Goal: Transaction & Acquisition: Purchase product/service

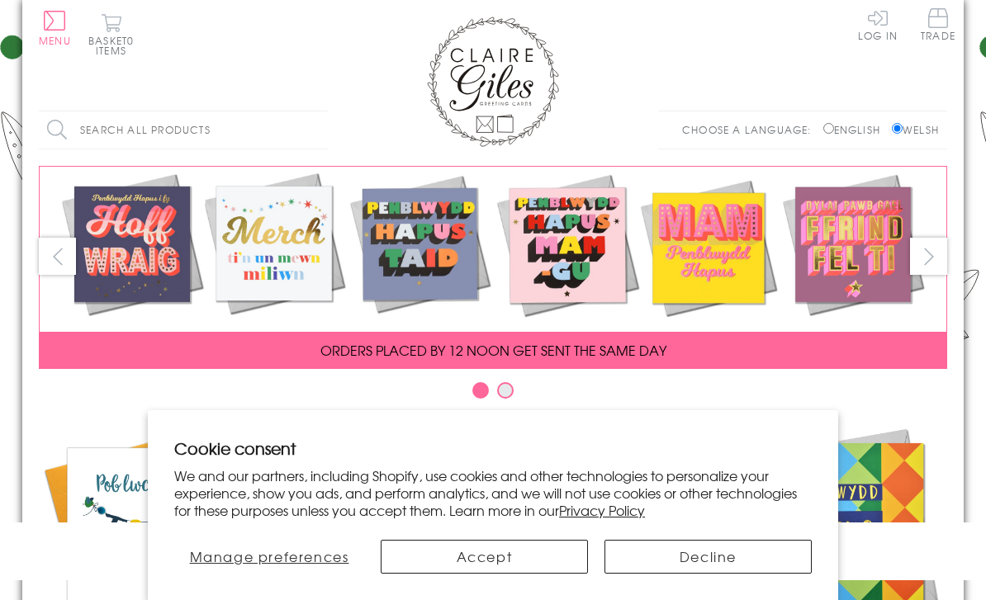
click at [932, 30] on span "Trade" at bounding box center [938, 24] width 35 height 32
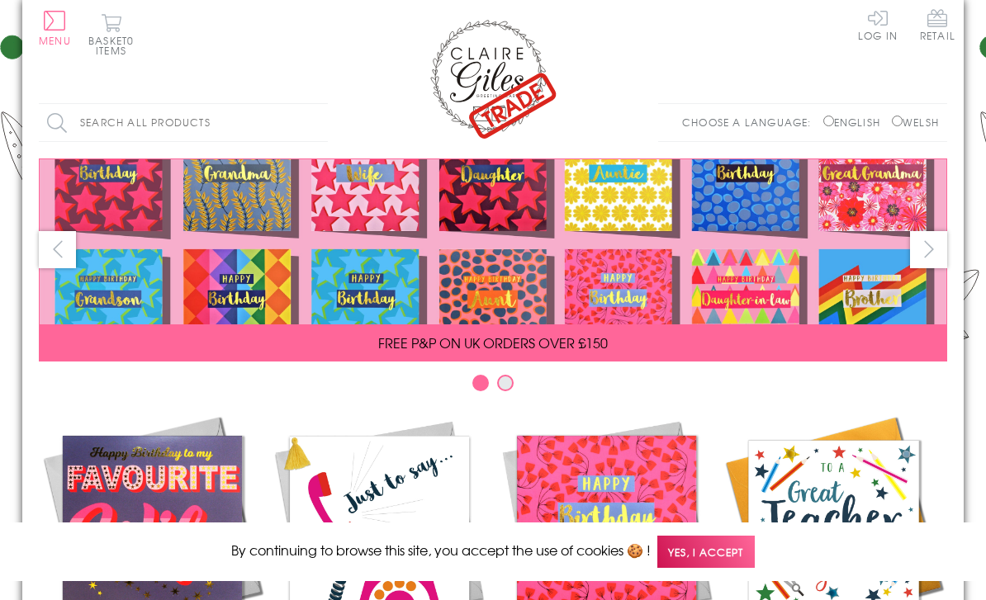
click at [893, 121] on input "Welsh" at bounding box center [897, 121] width 11 height 11
radio input "true"
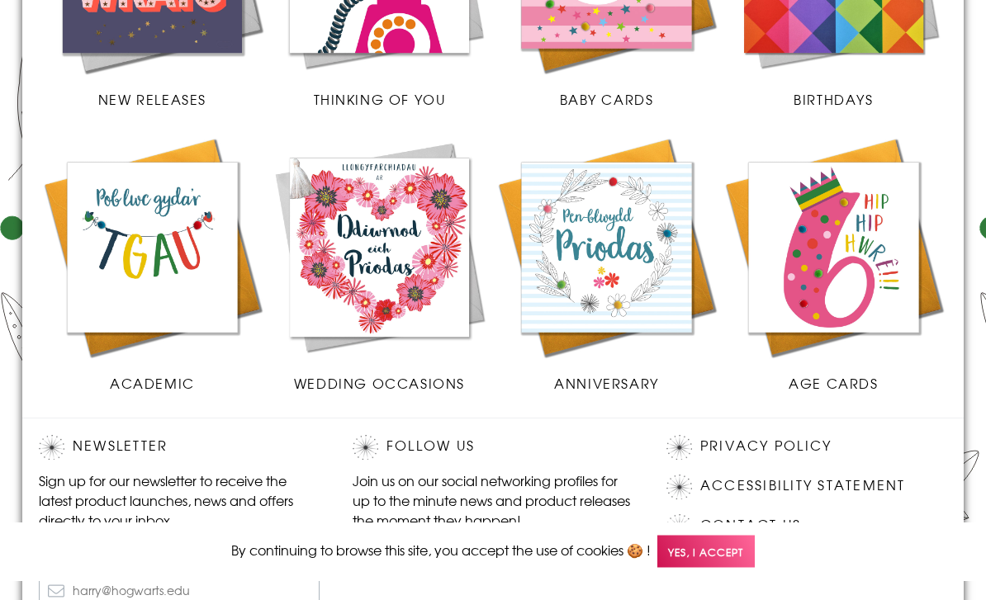
scroll to position [567, 0]
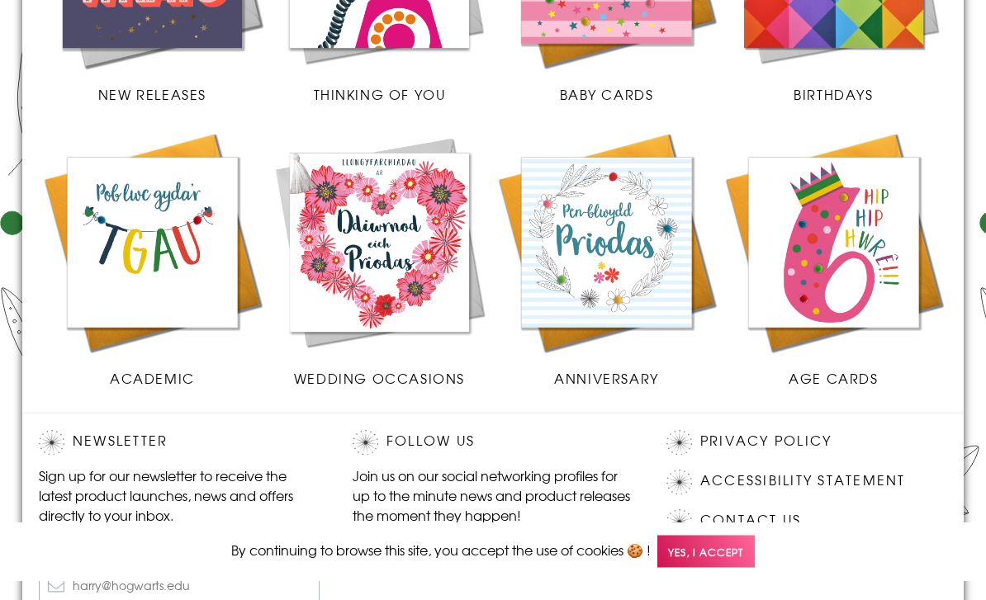
click at [866, 265] on img at bounding box center [833, 243] width 227 height 227
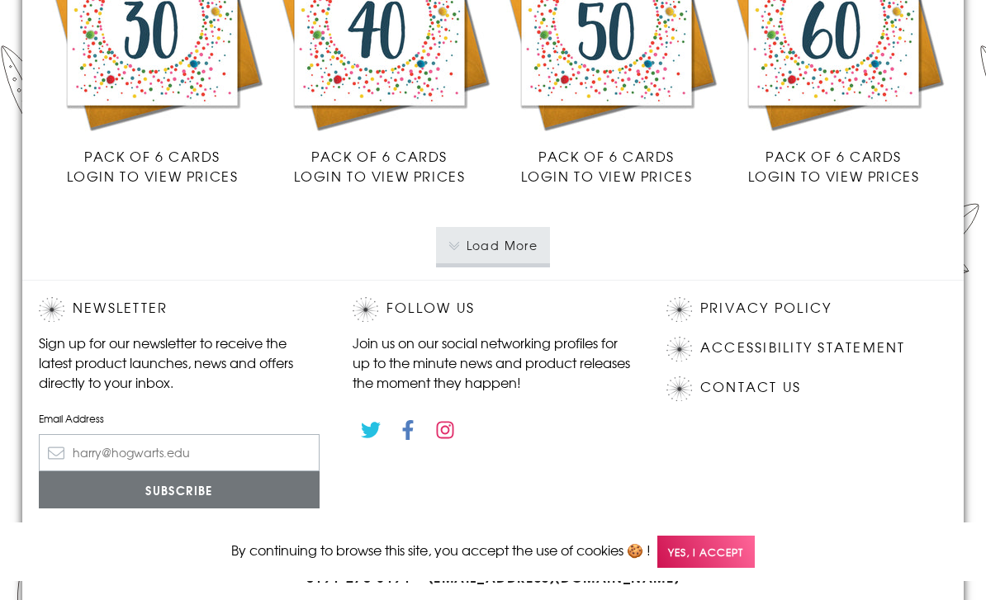
scroll to position [3087, 0]
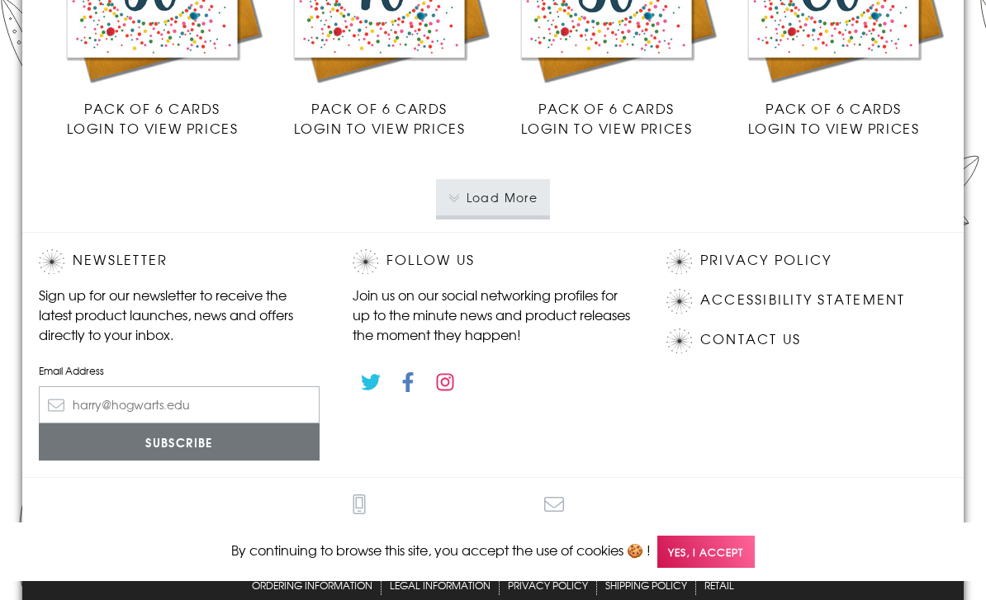
click at [527, 197] on button "Load More" at bounding box center [493, 197] width 115 height 36
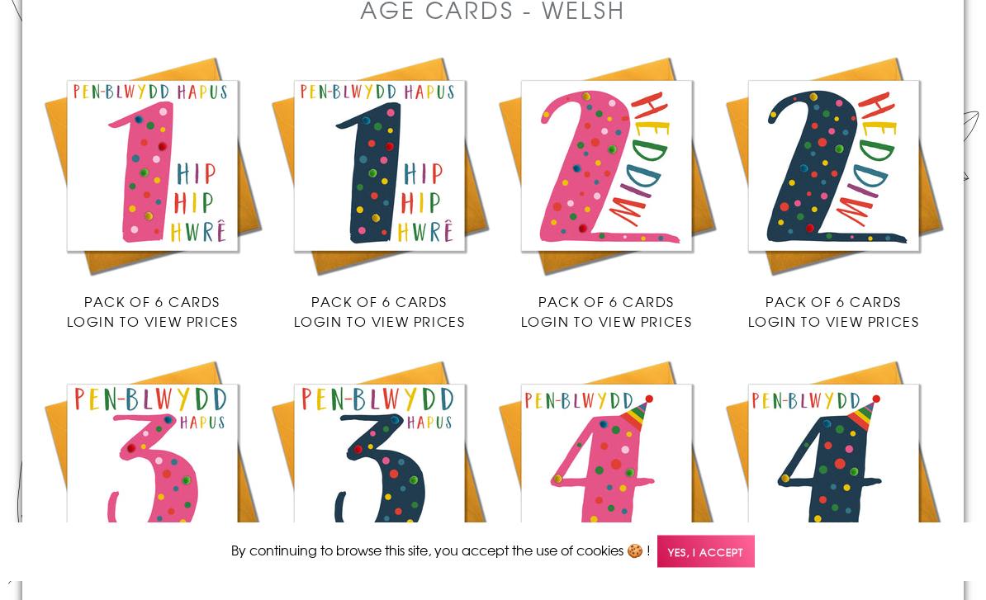
scroll to position [0, 0]
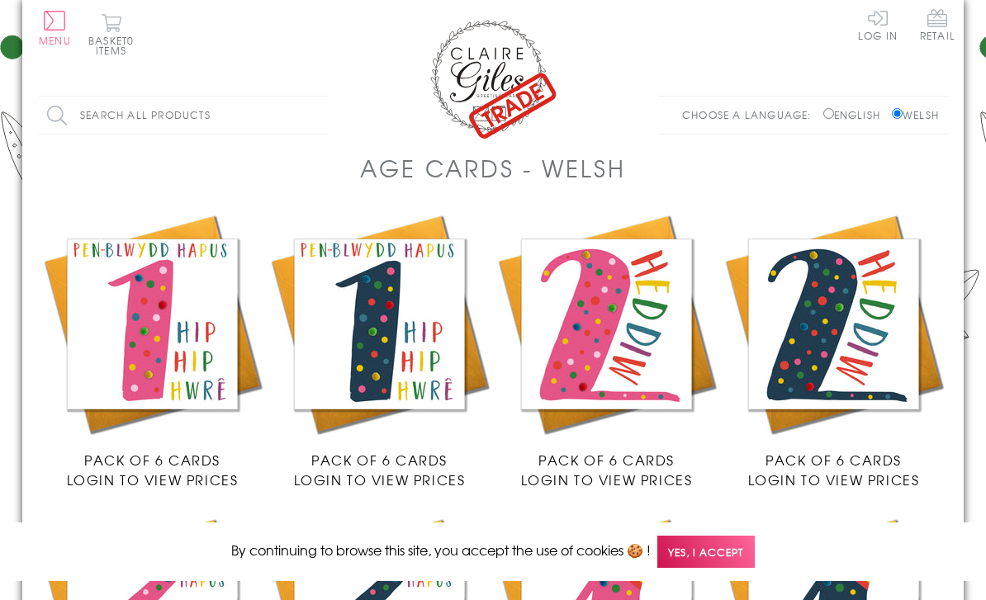
click at [871, 23] on link "Log In" at bounding box center [878, 24] width 40 height 32
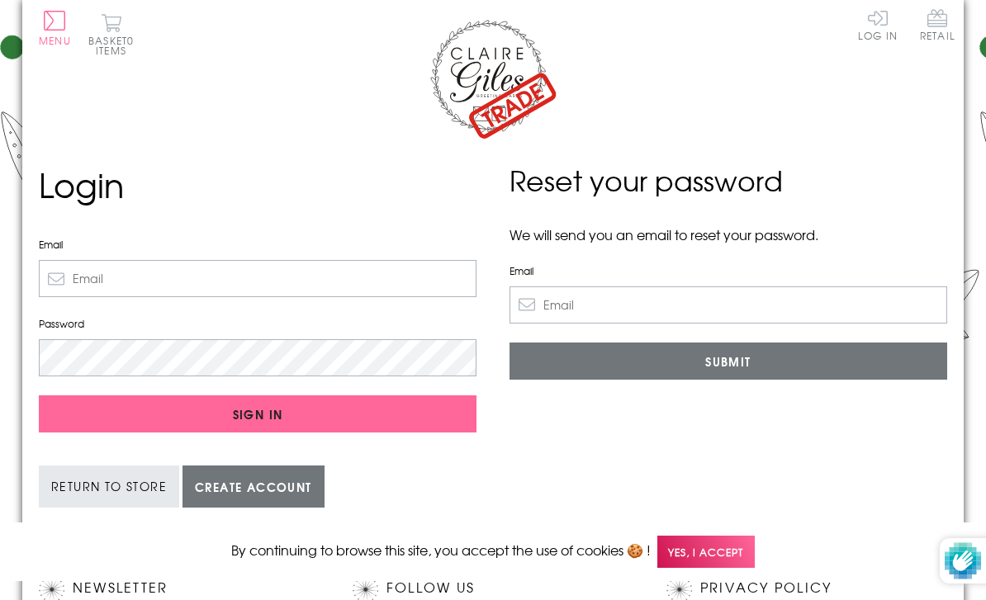
click at [108, 269] on input "Email" at bounding box center [258, 278] width 438 height 37
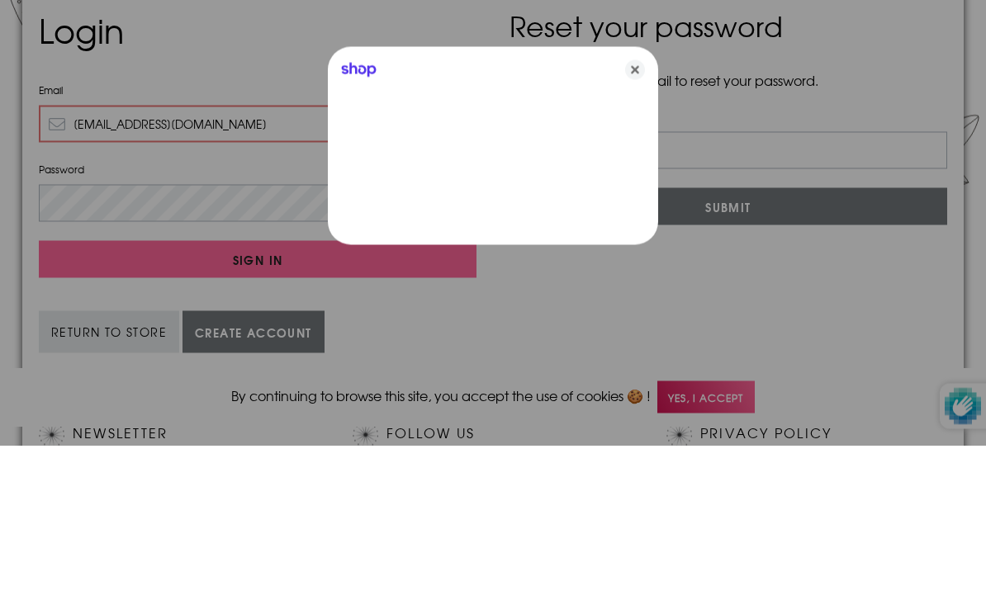
type input "Llawncariad@gmail.com"
click at [69, 200] on div at bounding box center [493, 300] width 986 height 600
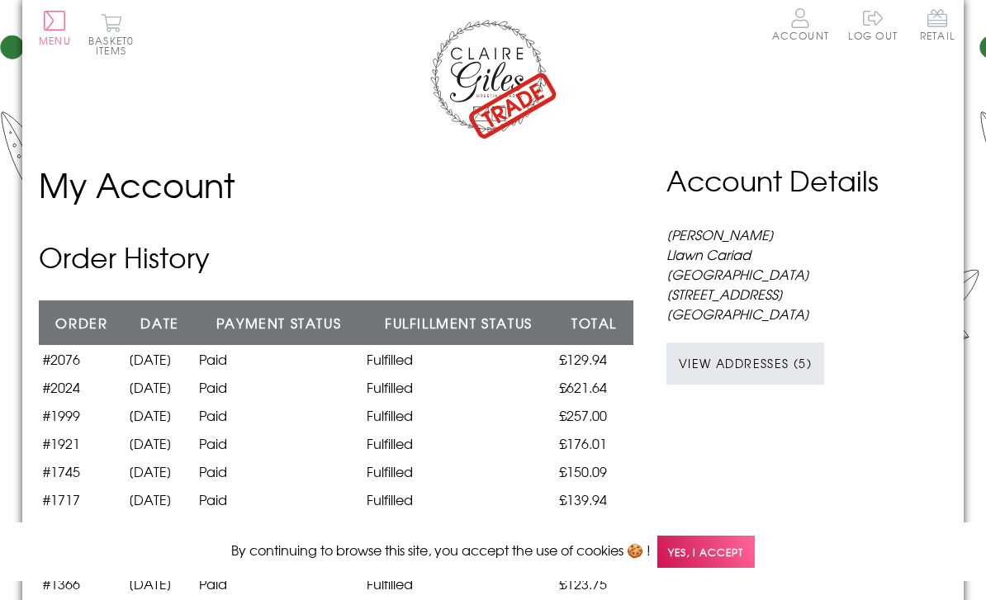
click at [49, 37] on span "Menu" at bounding box center [55, 40] width 32 height 15
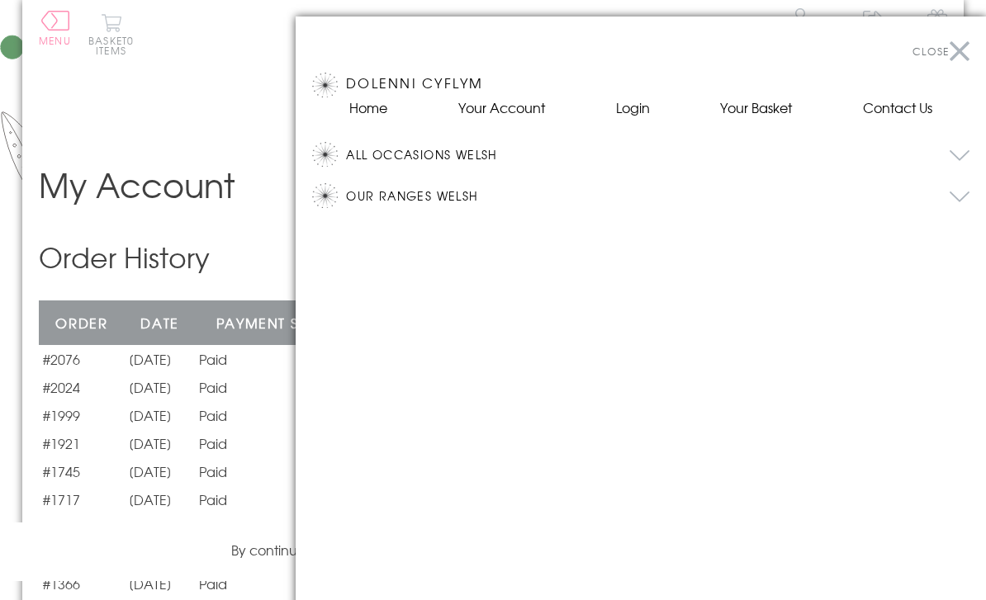
click at [405, 193] on button "Our Ranges Welsh" at bounding box center [658, 195] width 624 height 25
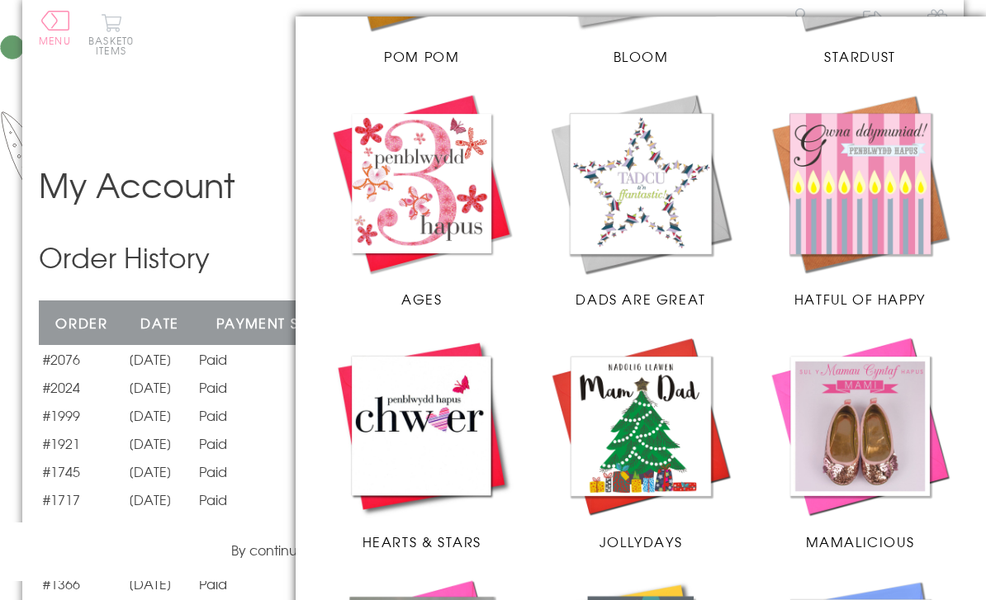
scroll to position [622, 0]
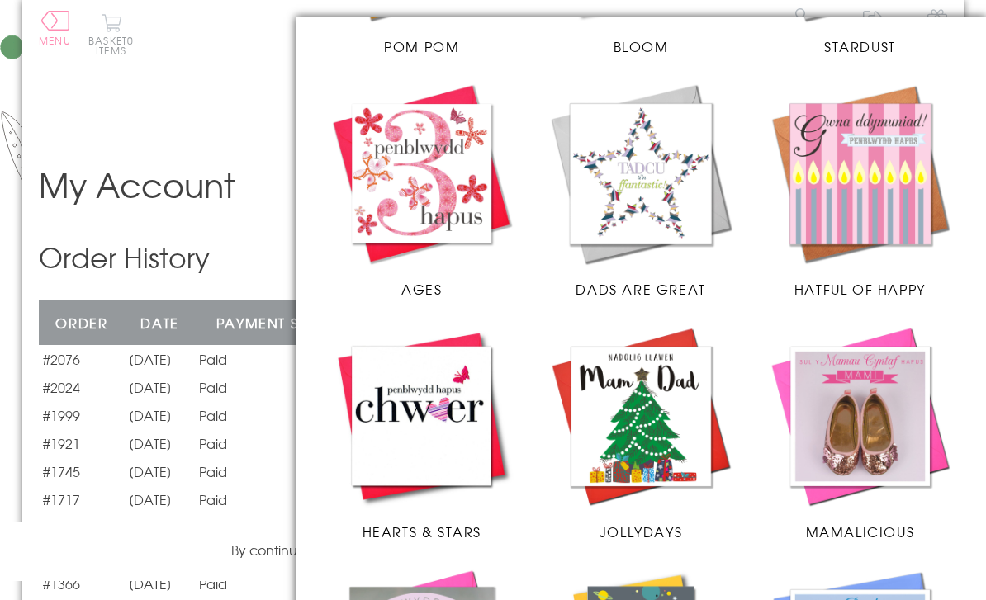
click at [439, 201] on img at bounding box center [422, 174] width 186 height 186
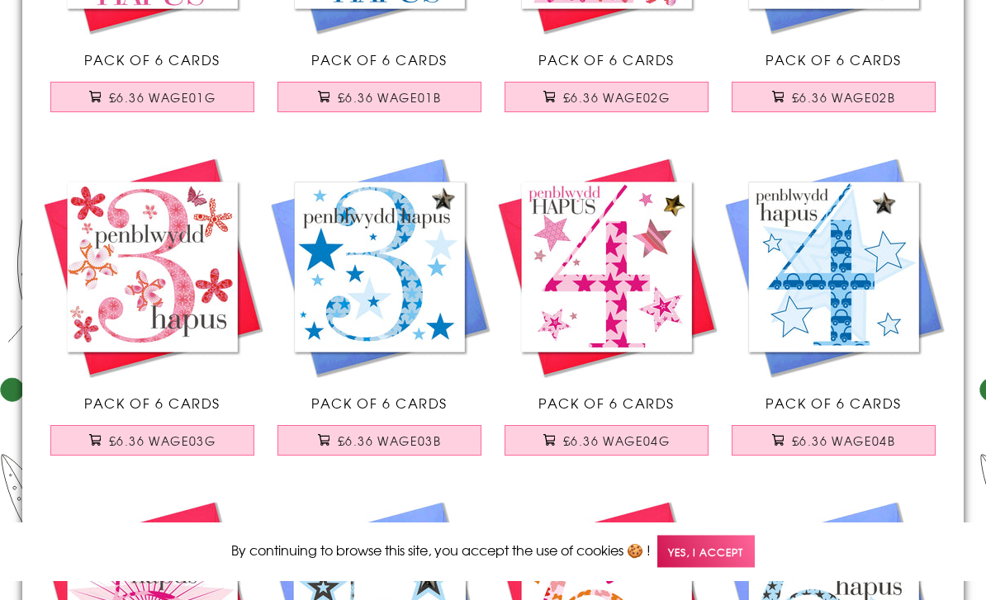
scroll to position [417, 0]
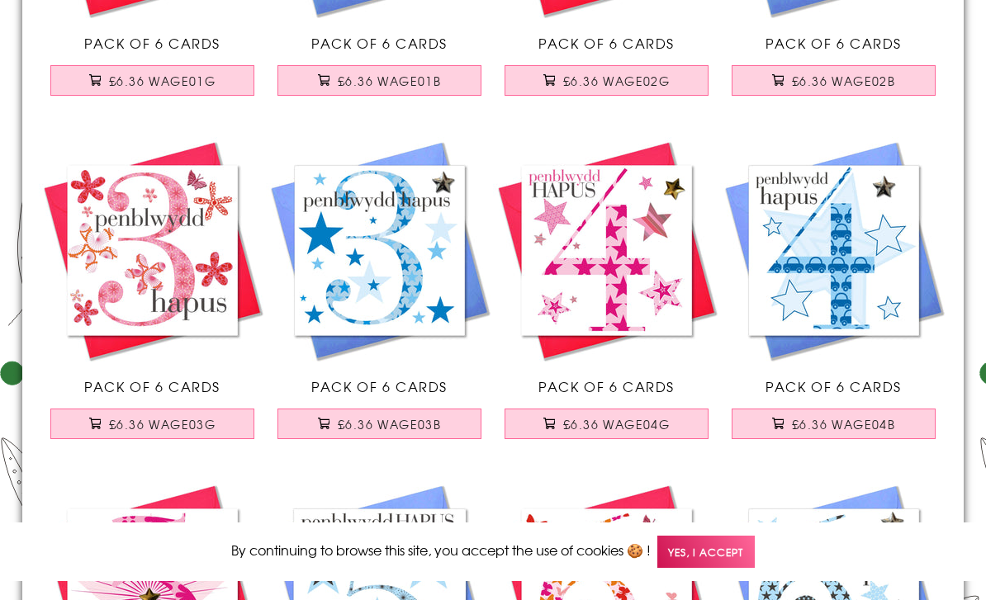
click at [180, 428] on span "£6.36 WAGE03G" at bounding box center [162, 424] width 107 height 17
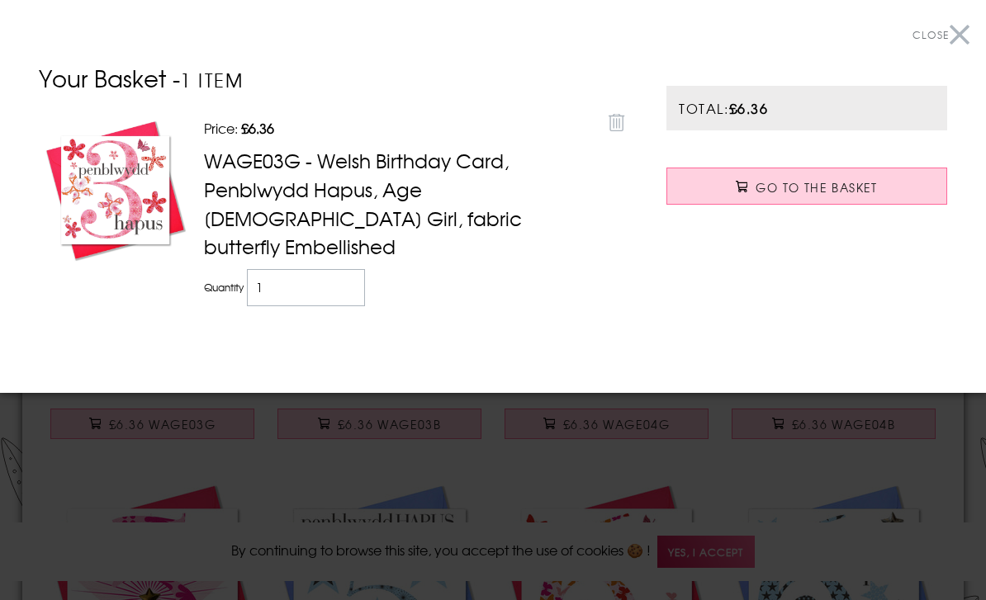
click at [948, 30] on span "Close" at bounding box center [931, 34] width 36 height 15
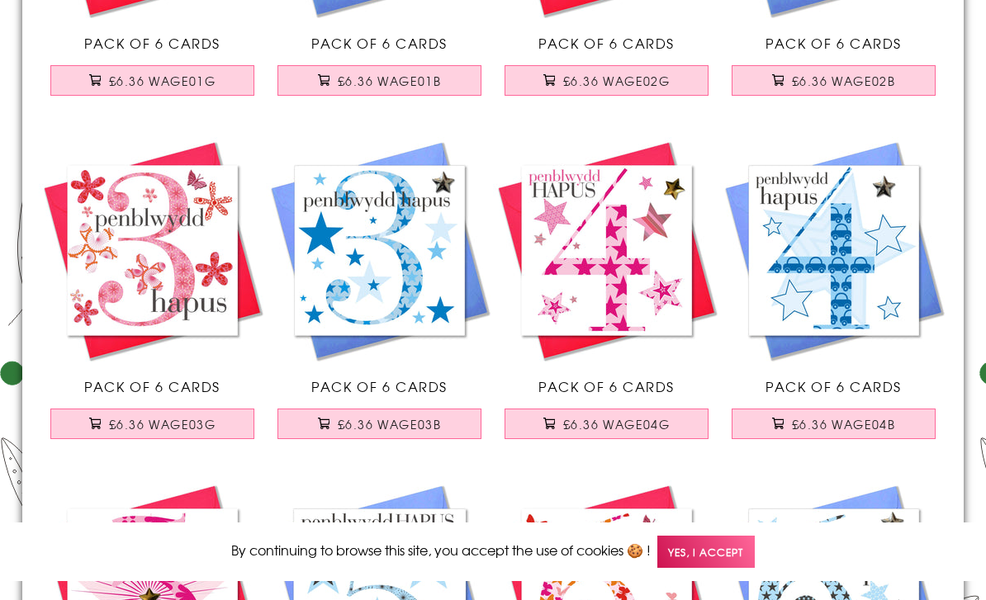
click at [633, 268] on img at bounding box center [606, 250] width 227 height 227
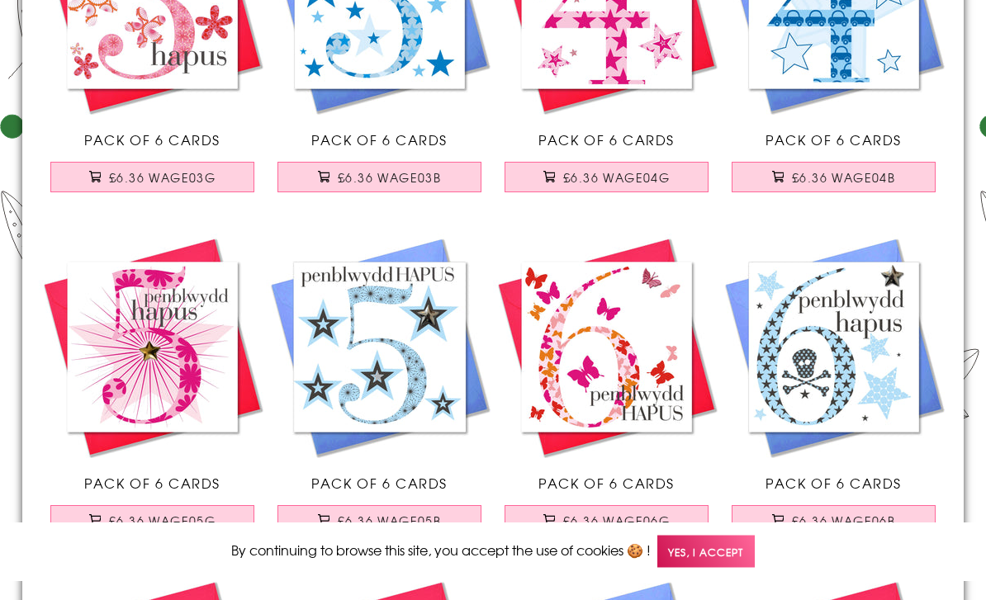
scroll to position [664, 0]
click at [163, 522] on span "£6.36 WAGE05G" at bounding box center [162, 521] width 107 height 17
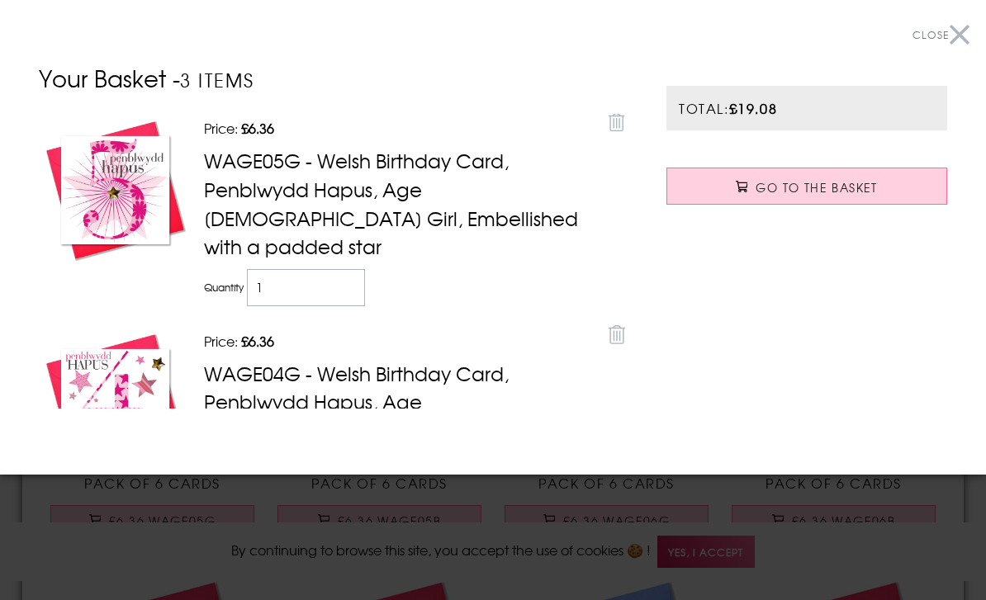
click at [968, 22] on button "Close" at bounding box center [941, 35] width 57 height 37
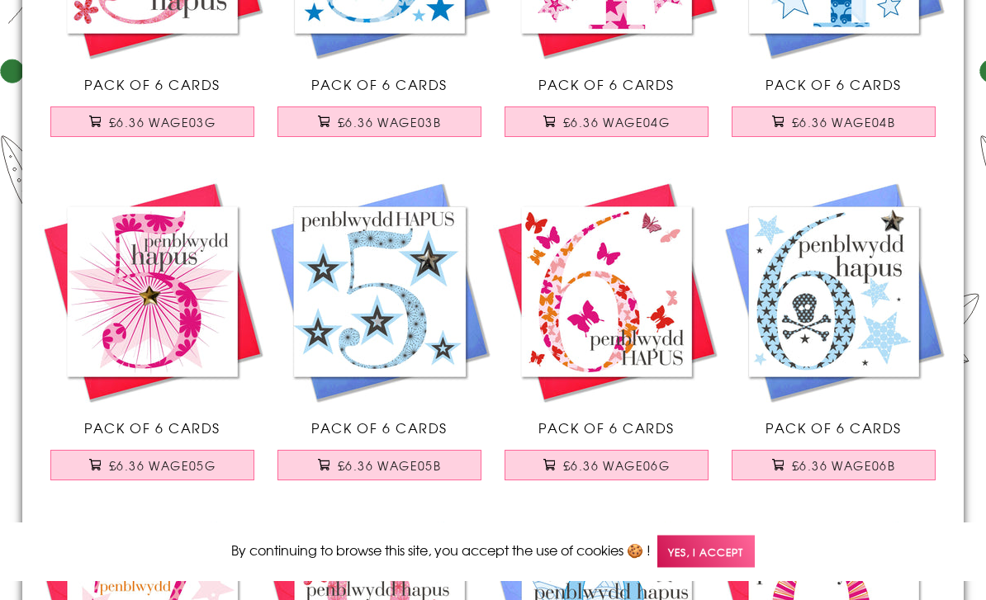
scroll to position [720, 0]
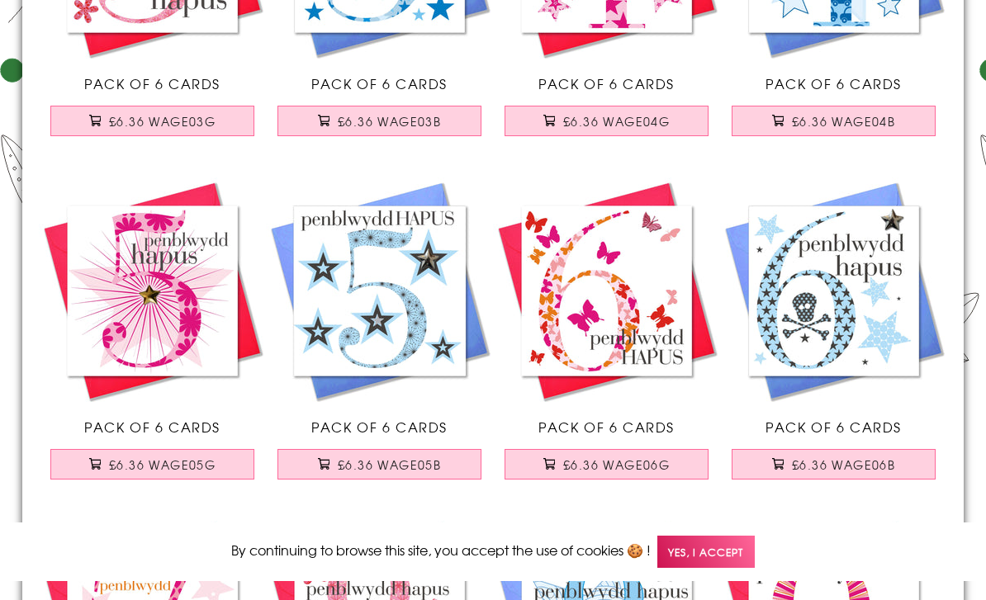
click at [614, 468] on span "£6.36 WAGE06G" at bounding box center [616, 465] width 107 height 17
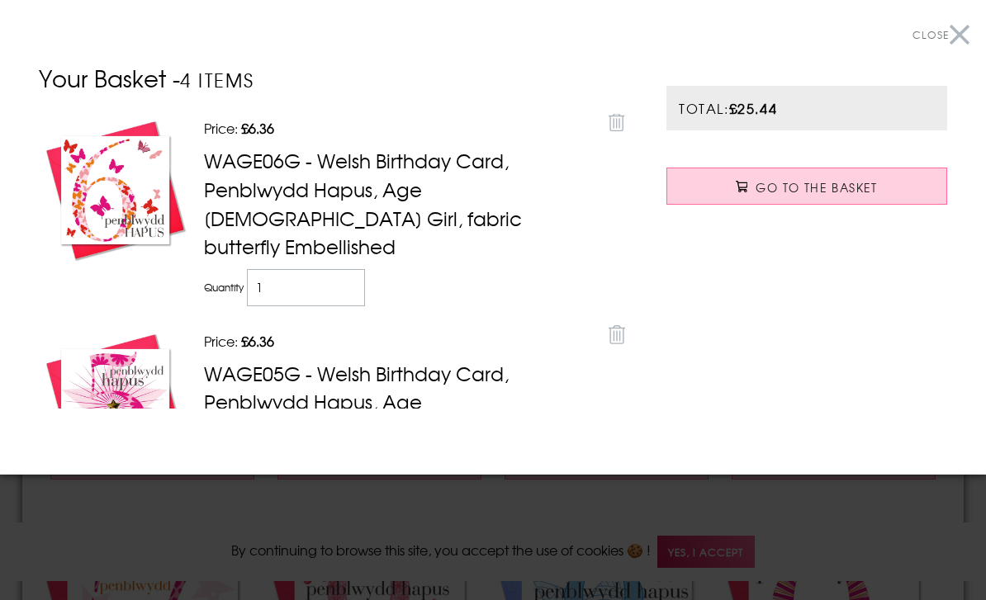
click at [951, 37] on button "Close" at bounding box center [941, 35] width 57 height 37
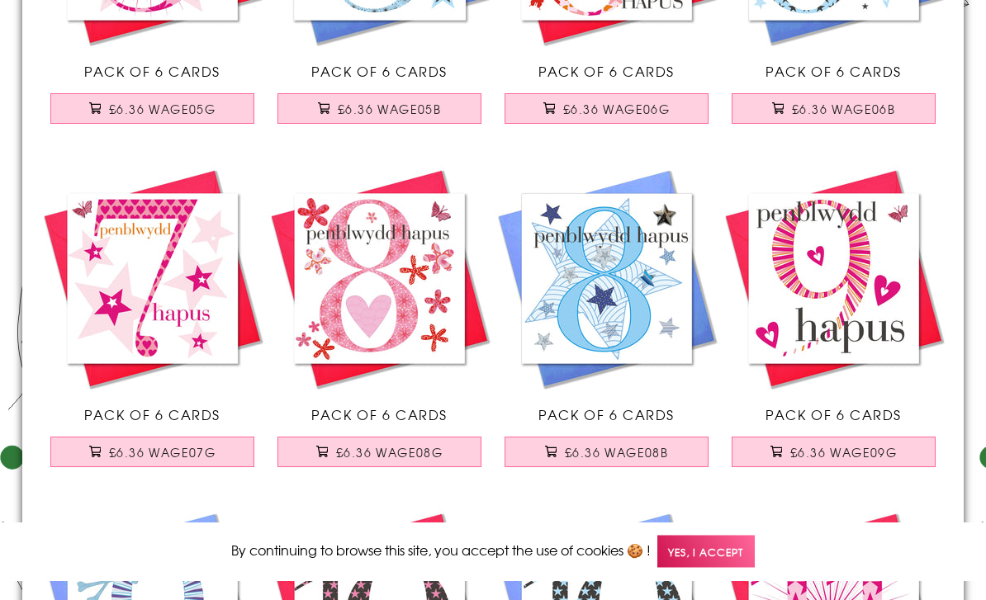
scroll to position [1081, 0]
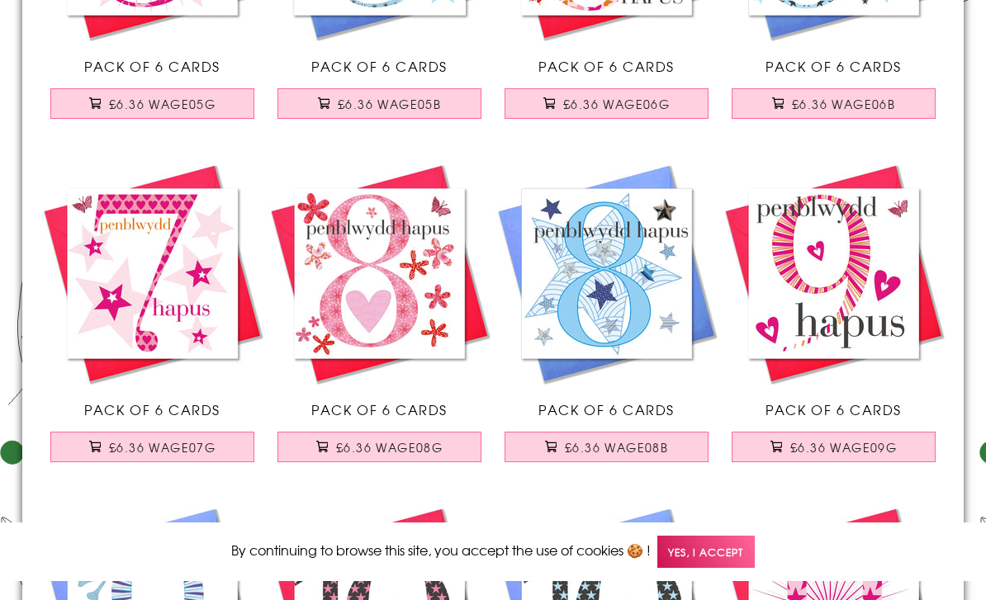
click at [197, 455] on span "£6.36 WAGE07G" at bounding box center [162, 447] width 107 height 17
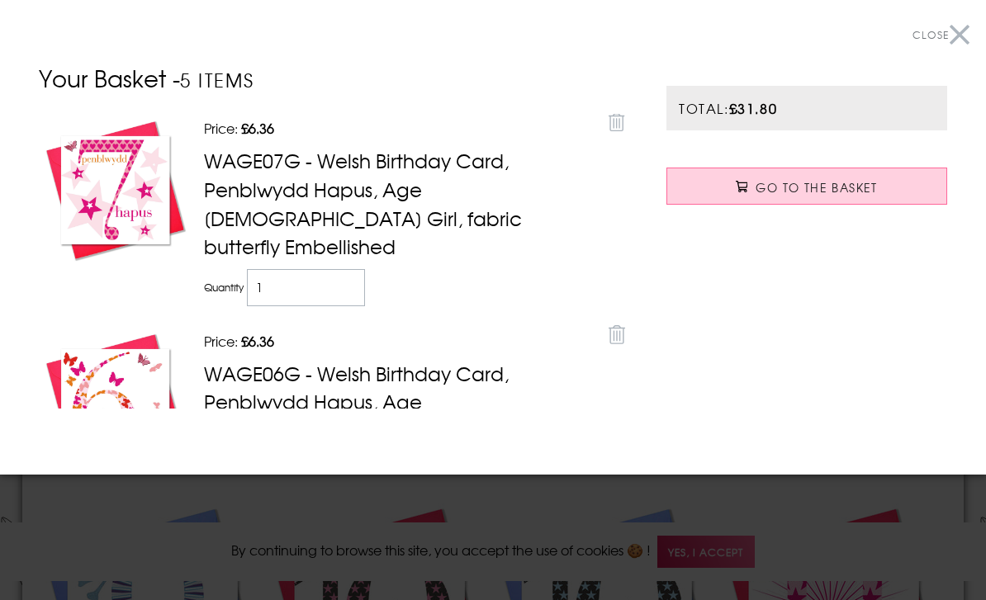
click at [956, 35] on button "Close" at bounding box center [941, 35] width 57 height 37
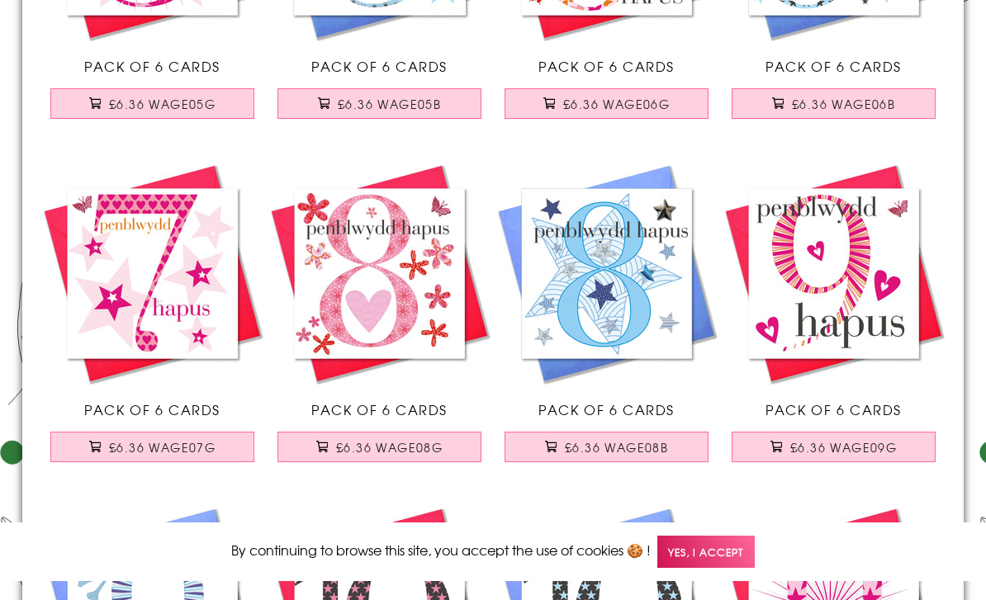
click at [395, 449] on span "£6.36 WAGE08G" at bounding box center [389, 447] width 107 height 17
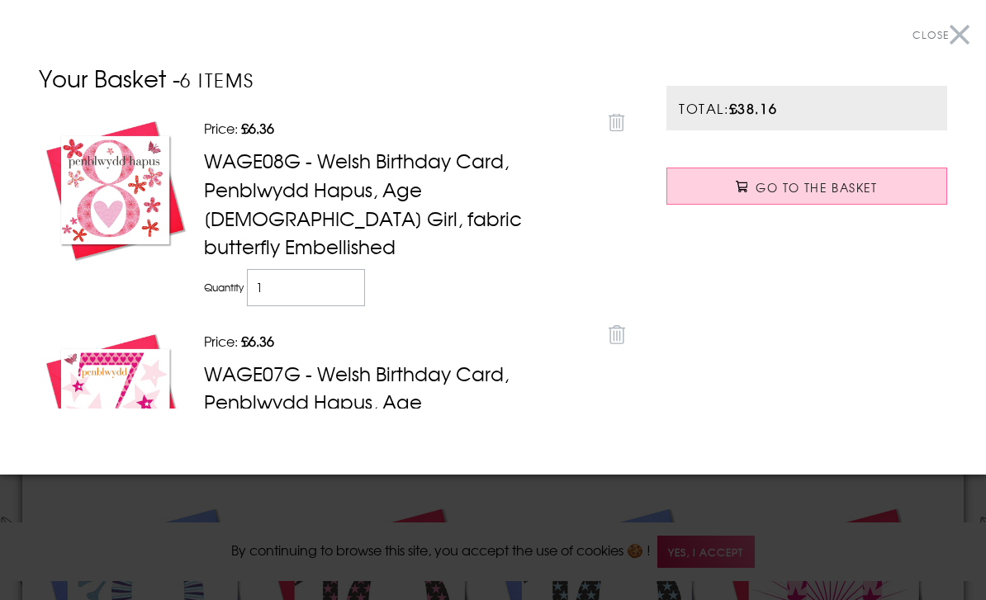
click at [965, 36] on button "Close" at bounding box center [941, 35] width 57 height 37
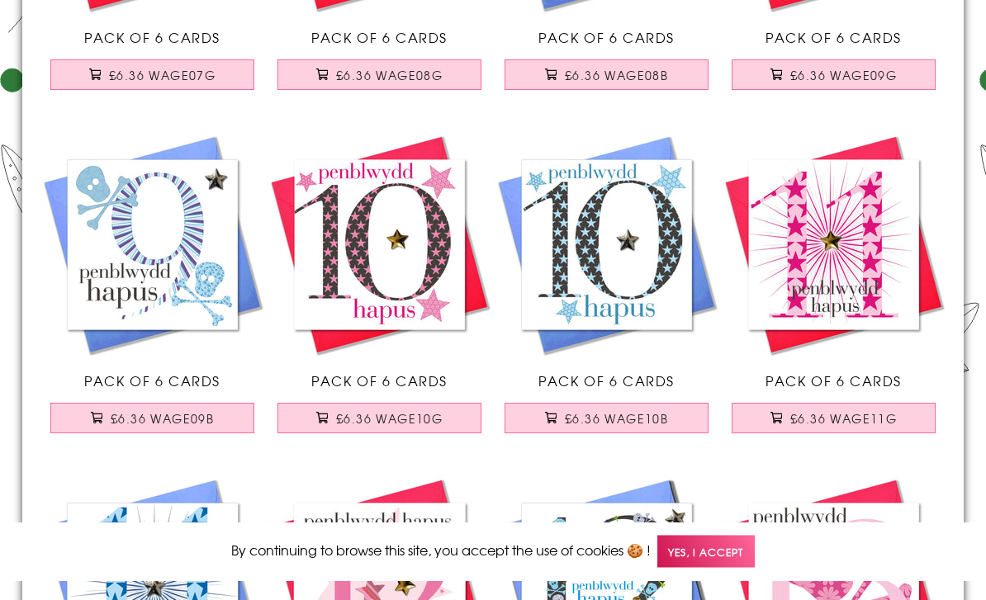
scroll to position [1454, 0]
click at [406, 415] on span "£6.36 WAGE10G" at bounding box center [389, 418] width 107 height 17
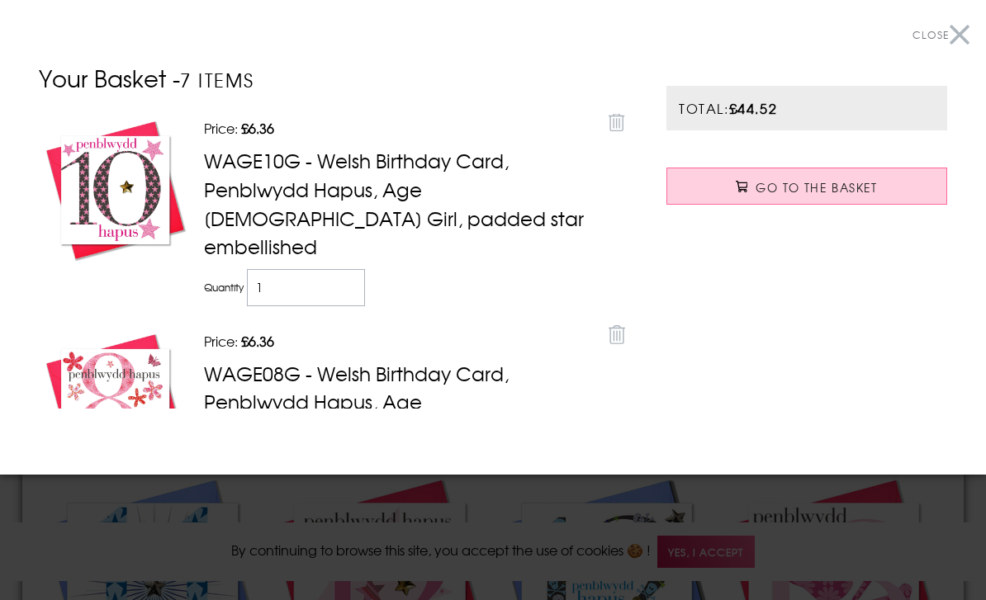
click at [965, 39] on button "Close" at bounding box center [941, 35] width 57 height 37
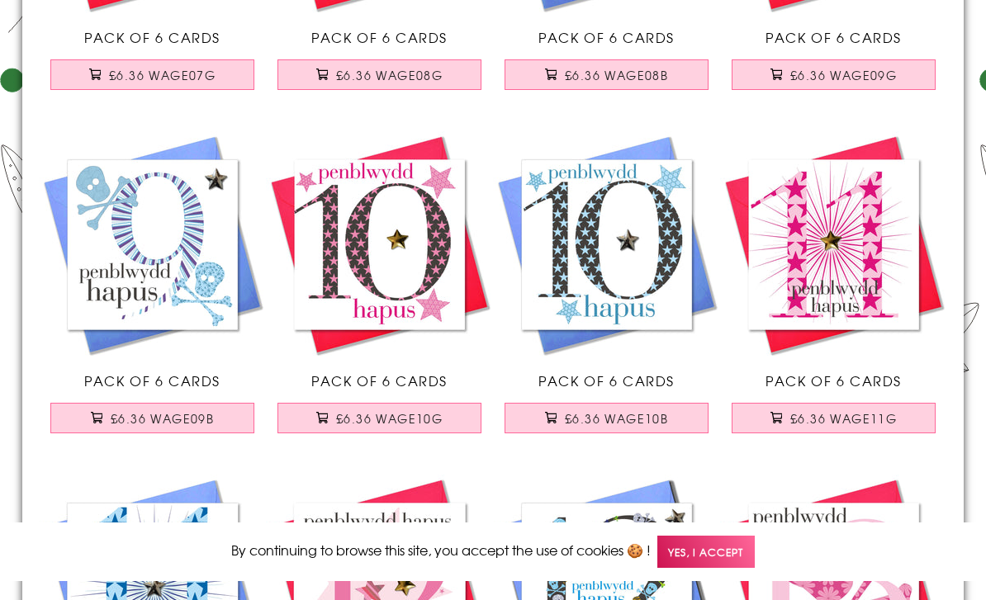
click at [836, 420] on span "£6.36 WAGE11G" at bounding box center [843, 418] width 107 height 17
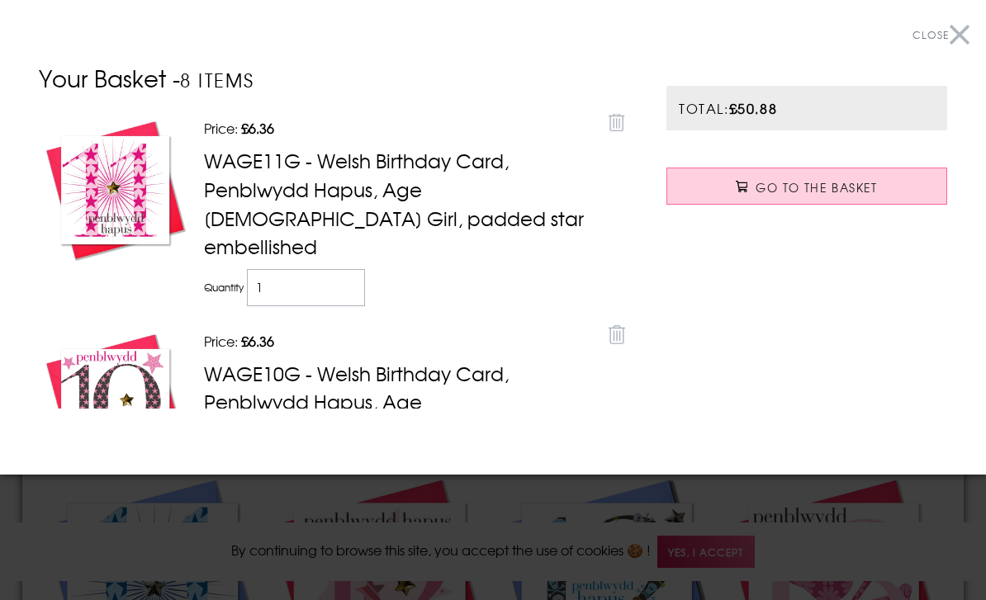
click at [961, 40] on button "Close" at bounding box center [941, 35] width 57 height 37
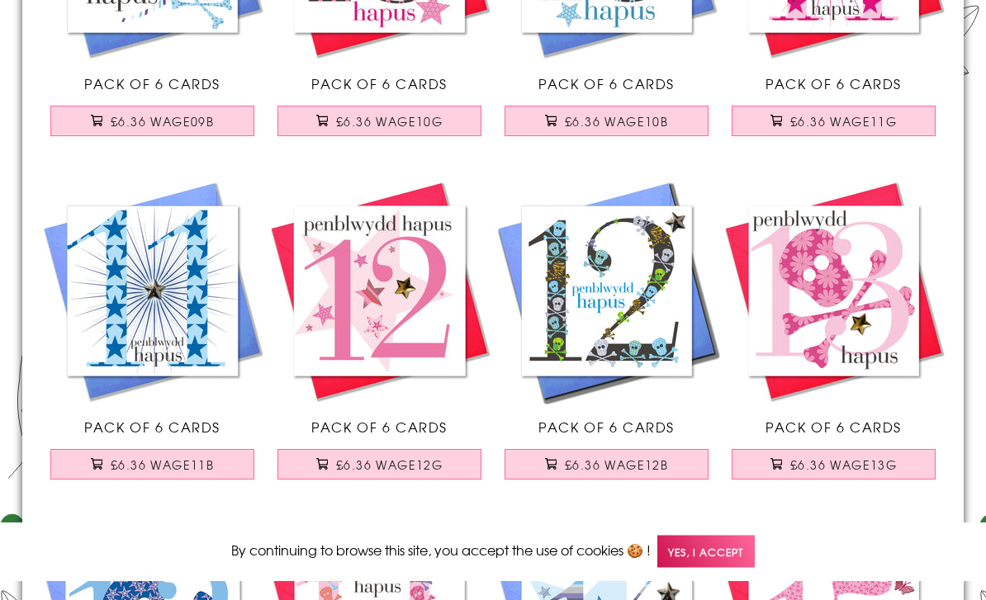
scroll to position [1752, 0]
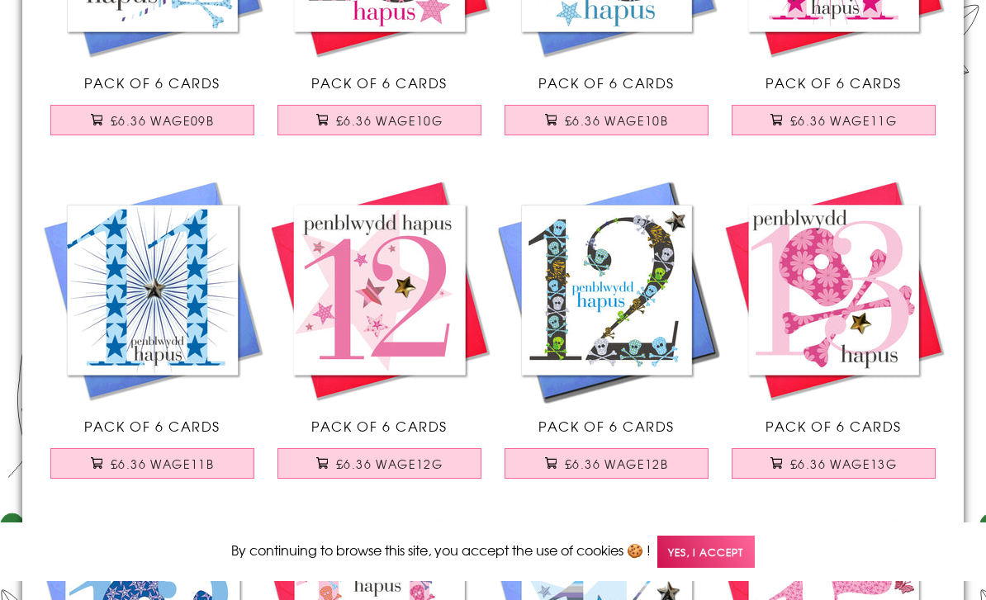
click at [410, 463] on span "£6.36 WAGE12G" at bounding box center [389, 464] width 107 height 17
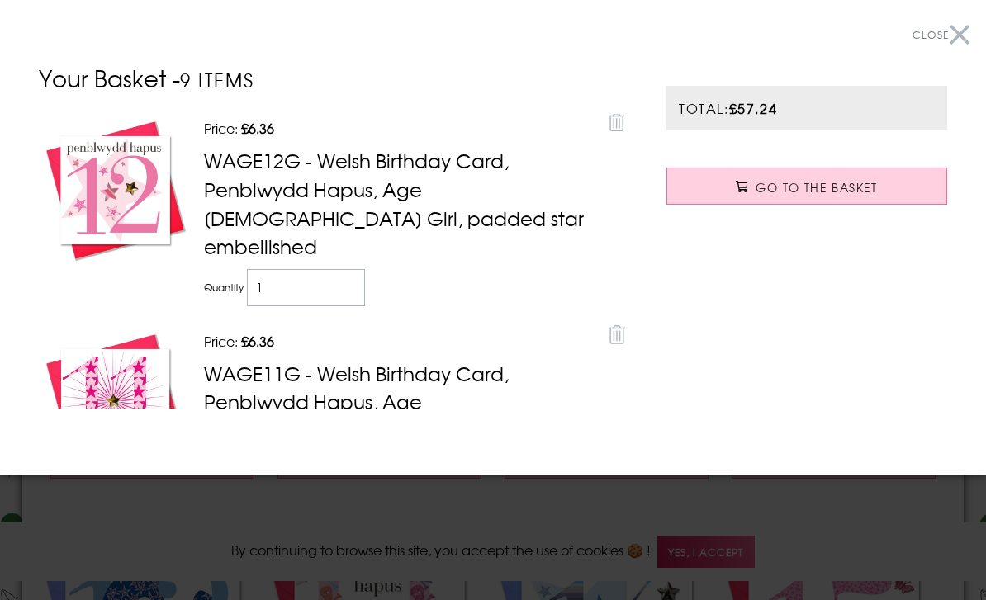
click at [956, 40] on button "Close" at bounding box center [941, 35] width 57 height 37
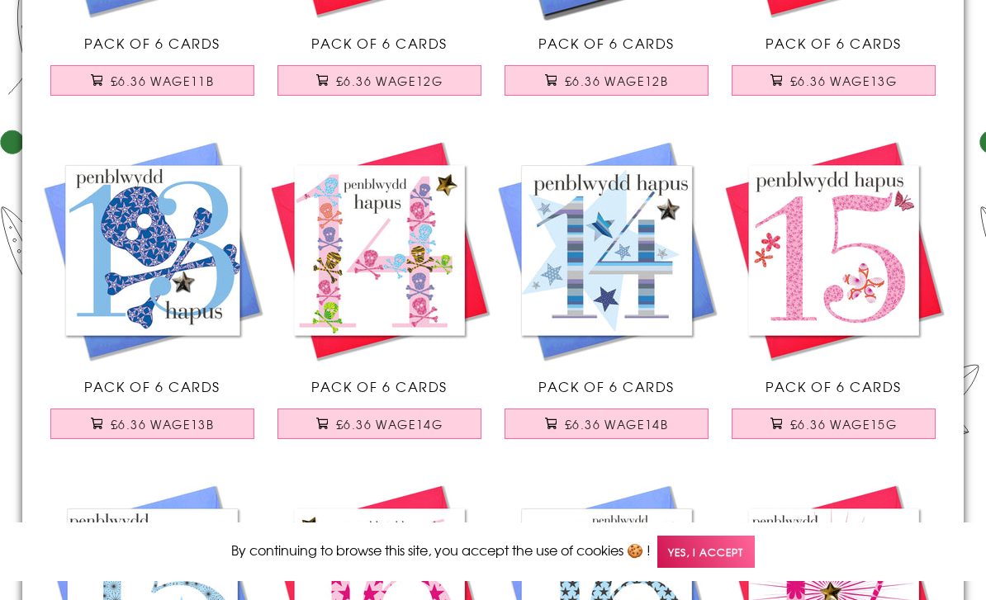
scroll to position [2137, 0]
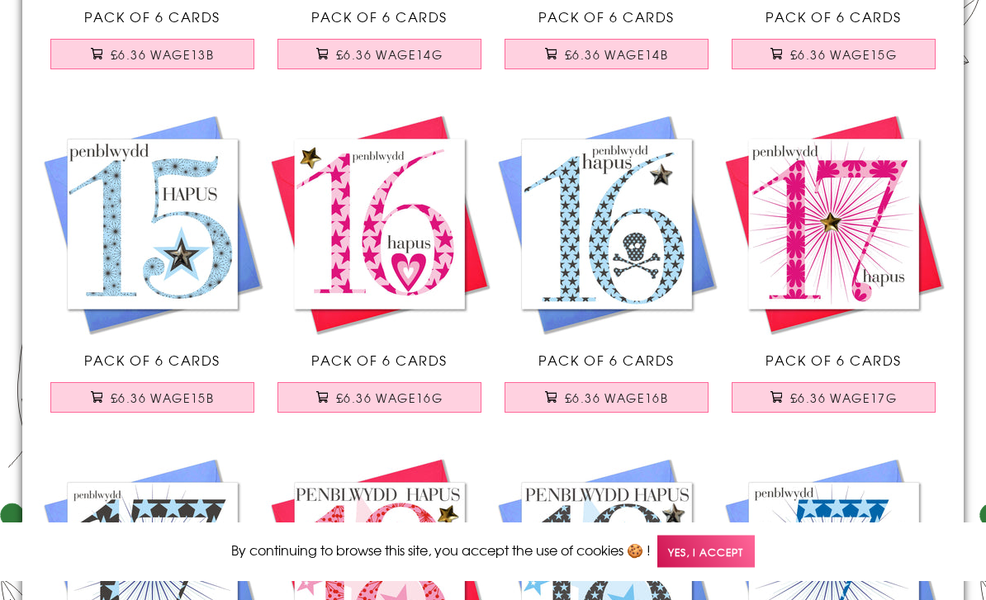
click at [835, 406] on span "£6.36 WAGE17G" at bounding box center [843, 399] width 107 height 17
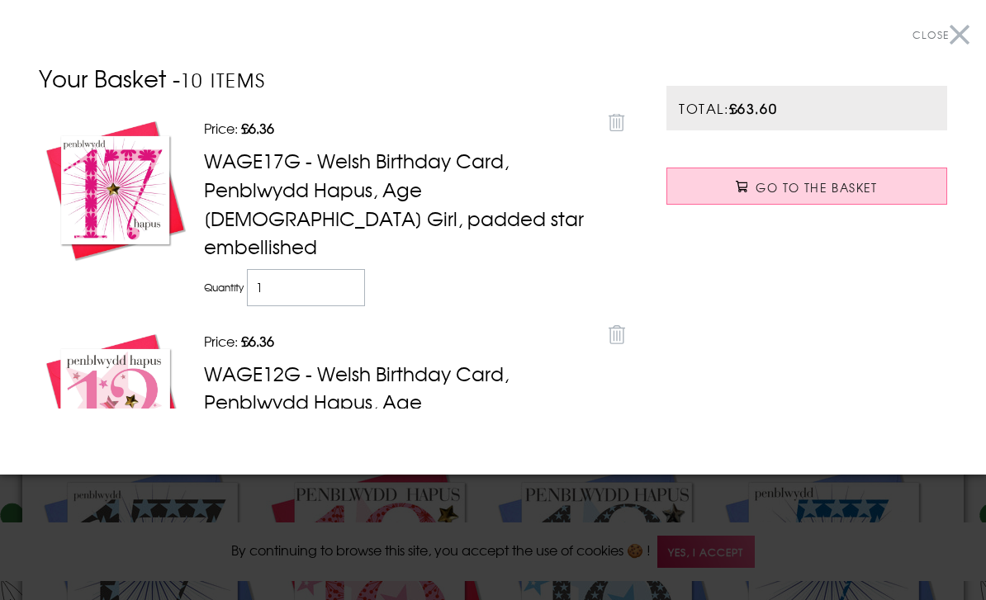
click at [961, 28] on button "Close" at bounding box center [941, 35] width 57 height 37
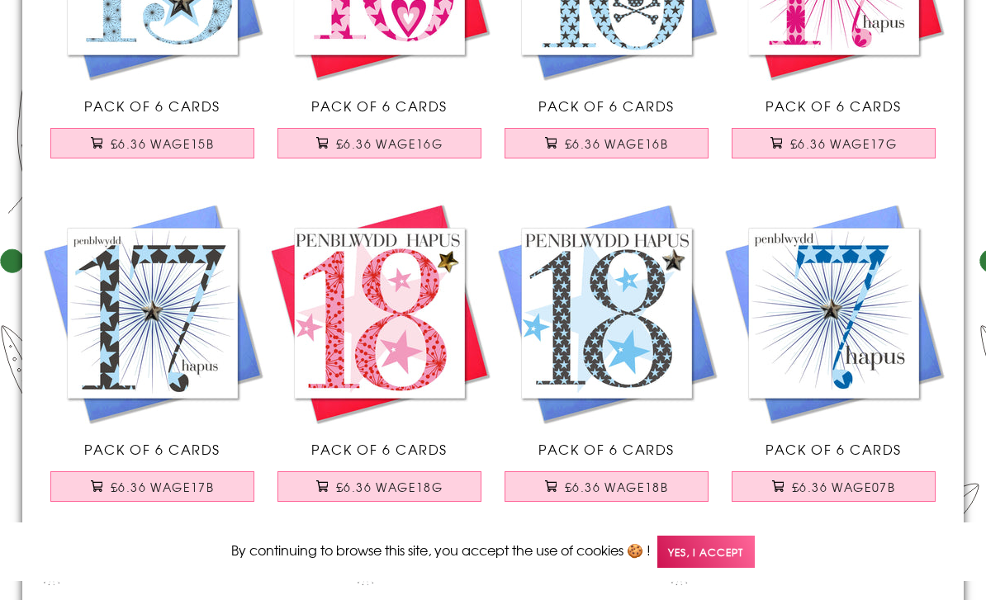
scroll to position [2863, 0]
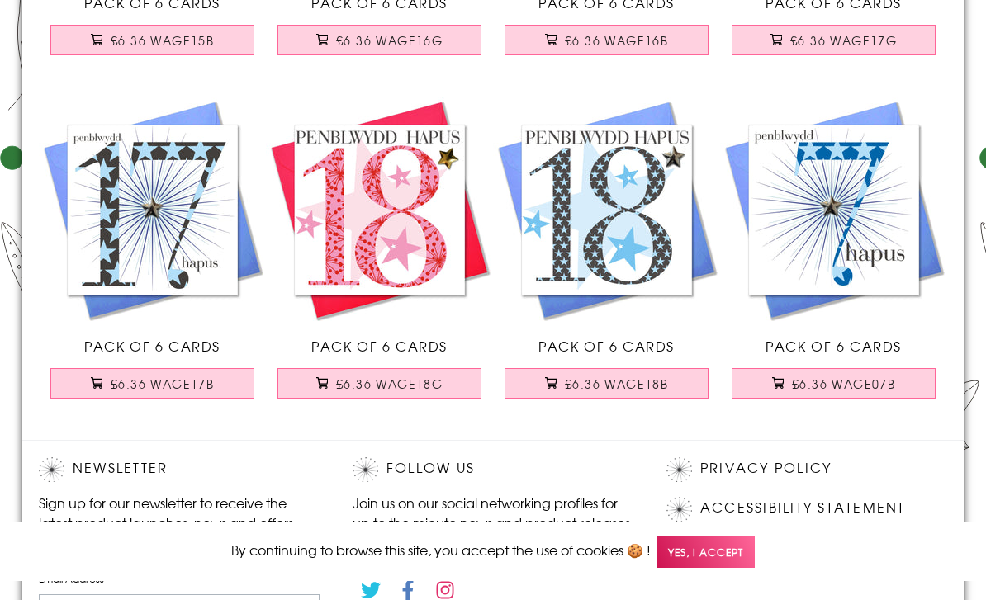
click at [415, 384] on span "£6.36 WAGE18G" at bounding box center [389, 384] width 107 height 17
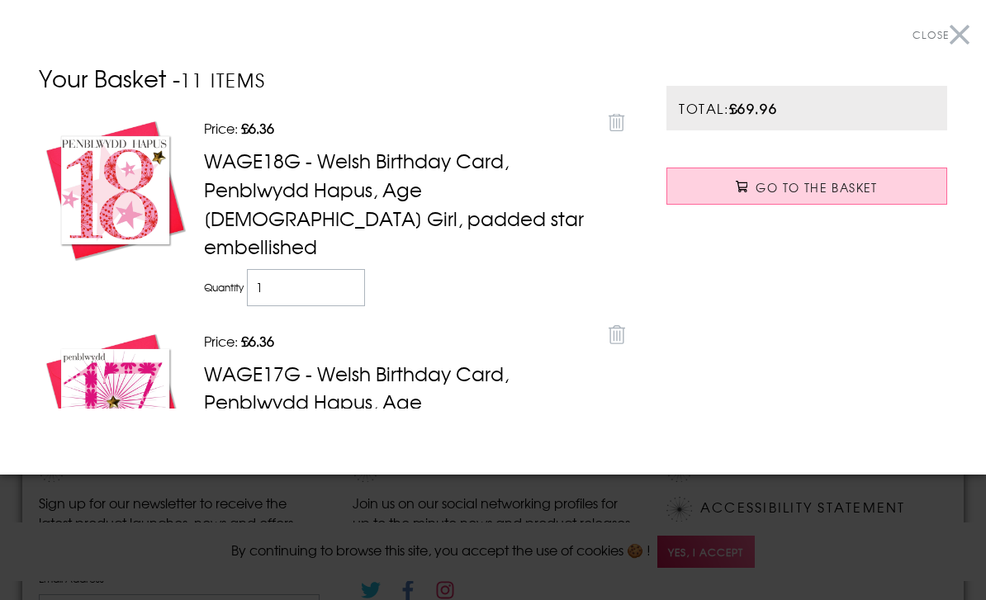
click at [961, 36] on button "Close" at bounding box center [941, 35] width 57 height 37
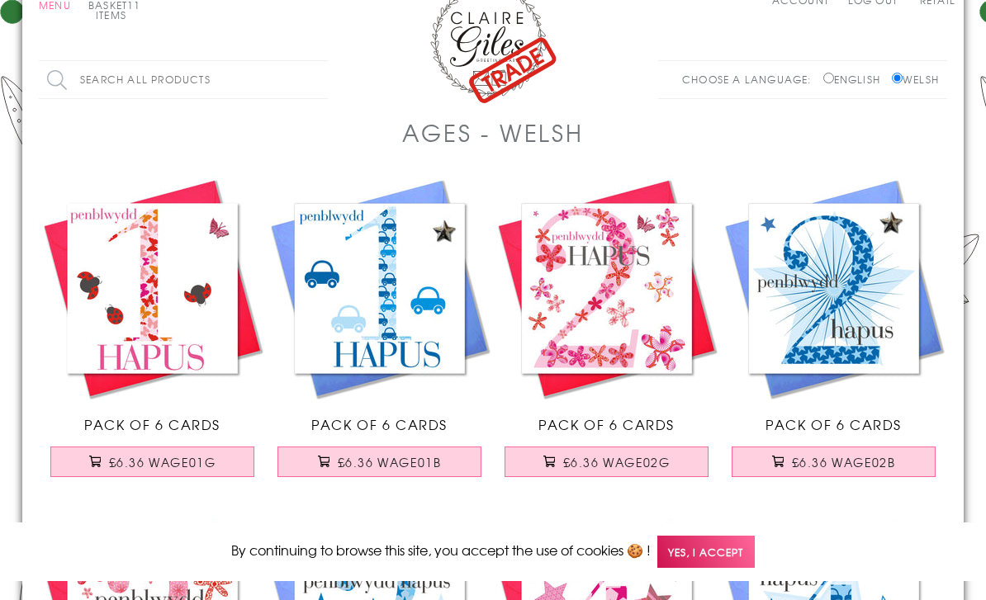
scroll to position [0, 0]
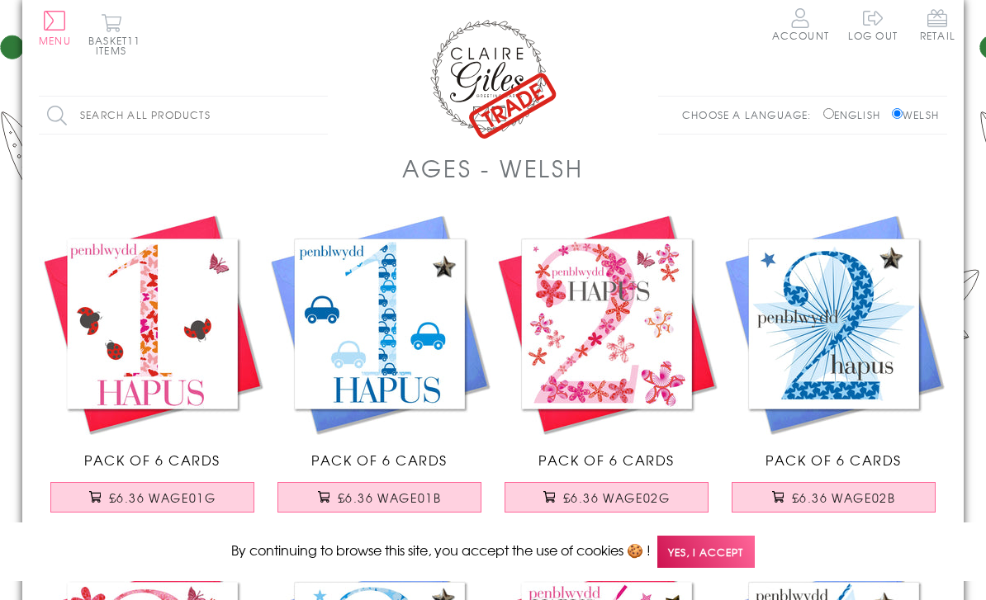
click at [47, 30] on button "Menu" at bounding box center [55, 28] width 32 height 35
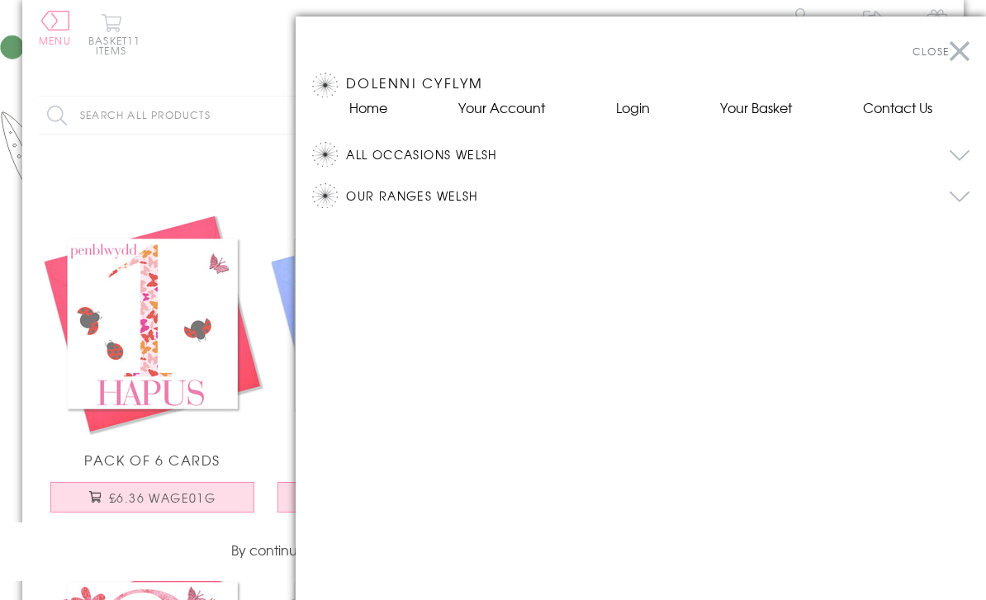
click at [413, 151] on button "All Occasions Welsh" at bounding box center [658, 154] width 624 height 25
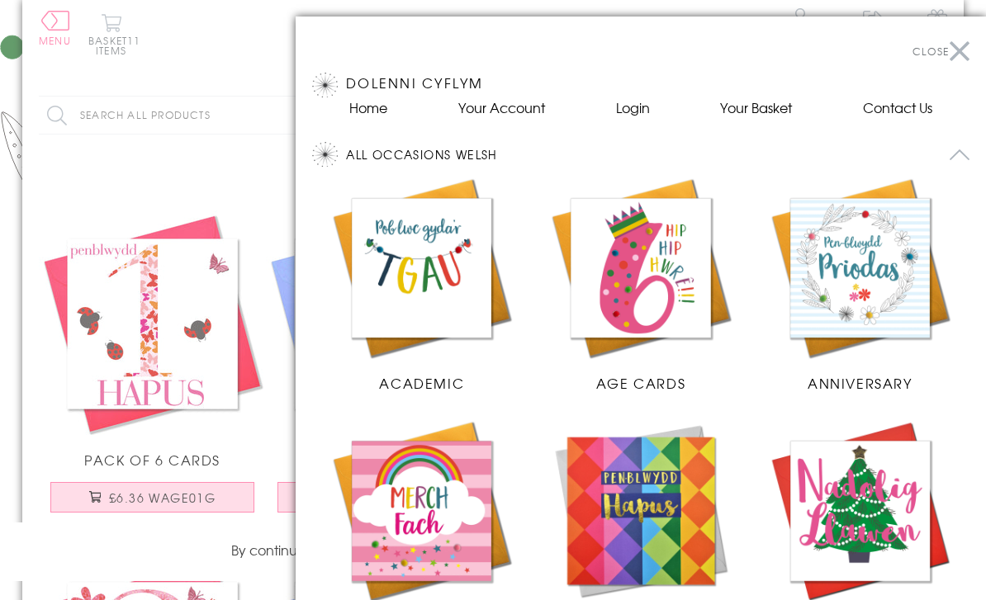
click at [657, 303] on img at bounding box center [641, 268] width 186 height 186
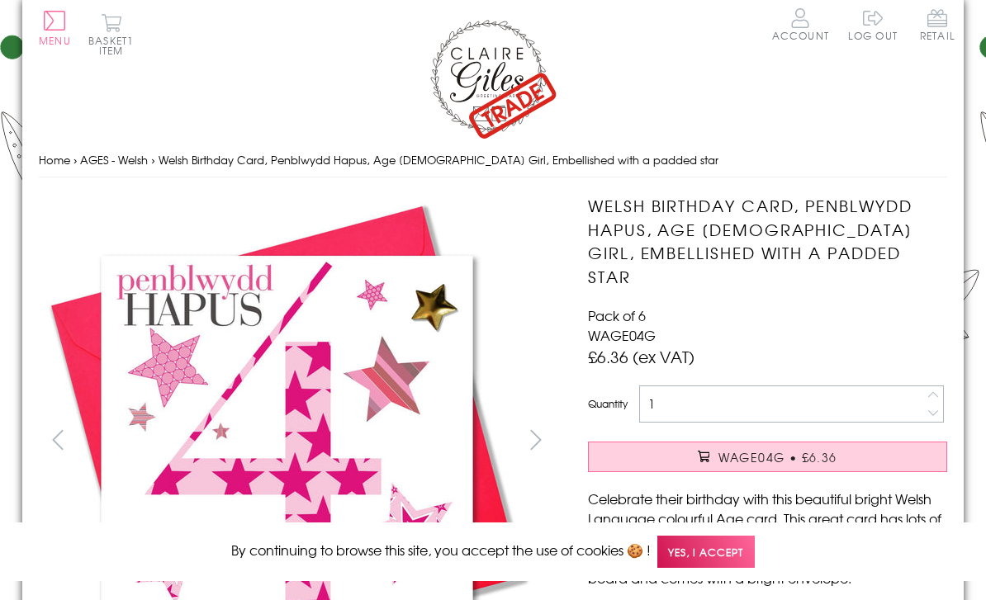
click at [719, 561] on span "Yes, I accept" at bounding box center [705, 552] width 97 height 32
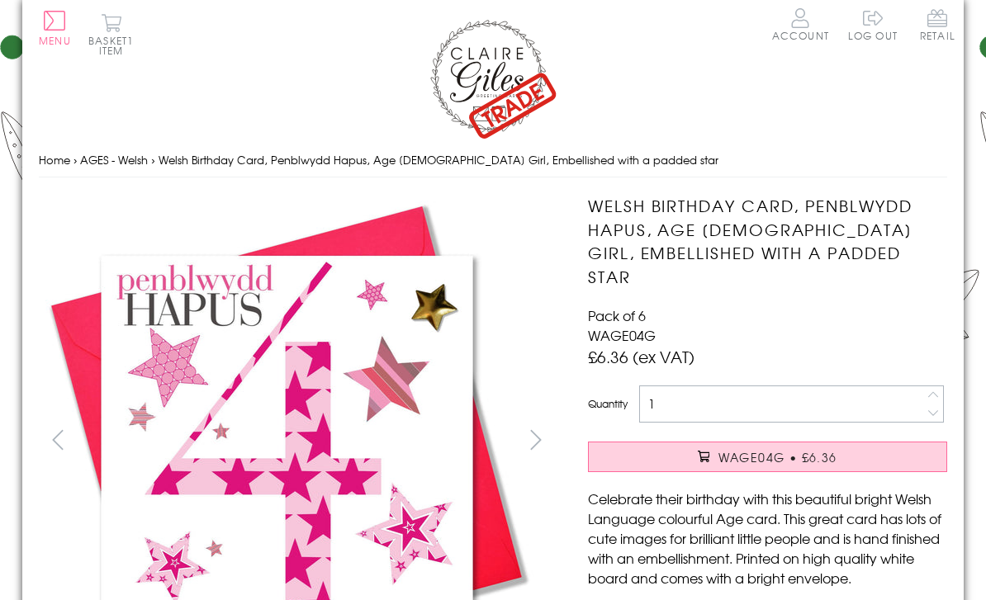
click at [761, 449] on span "WAGE04G • £6.36" at bounding box center [778, 457] width 119 height 17
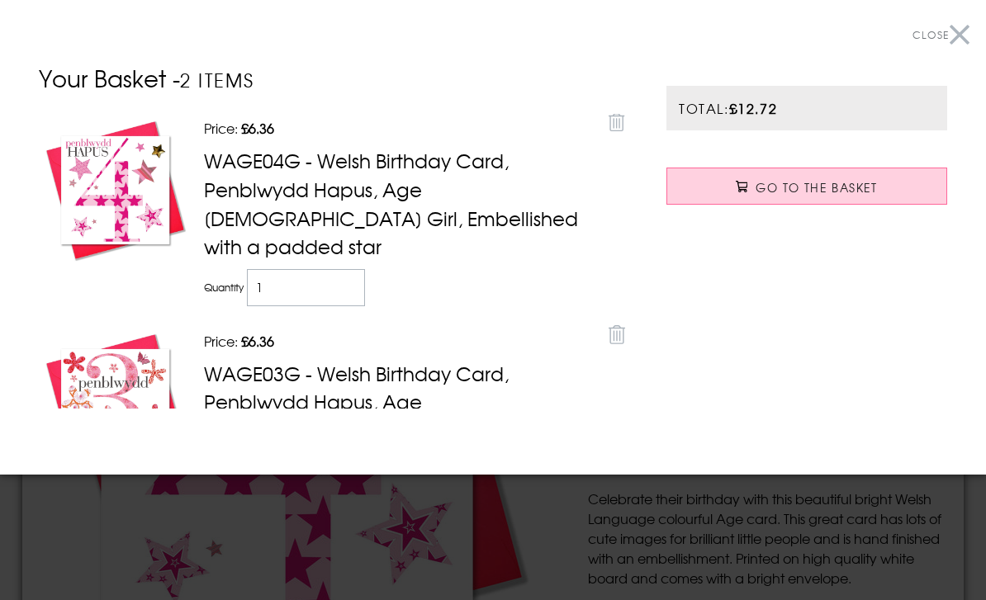
click at [966, 33] on button "Close" at bounding box center [941, 35] width 57 height 37
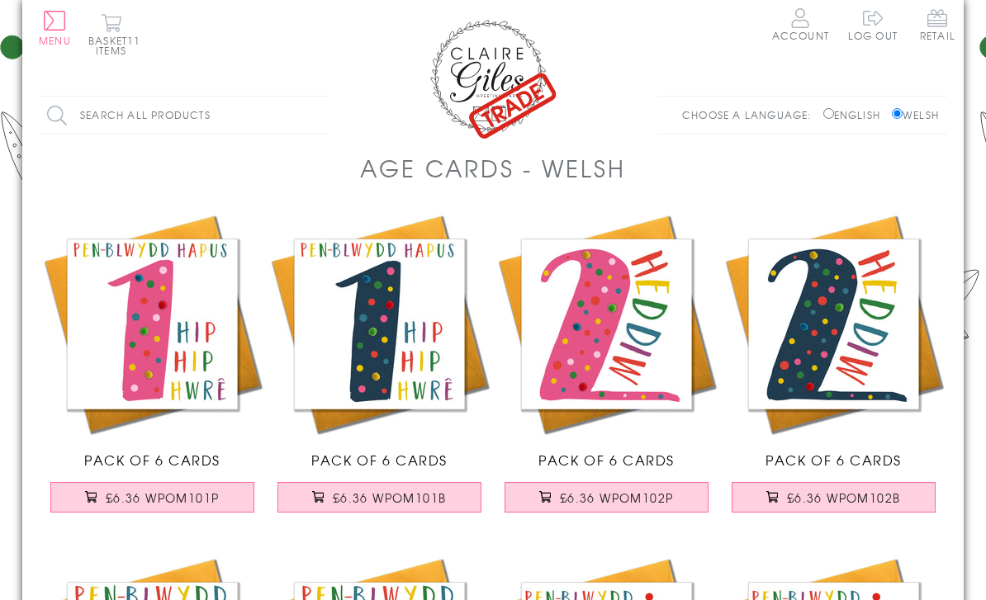
click at [200, 491] on span "£6.36 WPOM101P" at bounding box center [163, 498] width 114 height 17
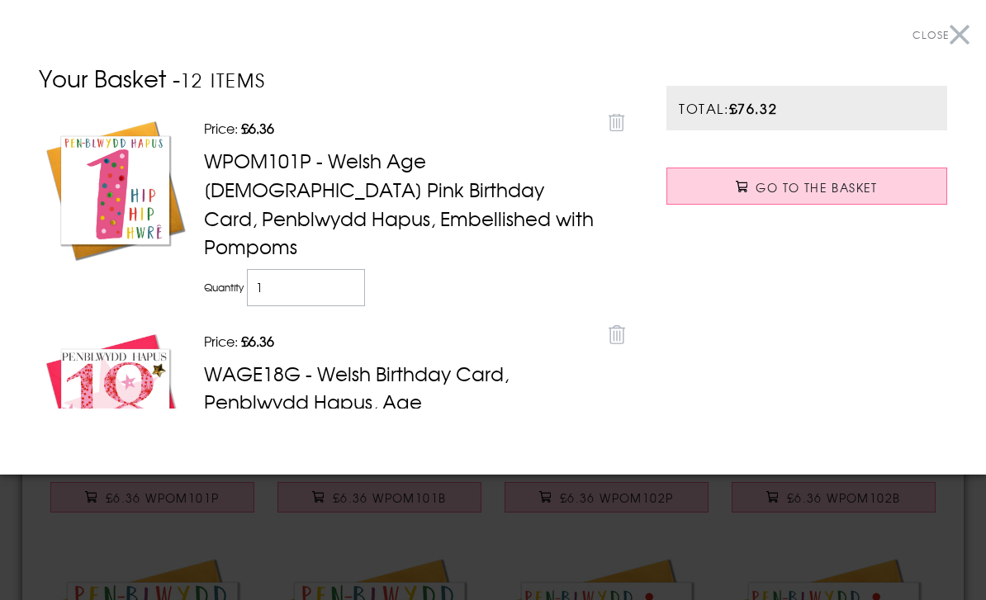
click at [956, 34] on button "Close" at bounding box center [941, 35] width 57 height 37
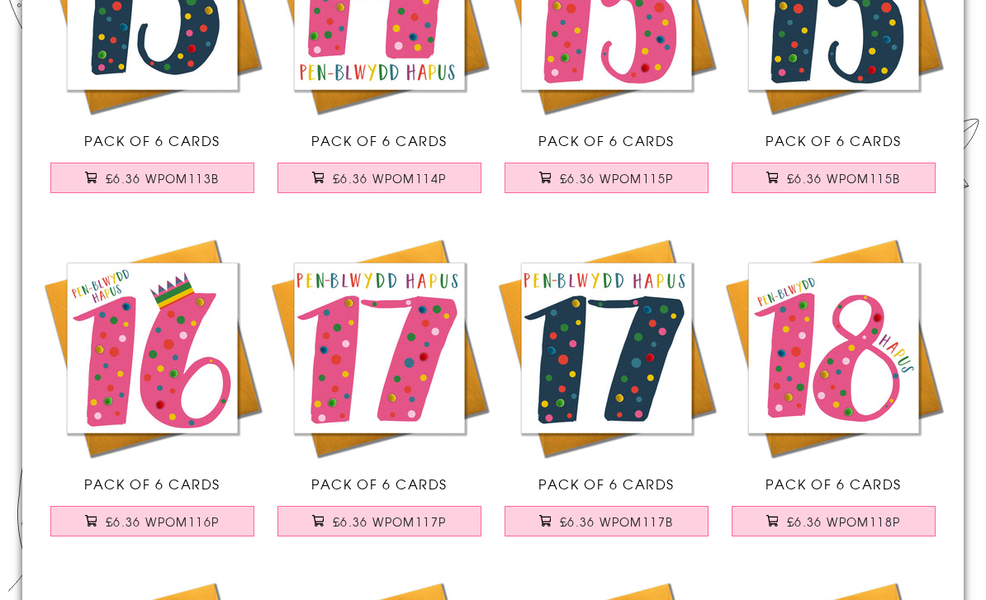
scroll to position [2465, 0]
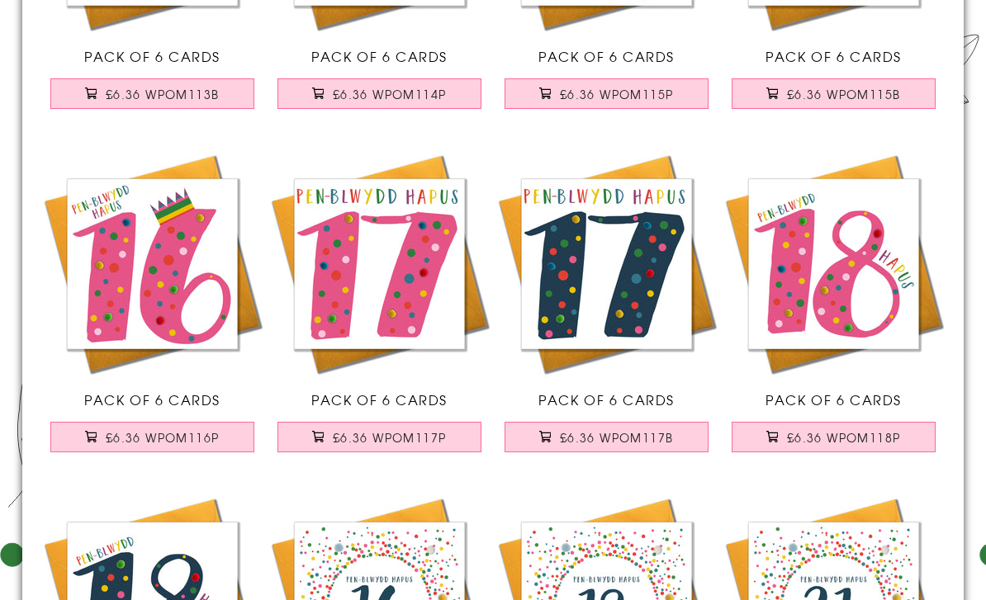
click at [410, 437] on span "£6.36 WPOM117P" at bounding box center [390, 437] width 114 height 17
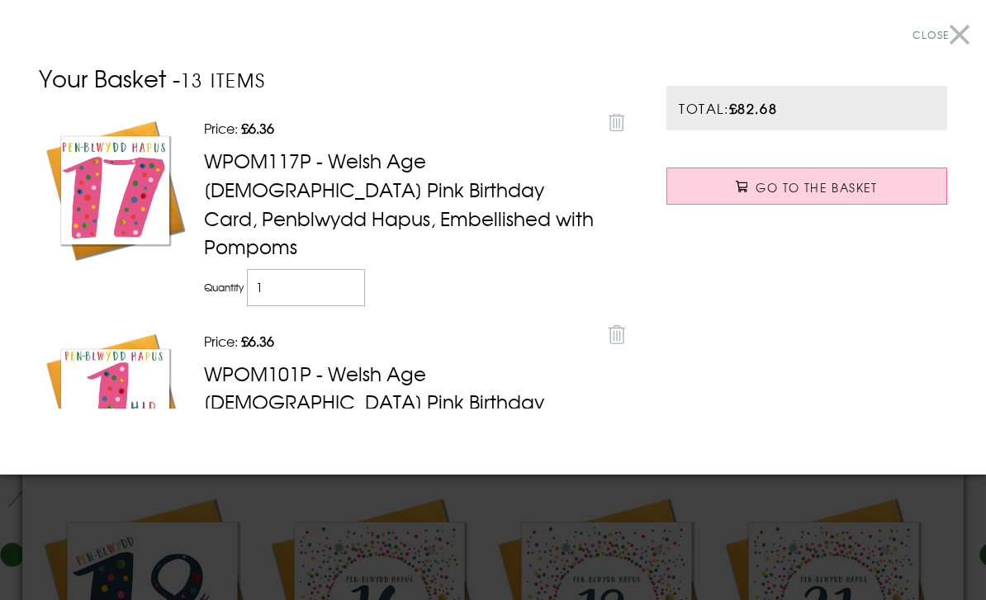
click at [847, 434] on div "Total: £82.68 Go to the Basket" at bounding box center [807, 247] width 314 height 372
click at [961, 45] on button "Close" at bounding box center [941, 35] width 57 height 37
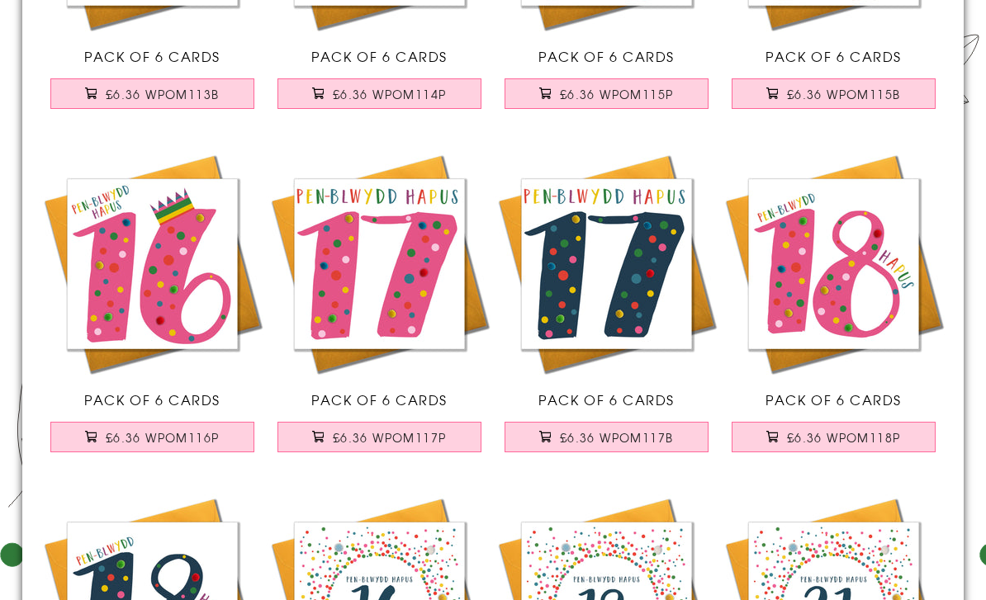
click at [849, 442] on span "£6.36 WPOM118P" at bounding box center [844, 437] width 114 height 17
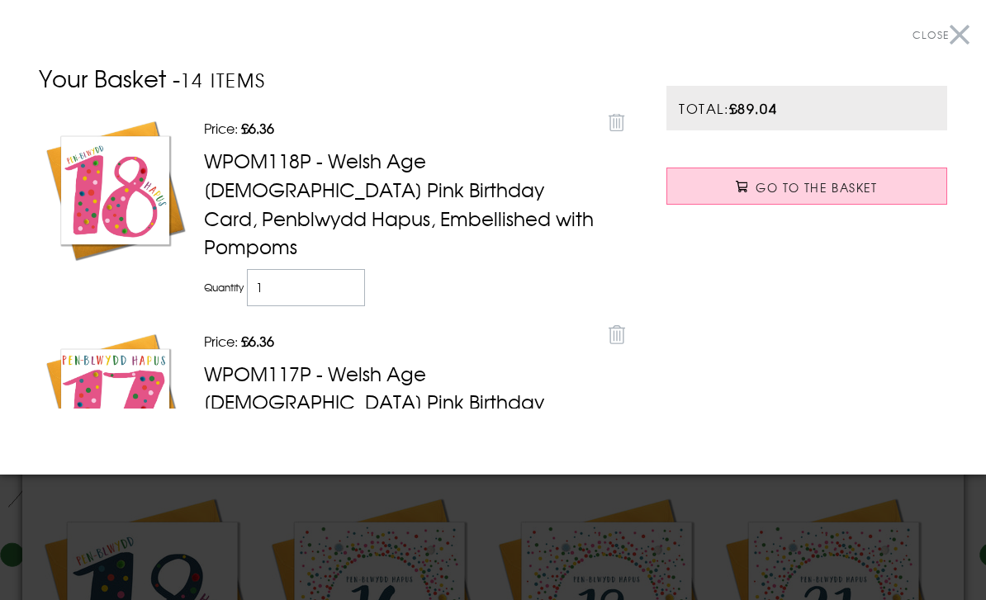
click at [954, 31] on button "Close" at bounding box center [941, 35] width 57 height 37
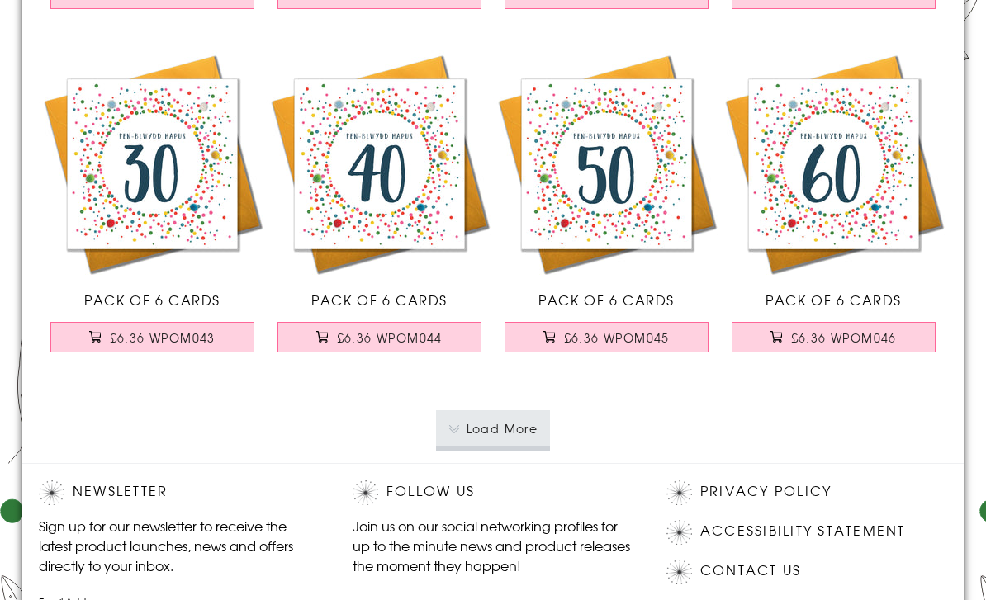
scroll to position [3260, 0]
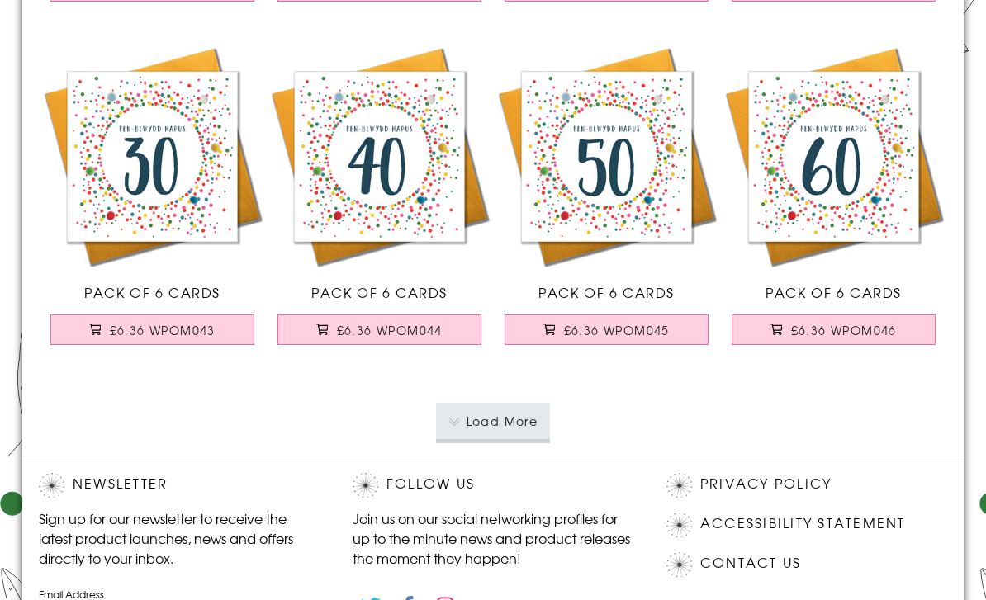
click at [497, 422] on button "Load More" at bounding box center [493, 421] width 115 height 36
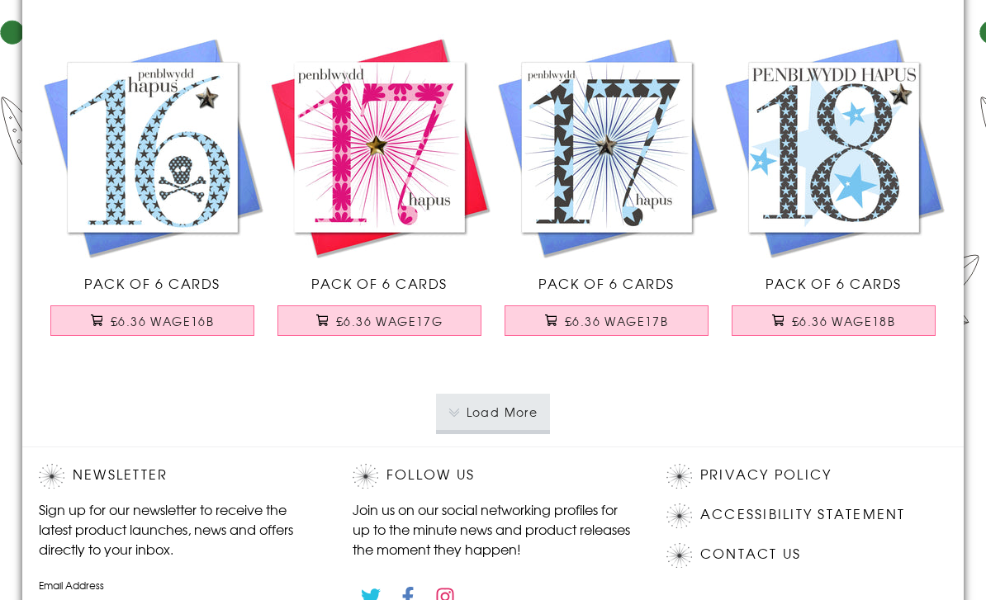
scroll to position [6704, 0]
click at [522, 420] on button "Load More" at bounding box center [493, 413] width 115 height 36
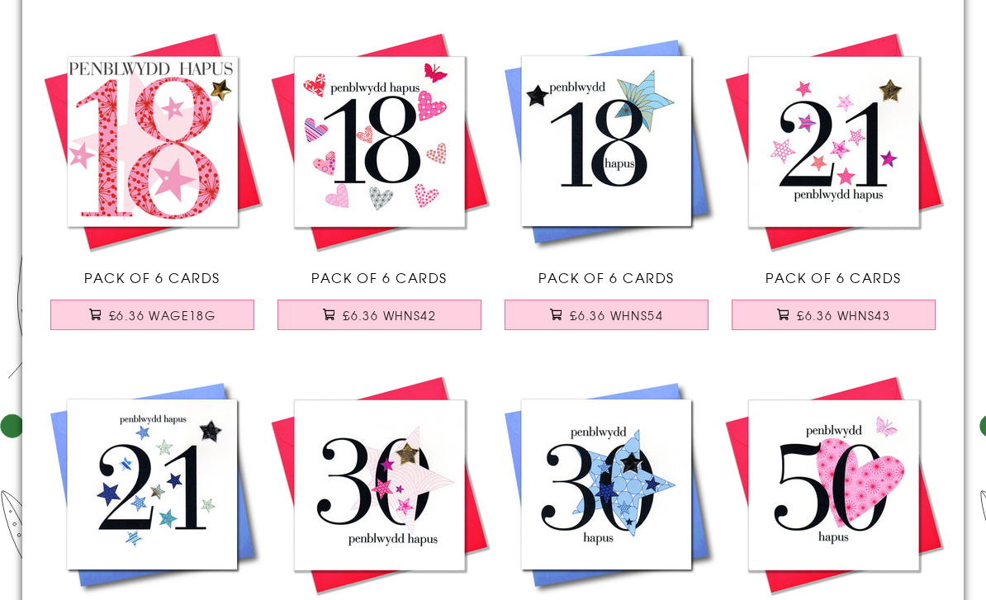
scroll to position [7020, 0]
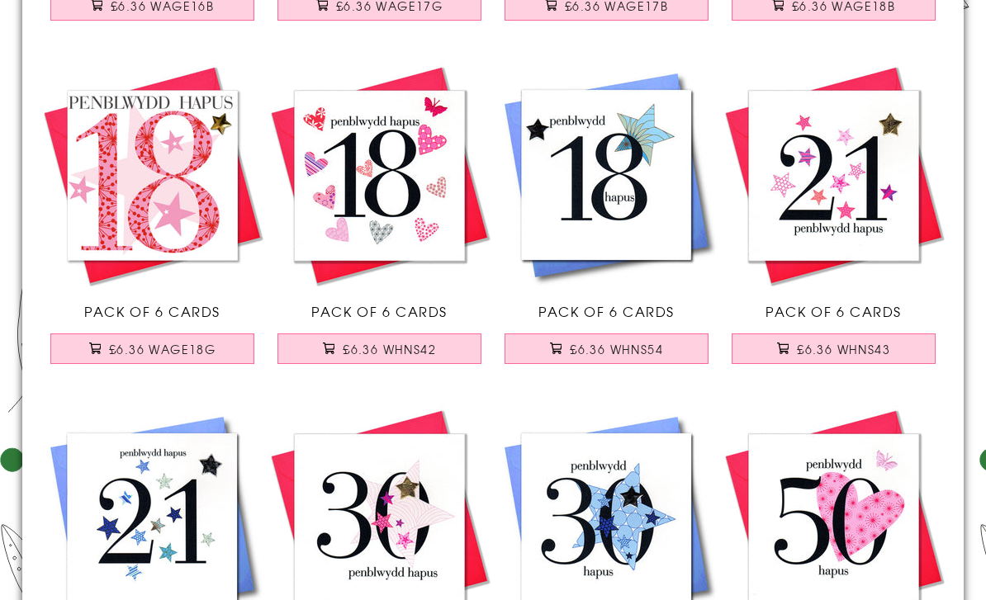
click at [396, 349] on span "£6.36 WHNS42" at bounding box center [389, 349] width 93 height 17
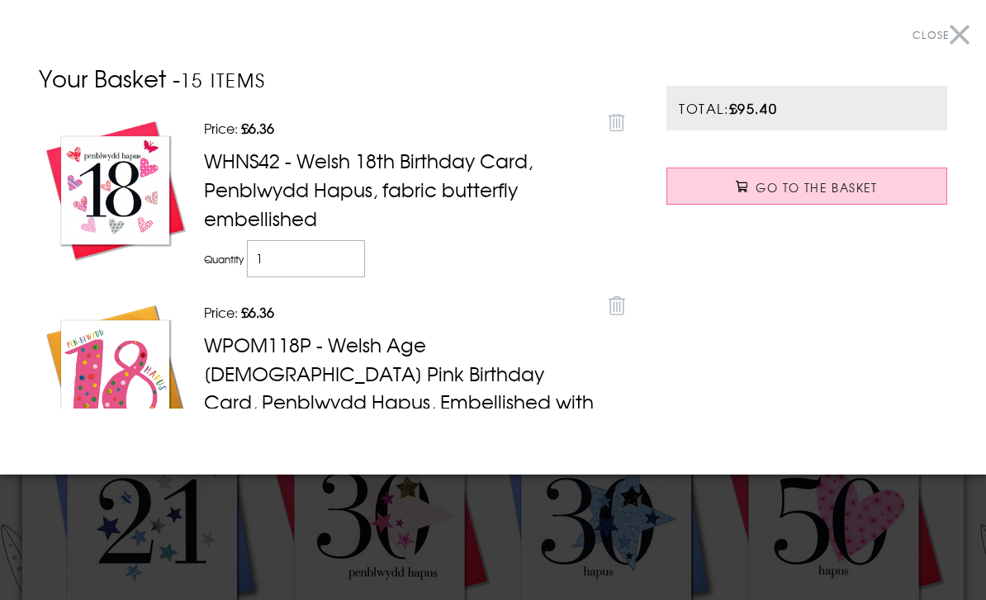
scroll to position [7021, 0]
click at [955, 30] on button "Close" at bounding box center [941, 35] width 57 height 37
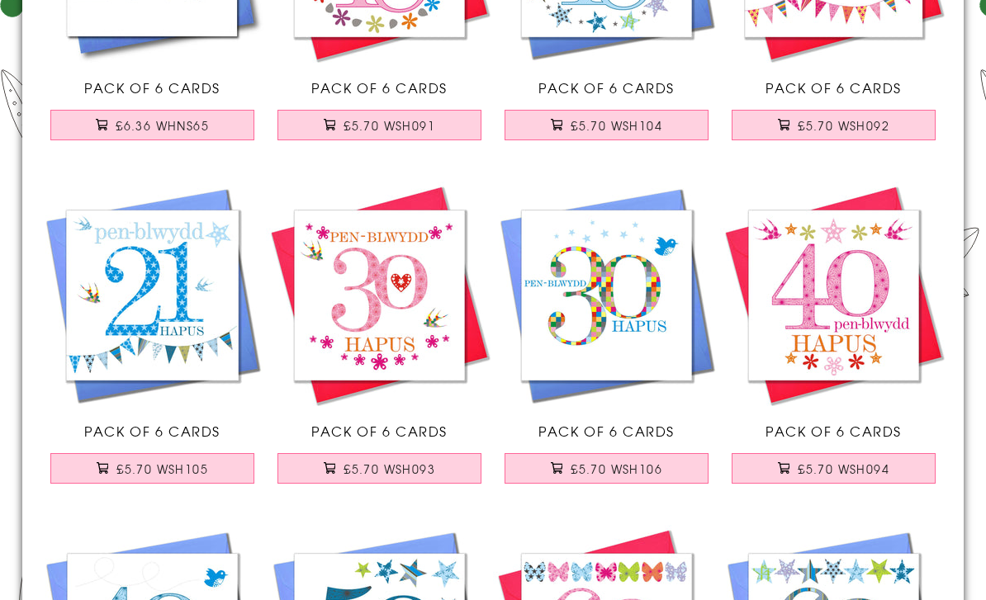
scroll to position [8974, 0]
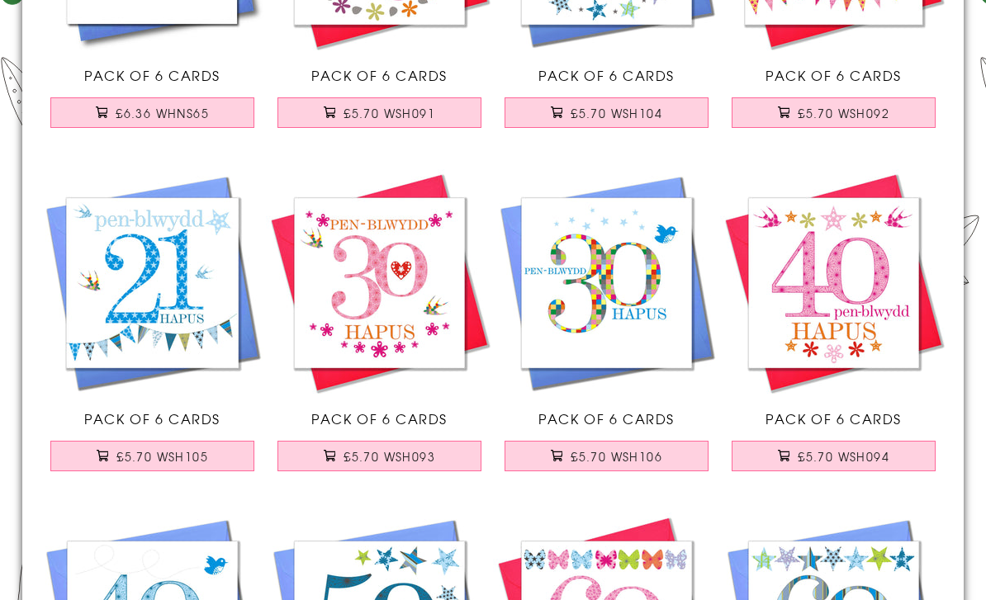
click at [394, 467] on button "£5.70 WSH093" at bounding box center [380, 457] width 205 height 31
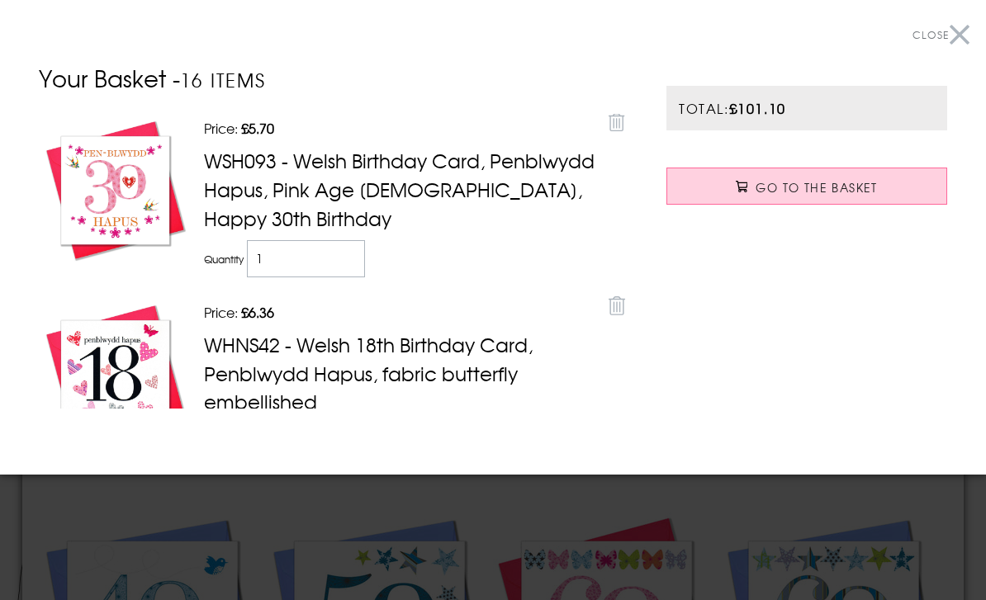
click at [965, 37] on button "Close" at bounding box center [941, 35] width 57 height 37
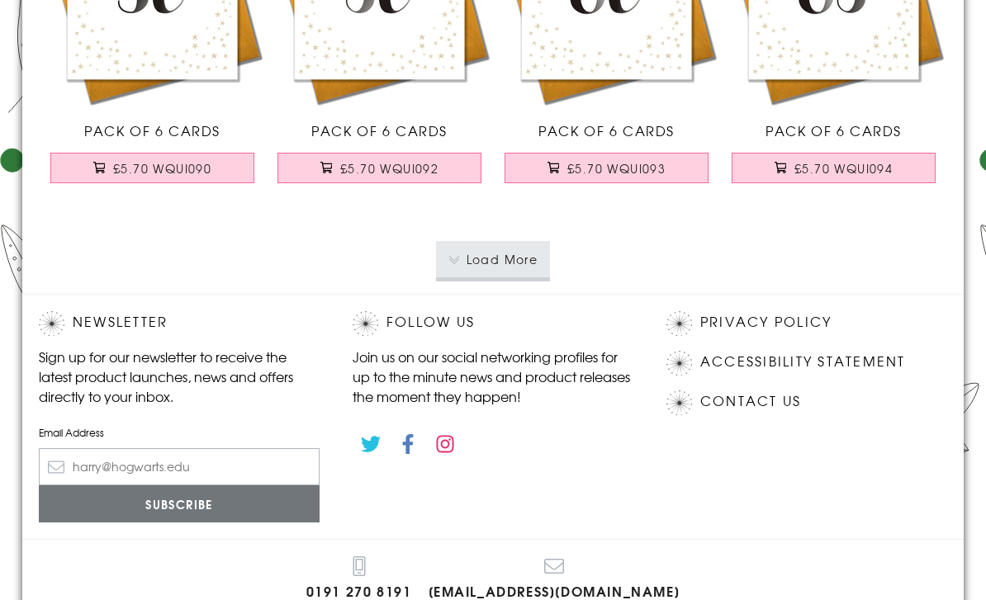
scroll to position [10302, 0]
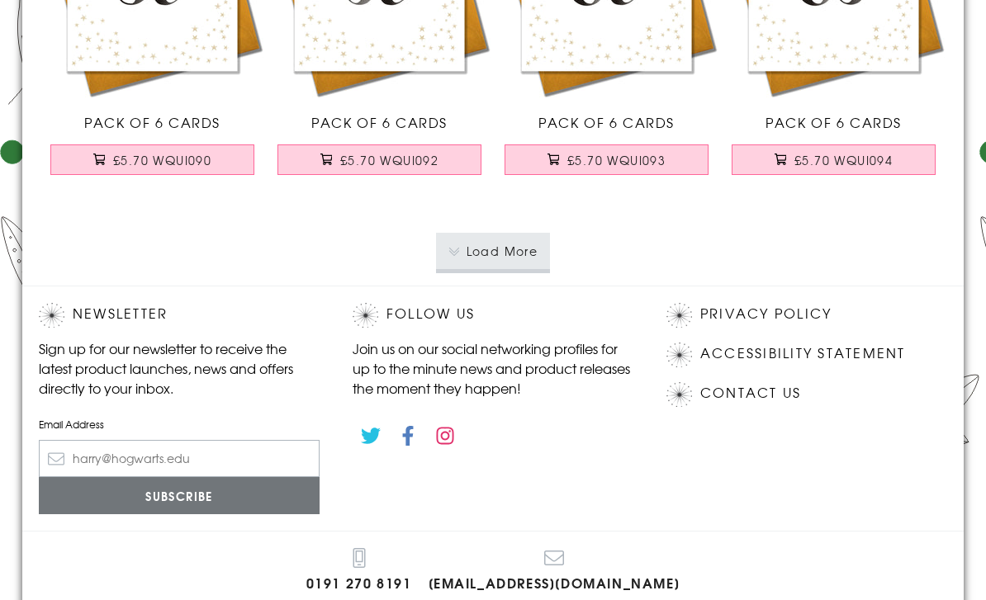
click at [511, 249] on button "Load More" at bounding box center [493, 251] width 115 height 36
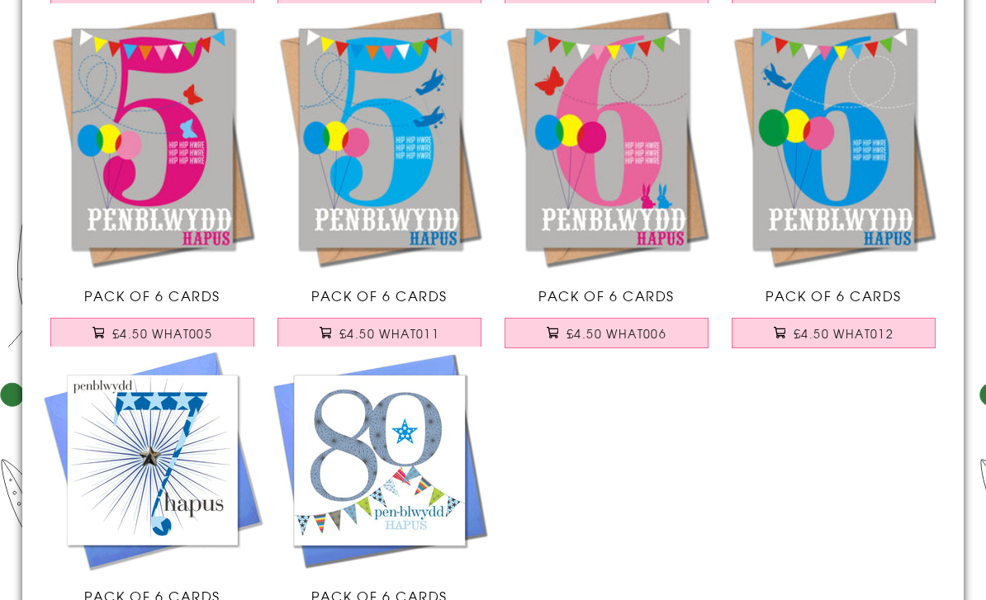
scroll to position [11668, 0]
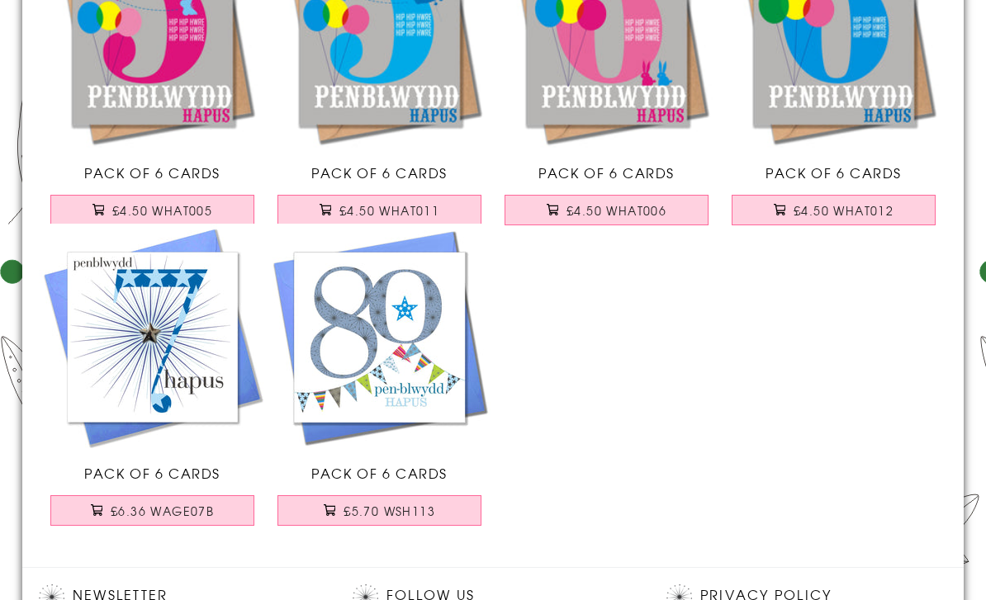
click at [396, 513] on span "£5.70 WSH113" at bounding box center [390, 512] width 92 height 17
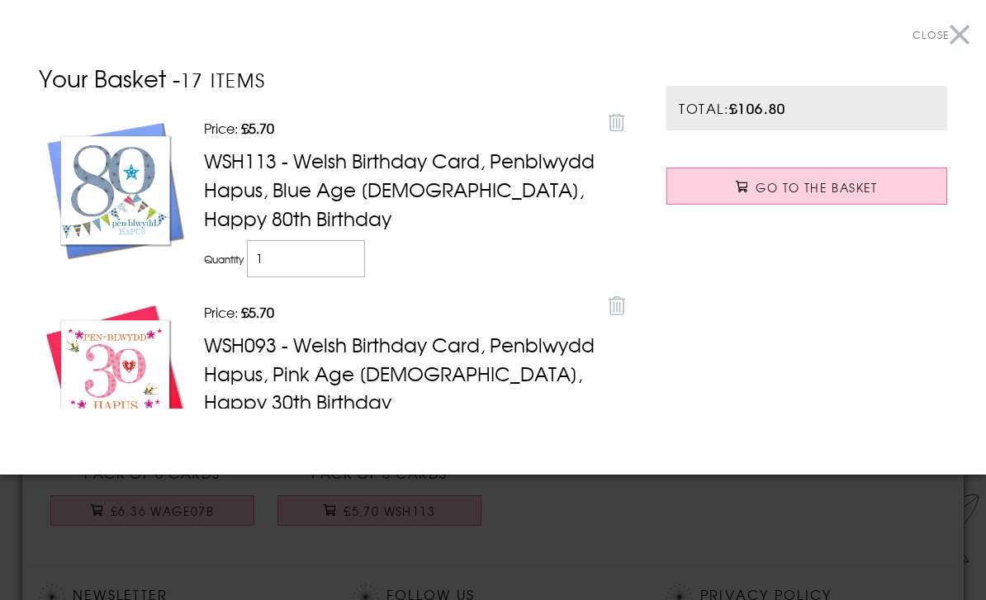
click at [963, 30] on button "Close" at bounding box center [941, 35] width 57 height 37
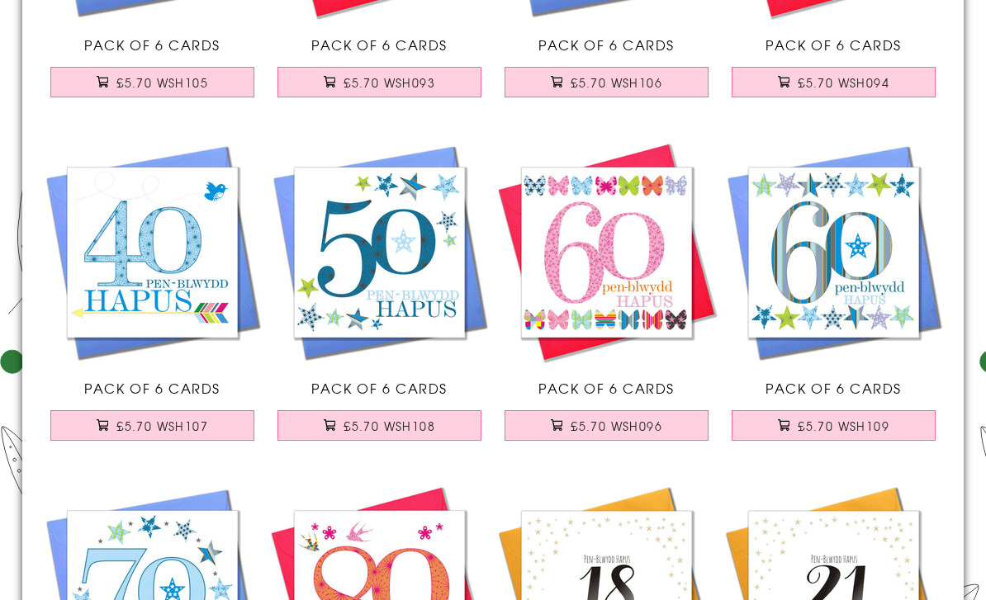
scroll to position [9394, 0]
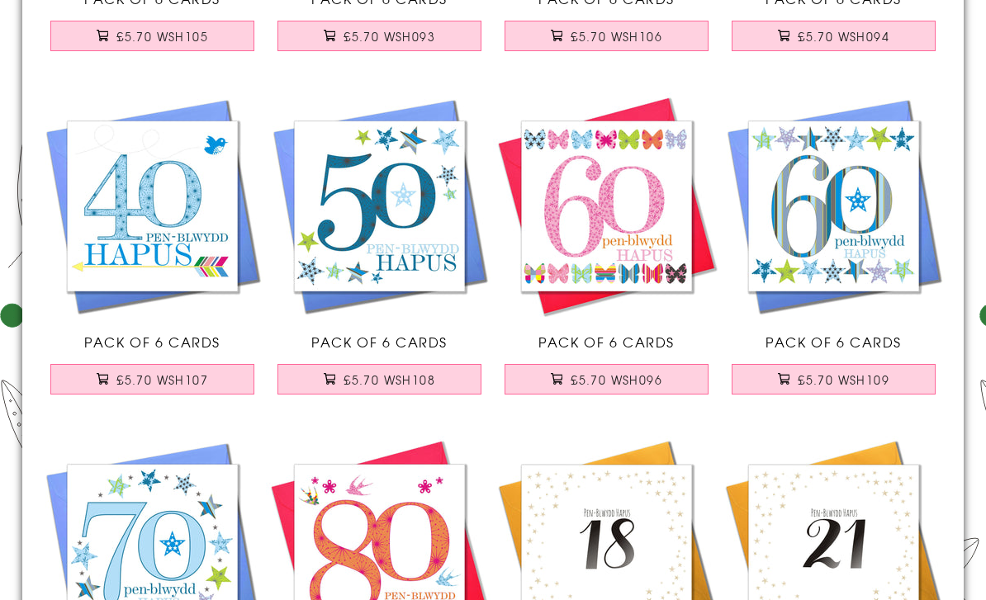
click at [887, 382] on span "£5.70 WSH109" at bounding box center [844, 380] width 92 height 17
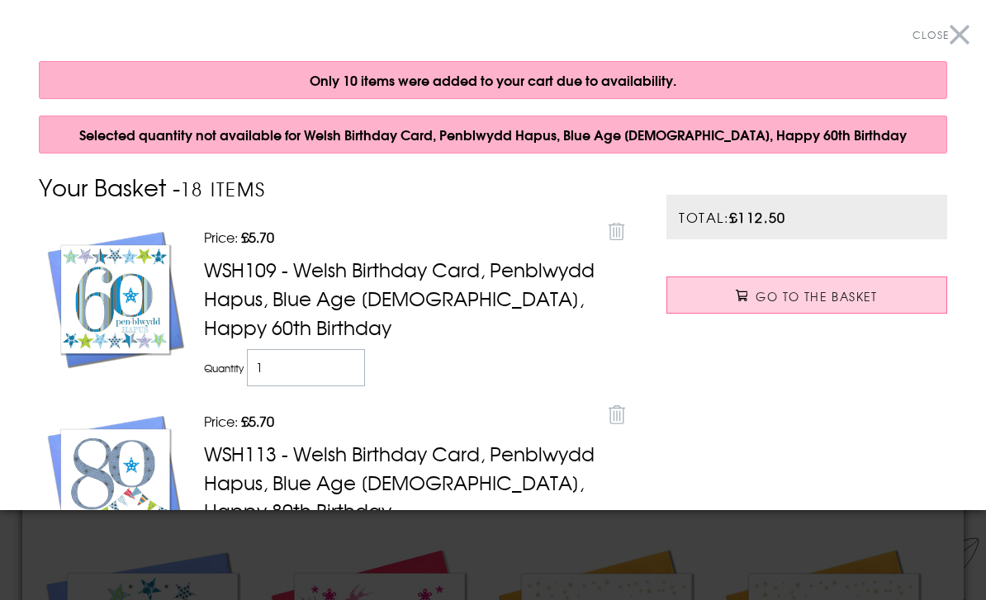
click at [965, 29] on button "Close" at bounding box center [941, 35] width 57 height 37
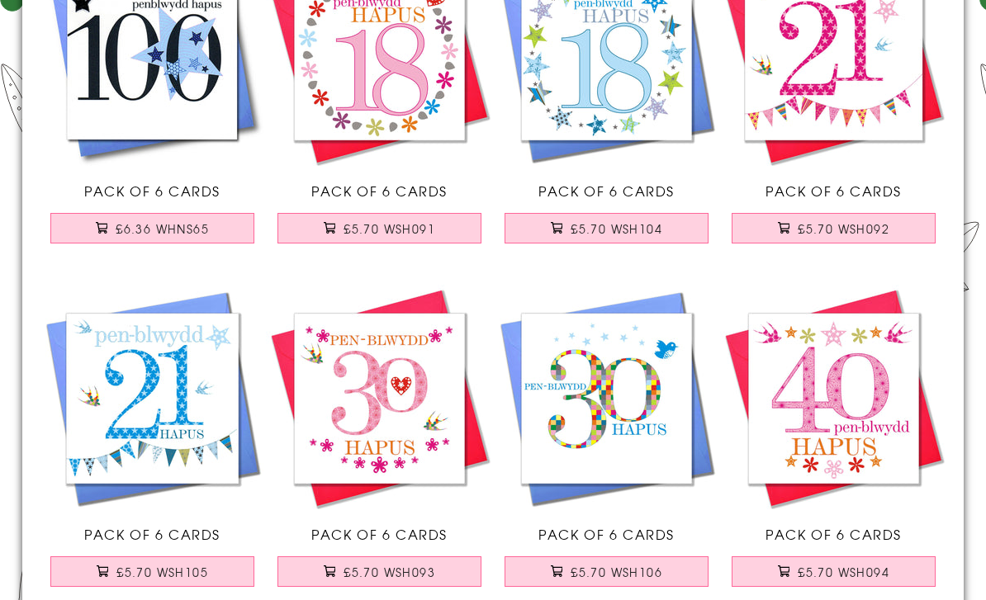
scroll to position [8950, 0]
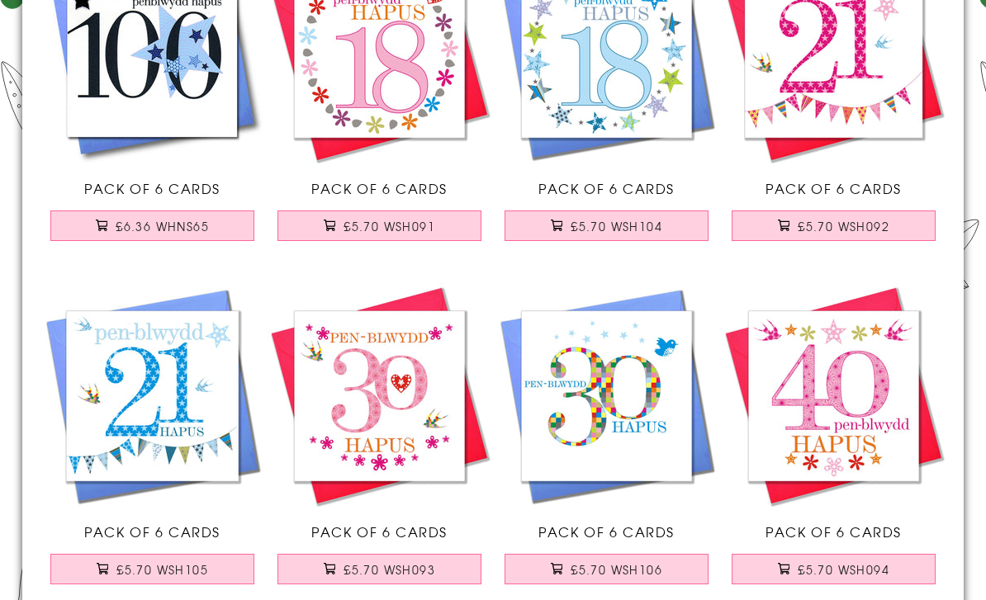
click at [176, 578] on button "£5.70 WSH105" at bounding box center [152, 570] width 205 height 31
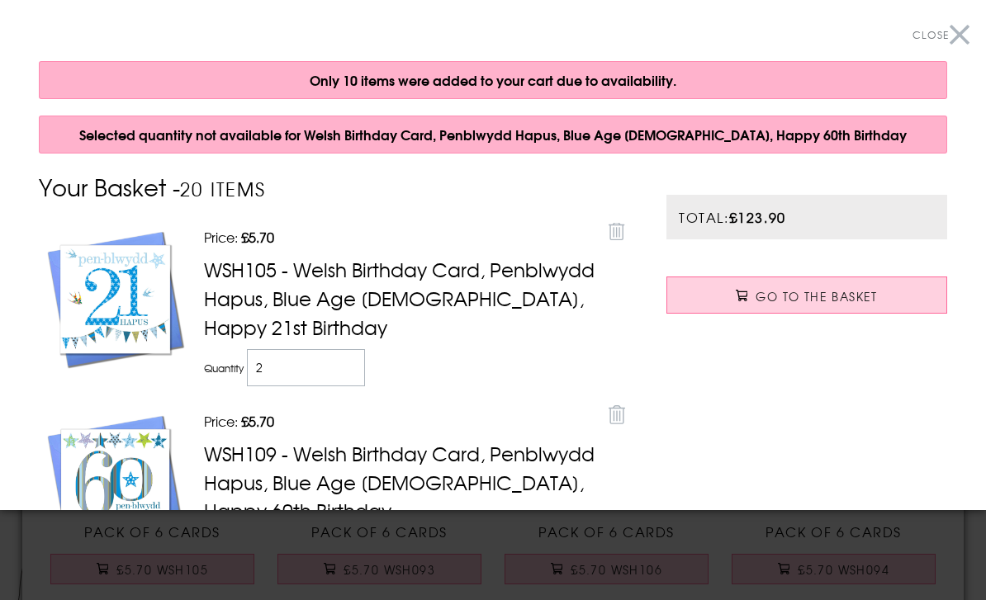
click at [967, 36] on button "Close" at bounding box center [941, 35] width 57 height 37
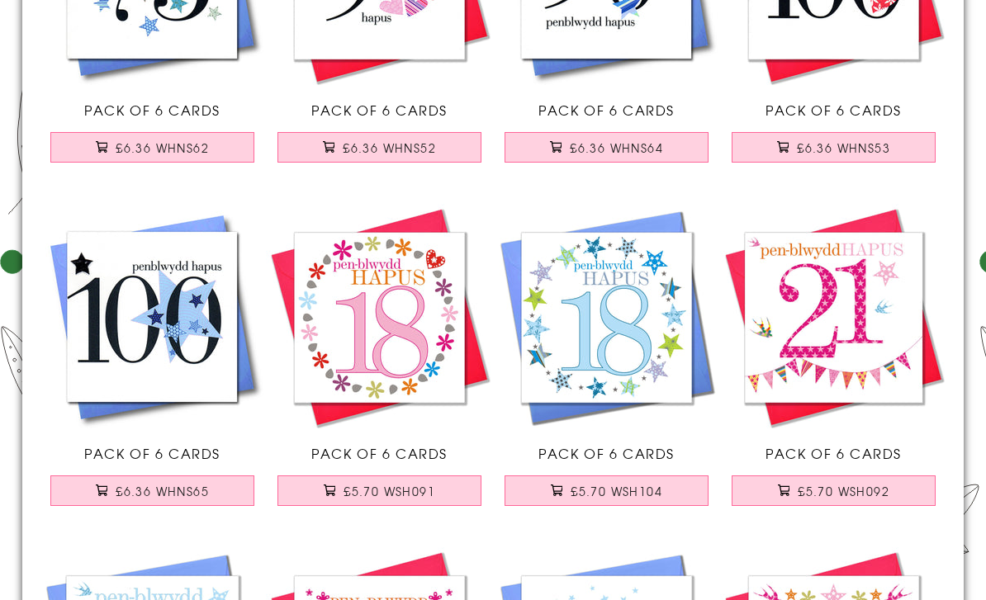
scroll to position [8703, 0]
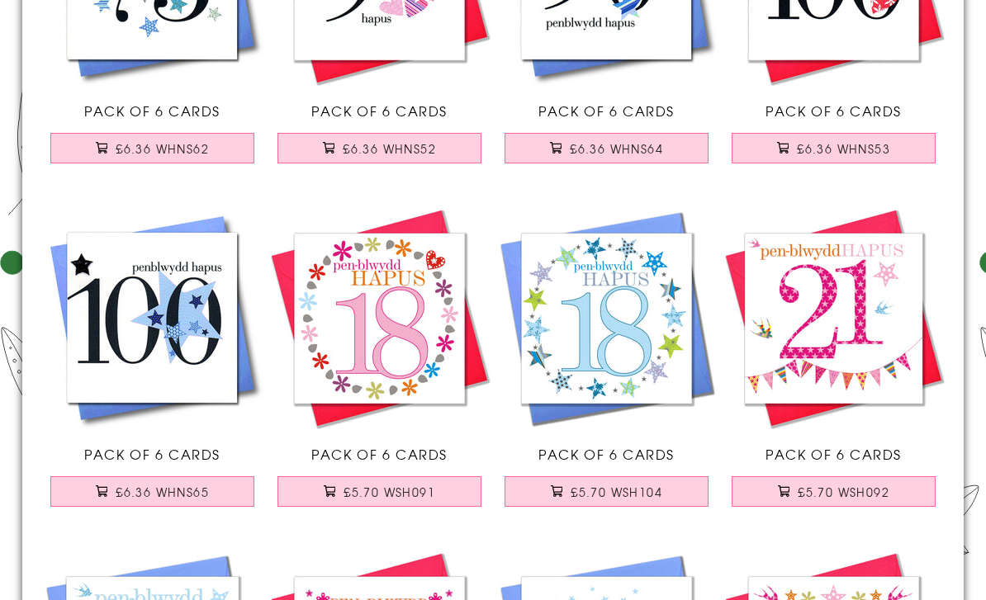
click at [612, 486] on span "£5.70 WSH104" at bounding box center [617, 493] width 92 height 17
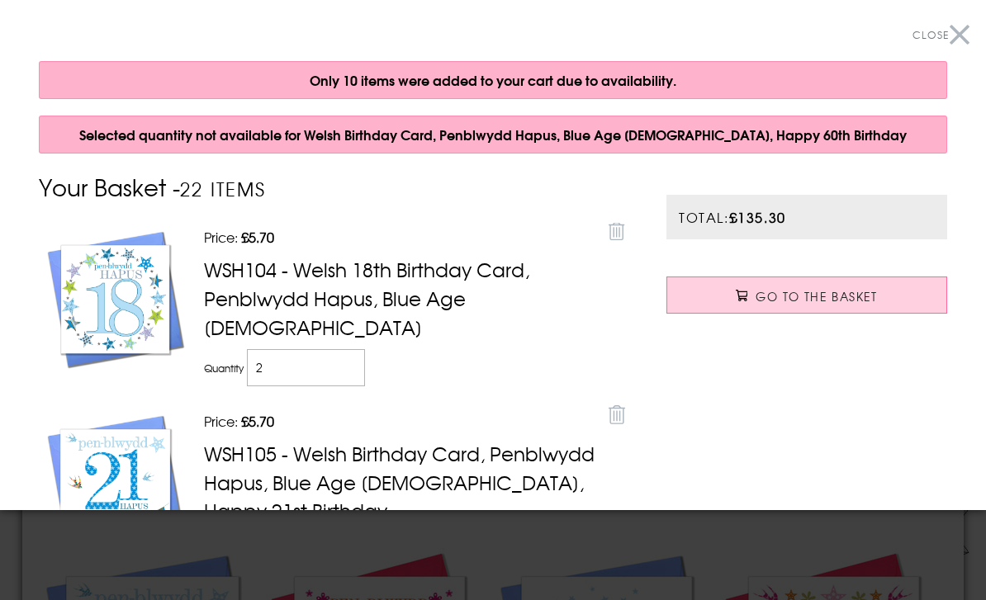
click at [947, 40] on span "Close" at bounding box center [931, 34] width 36 height 15
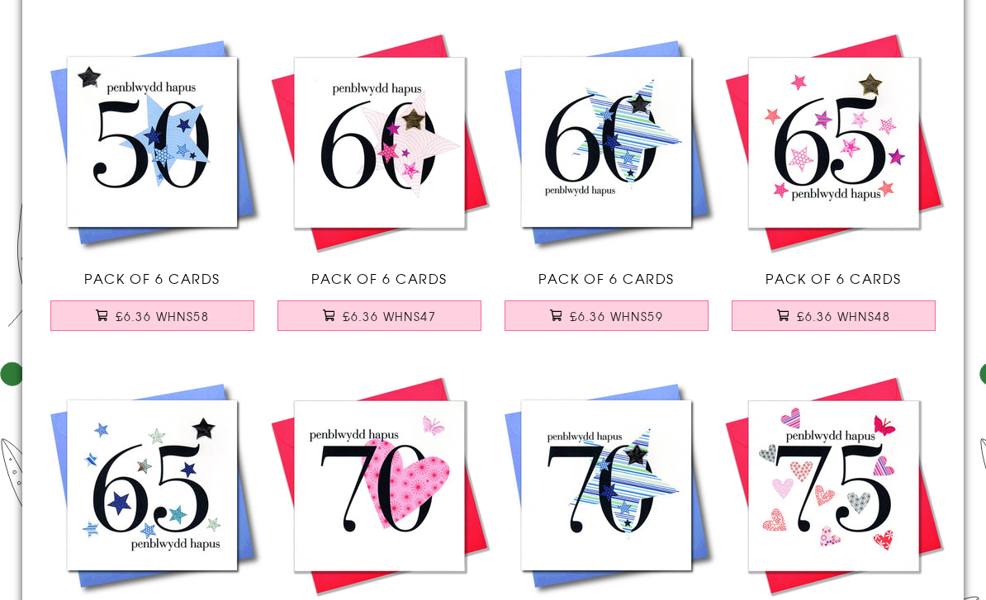
scroll to position [7851, 0]
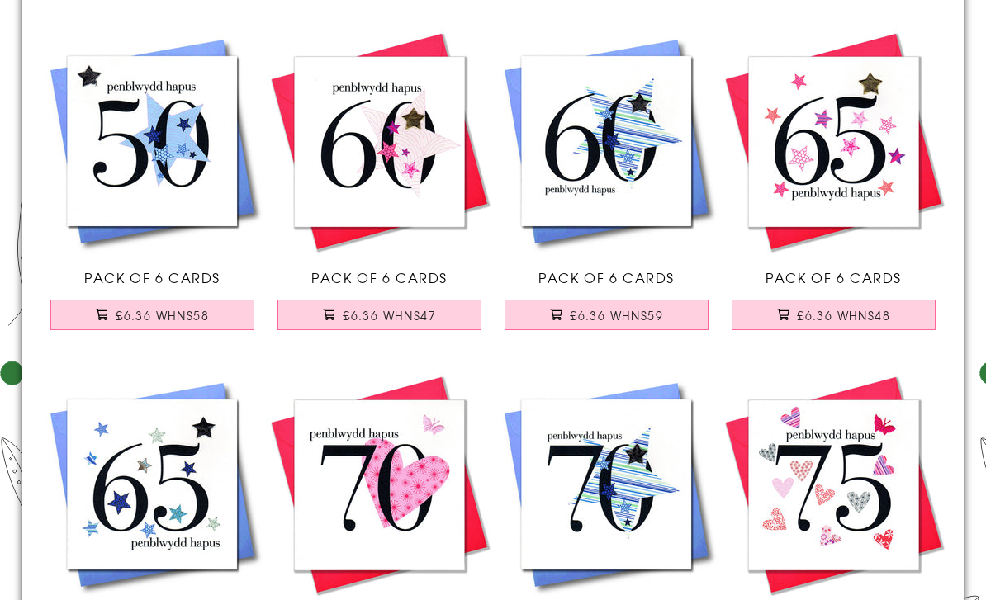
click at [617, 327] on button "£6.36 WHNS59" at bounding box center [607, 316] width 205 height 31
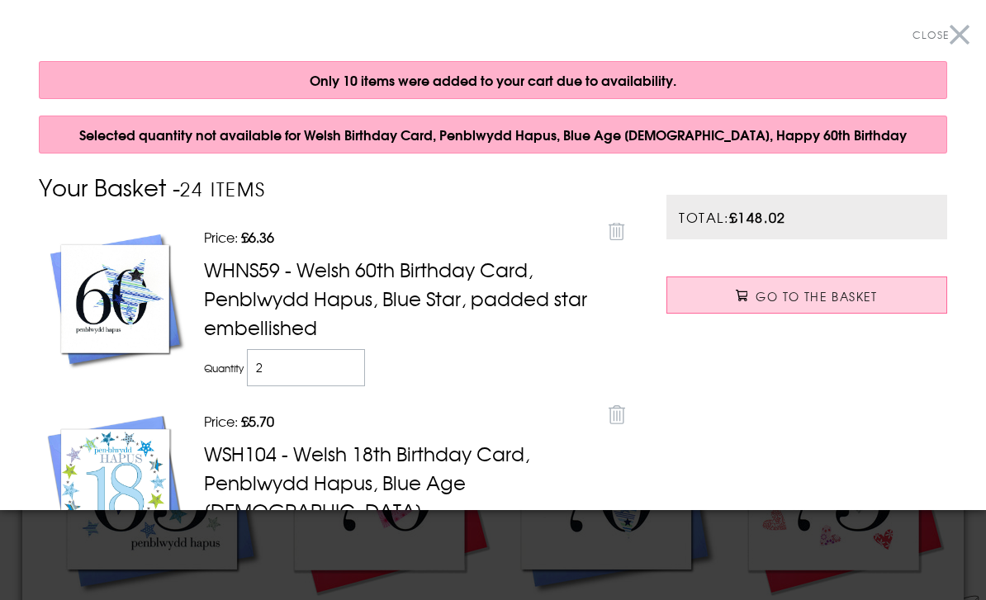
click at [962, 35] on button "Close" at bounding box center [941, 35] width 57 height 37
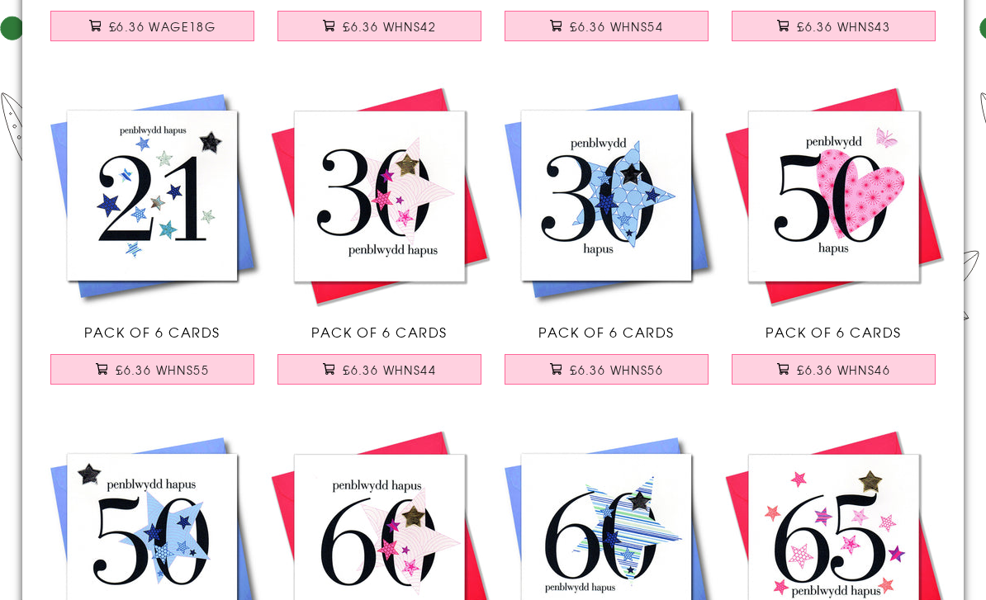
scroll to position [7391, 0]
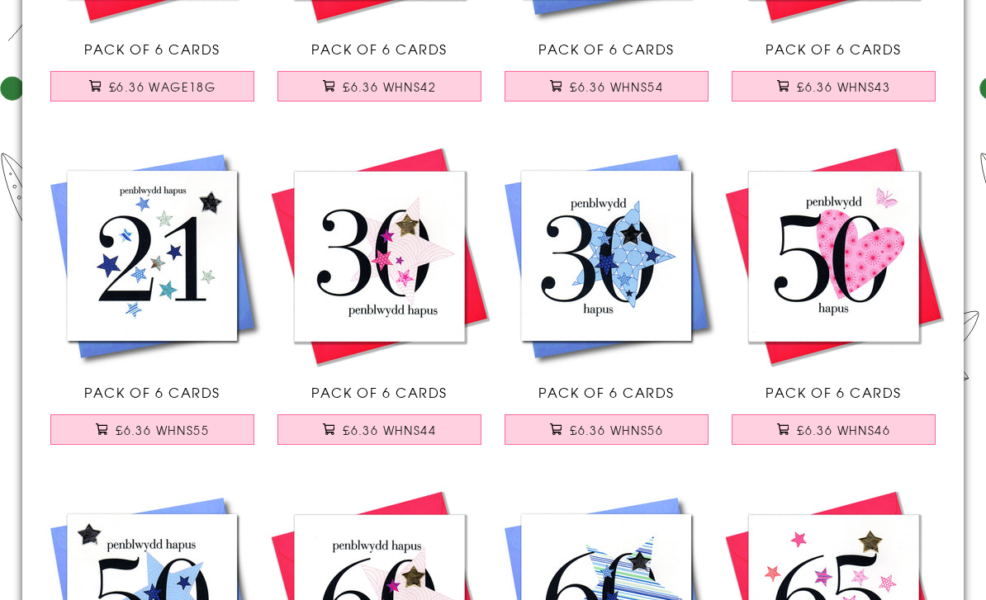
click at [621, 434] on span "£6.36 WHNS56" at bounding box center [616, 431] width 93 height 17
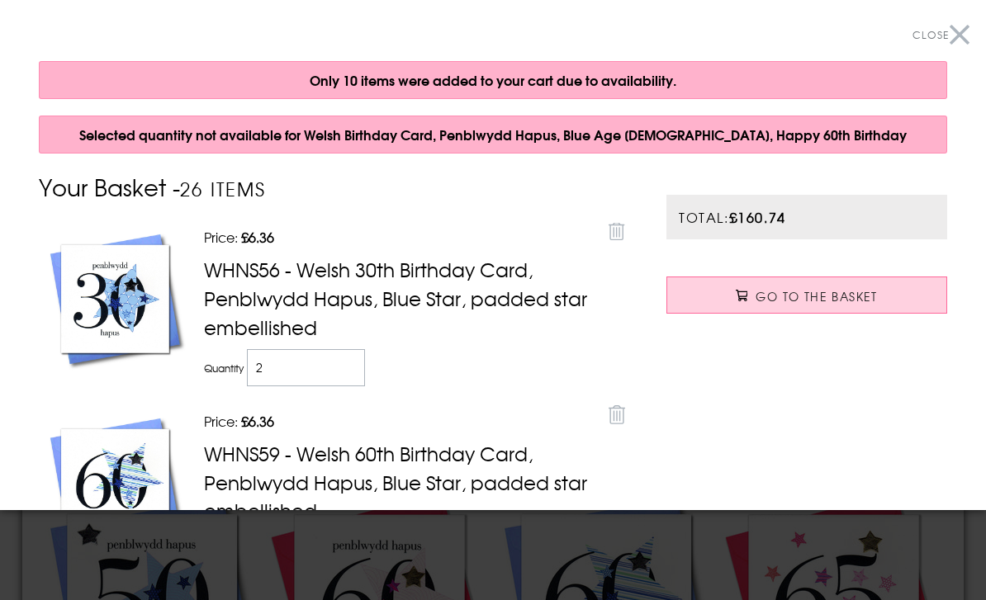
click at [963, 36] on button "Close" at bounding box center [941, 35] width 57 height 37
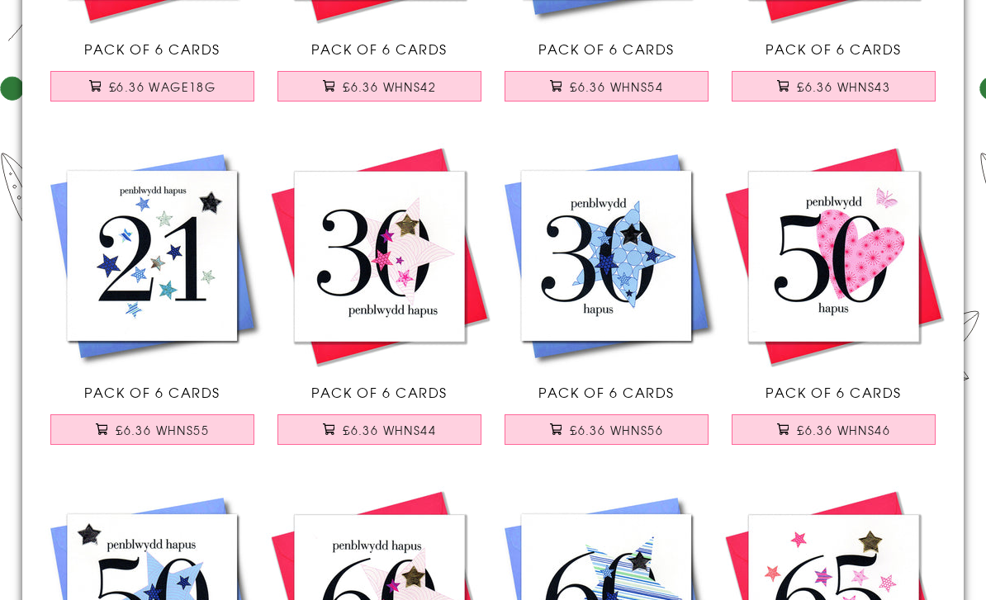
click at [213, 433] on button "£6.36 WHNS55" at bounding box center [152, 430] width 205 height 31
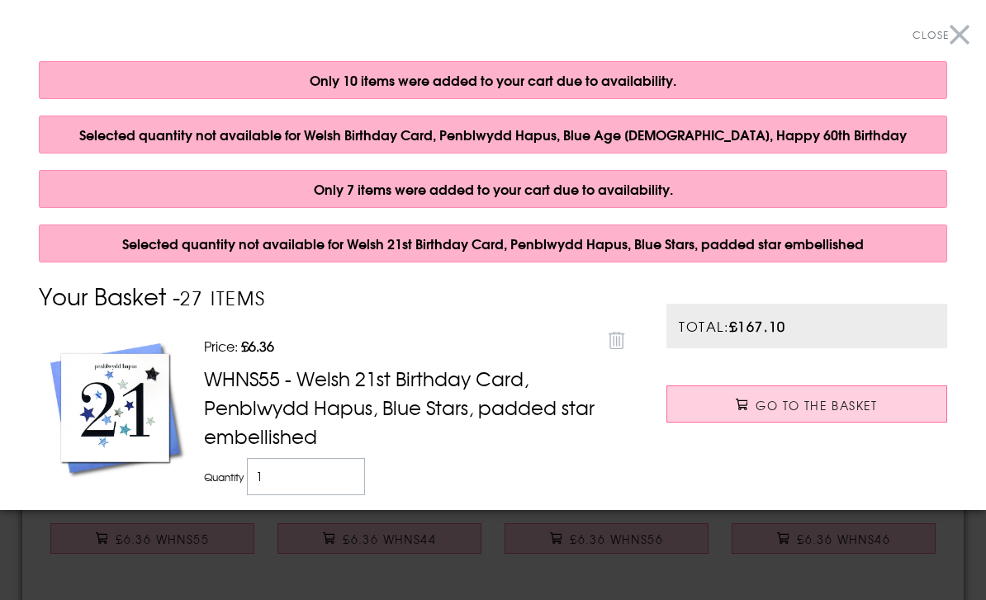
click at [953, 47] on button "Close" at bounding box center [941, 35] width 57 height 37
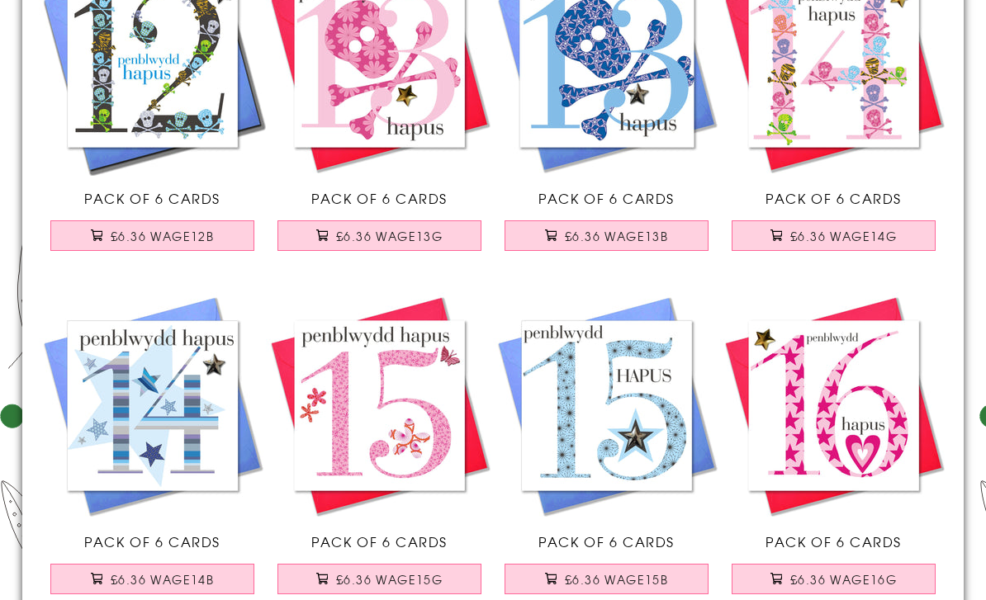
scroll to position [6497, 0]
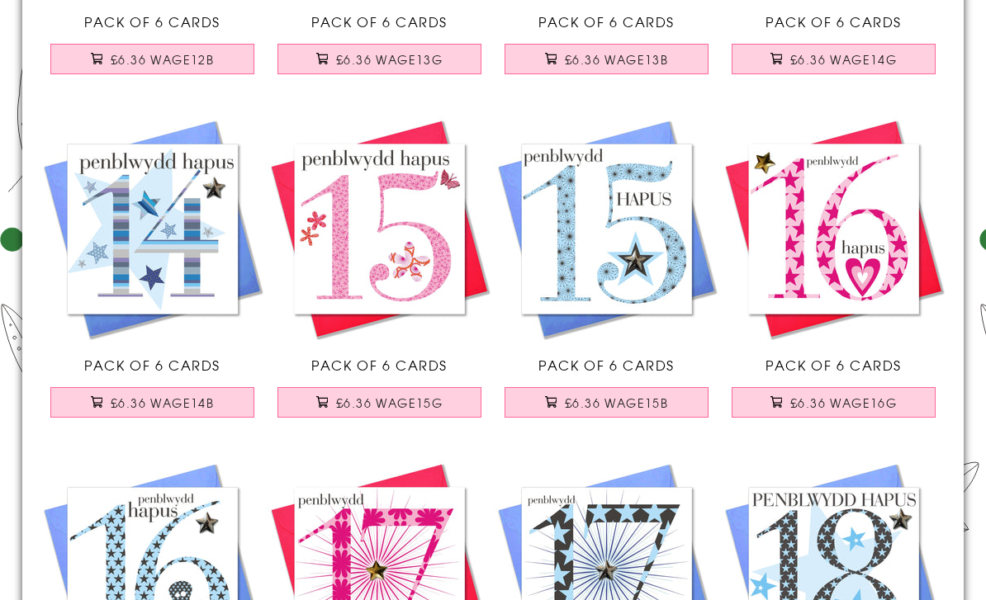
click at [202, 410] on span "£6.36 WAGE14B" at bounding box center [162, 404] width 103 height 17
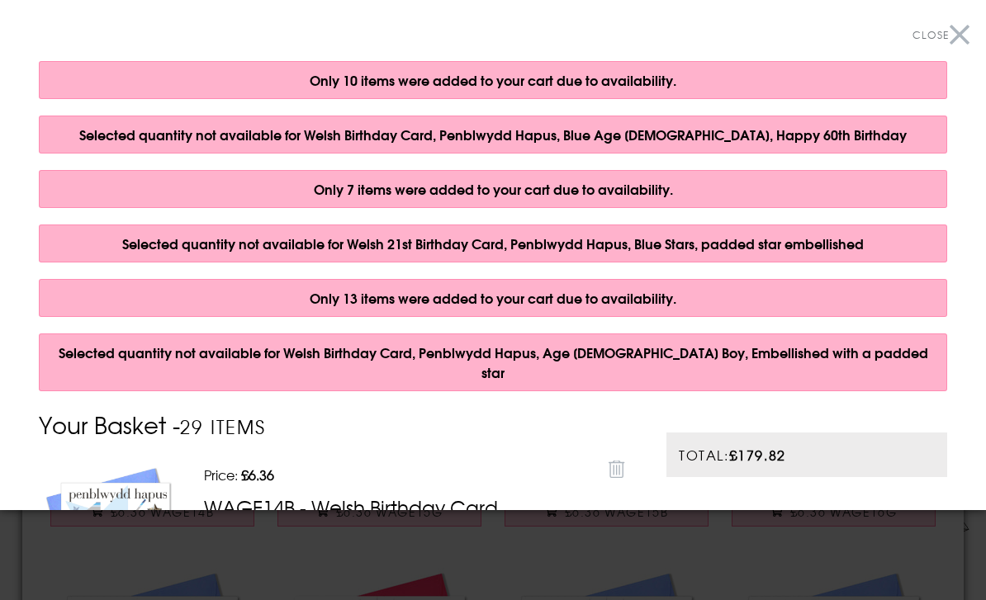
click at [965, 36] on button "Close" at bounding box center [941, 35] width 57 height 37
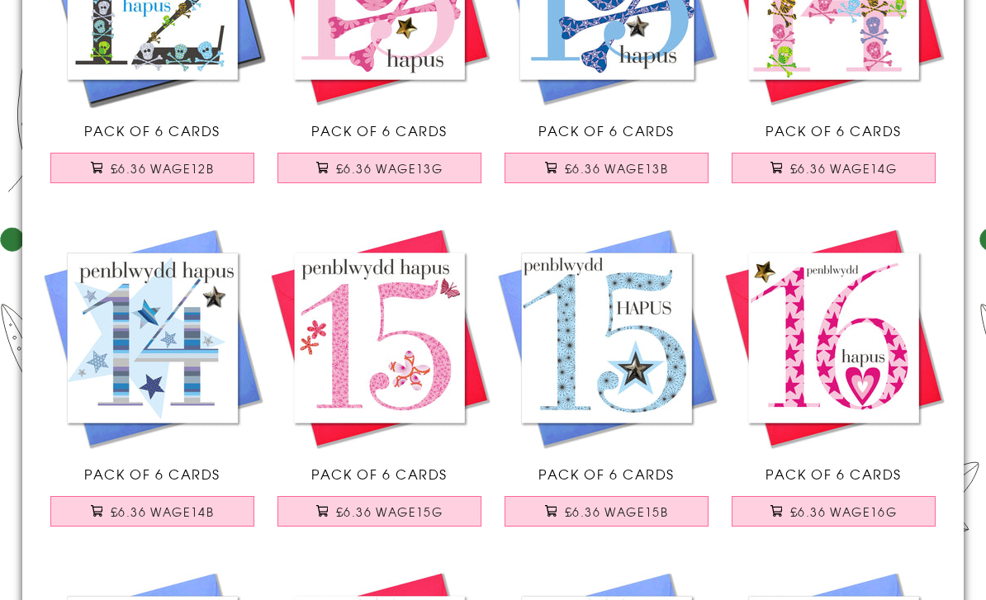
click at [648, 518] on span "£6.36 WAGE15B" at bounding box center [616, 512] width 103 height 17
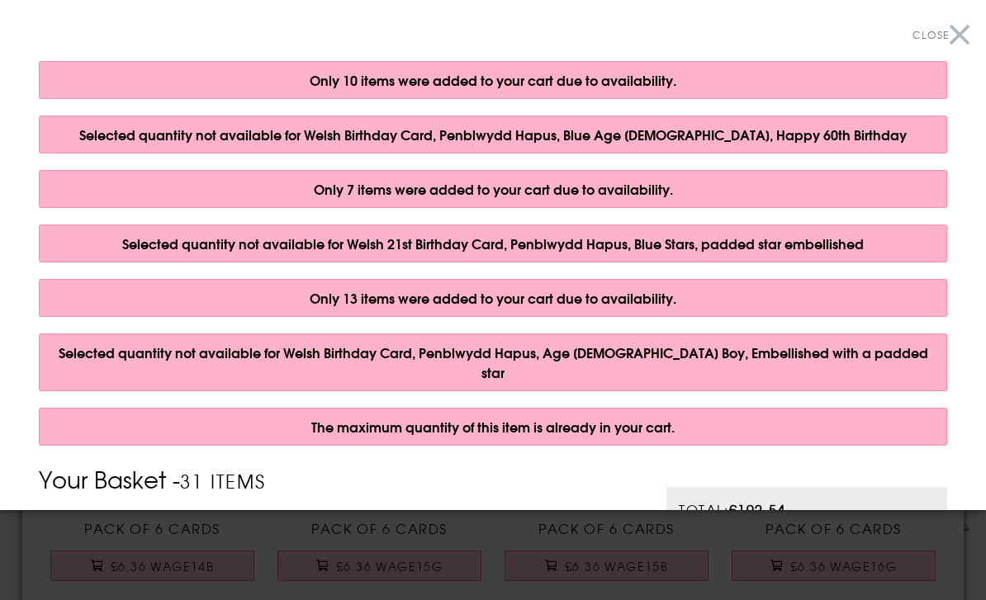
click at [964, 25] on button "Close" at bounding box center [941, 35] width 57 height 37
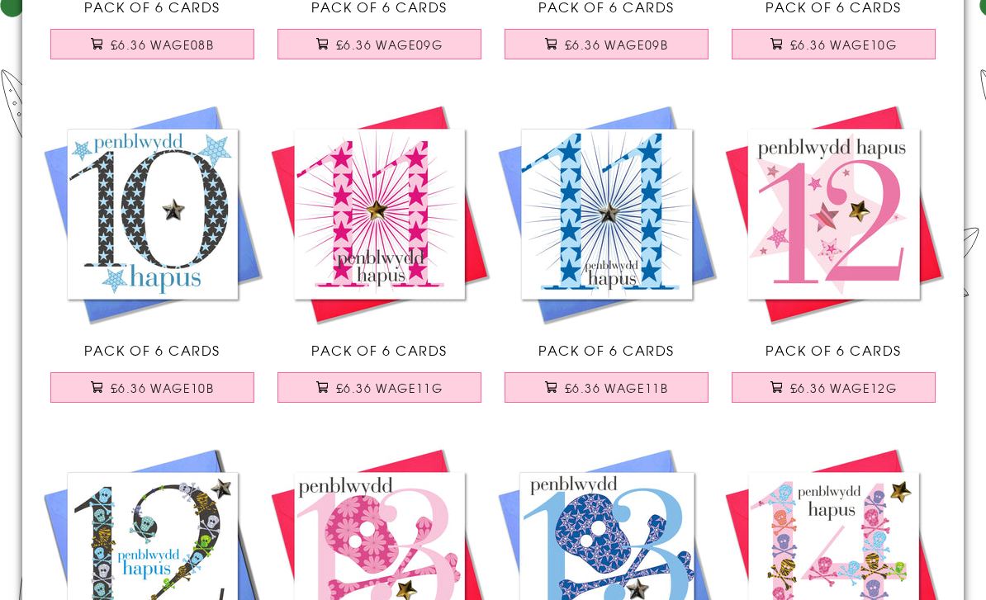
scroll to position [5966, 0]
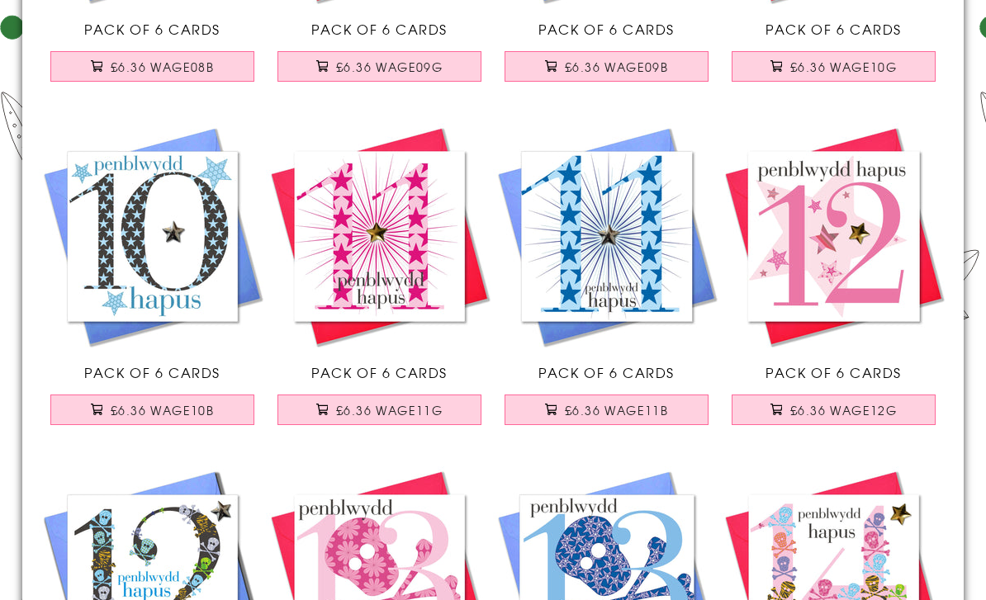
click at [629, 417] on span "£6.36 WAGE11B" at bounding box center [616, 410] width 103 height 17
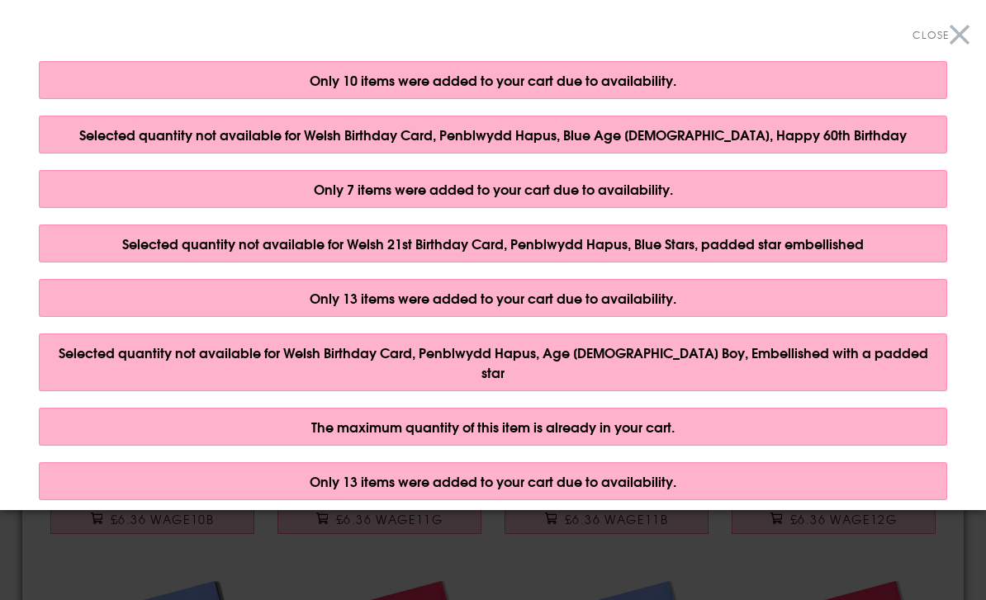
click at [955, 20] on button "Close" at bounding box center [941, 35] width 57 height 37
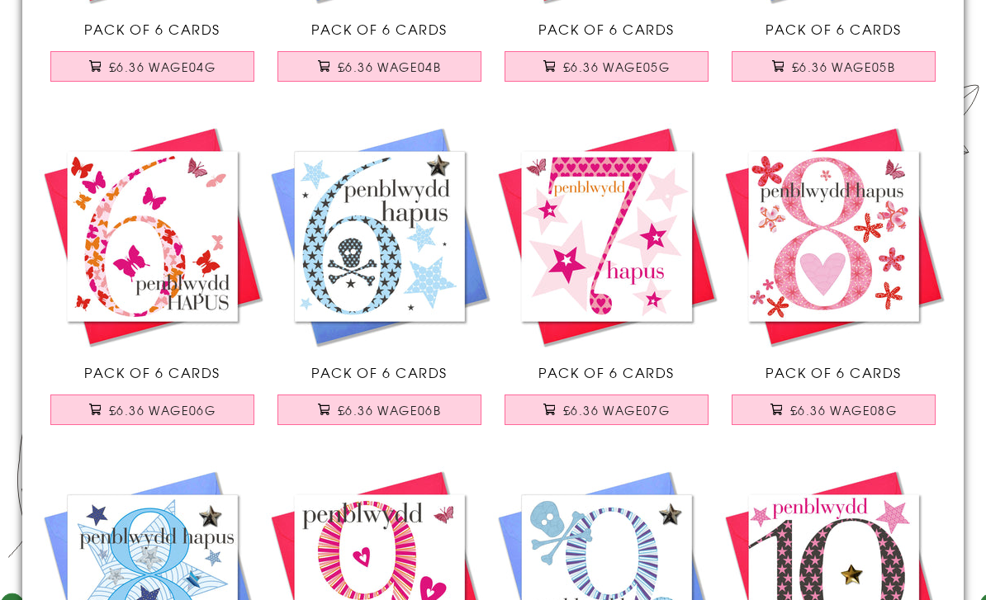
scroll to position [5574, 0]
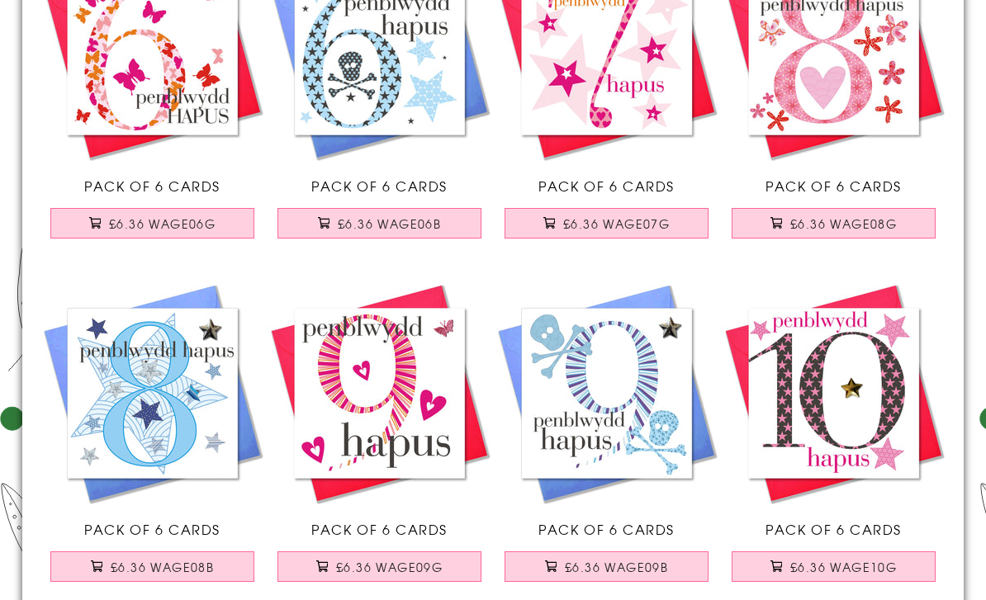
click at [169, 577] on button "£6.36 WAGE08B" at bounding box center [152, 568] width 205 height 31
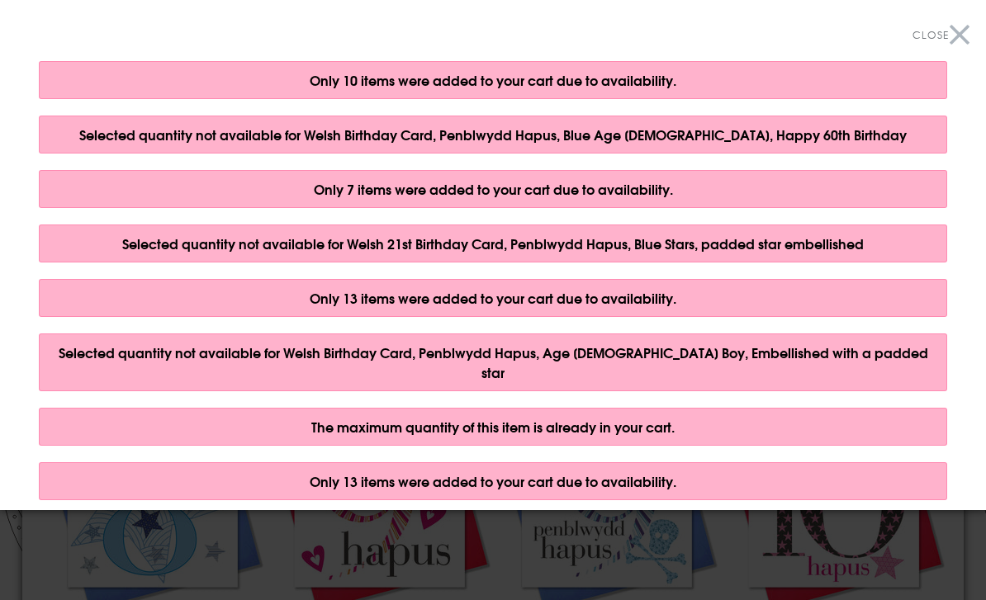
click at [956, 44] on button "Close" at bounding box center [941, 35] width 57 height 37
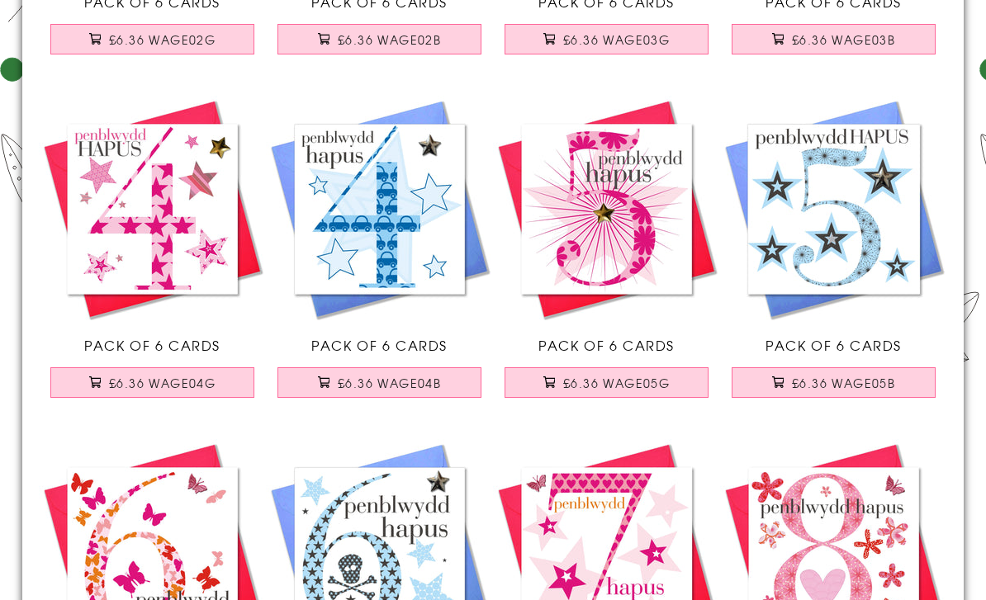
scroll to position [5179, 0]
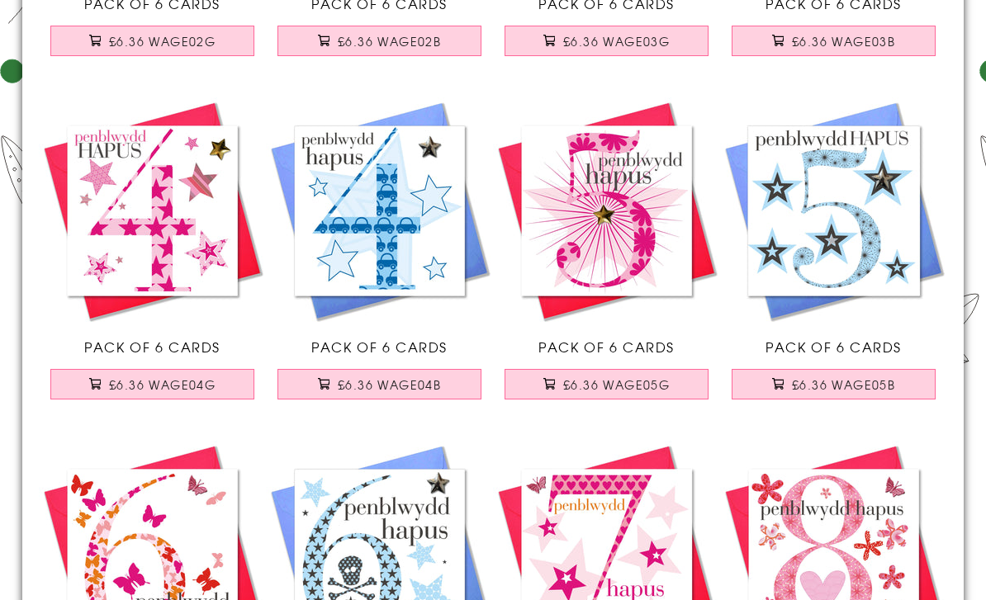
click at [871, 387] on span "£6.36 WAGE05B" at bounding box center [843, 385] width 103 height 17
click at [396, 394] on button "£6.36 WAGE04B" at bounding box center [380, 384] width 205 height 31
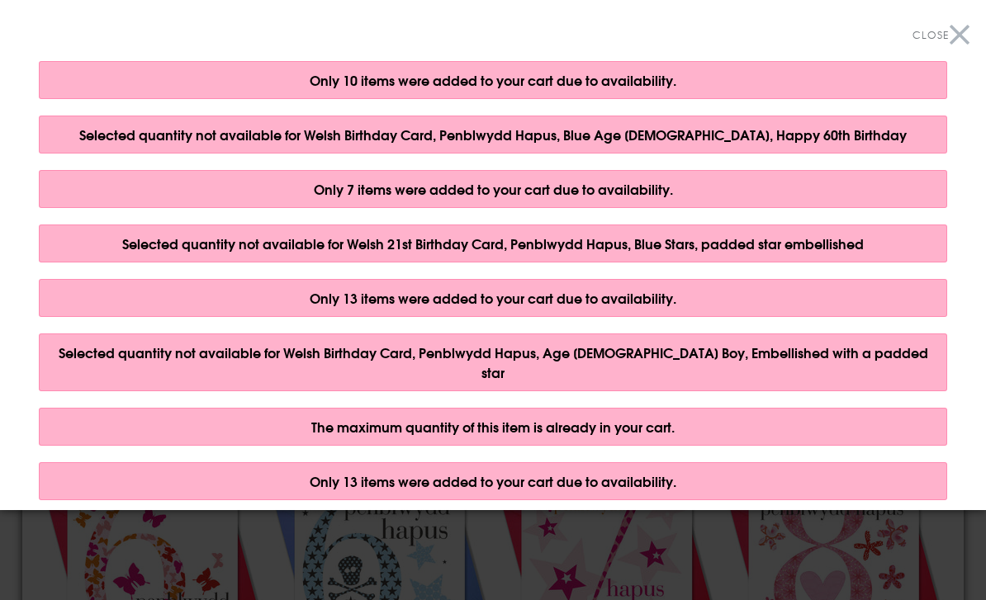
click at [953, 28] on button "Close" at bounding box center [941, 35] width 57 height 37
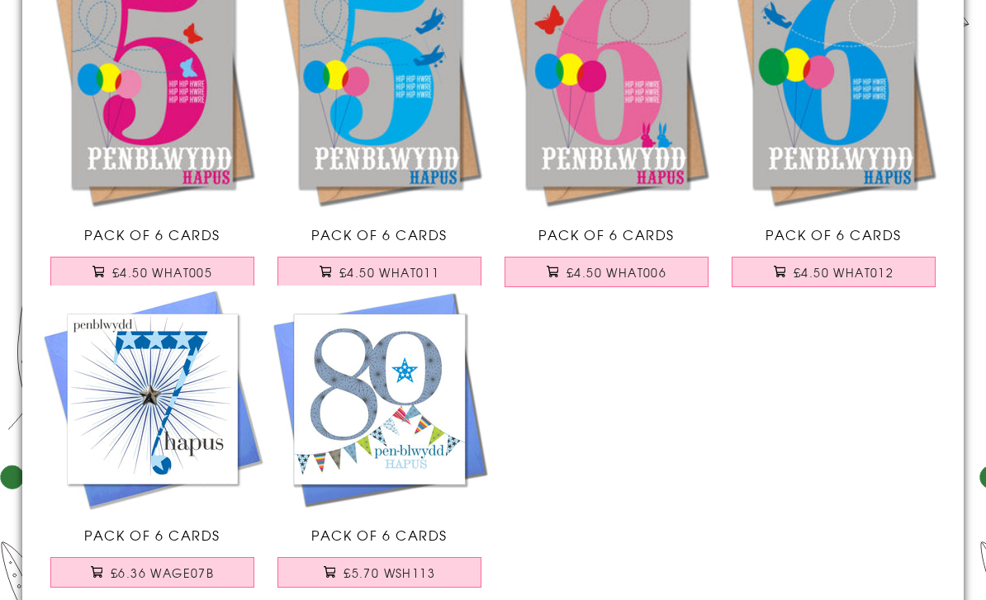
scroll to position [12237, 0]
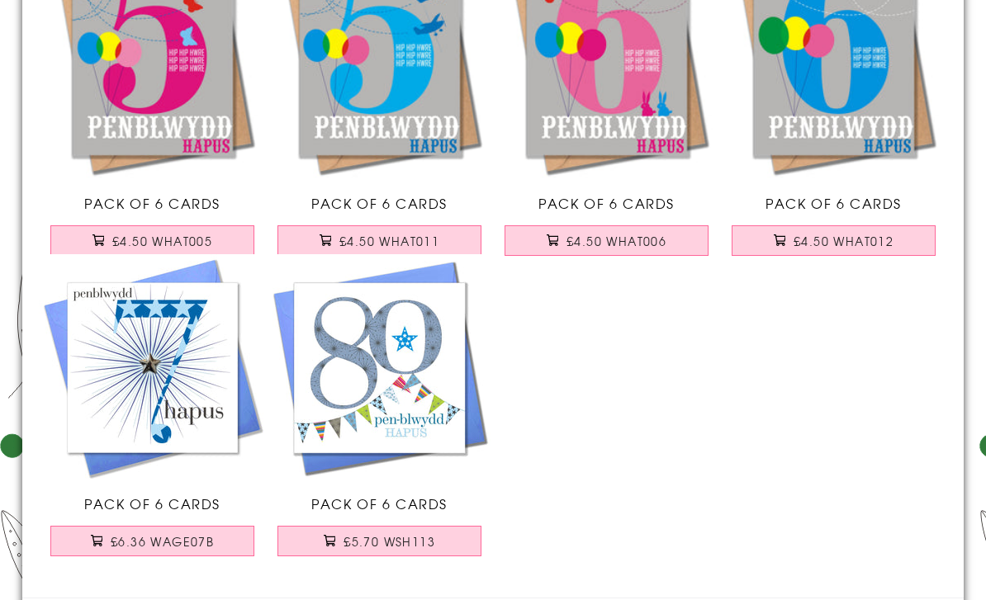
click at [193, 554] on button "£6.36 WAGE07B" at bounding box center [152, 541] width 205 height 31
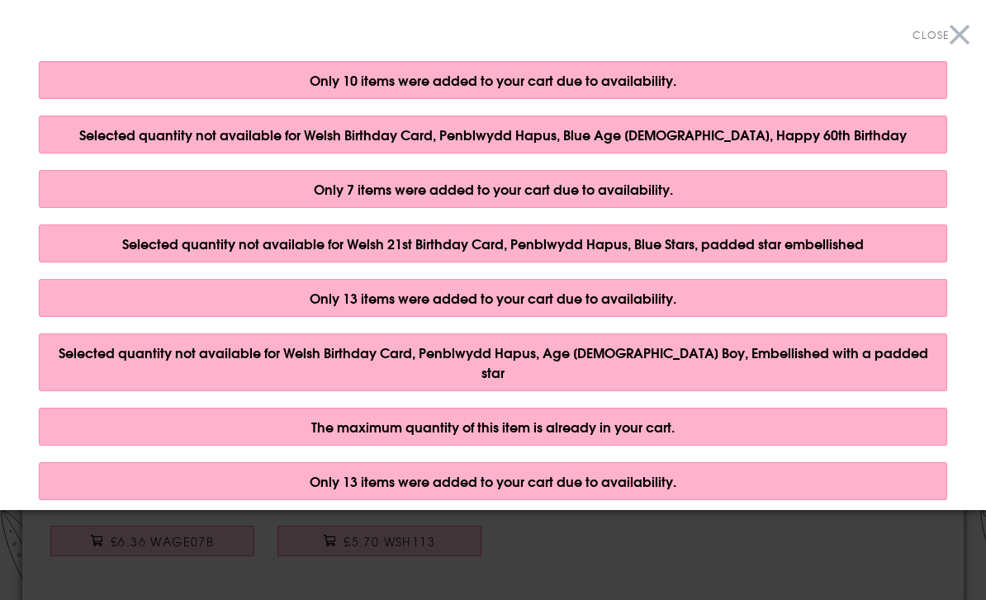
click at [961, 32] on button "Close" at bounding box center [941, 35] width 57 height 37
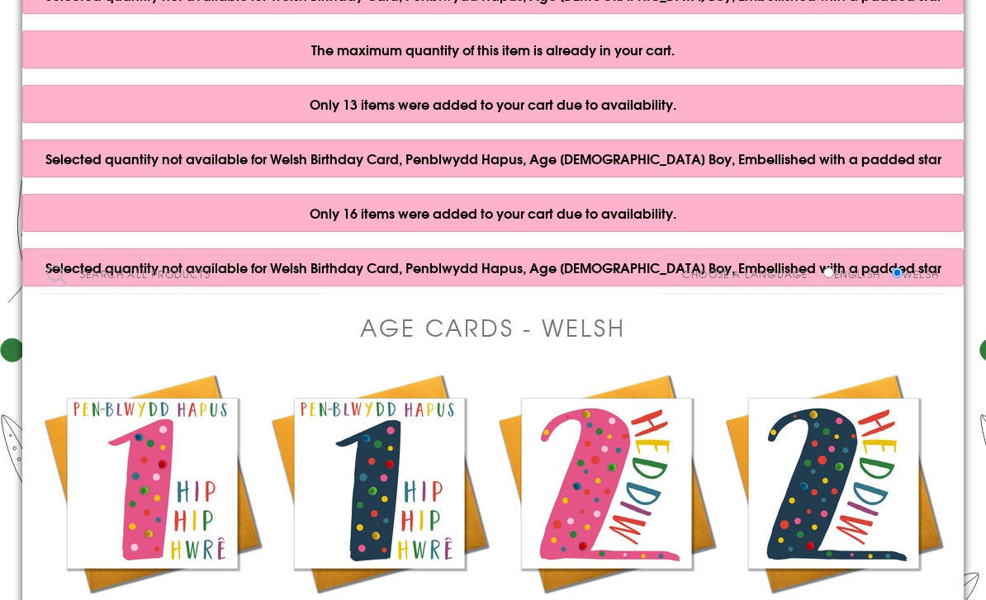
scroll to position [0, 0]
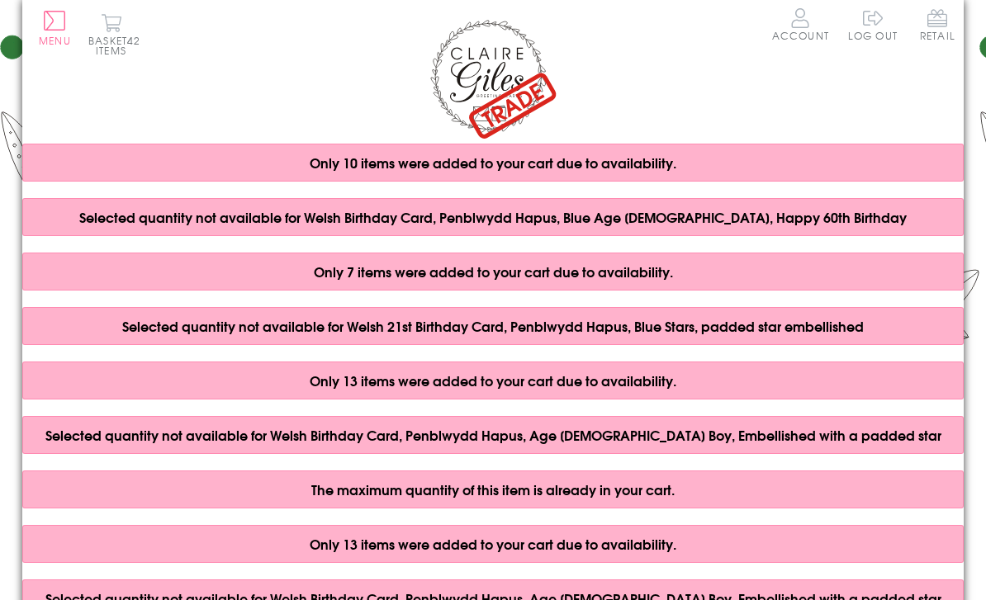
click at [113, 52] on span "42 items" at bounding box center [118, 45] width 45 height 25
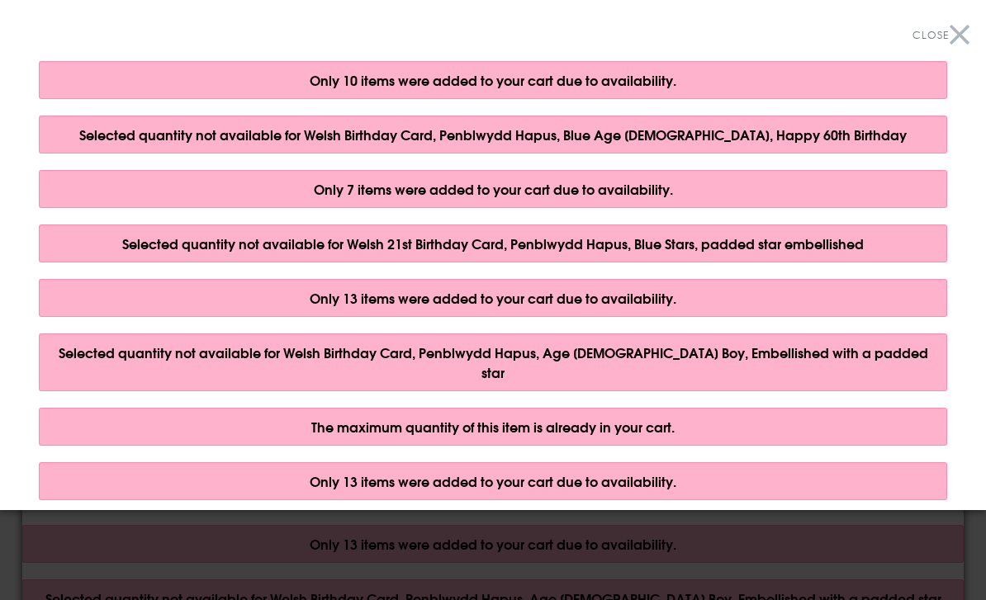
click at [961, 36] on button "Close" at bounding box center [941, 35] width 57 height 37
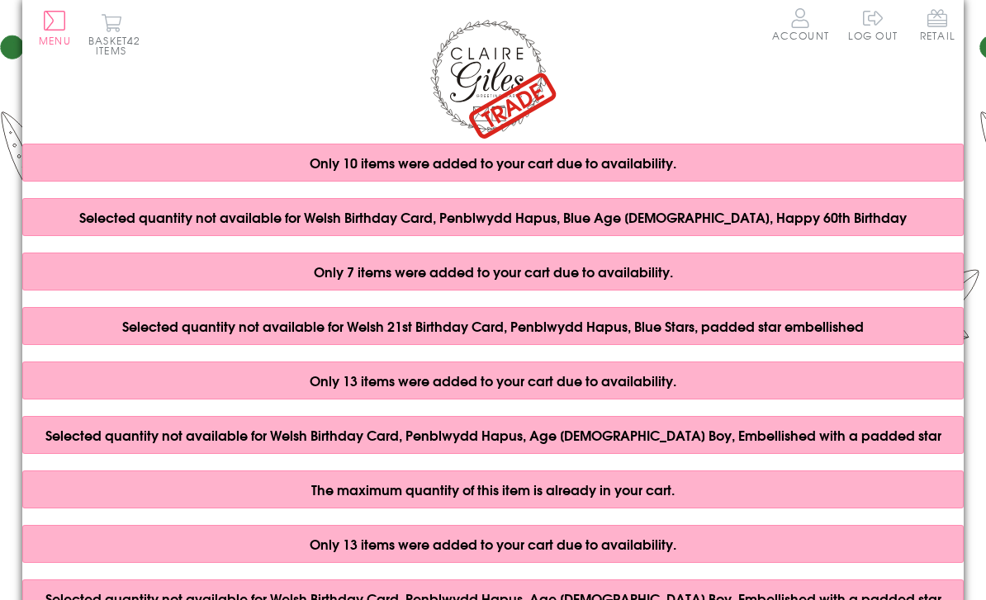
click at [116, 57] on span "42 items" at bounding box center [118, 45] width 45 height 25
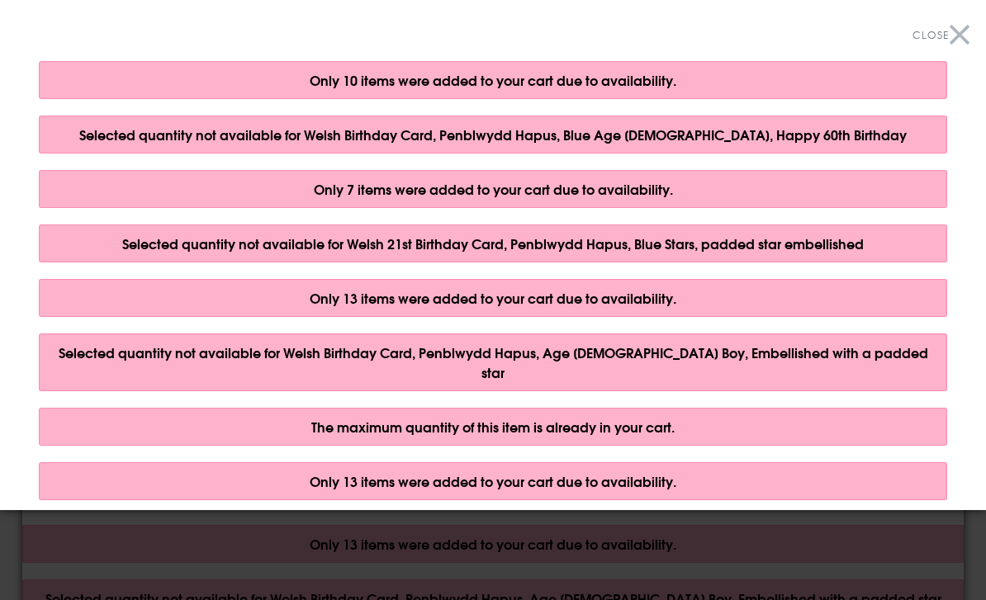
click at [959, 40] on button "Close" at bounding box center [941, 35] width 57 height 37
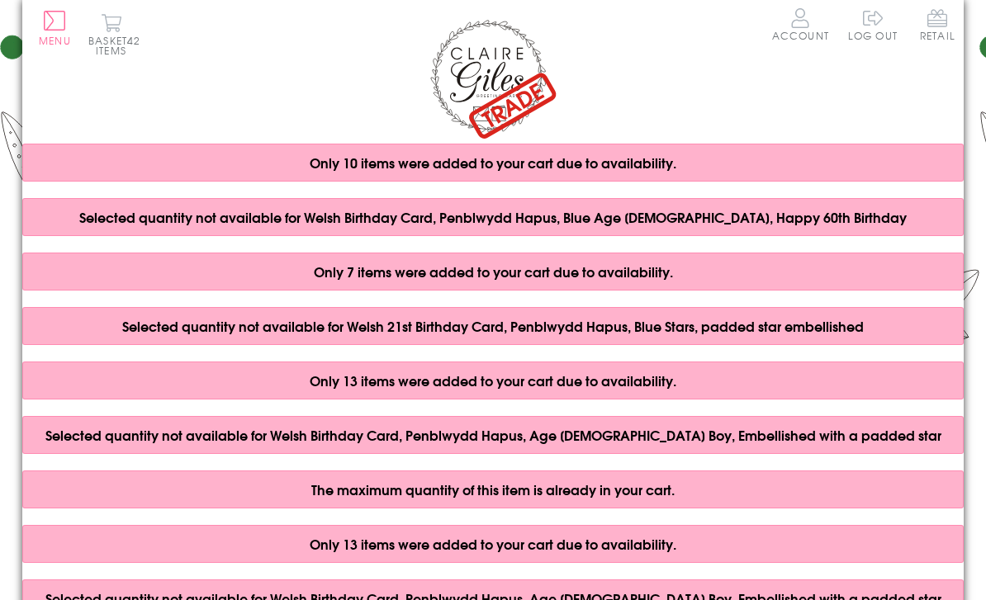
click at [47, 26] on button "Menu" at bounding box center [55, 28] width 32 height 35
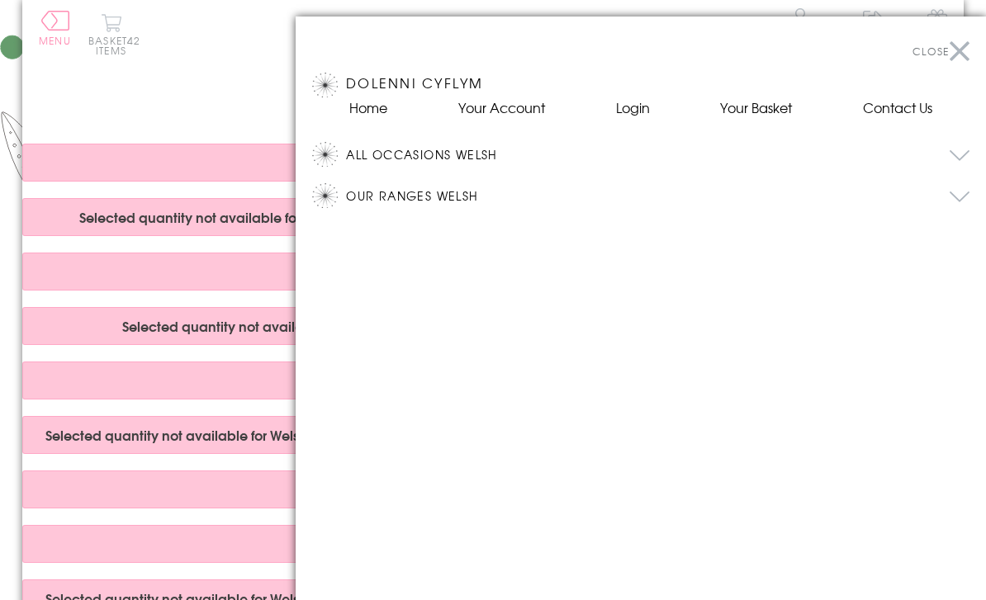
click at [407, 149] on button "All Occasions Welsh" at bounding box center [658, 154] width 624 height 25
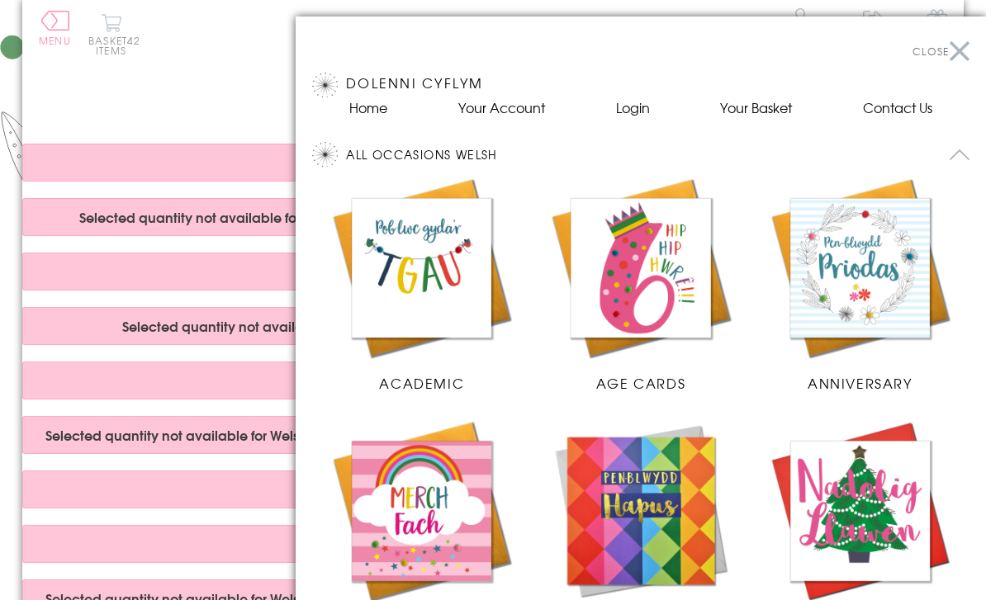
click at [900, 307] on img at bounding box center [860, 268] width 186 height 186
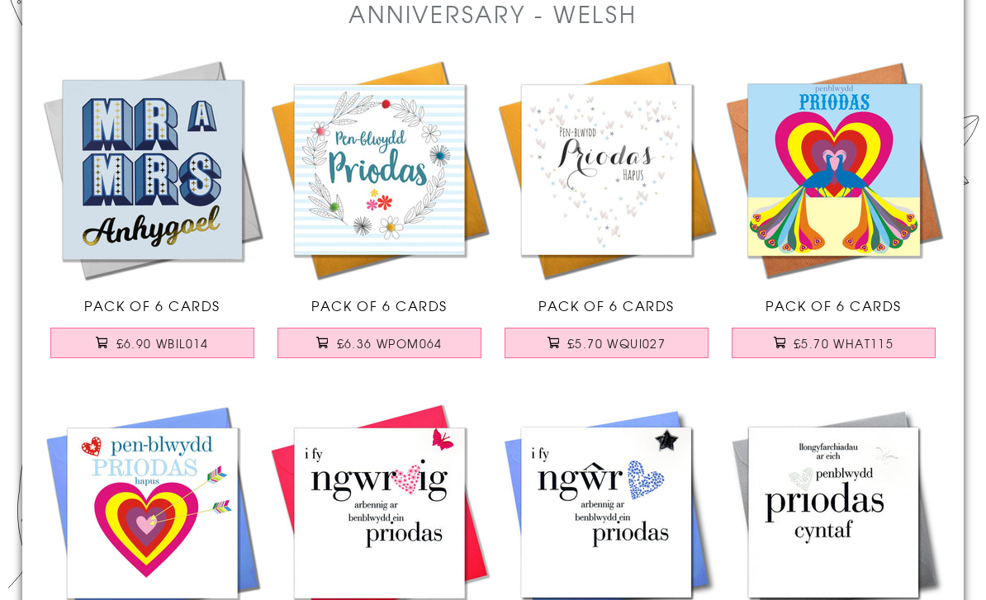
scroll to position [142, 0]
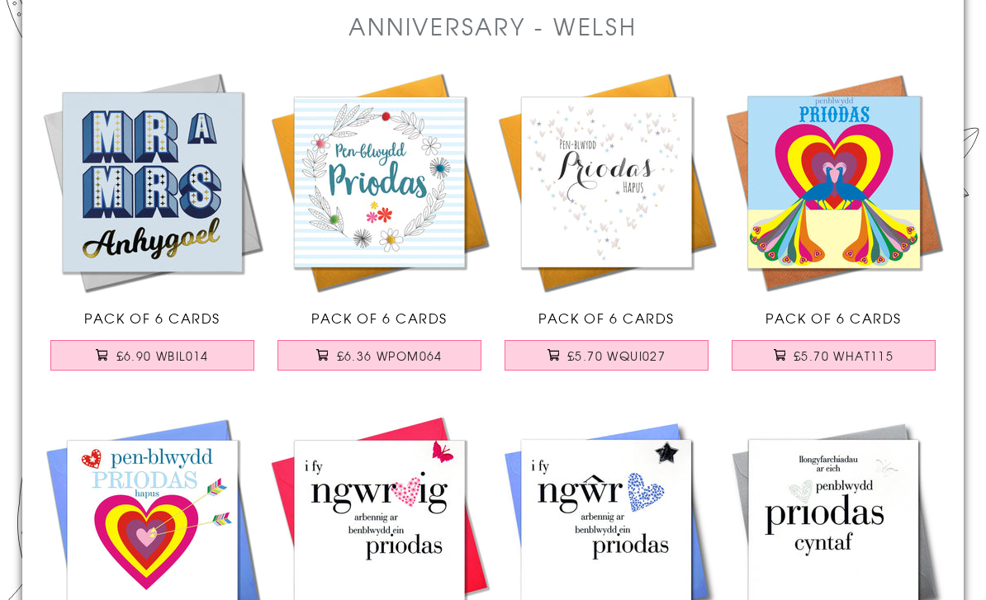
click at [187, 358] on span "£6.90 WBIL014" at bounding box center [162, 356] width 93 height 17
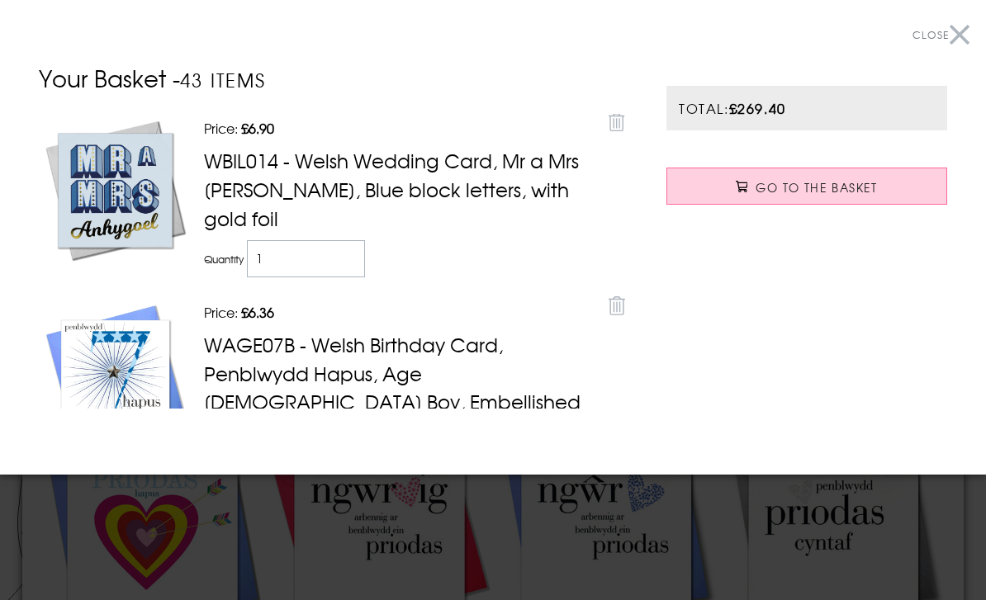
click at [965, 31] on button "Close" at bounding box center [941, 35] width 57 height 37
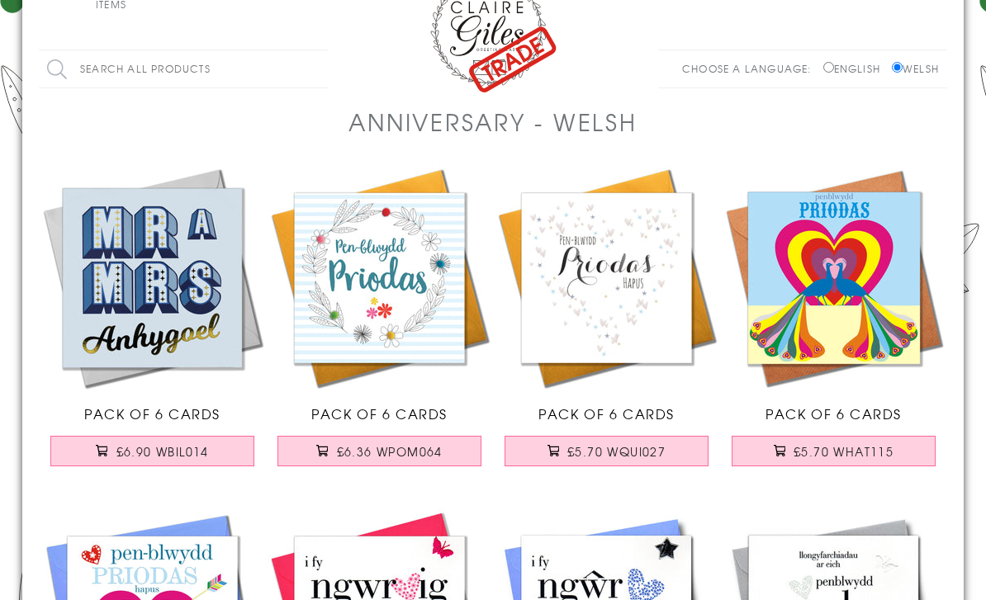
scroll to position [0, 0]
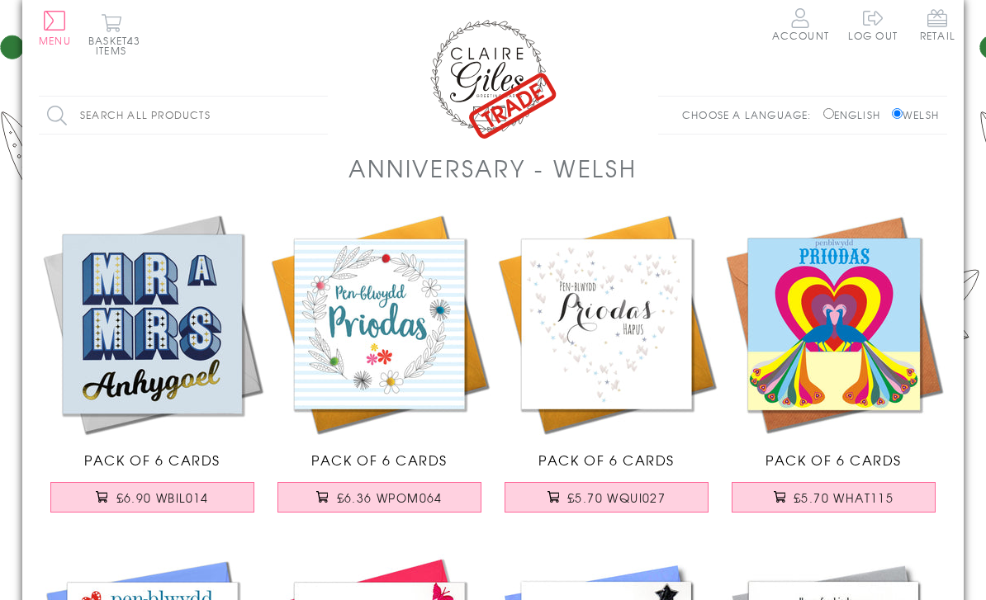
click at [69, 32] on button "Menu" at bounding box center [55, 28] width 32 height 35
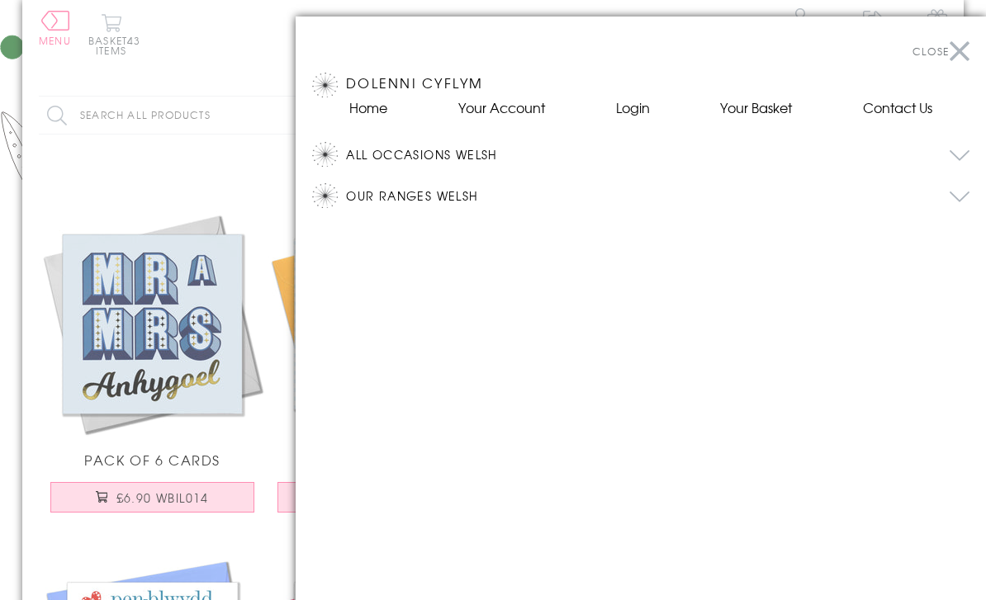
click at [436, 149] on button "All Occasions Welsh" at bounding box center [658, 154] width 624 height 25
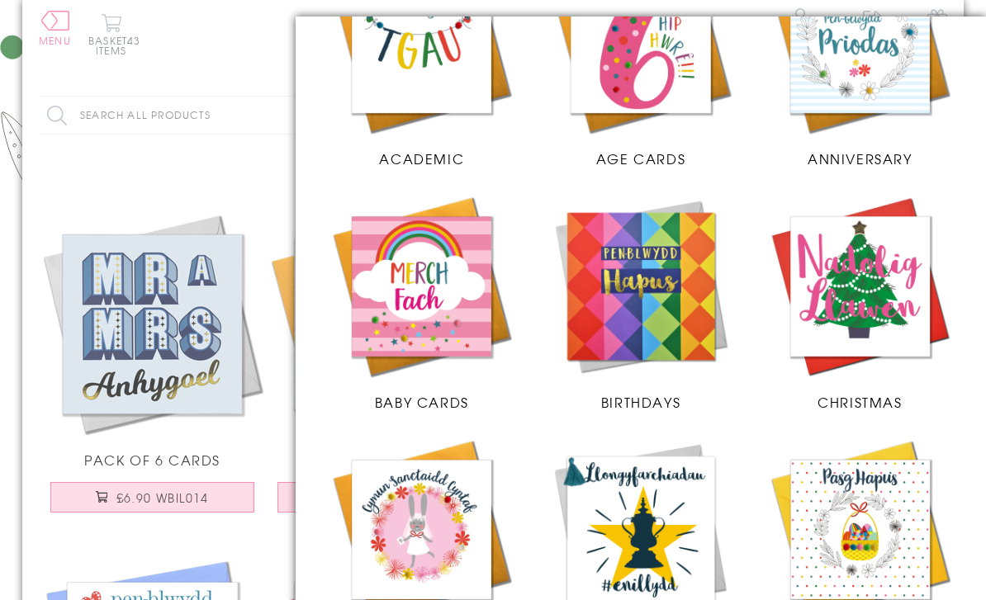
scroll to position [236, 0]
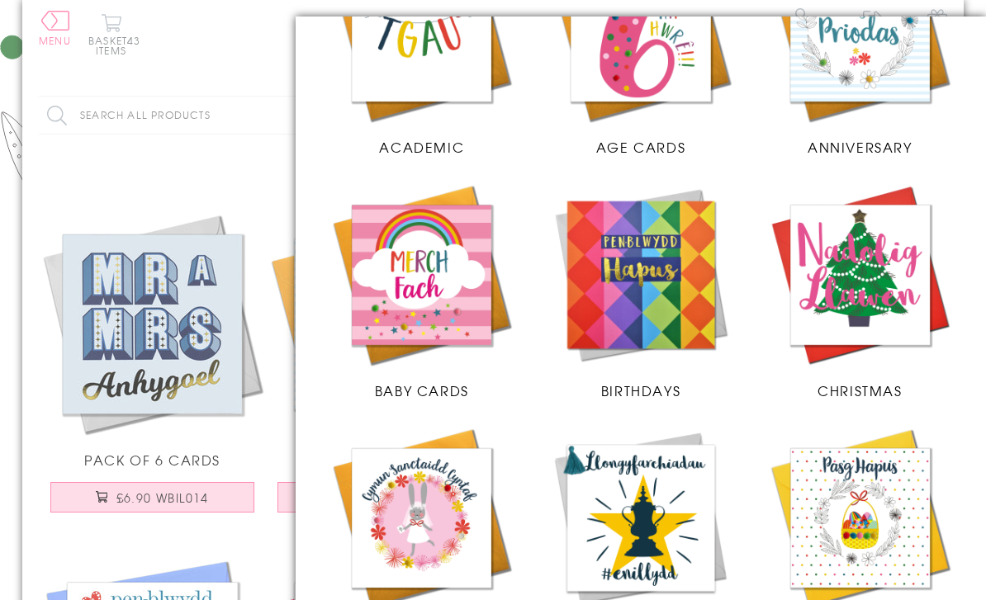
click at [454, 310] on img at bounding box center [422, 275] width 186 height 186
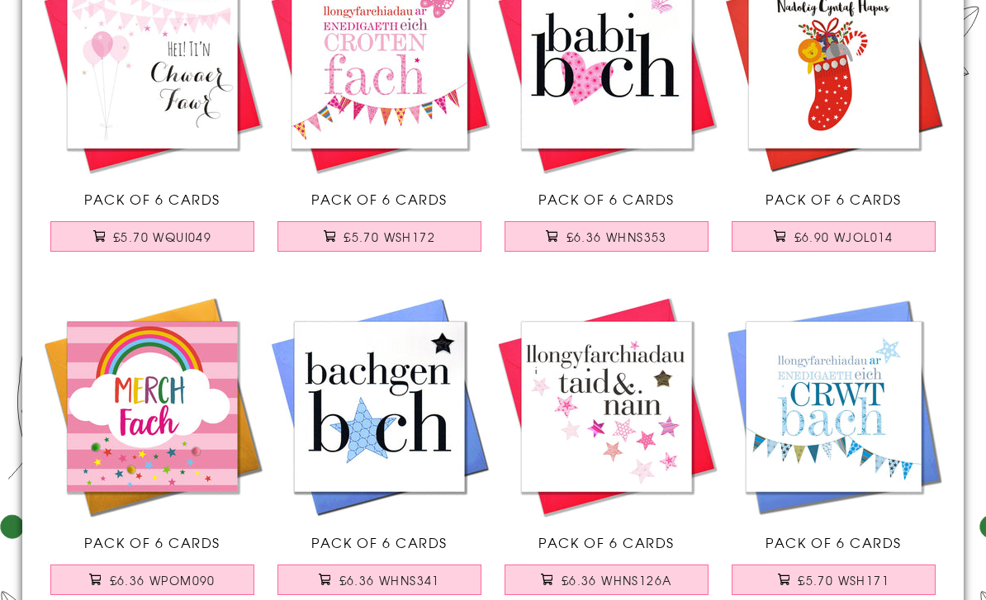
scroll to position [1045, 0]
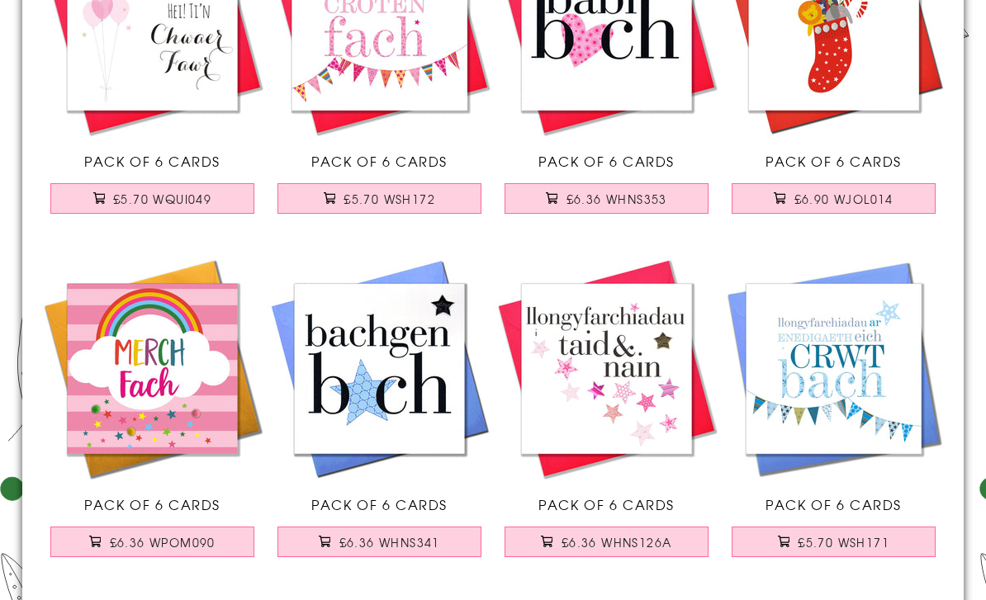
click at [865, 551] on button "£5.70 WSH171" at bounding box center [834, 542] width 205 height 31
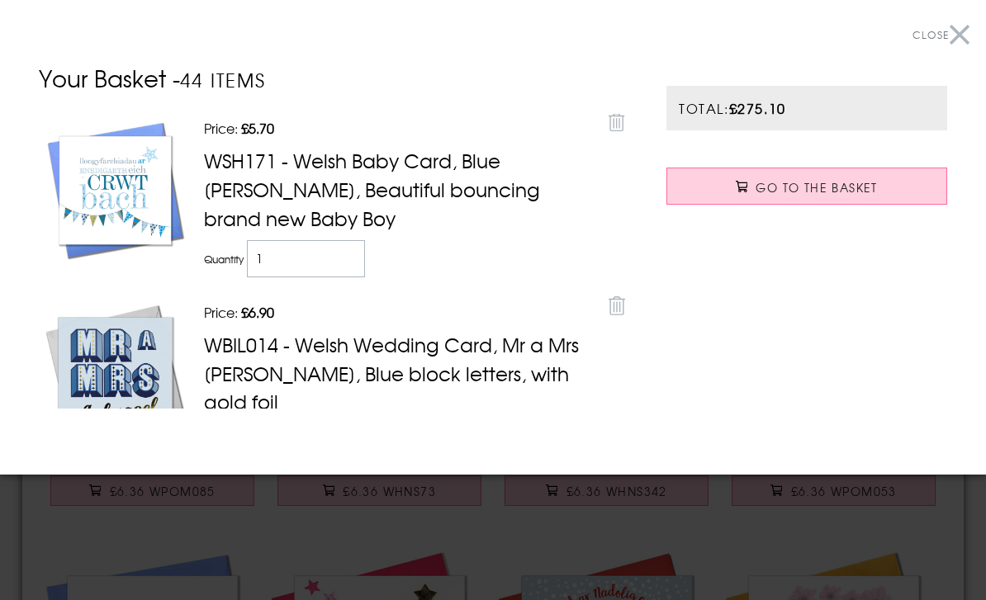
scroll to position [1467, 0]
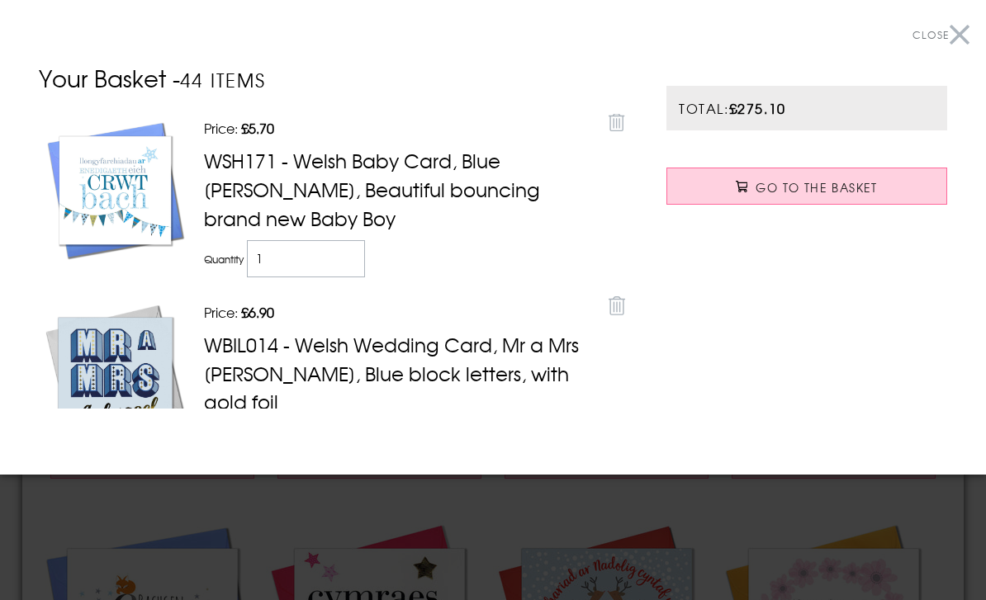
click at [964, 36] on button "Close" at bounding box center [941, 35] width 57 height 37
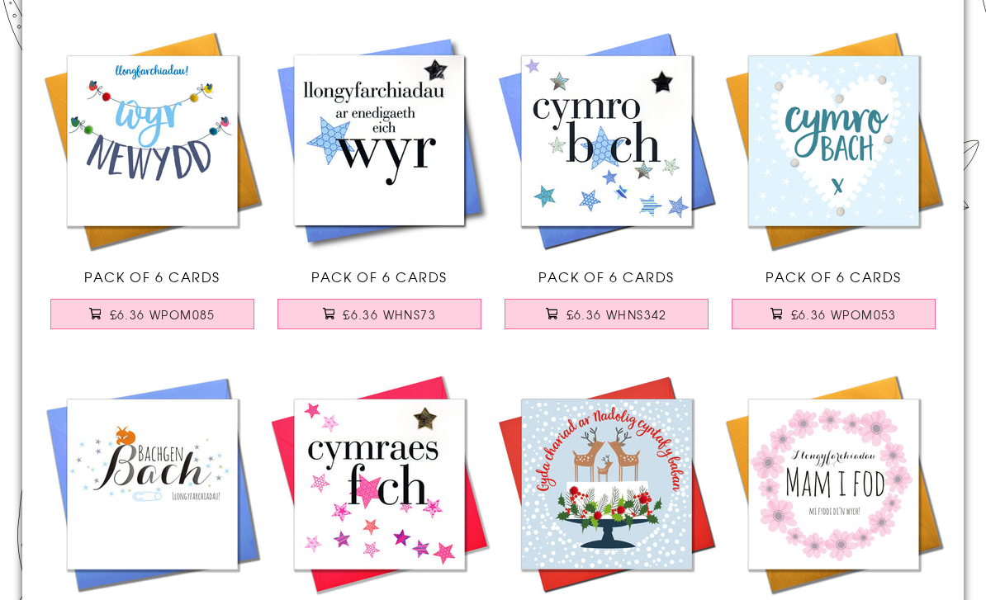
scroll to position [1615, 0]
click at [192, 312] on span "£6.36 WPOM085" at bounding box center [163, 315] width 106 height 17
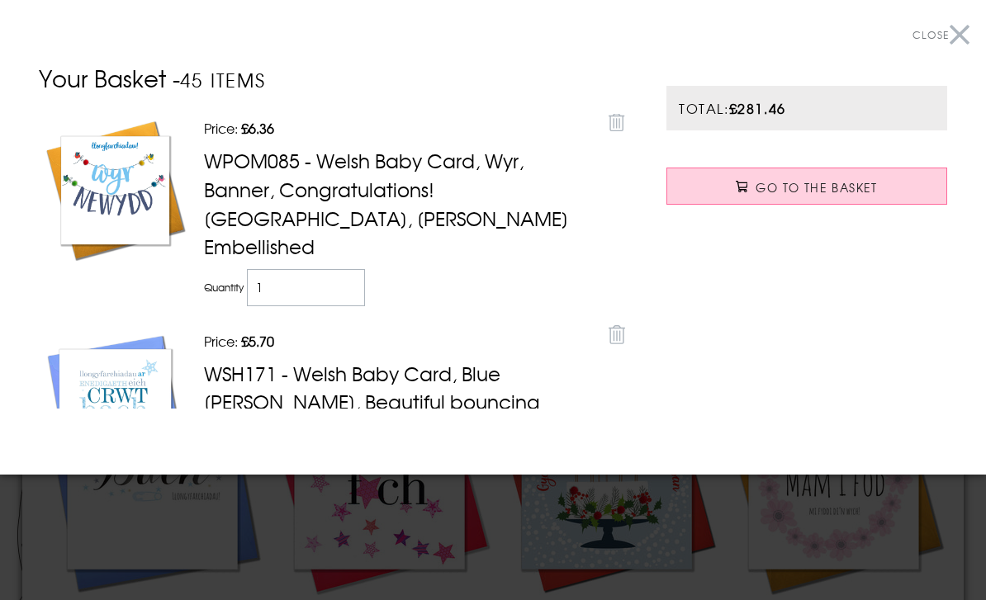
click at [963, 28] on button "Close" at bounding box center [941, 35] width 57 height 37
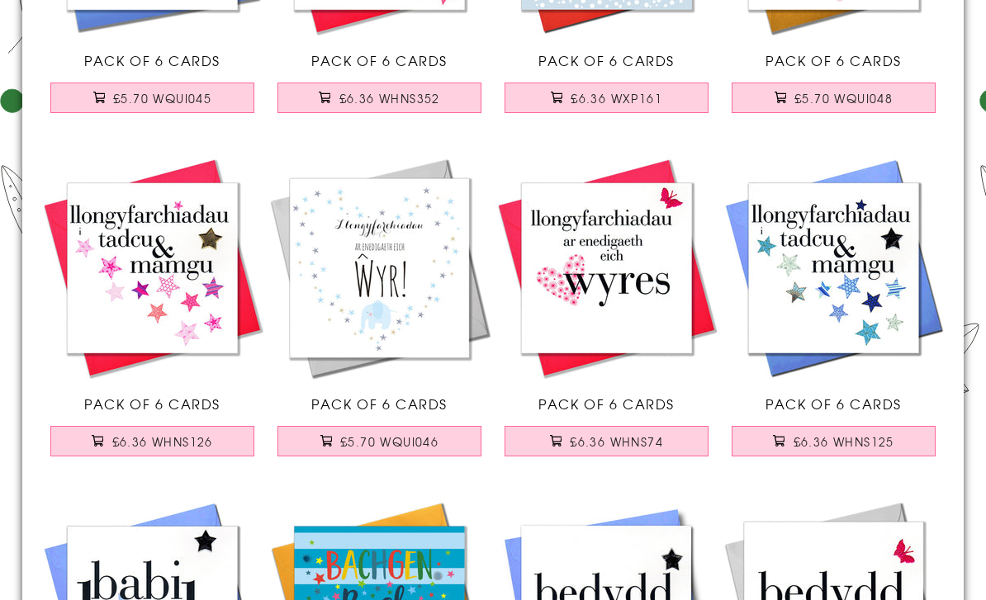
scroll to position [2176, 0]
click at [850, 448] on span "£6.36 WHNS125" at bounding box center [844, 442] width 101 height 17
click at [852, 449] on span "£6.36 WHNS125" at bounding box center [844, 442] width 101 height 17
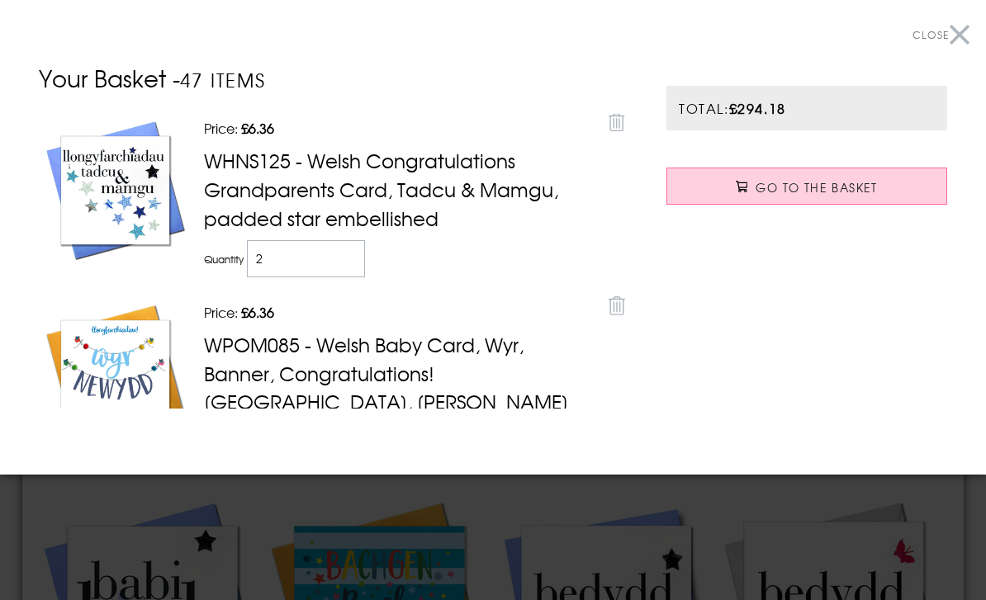
click at [958, 31] on button "Close" at bounding box center [941, 35] width 57 height 37
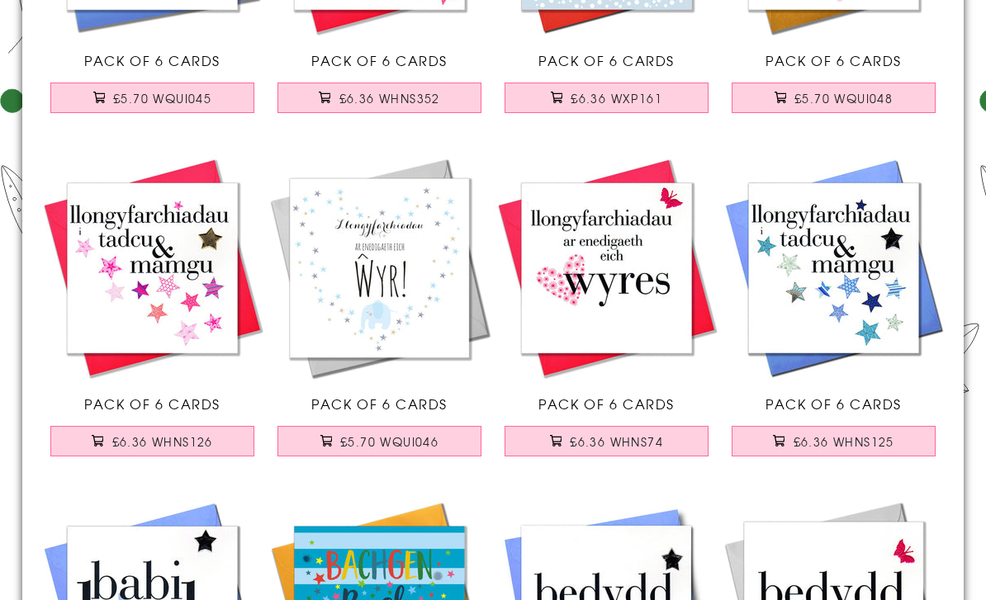
click at [209, 435] on span "£6.36 WHNS126" at bounding box center [162, 442] width 101 height 17
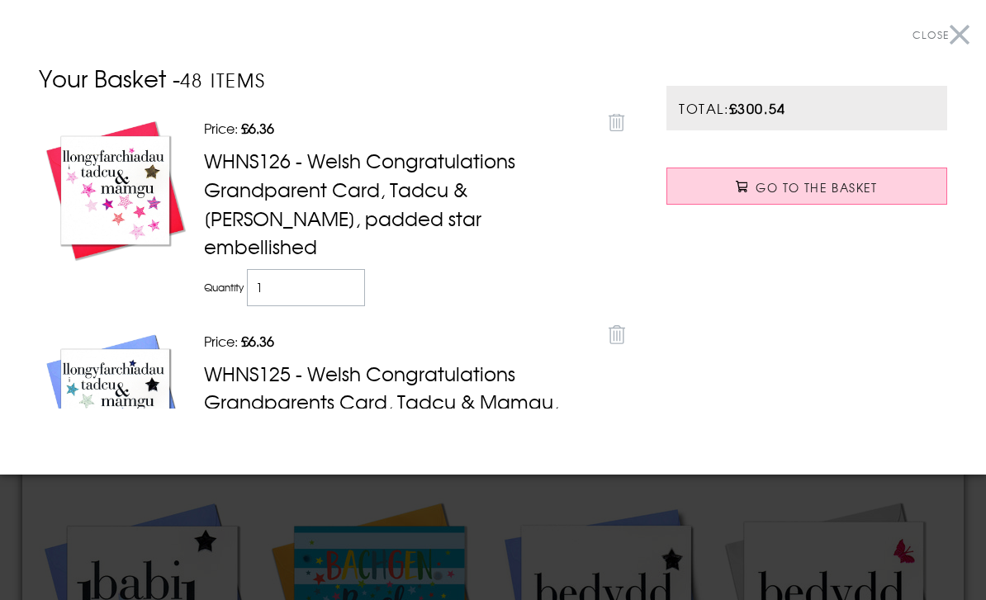
click at [958, 32] on button "Close" at bounding box center [941, 35] width 57 height 37
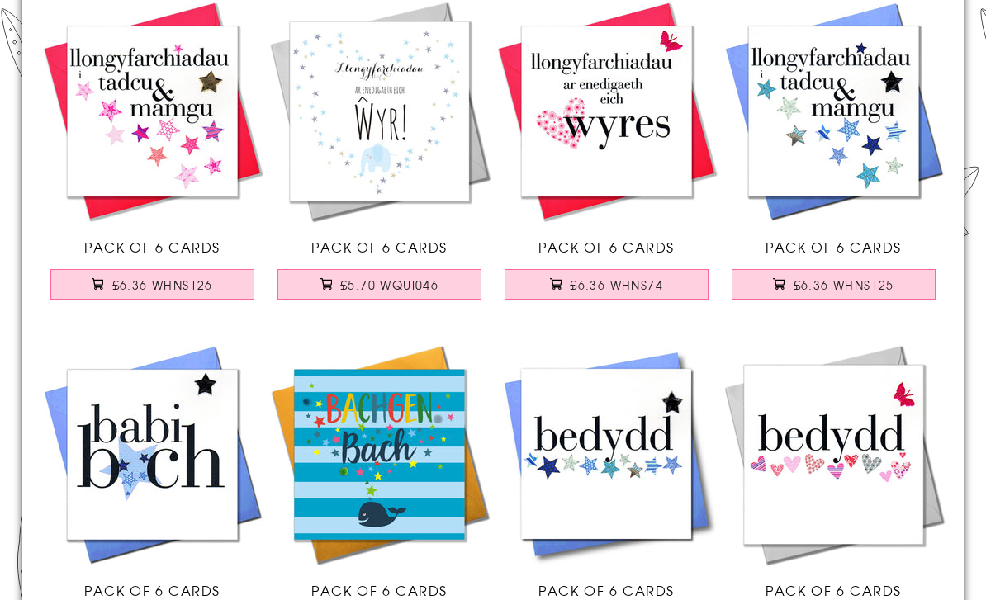
scroll to position [2360, 0]
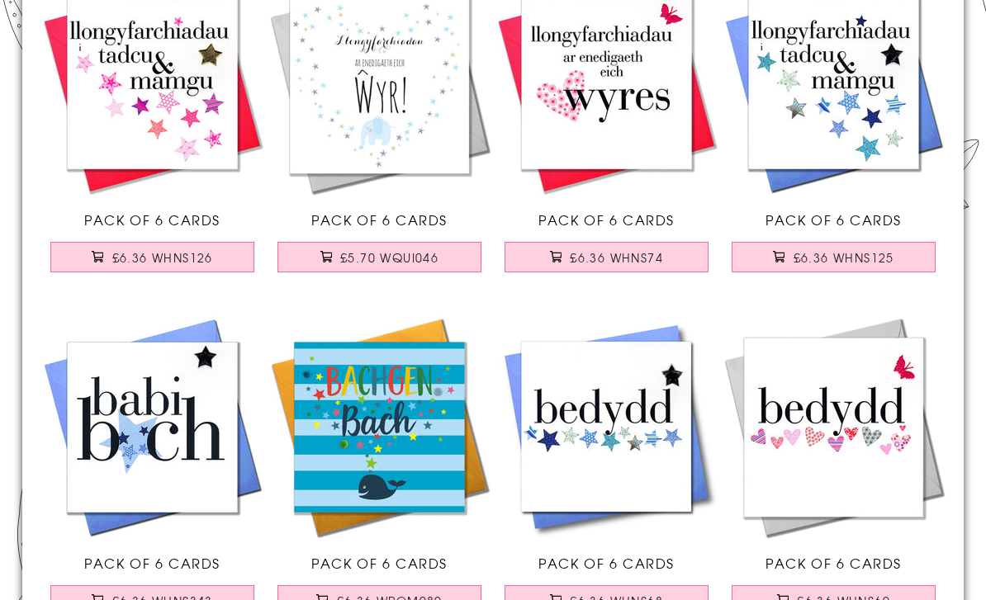
click at [406, 600] on span "£6.36 WPOM089" at bounding box center [390, 601] width 106 height 17
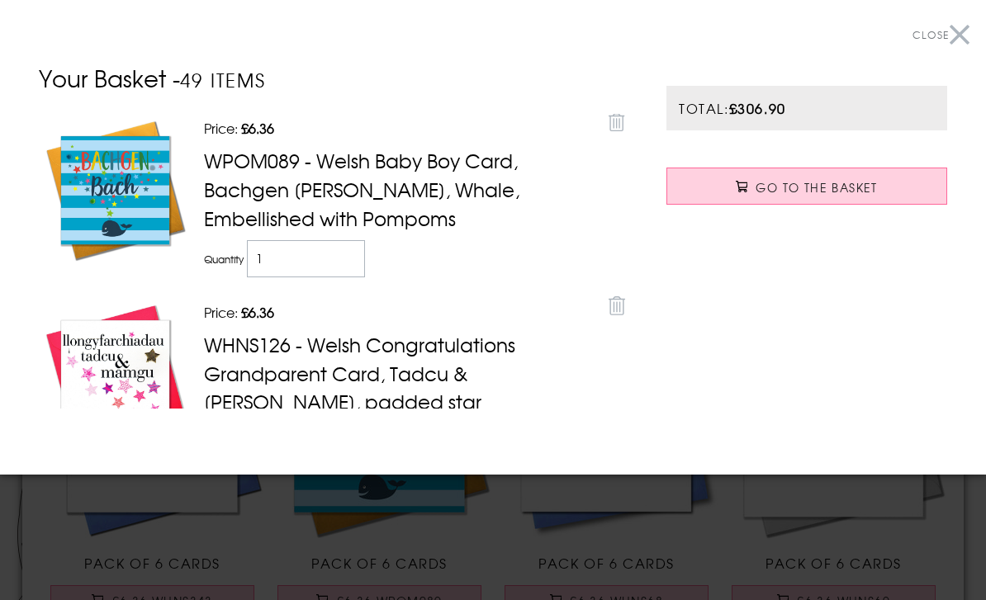
click at [946, 39] on span "Close" at bounding box center [931, 34] width 36 height 15
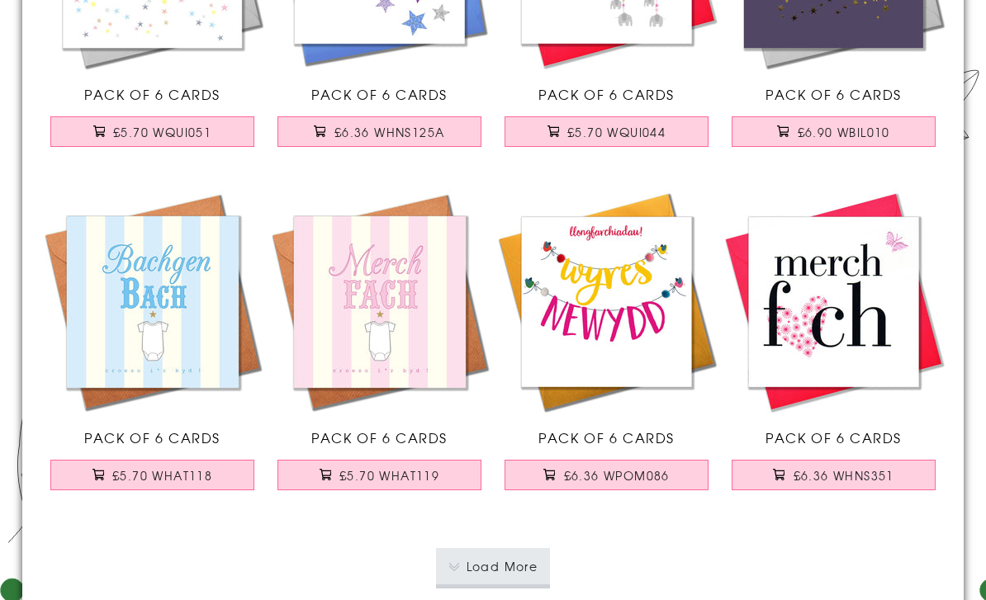
scroll to position [3181, 0]
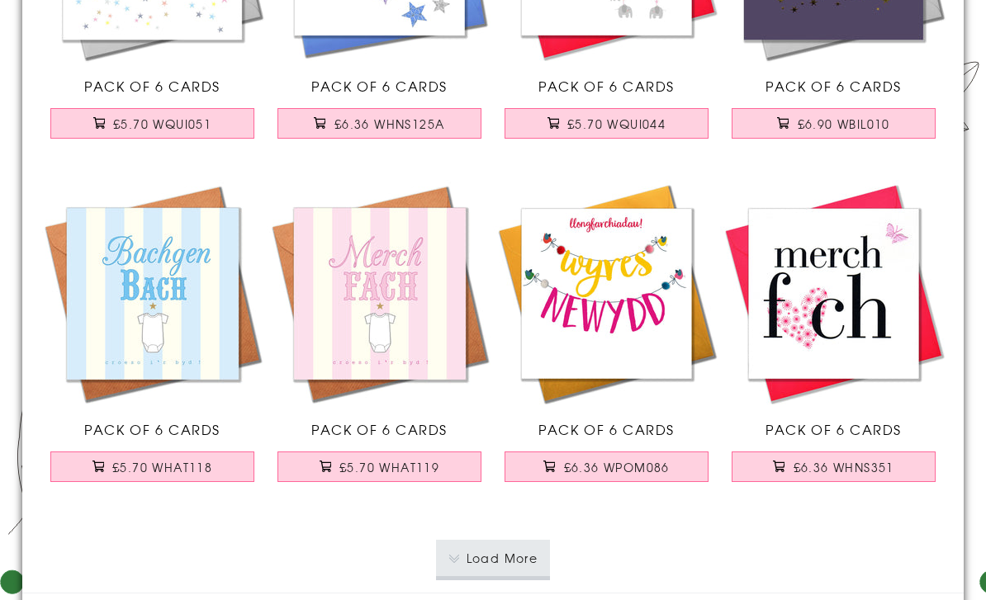
click at [485, 555] on button "Load More" at bounding box center [493, 558] width 115 height 36
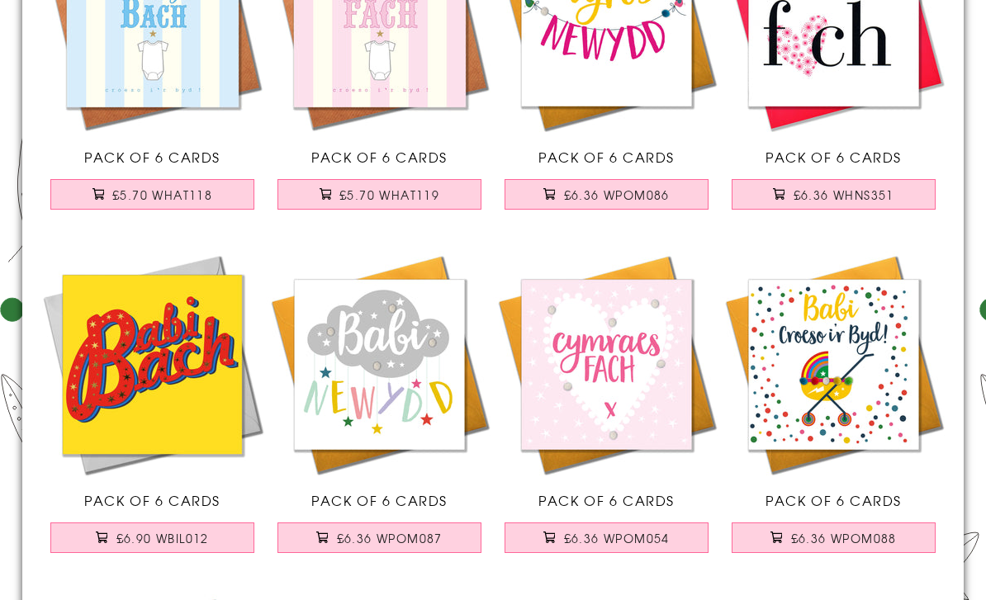
scroll to position [3491, 0]
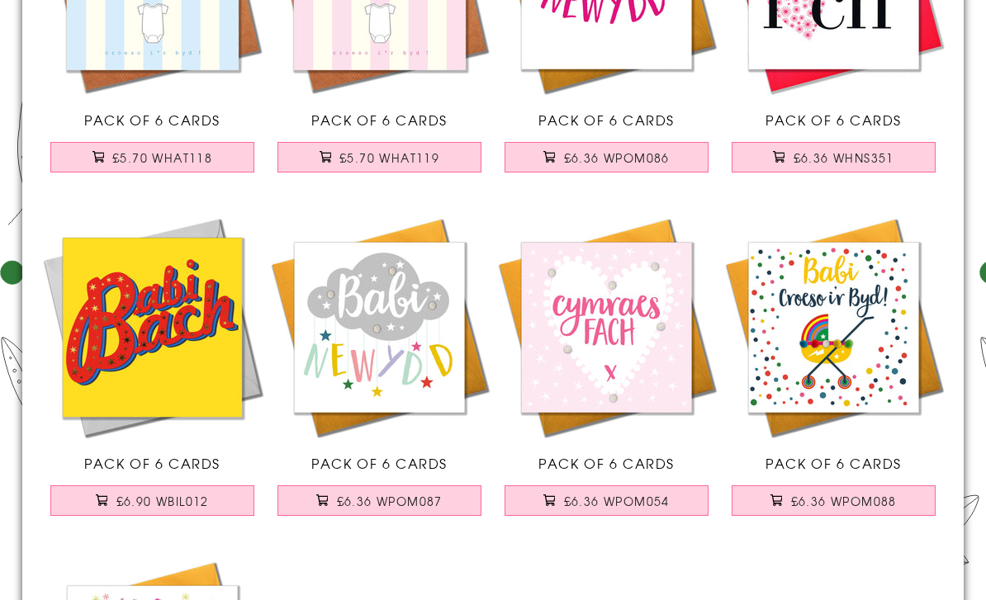
click at [822, 509] on span "£6.36 WPOM088" at bounding box center [844, 501] width 106 height 17
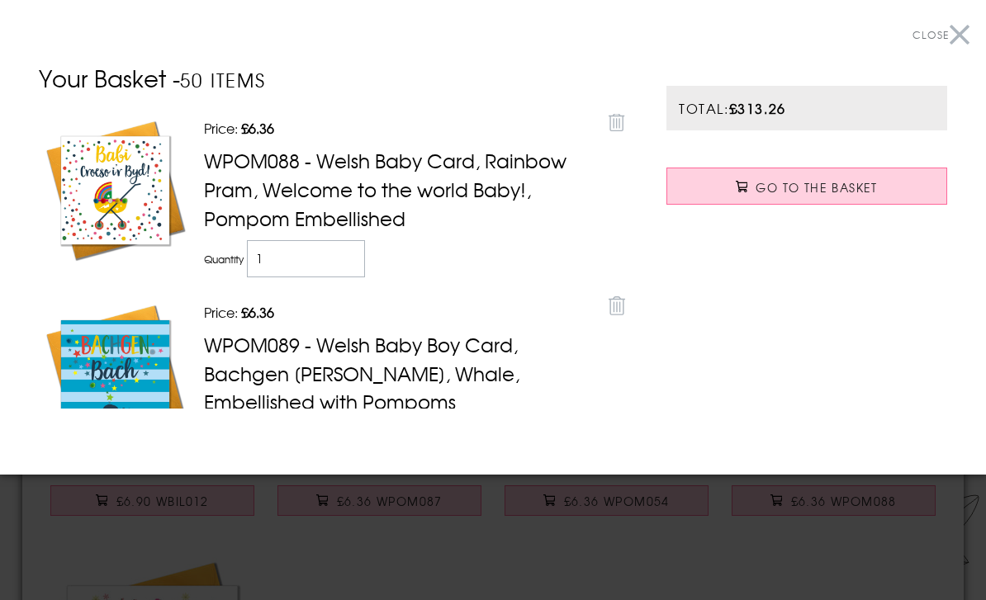
click at [960, 24] on button "Close" at bounding box center [941, 35] width 57 height 37
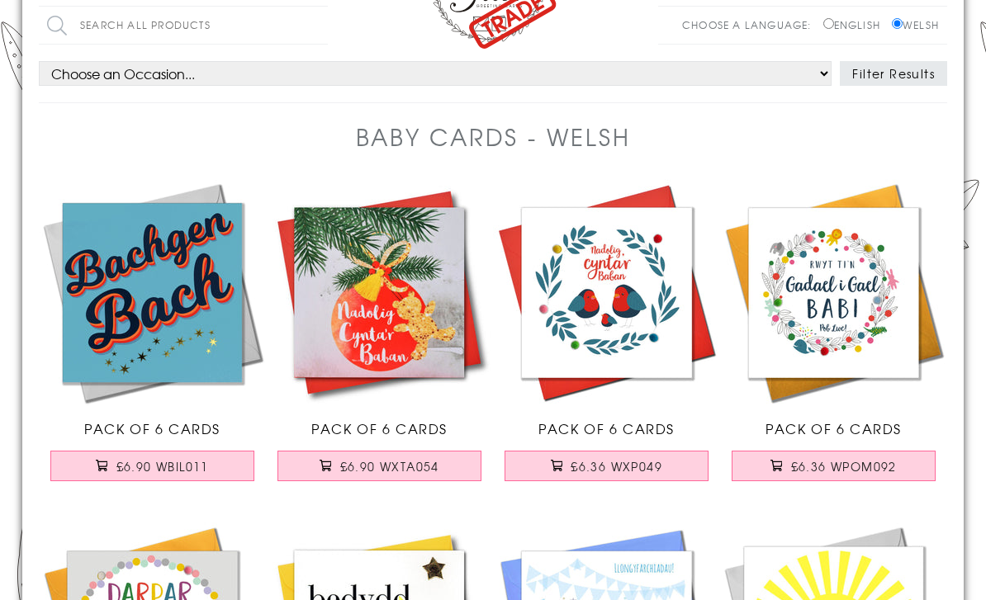
scroll to position [0, 0]
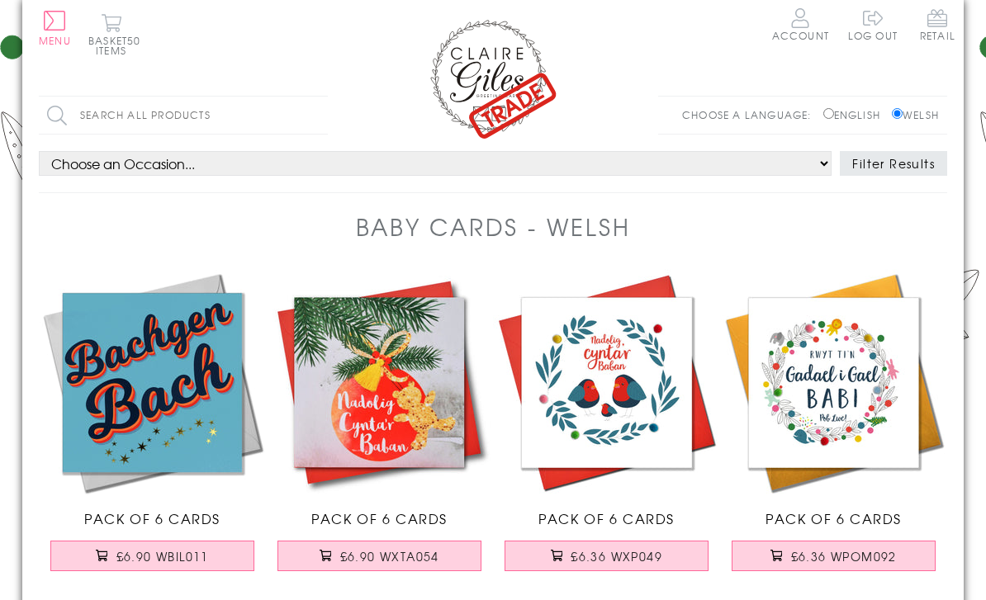
click at [55, 30] on button "Menu" at bounding box center [55, 28] width 32 height 35
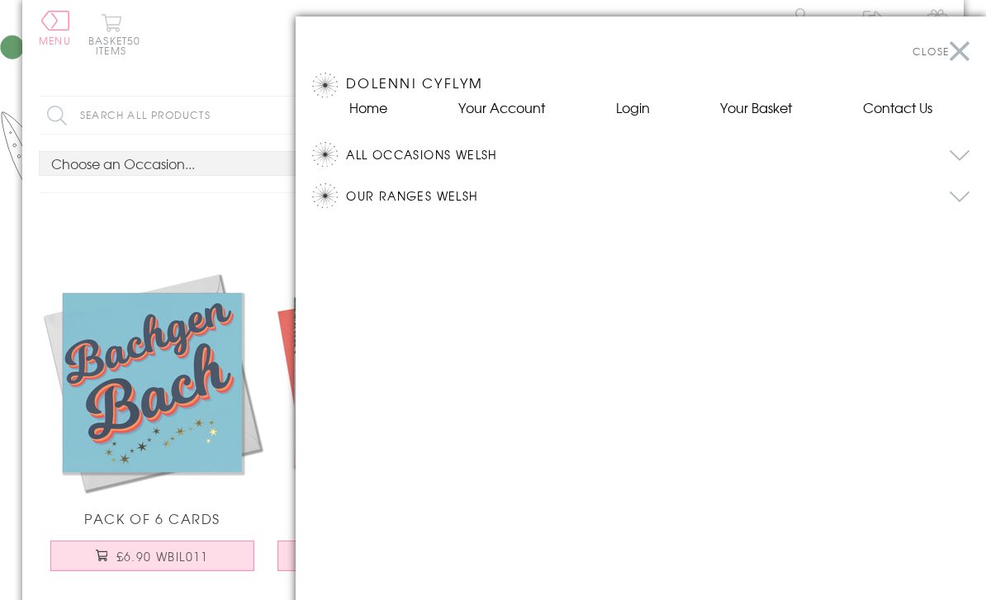
click at [380, 154] on button "All Occasions Welsh" at bounding box center [658, 154] width 624 height 25
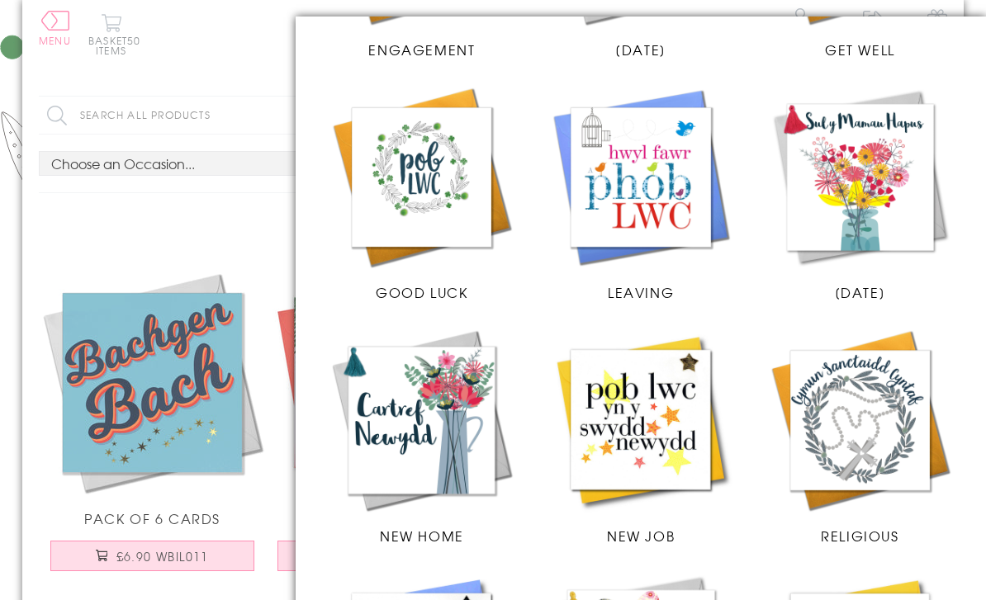
scroll to position [1242, 0]
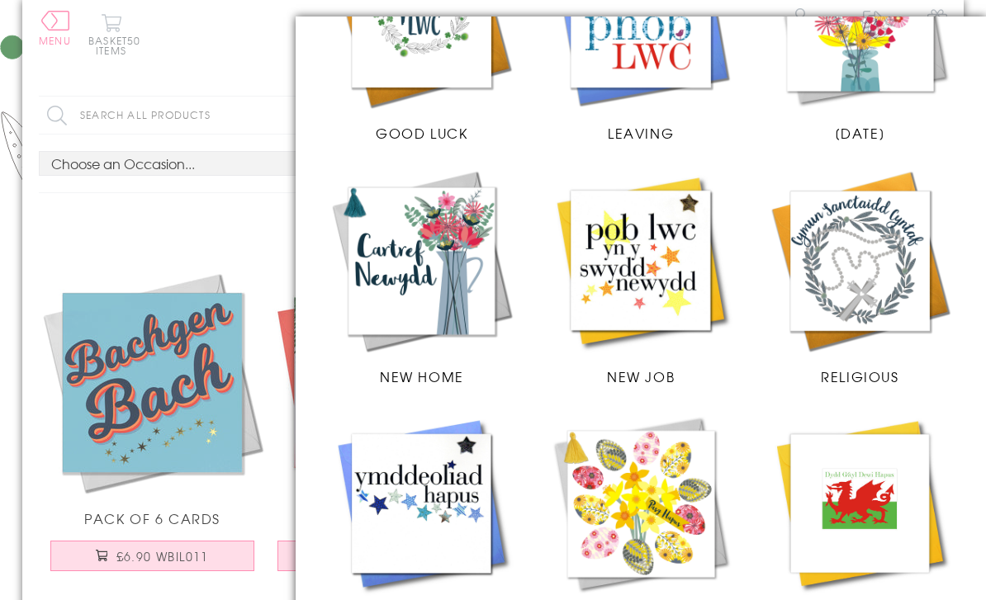
click at [620, 288] on img at bounding box center [641, 261] width 186 height 186
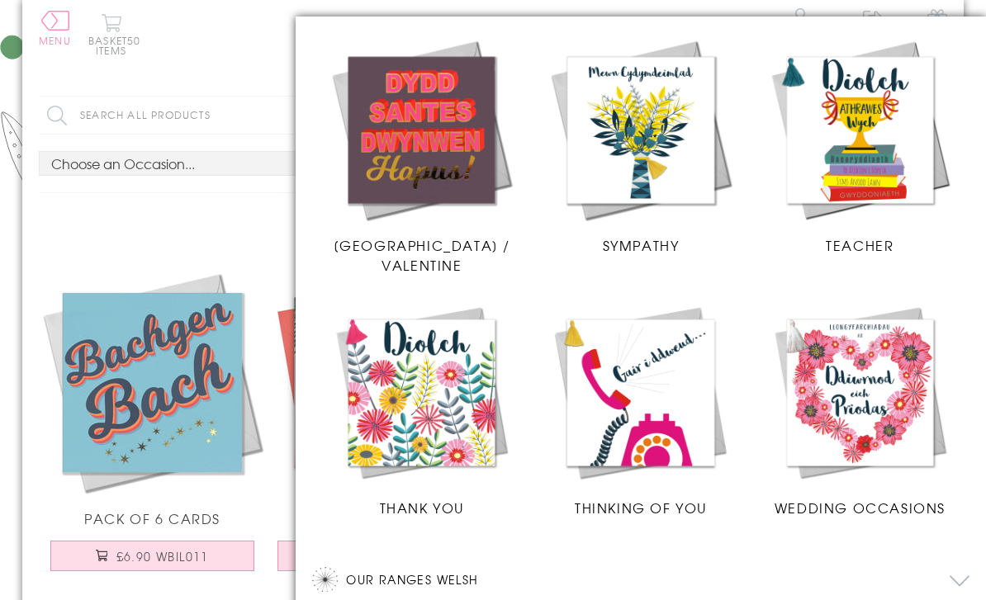
scroll to position [1859, 0]
click at [840, 425] on img at bounding box center [860, 393] width 186 height 186
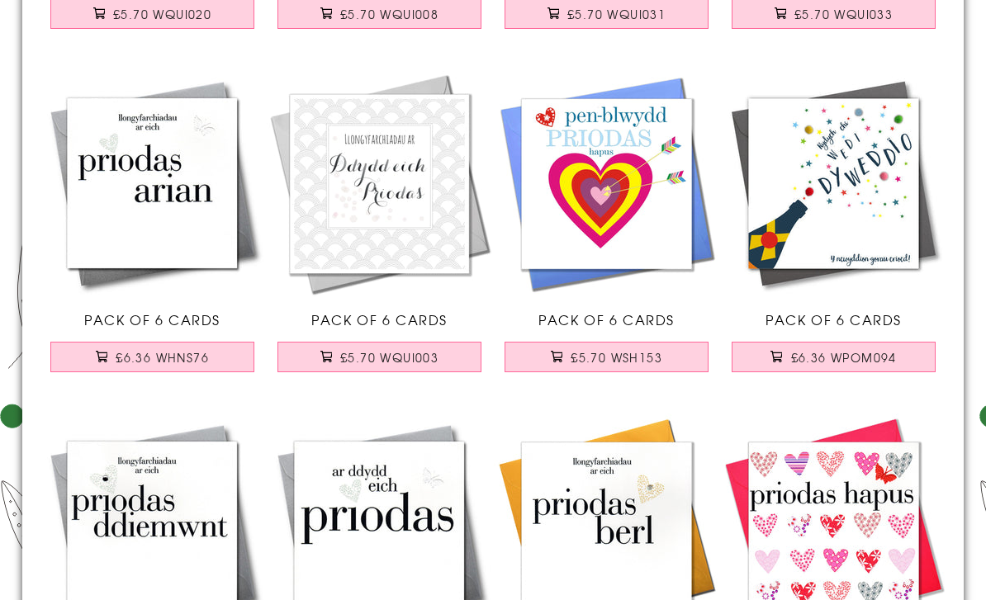
scroll to position [2675, 0]
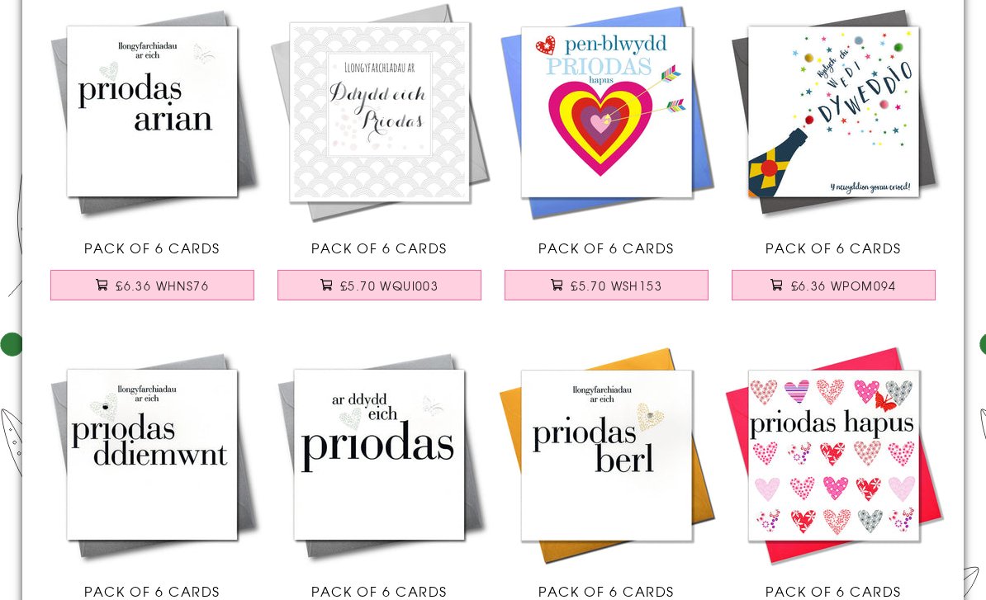
click at [848, 287] on span "£6.36 WPOM094" at bounding box center [844, 286] width 106 height 17
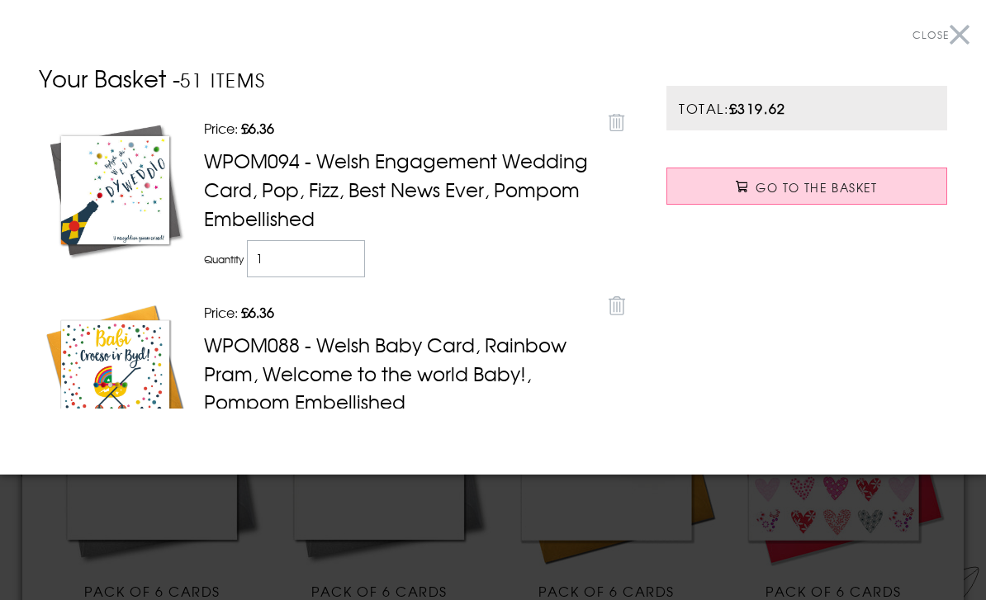
click at [957, 27] on button "Close" at bounding box center [941, 35] width 57 height 37
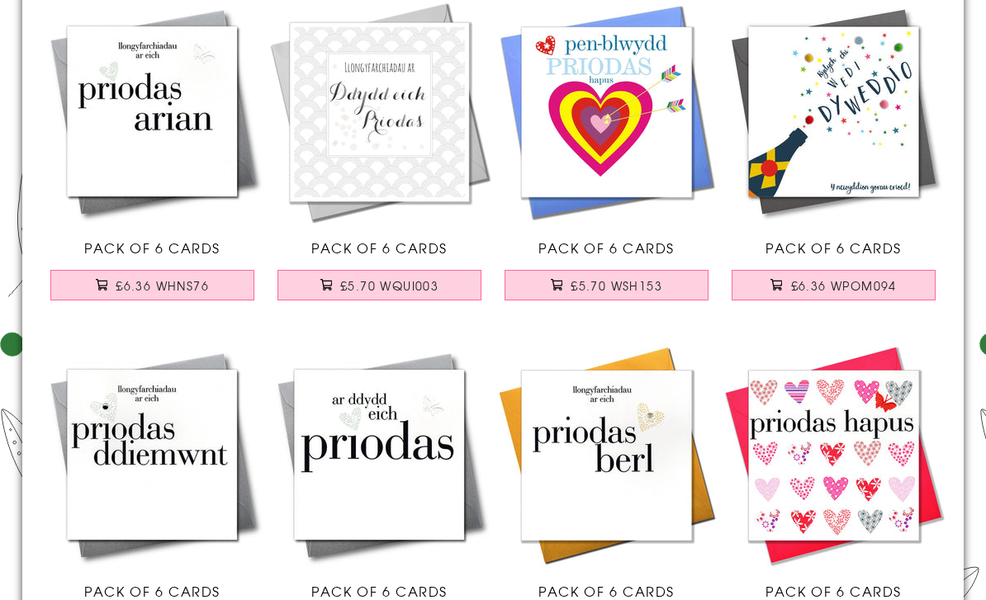
click at [851, 600] on link "Pack of 6 Cards £6.36 WHNS121" at bounding box center [833, 501] width 227 height 319
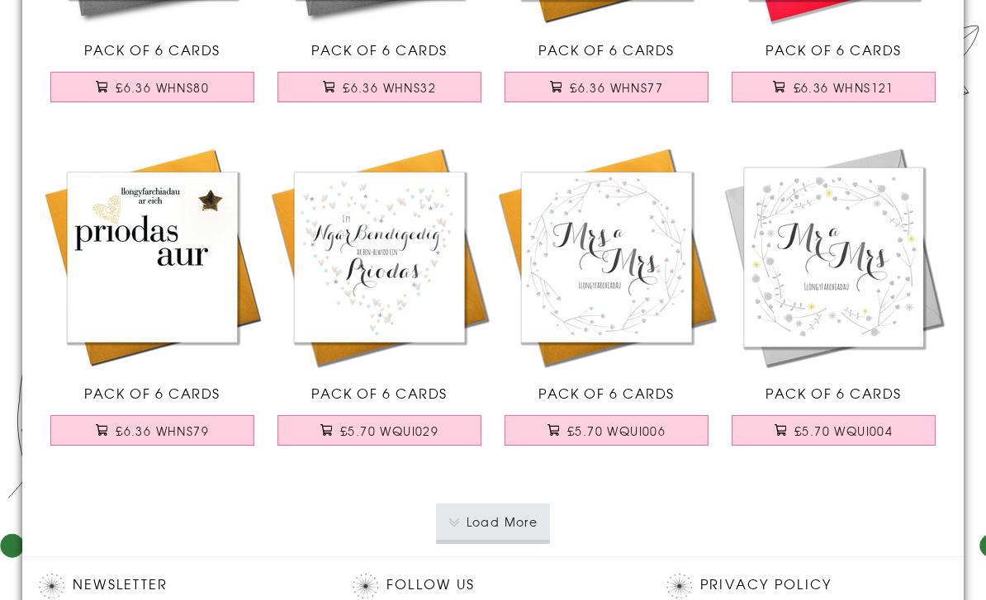
scroll to position [3283, 0]
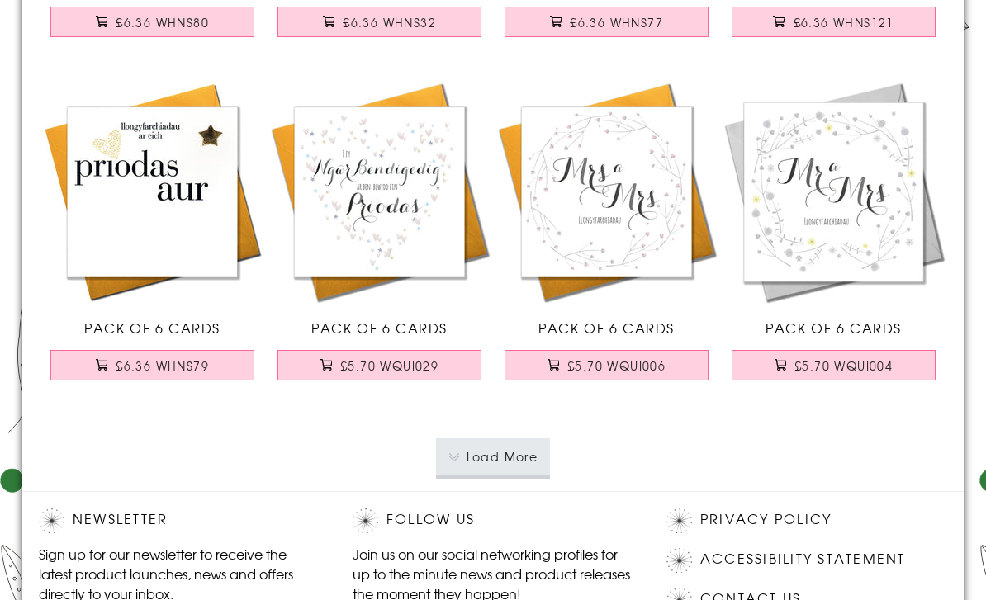
click at [480, 454] on button "Load More" at bounding box center [493, 457] width 115 height 36
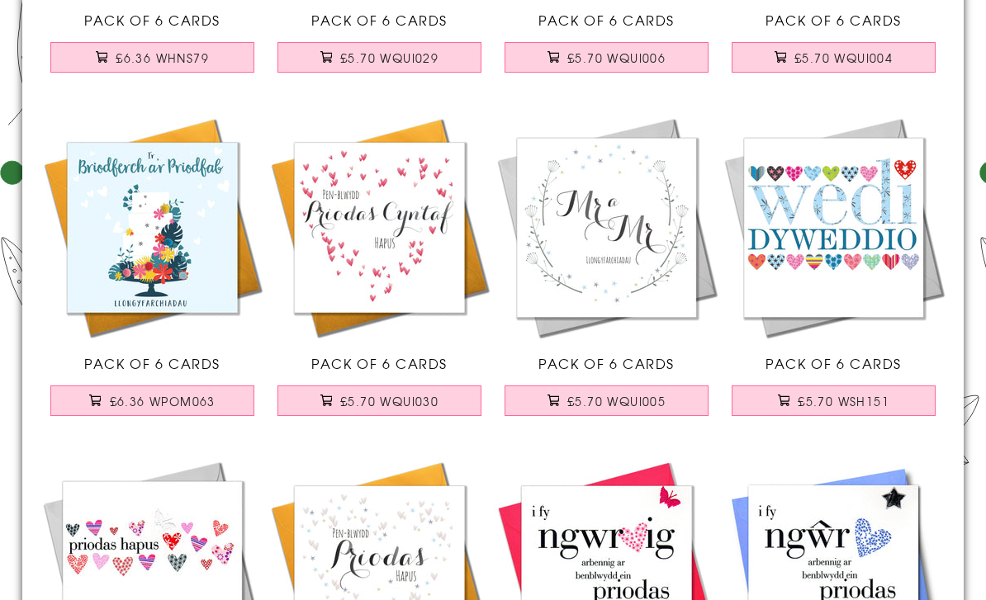
scroll to position [3591, 0]
click at [833, 407] on span "£5.70 WSH151" at bounding box center [844, 401] width 92 height 17
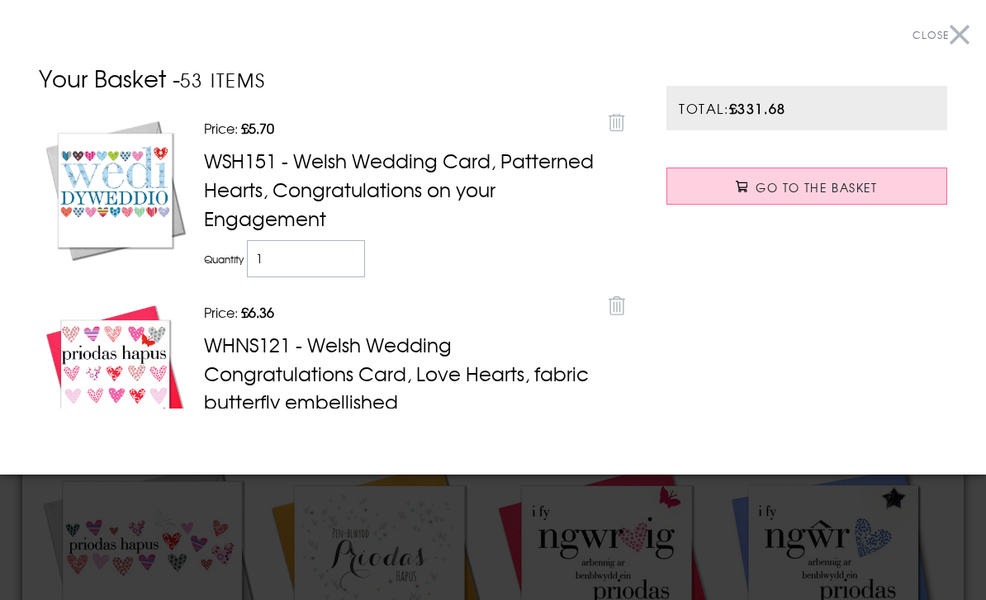
click at [967, 21] on button "Close" at bounding box center [941, 35] width 57 height 37
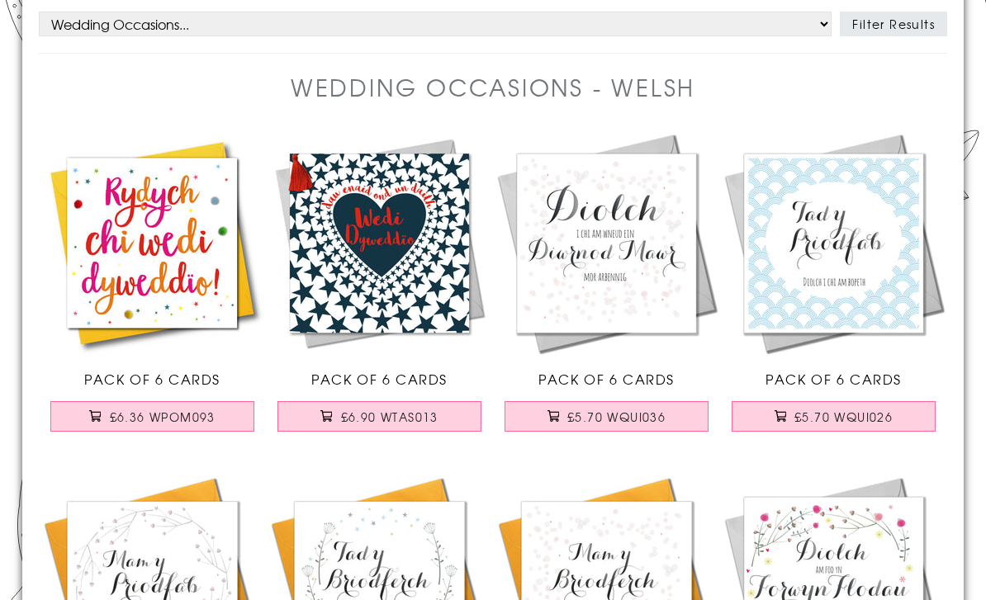
scroll to position [0, 0]
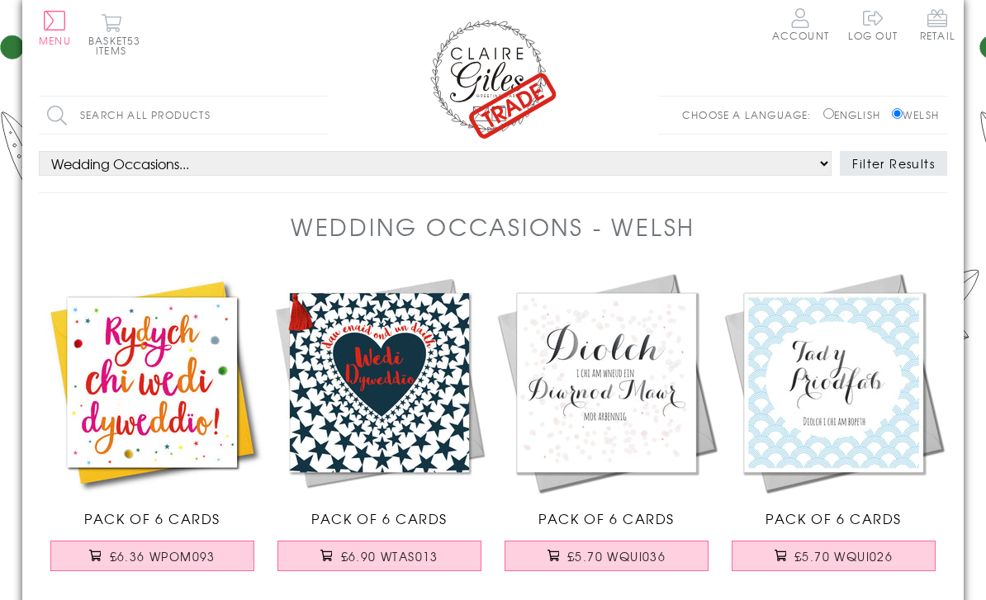
click at [46, 18] on button "Menu" at bounding box center [55, 28] width 32 height 35
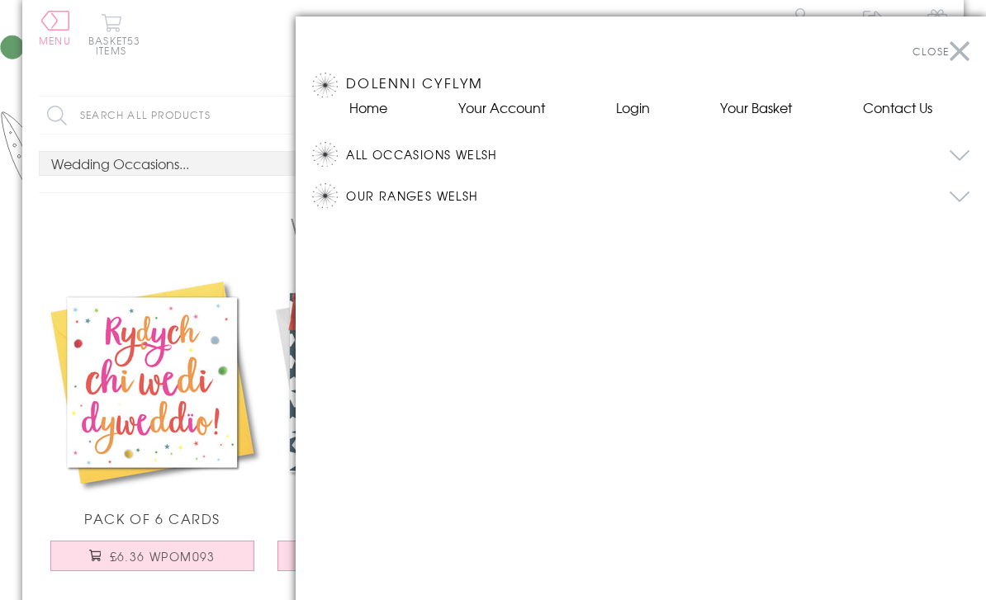
click at [375, 149] on button "All Occasions Welsh" at bounding box center [658, 154] width 624 height 25
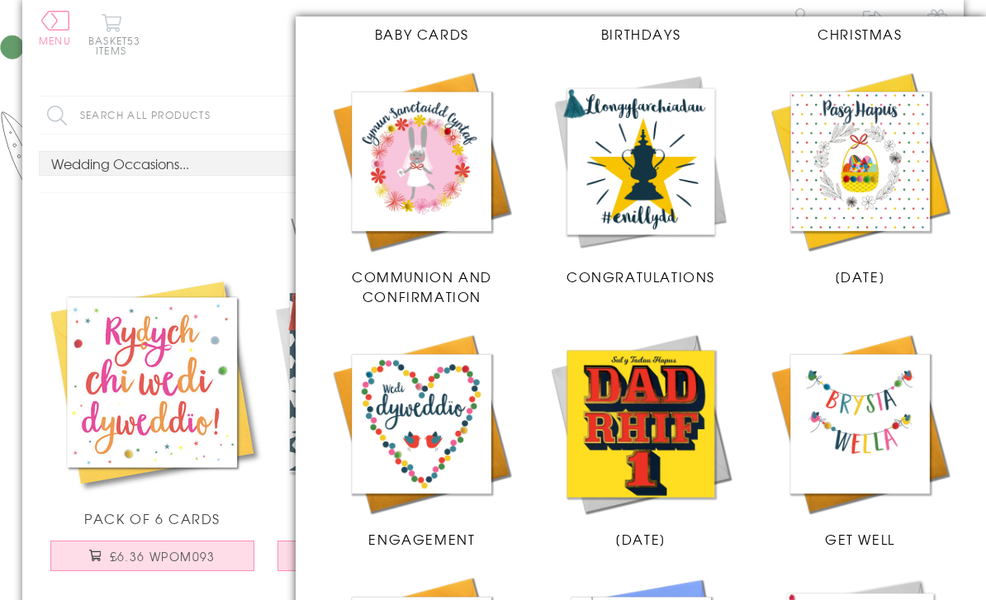
scroll to position [605, 0]
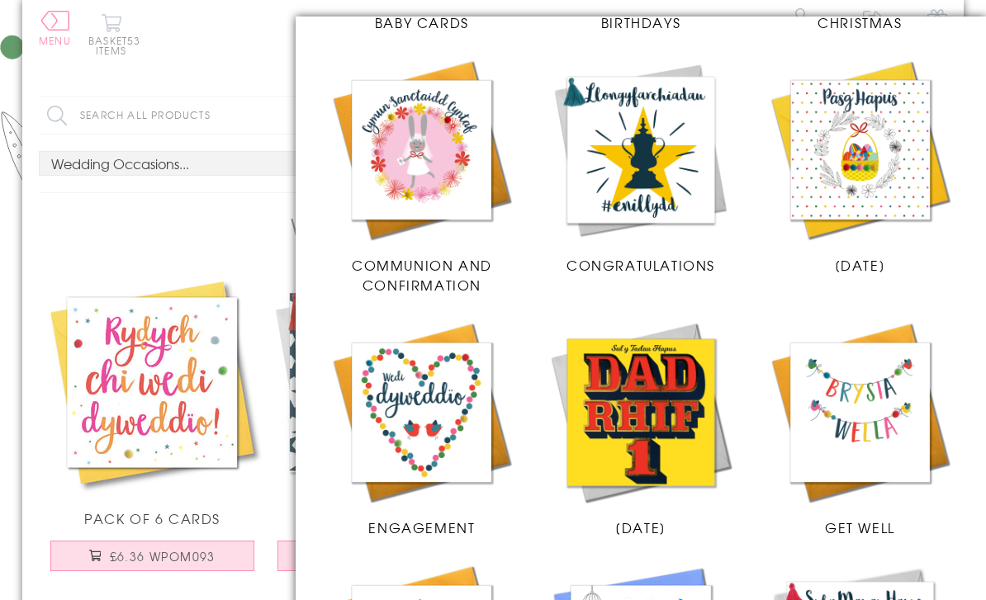
click at [837, 434] on img at bounding box center [860, 413] width 186 height 186
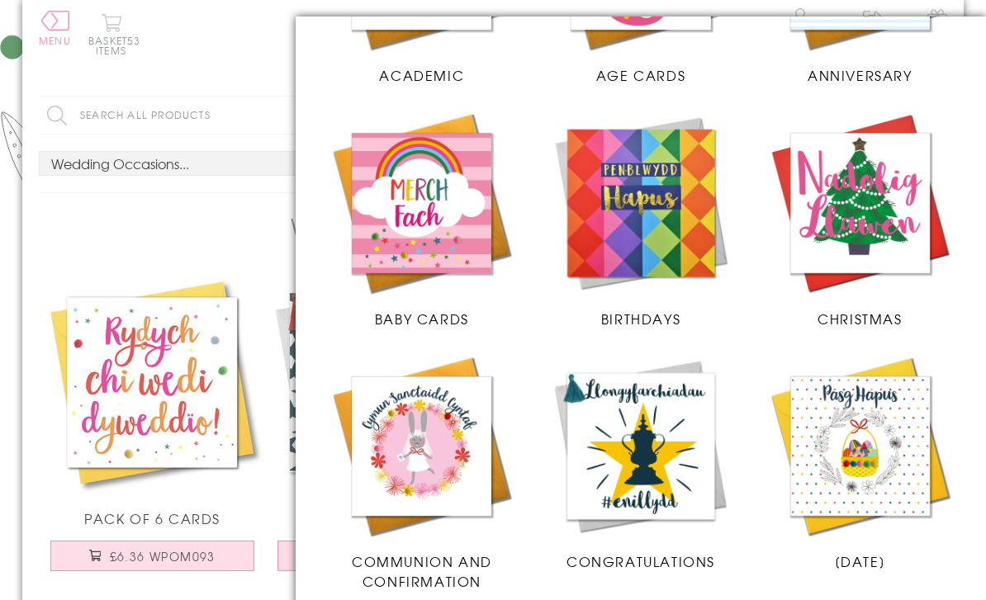
scroll to position [457, 0]
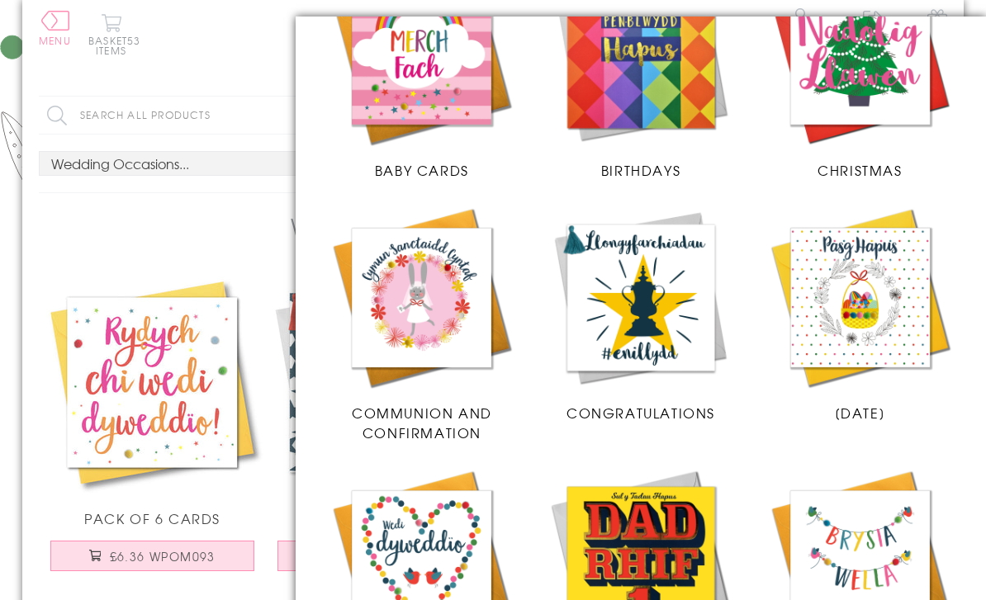
click at [696, 353] on img at bounding box center [641, 298] width 186 height 186
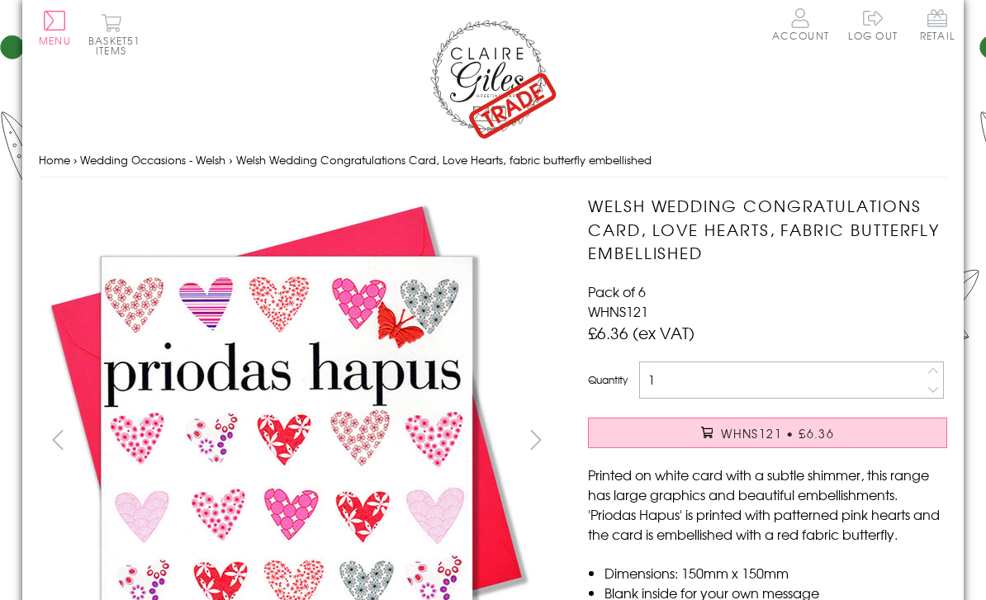
click at [648, 425] on button "WHNS121 • £6.36" at bounding box center [767, 433] width 359 height 31
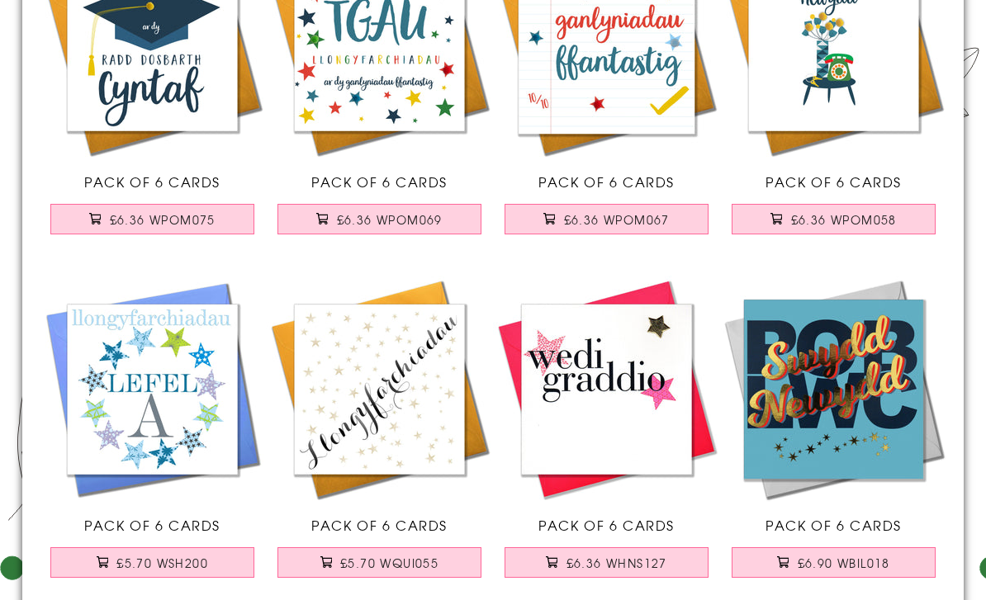
scroll to position [980, 0]
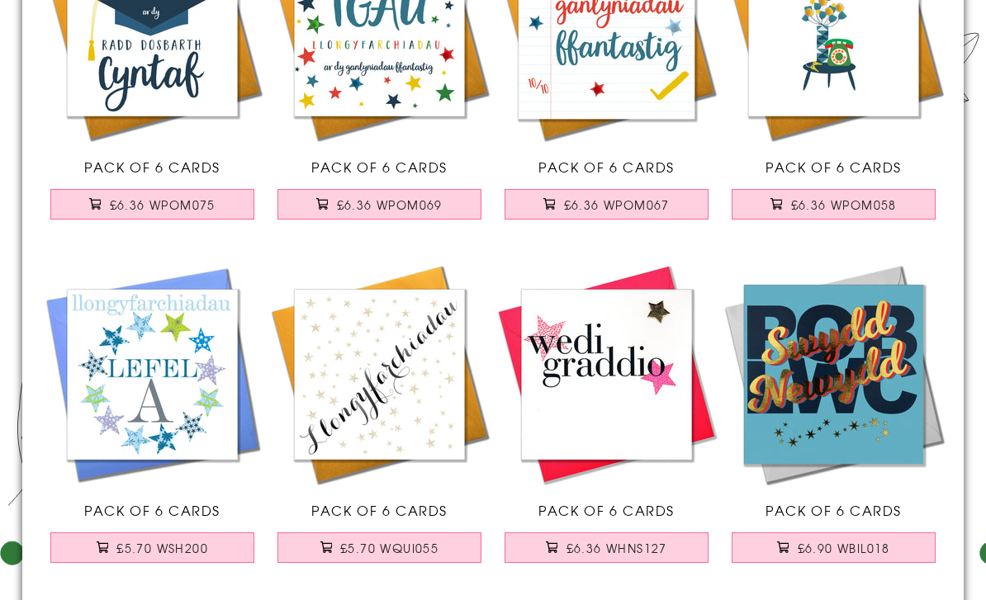
click at [858, 543] on span "£6.90 WBIL018" at bounding box center [844, 549] width 93 height 17
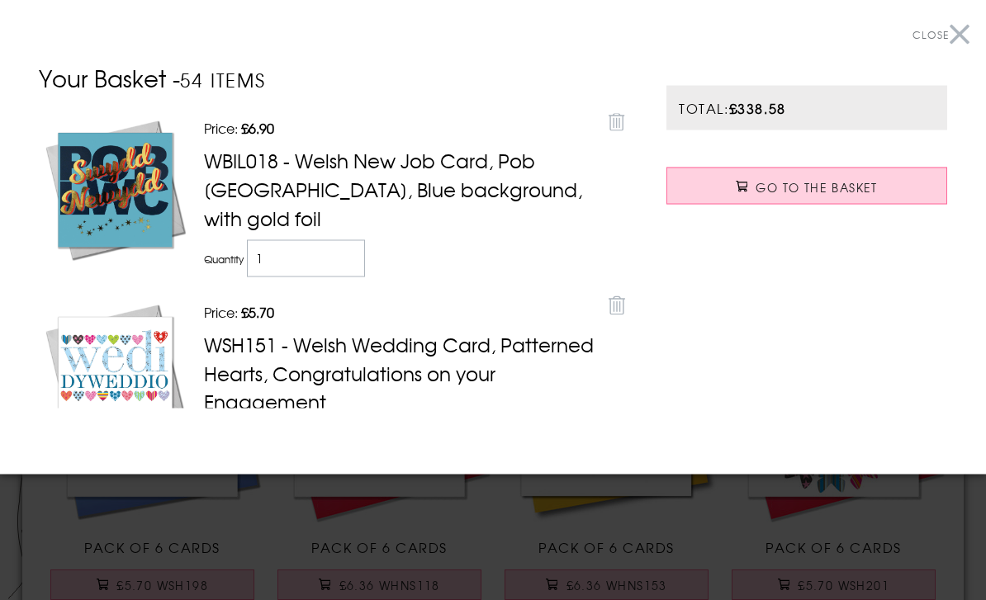
scroll to position [1635, 0]
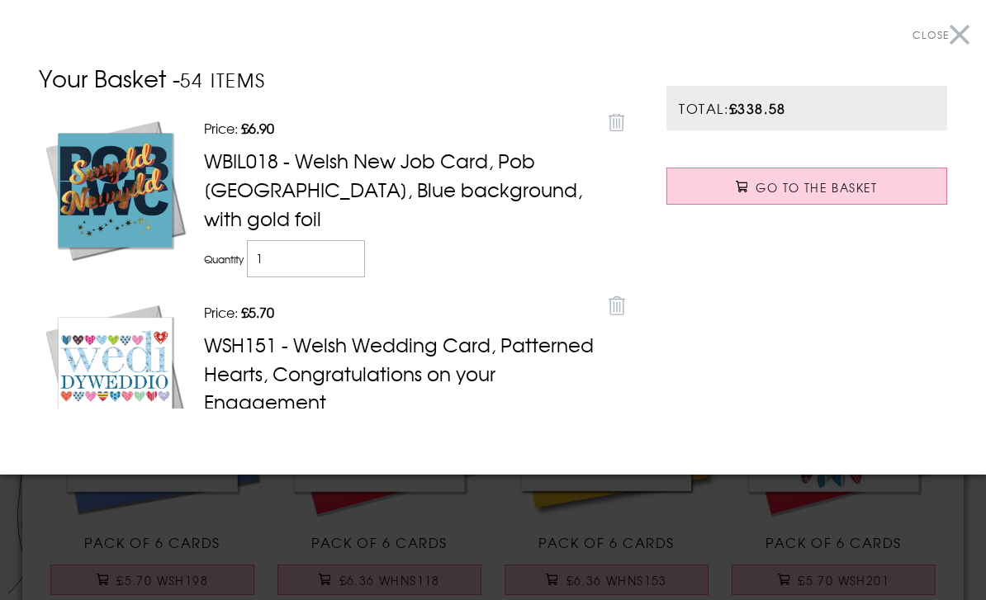
click at [969, 25] on button "Close" at bounding box center [941, 35] width 57 height 37
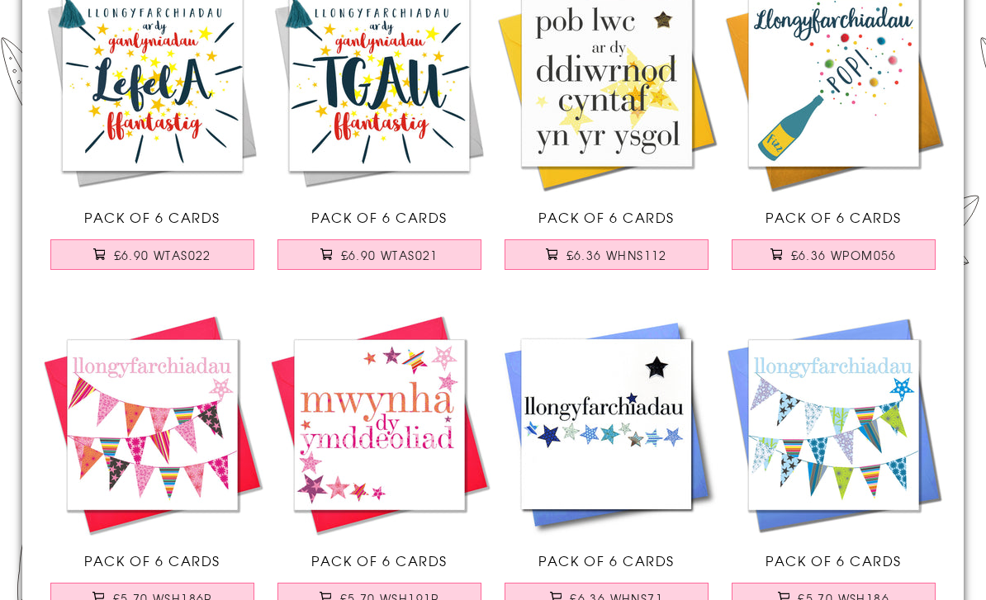
scroll to position [2379, 0]
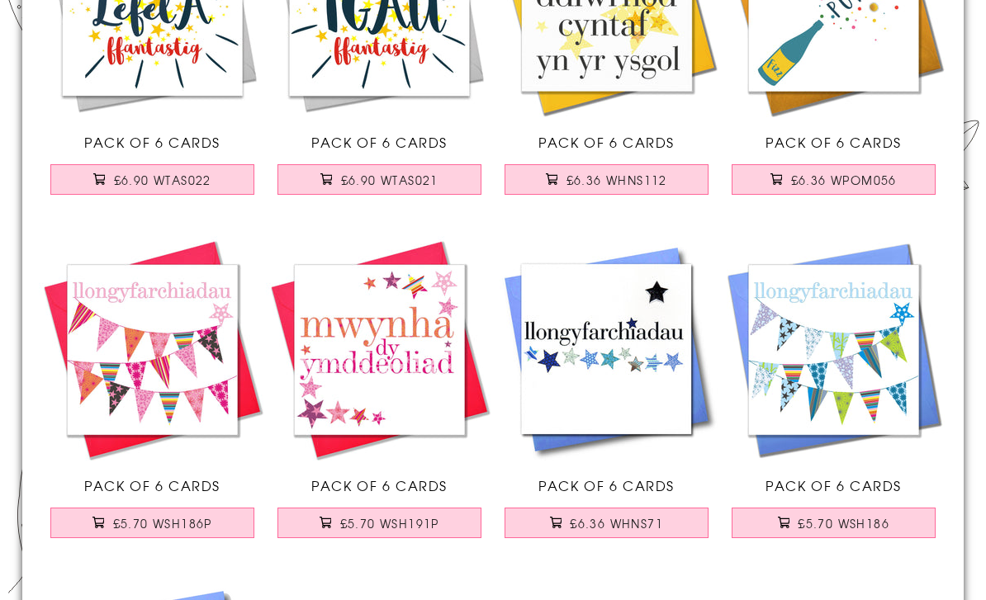
click at [862, 529] on span "£5.70 WSH186" at bounding box center [844, 524] width 92 height 17
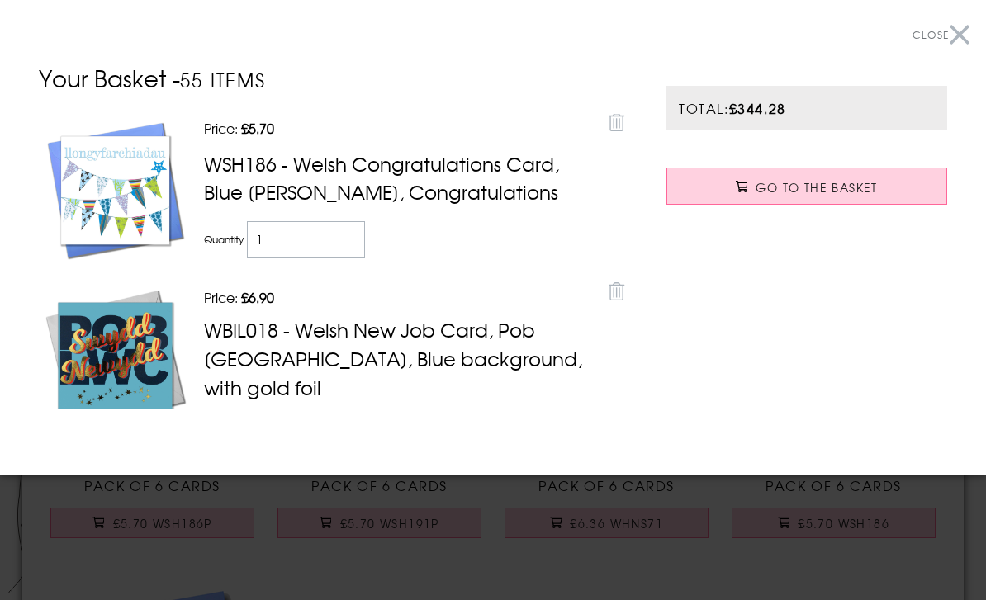
click at [951, 34] on button "Close" at bounding box center [941, 35] width 57 height 37
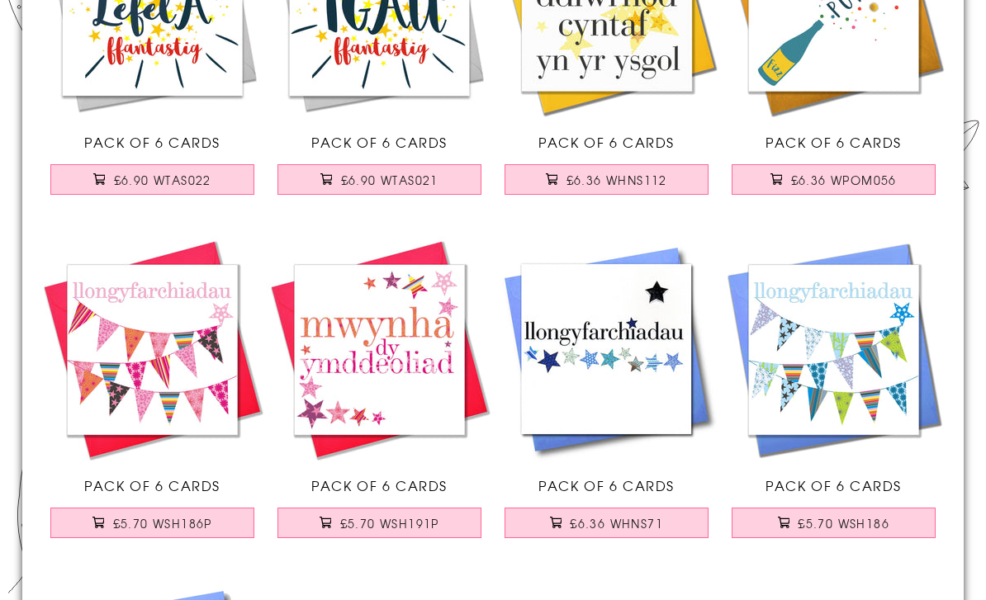
click at [150, 533] on button "£5.70 WSH186P" at bounding box center [152, 523] width 205 height 31
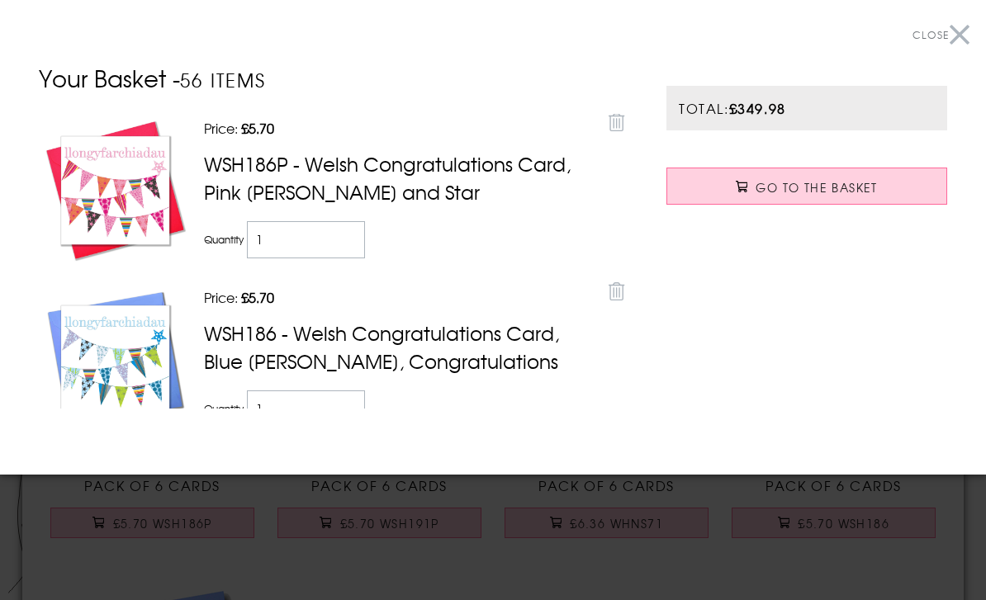
click at [967, 30] on button "Close" at bounding box center [941, 35] width 57 height 37
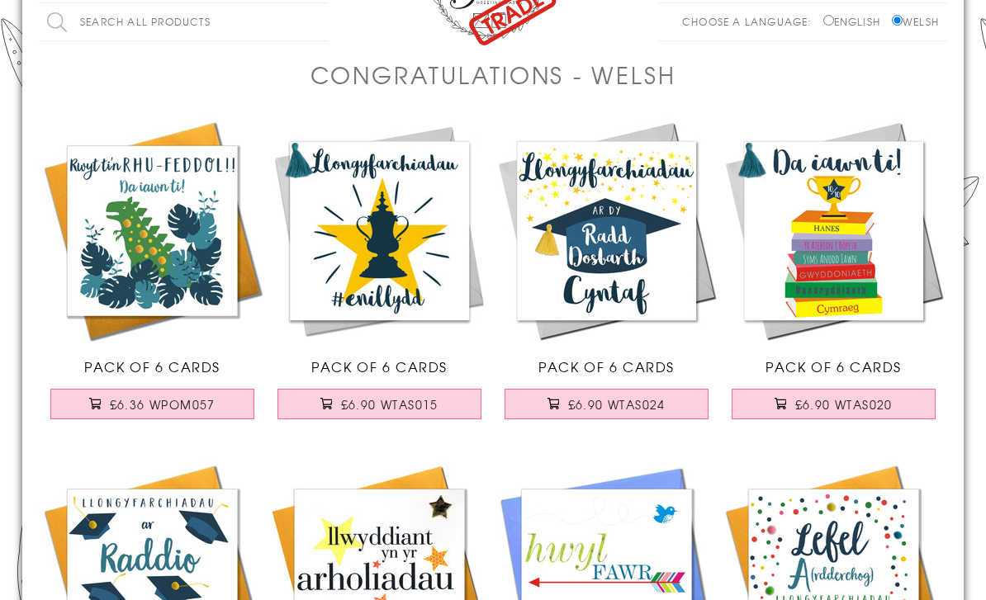
scroll to position [0, 0]
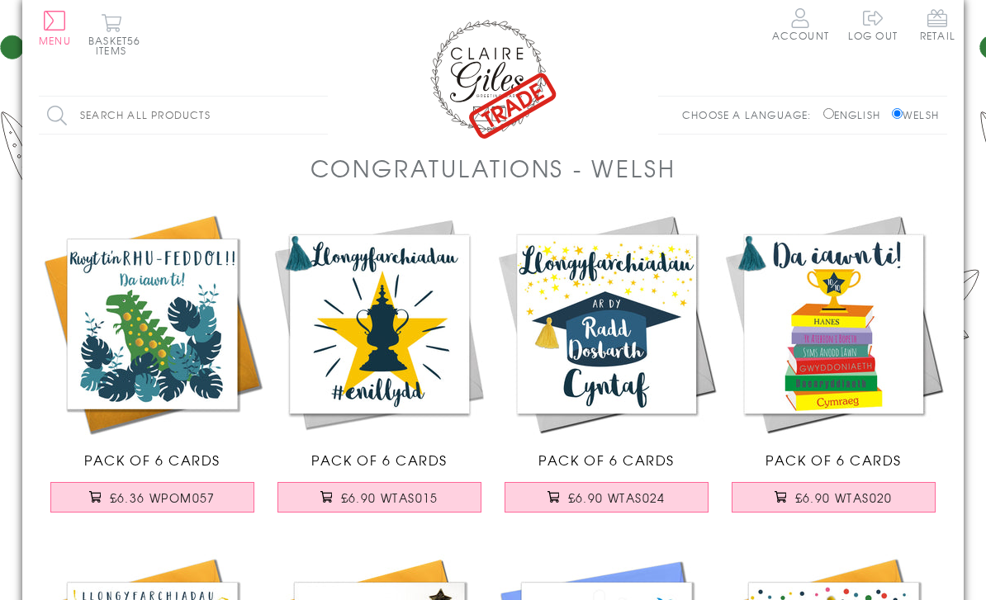
click at [59, 22] on button "Menu" at bounding box center [55, 28] width 32 height 35
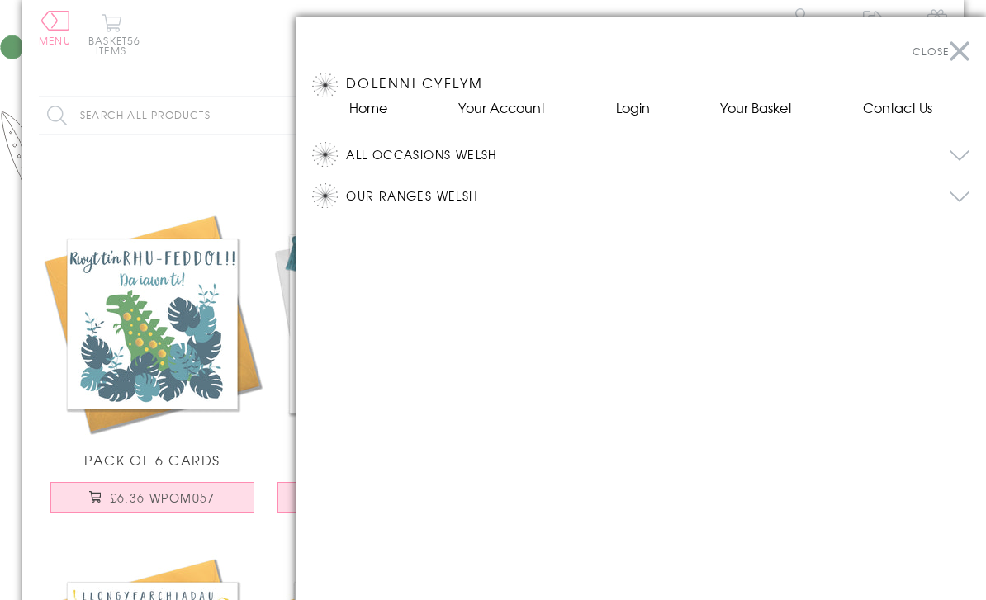
click at [424, 154] on button "All Occasions Welsh" at bounding box center [658, 154] width 624 height 25
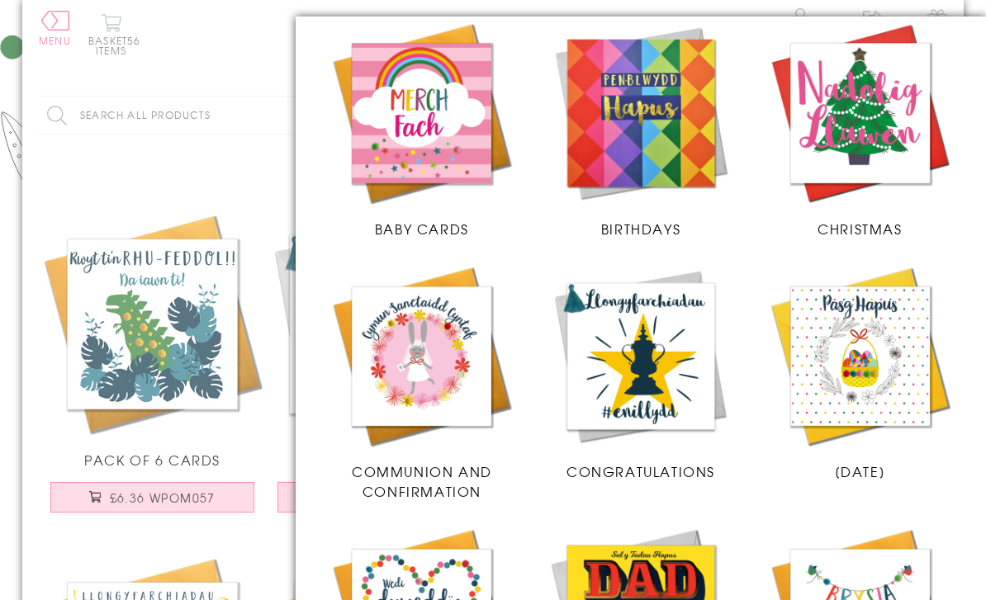
scroll to position [301, 0]
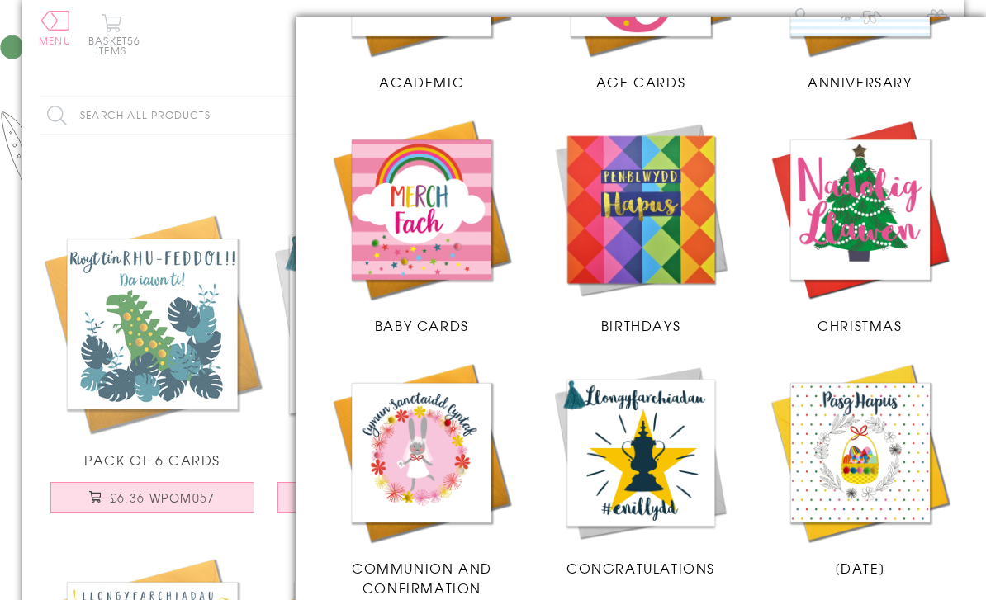
click at [667, 244] on img at bounding box center [641, 209] width 186 height 186
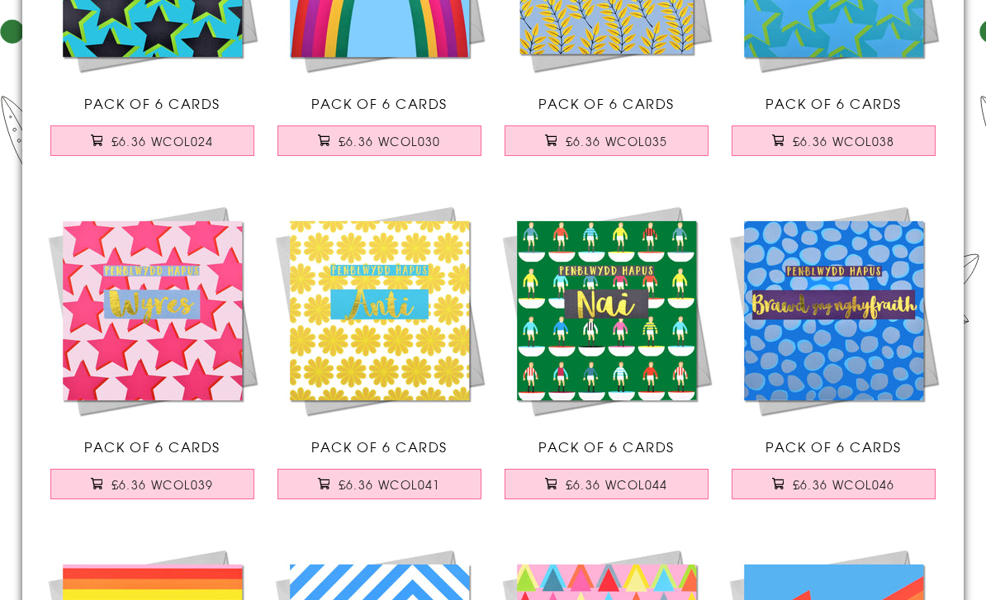
scroll to position [874, 0]
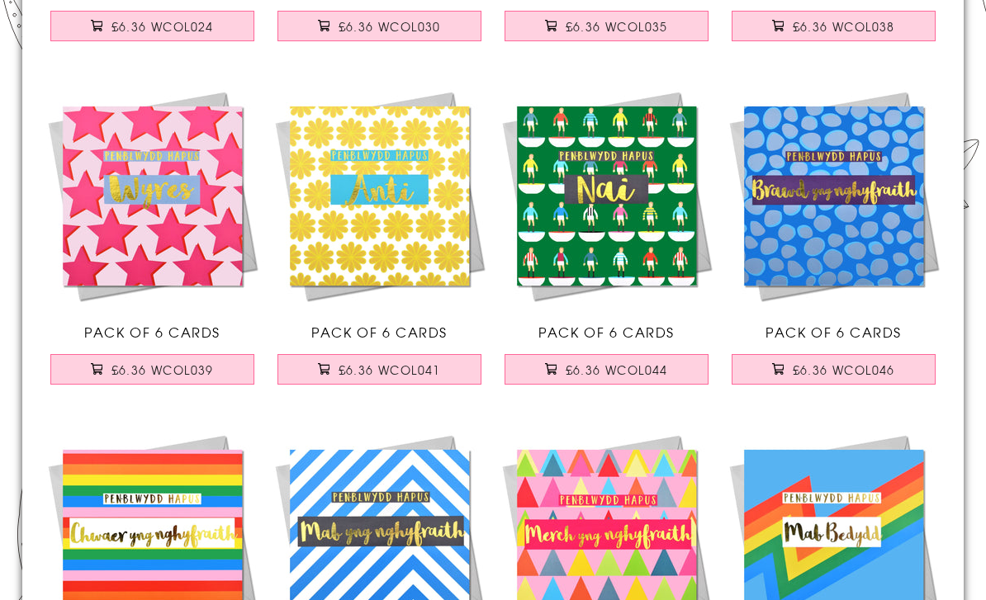
click at [854, 368] on span "£6.36 WCOL046" at bounding box center [844, 370] width 102 height 17
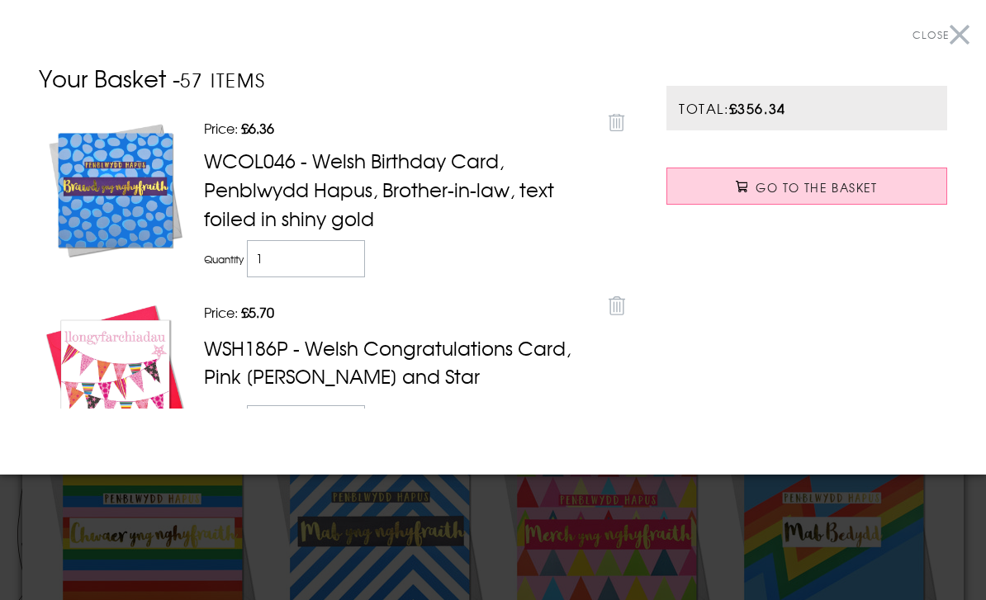
click at [951, 27] on button "Close" at bounding box center [941, 35] width 57 height 37
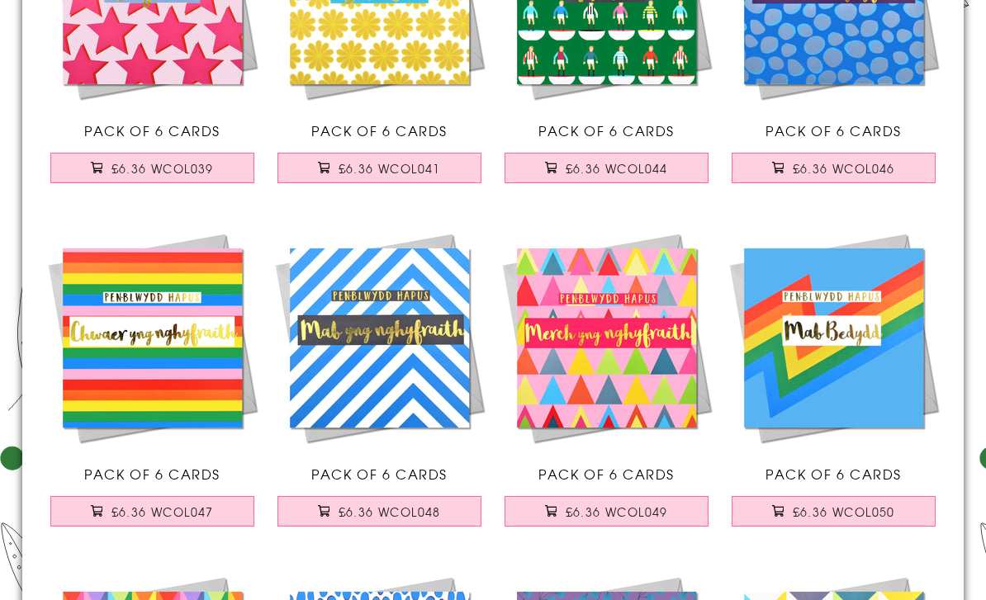
scroll to position [1136, 0]
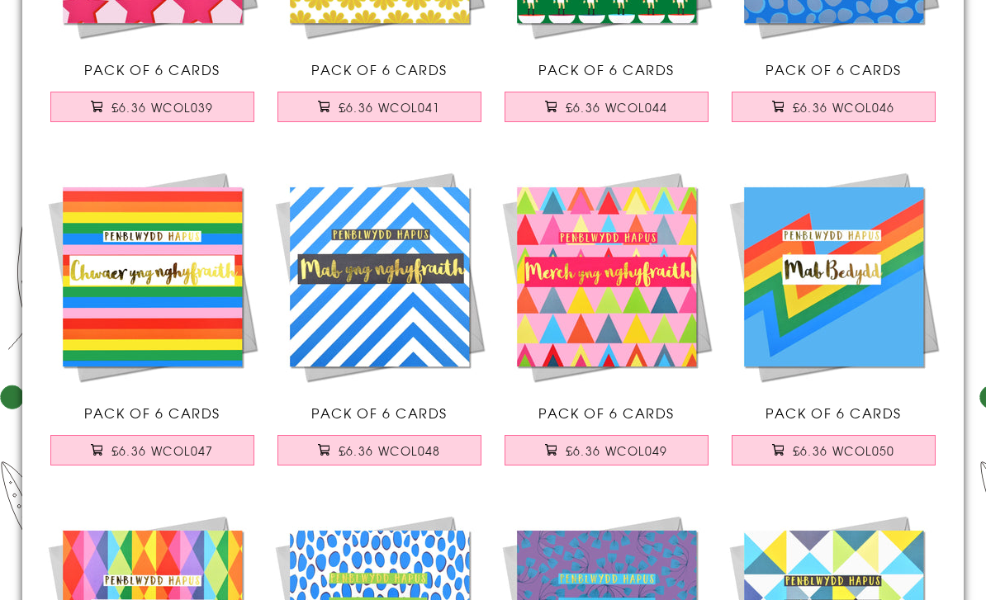
click at [171, 453] on span "£6.36 WCOL047" at bounding box center [162, 451] width 102 height 17
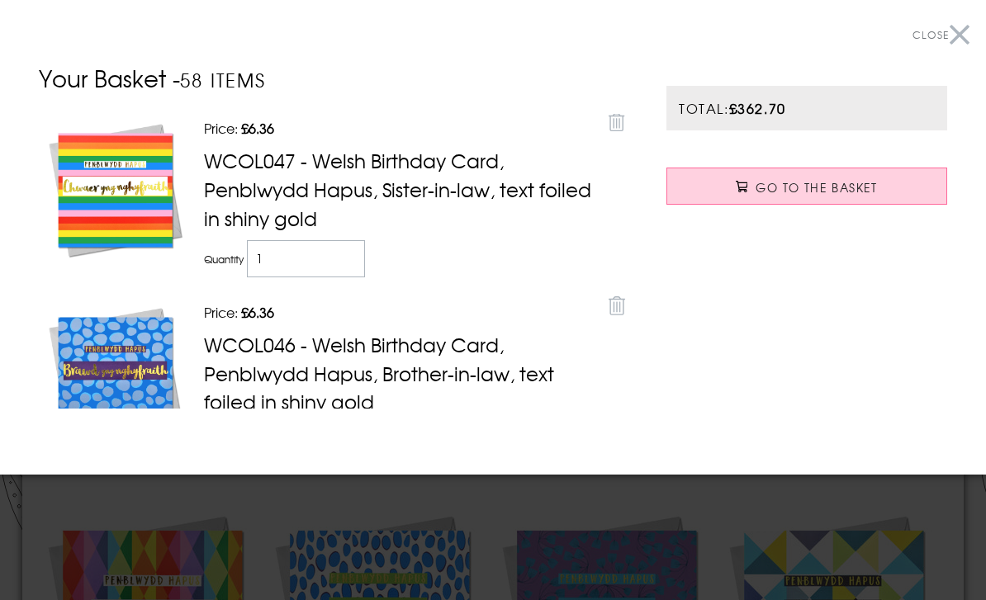
click at [960, 27] on button "Close" at bounding box center [941, 35] width 57 height 37
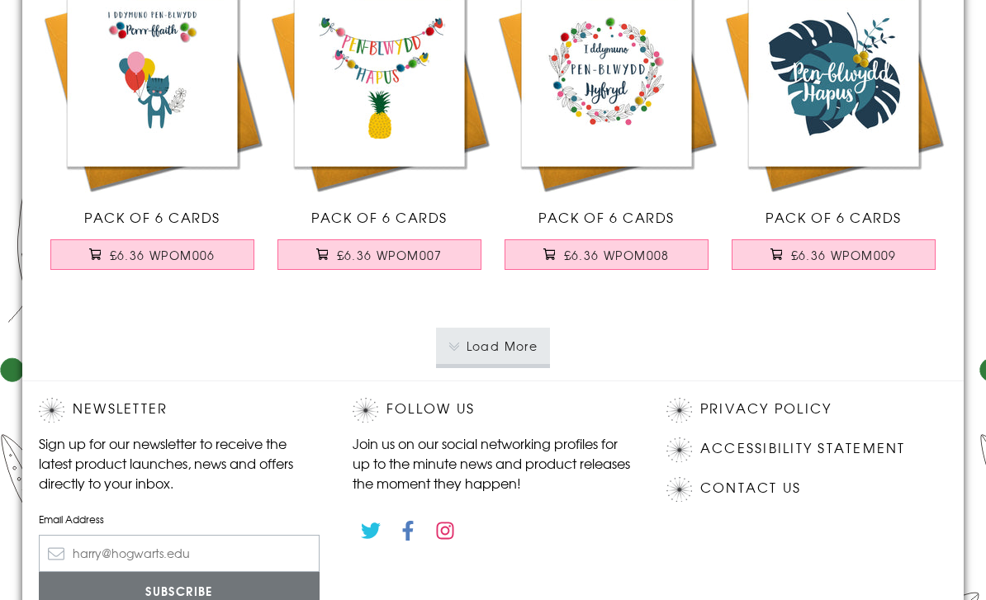
scroll to position [3394, 0]
click at [507, 346] on button "Load More" at bounding box center [493, 346] width 115 height 36
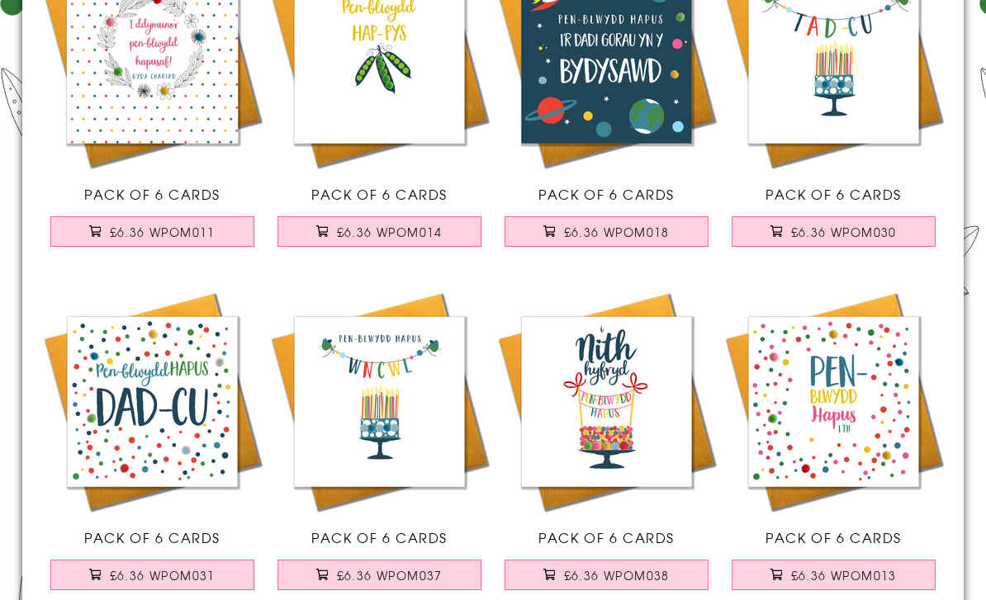
scroll to position [3812, 0]
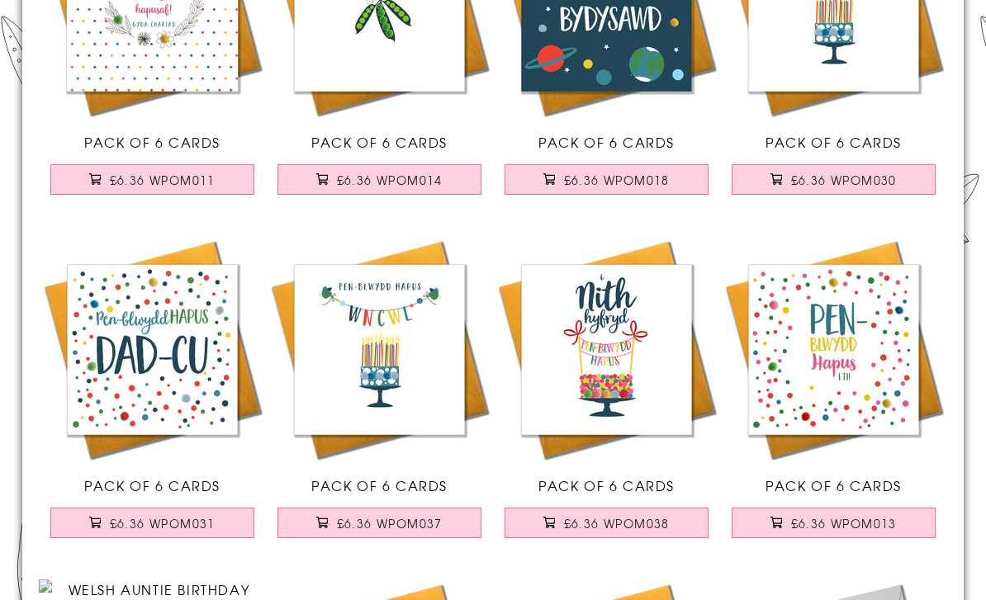
click at [605, 524] on span "£6.36 WPOM038" at bounding box center [617, 524] width 106 height 17
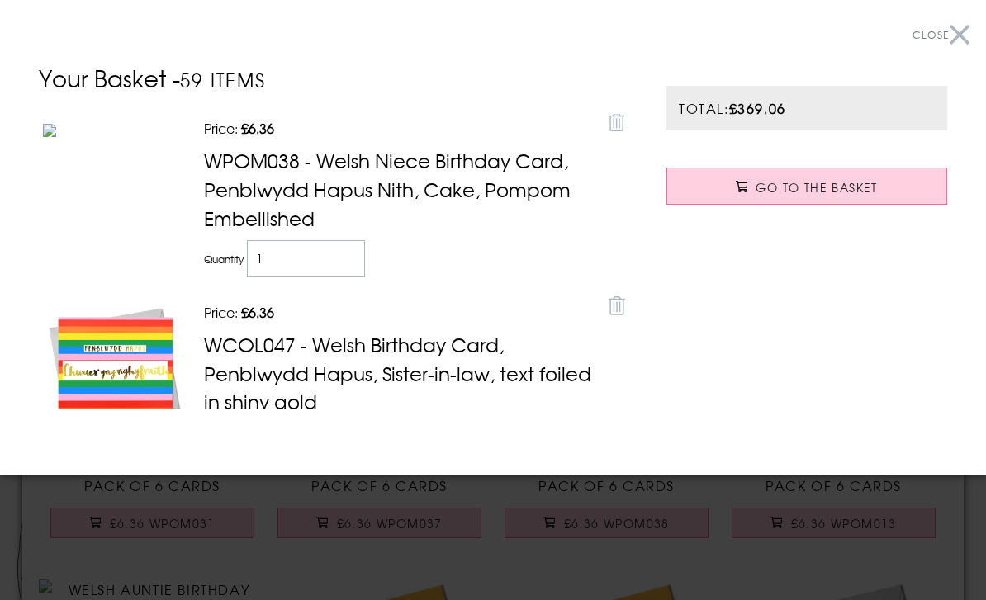
click at [951, 47] on button "Close" at bounding box center [941, 35] width 57 height 37
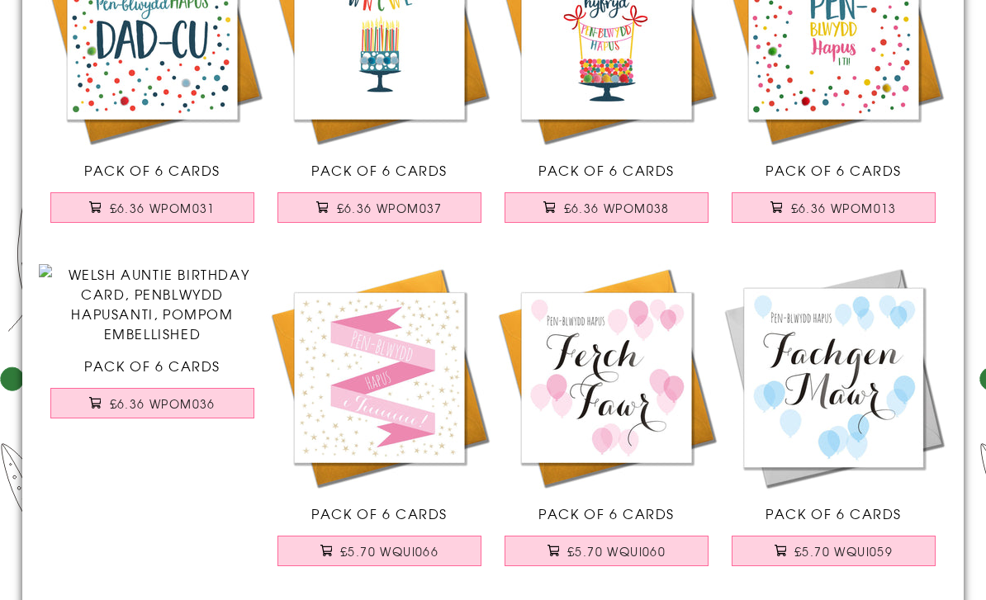
scroll to position [4204, 0]
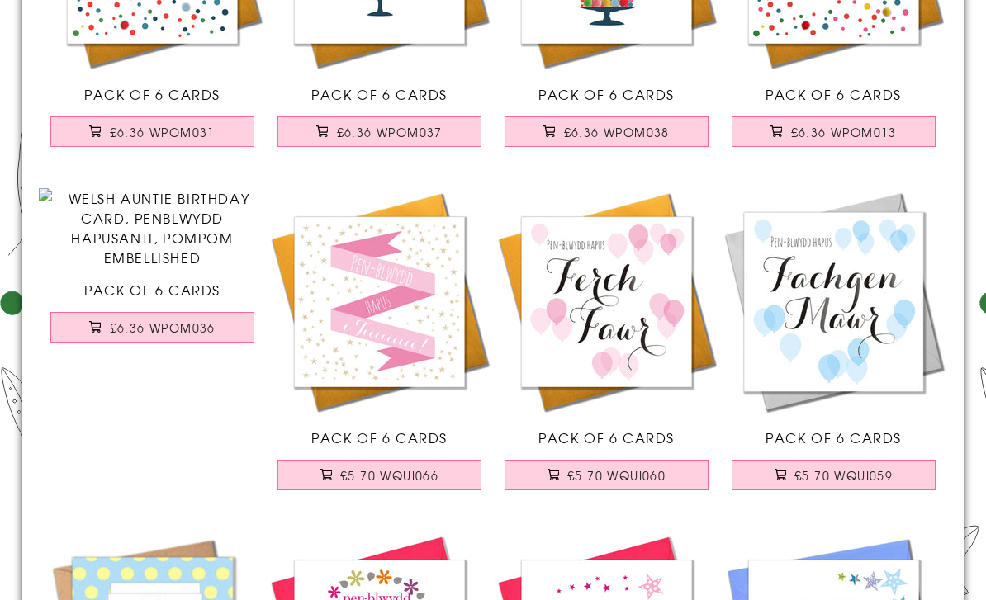
click at [158, 336] on span "£6.36 WPOM036" at bounding box center [163, 328] width 106 height 17
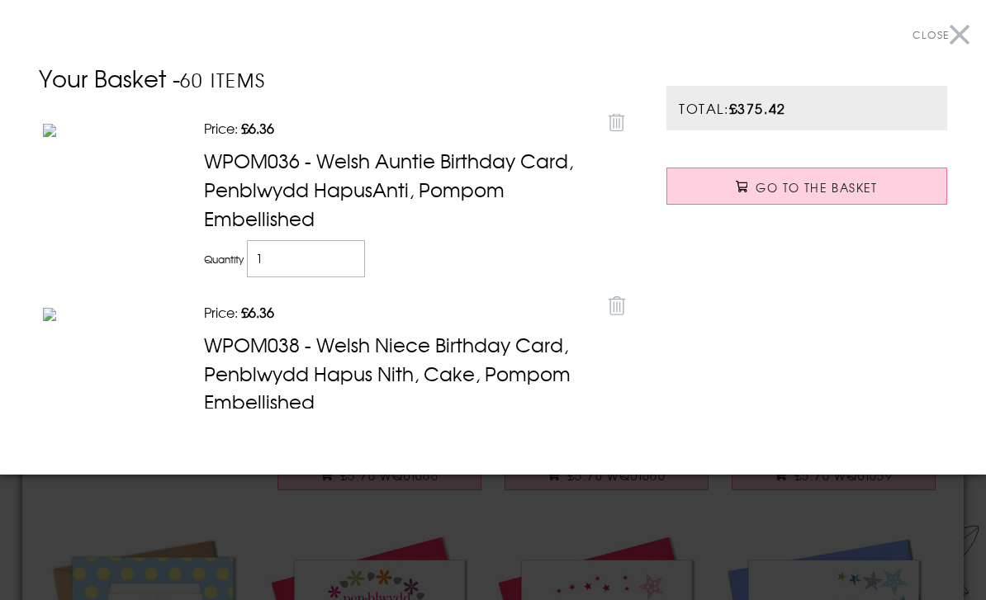
click at [957, 33] on button "Close" at bounding box center [941, 35] width 57 height 37
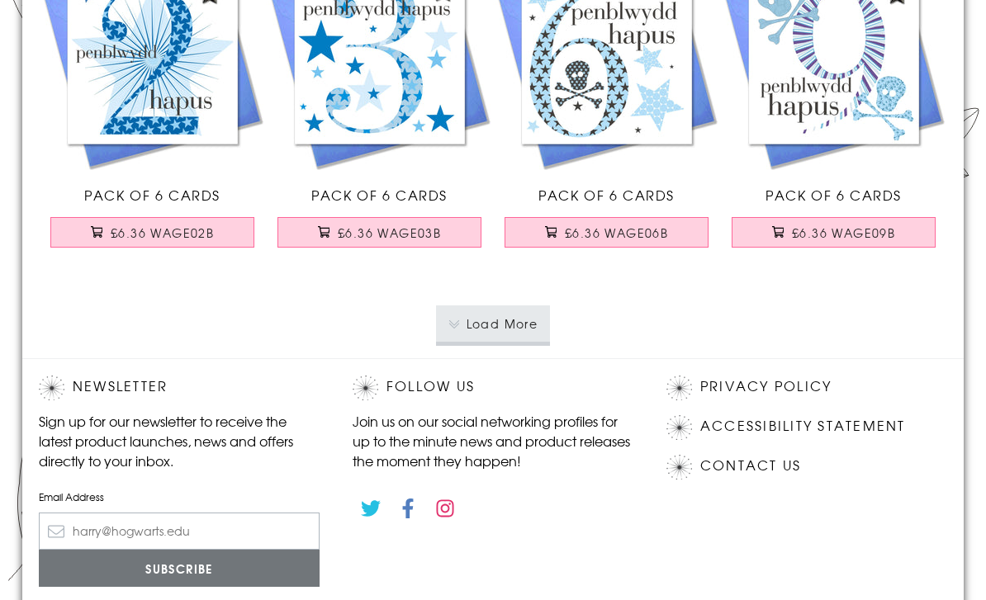
scroll to position [6978, 0]
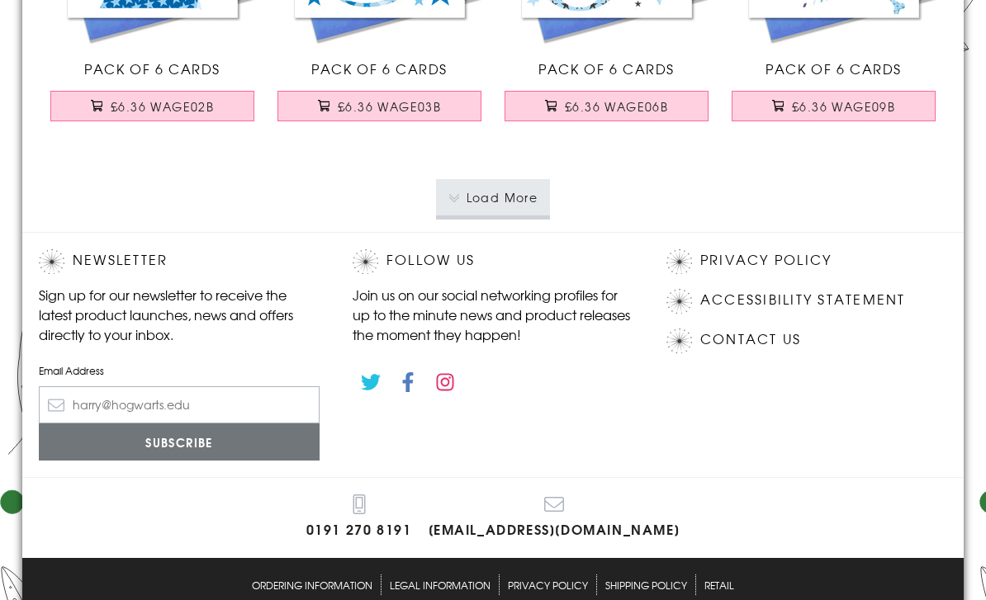
click at [502, 206] on button "Load More" at bounding box center [493, 197] width 115 height 36
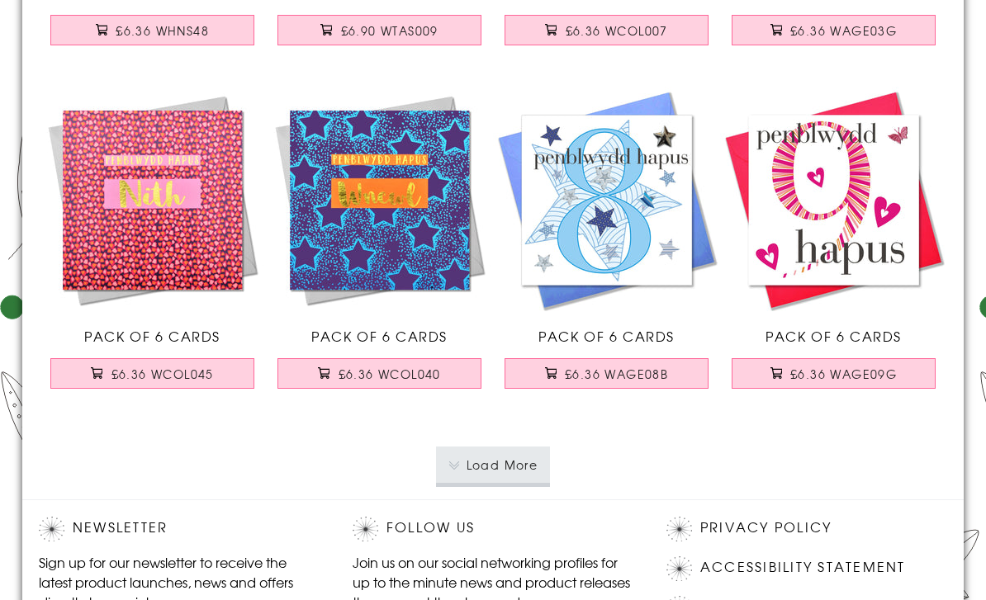
scroll to position [10204, 0]
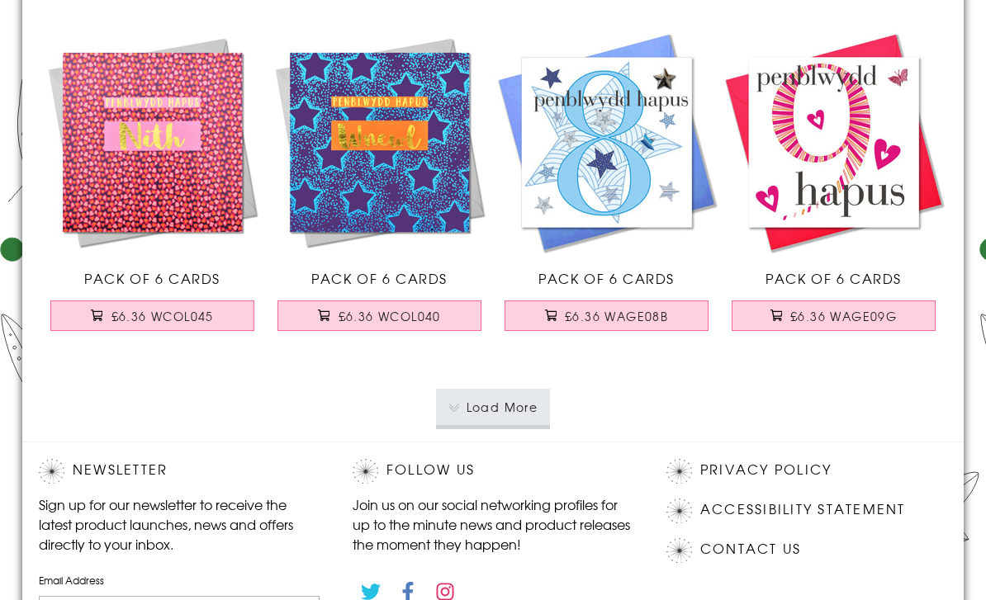
click at [484, 410] on button "Load More" at bounding box center [493, 407] width 115 height 36
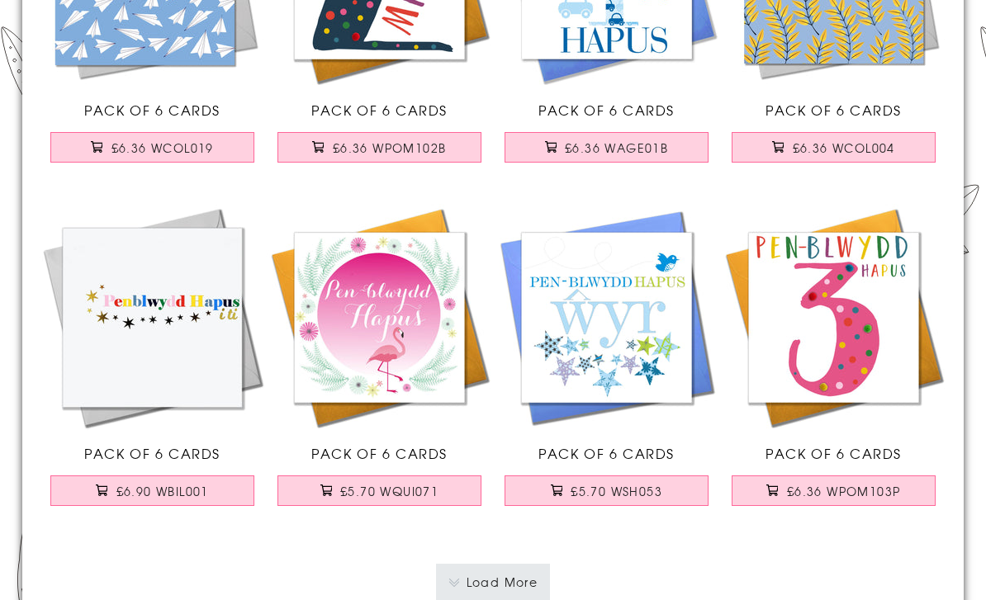
scroll to position [13607, 0]
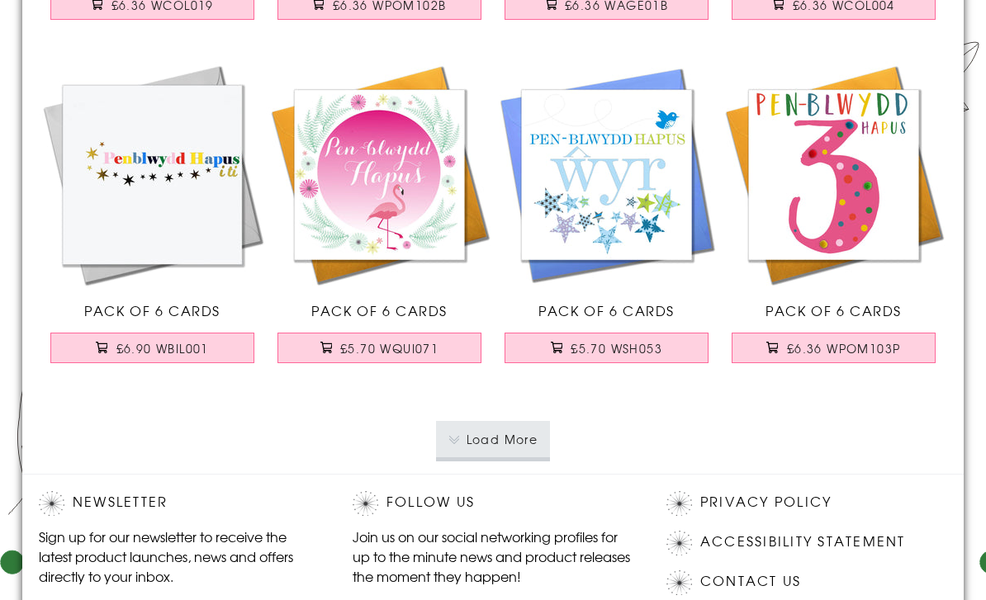
click at [204, 353] on span "£6.90 WBIL001" at bounding box center [162, 349] width 93 height 17
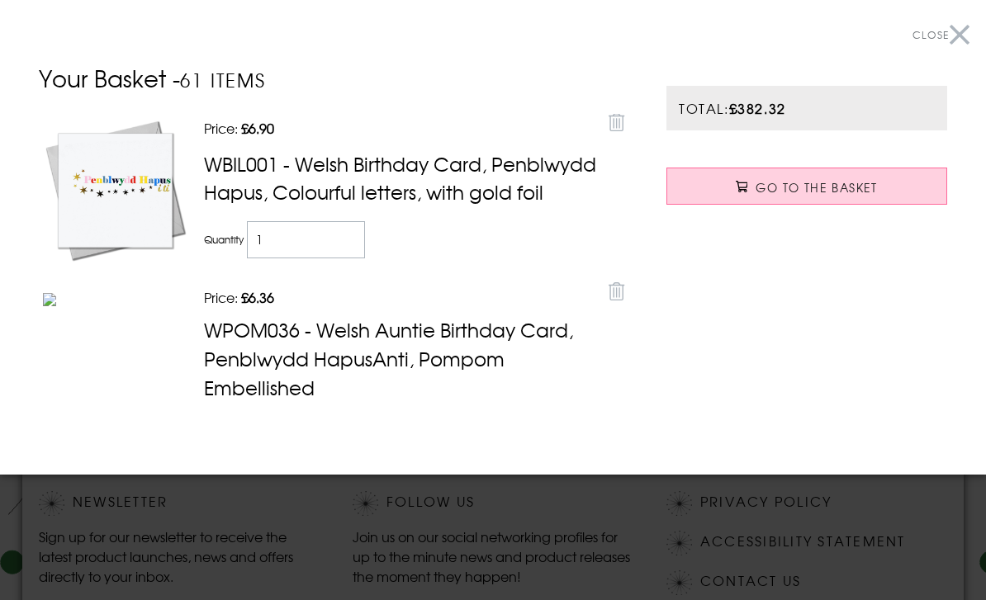
click at [954, 21] on button "Close" at bounding box center [941, 35] width 57 height 37
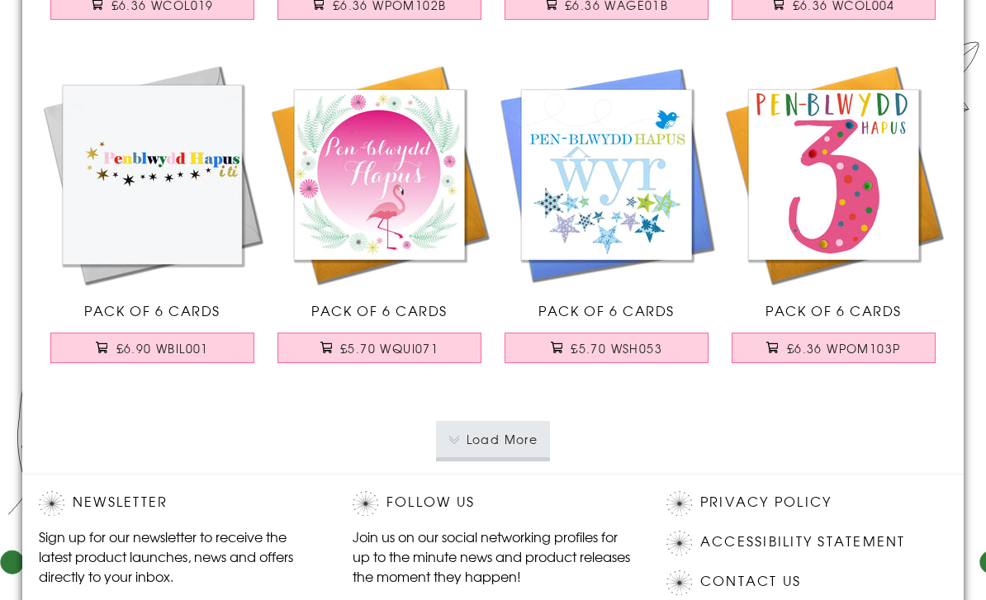
click at [512, 446] on button "Load More" at bounding box center [493, 439] width 115 height 36
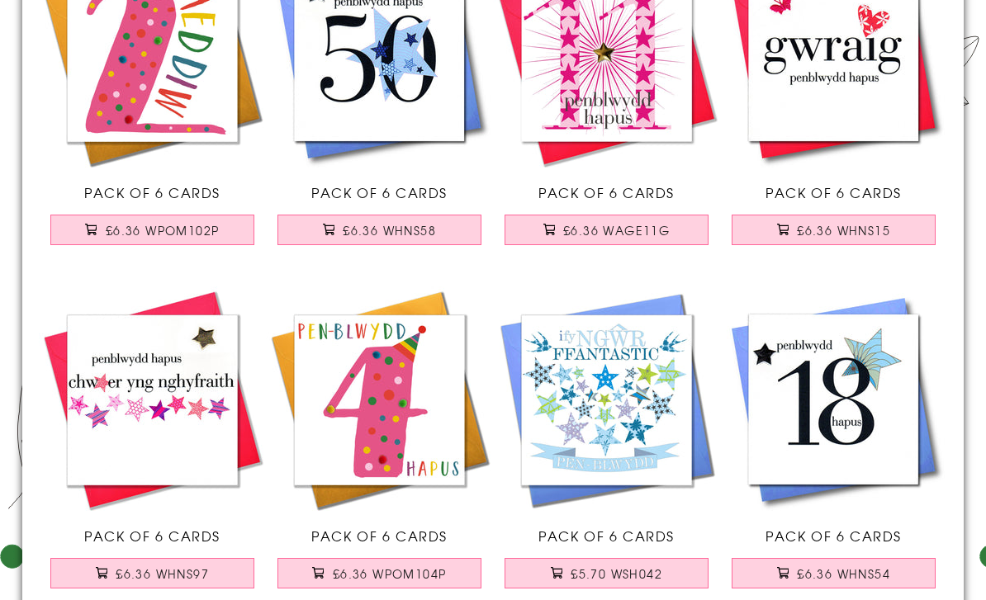
scroll to position [15192, 0]
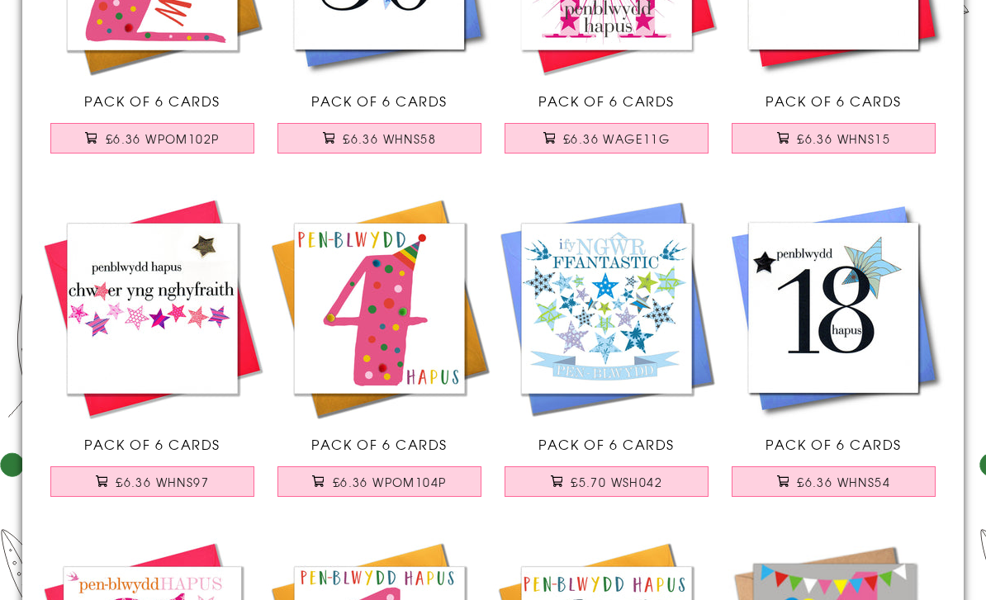
click at [203, 487] on span "£6.36 WHNS97" at bounding box center [162, 482] width 93 height 17
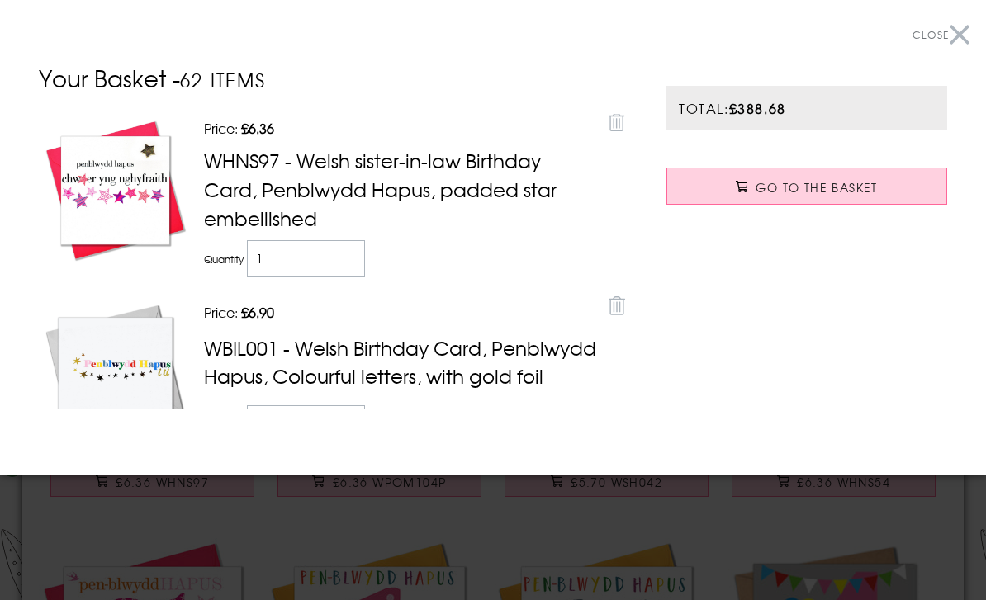
click at [957, 32] on button "Close" at bounding box center [941, 35] width 57 height 37
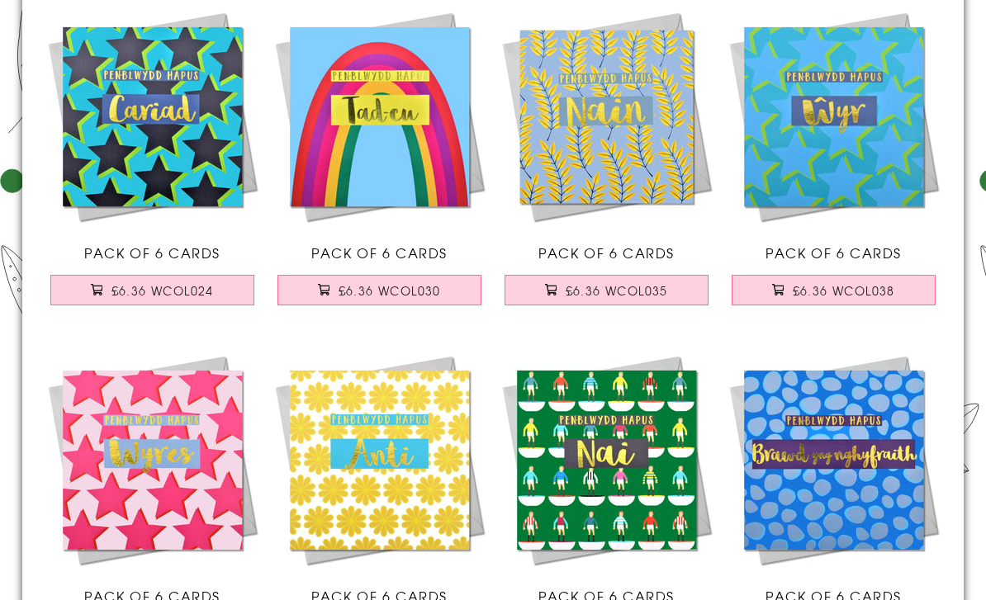
scroll to position [0, 0]
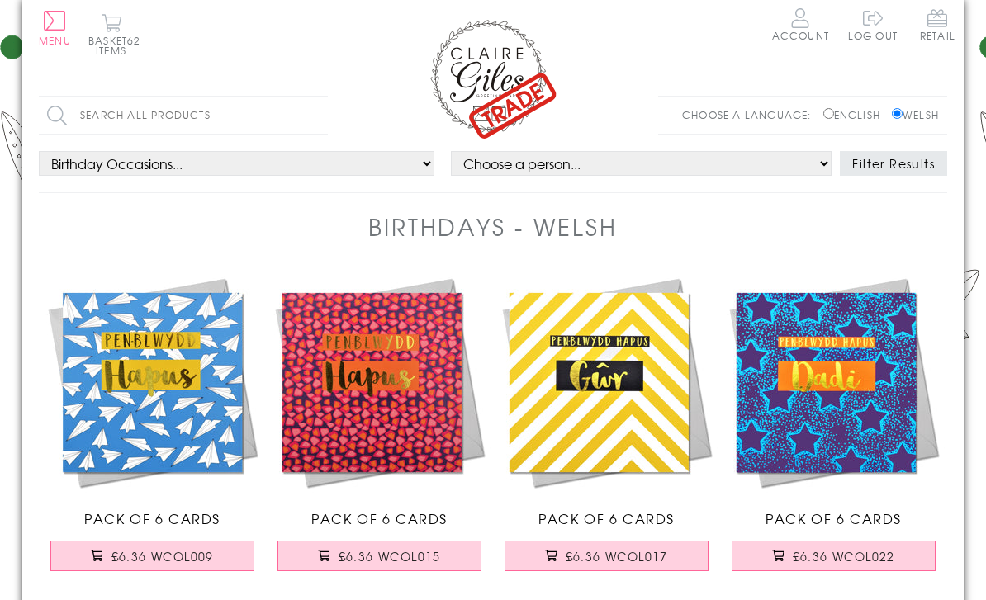
click at [158, 116] on input "Search all products" at bounding box center [183, 115] width 289 height 37
type input "Chwaer"
click at [320, 115] on input "Search" at bounding box center [319, 115] width 17 height 37
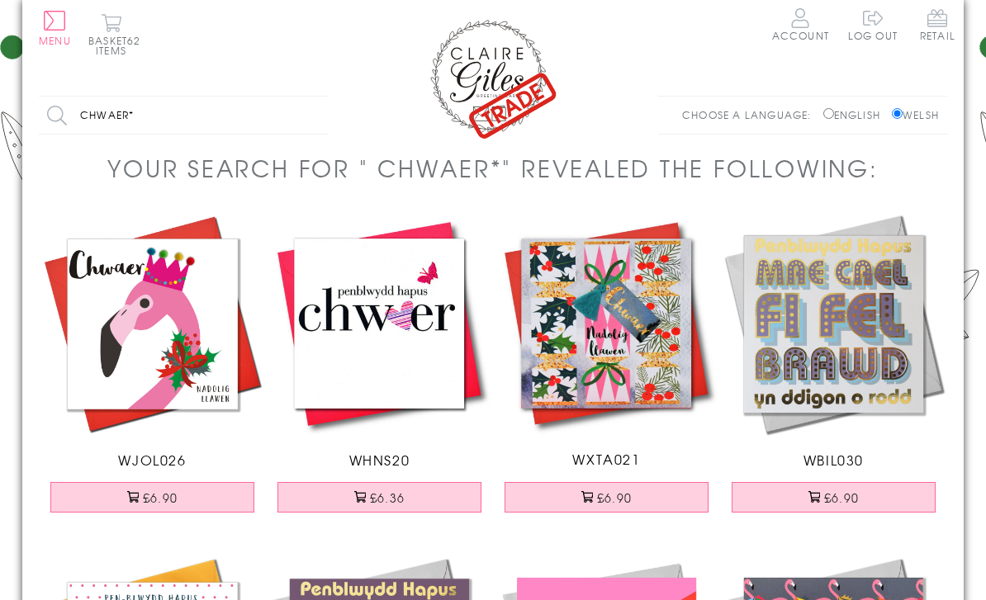
click at [47, 29] on button "Menu" at bounding box center [55, 28] width 32 height 35
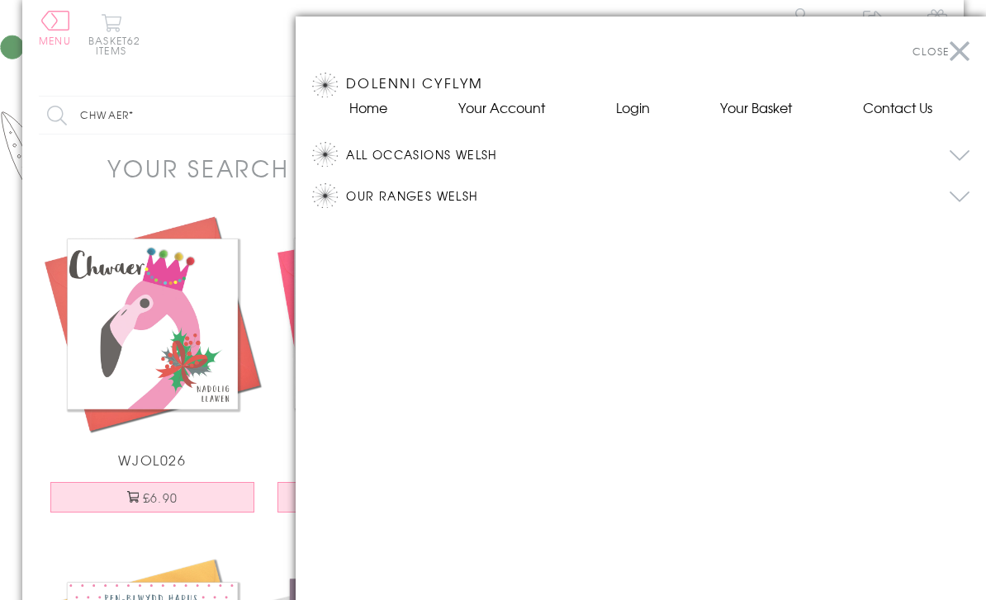
click at [368, 101] on link "Home" at bounding box center [368, 107] width 38 height 20
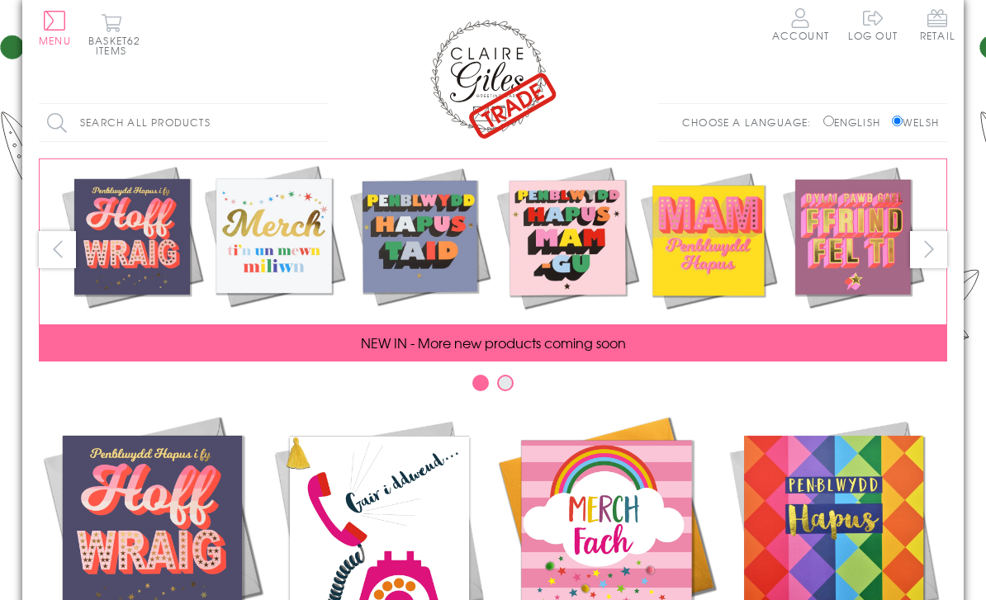
click at [818, 142] on div "Search all products Search Choose a language: English Welsh" at bounding box center [493, 130] width 908 height 55
click at [823, 126] on label "English" at bounding box center [855, 122] width 65 height 15
click at [823, 126] on input "English" at bounding box center [828, 121] width 11 height 11
radio input "true"
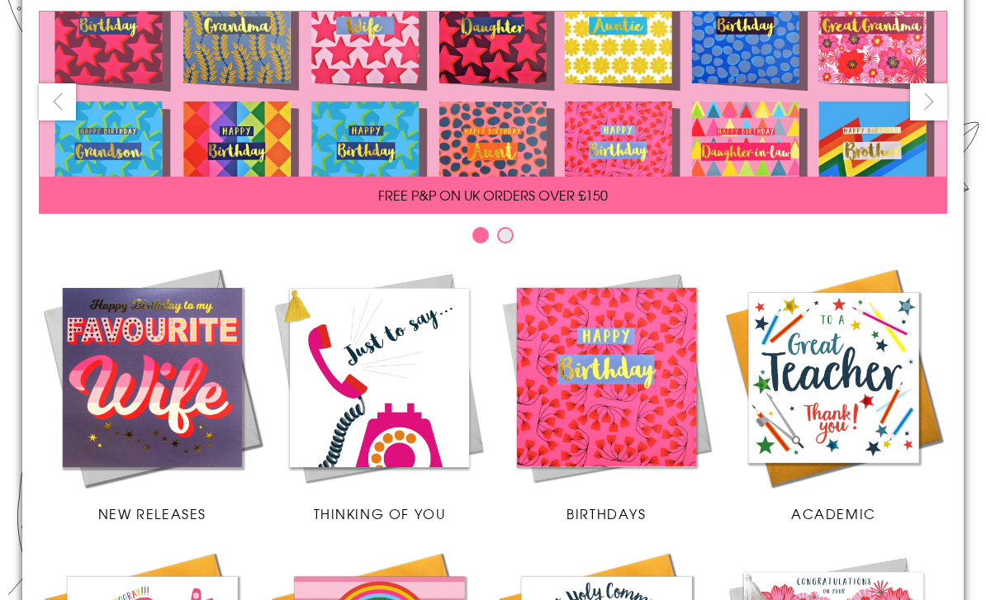
scroll to position [221, 0]
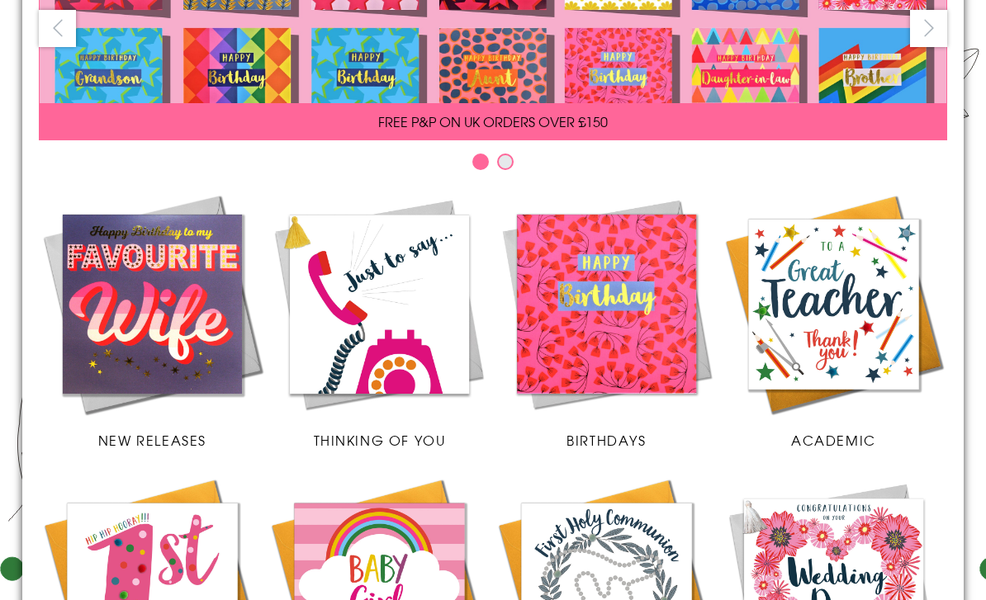
click at [886, 352] on img at bounding box center [833, 304] width 227 height 227
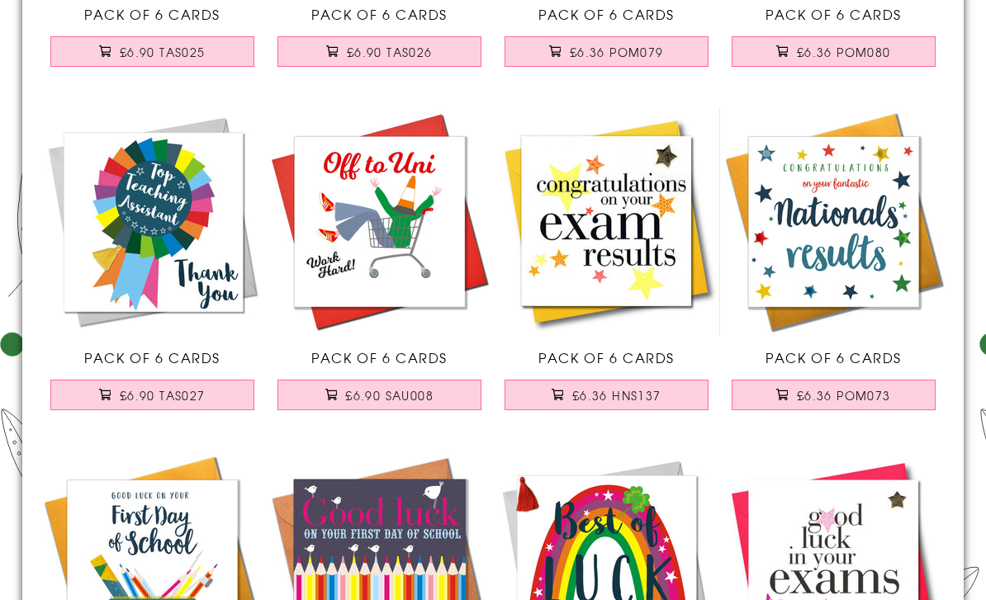
scroll to position [446, 0]
click at [403, 397] on span "£6.90 SAU008" at bounding box center [389, 395] width 88 height 17
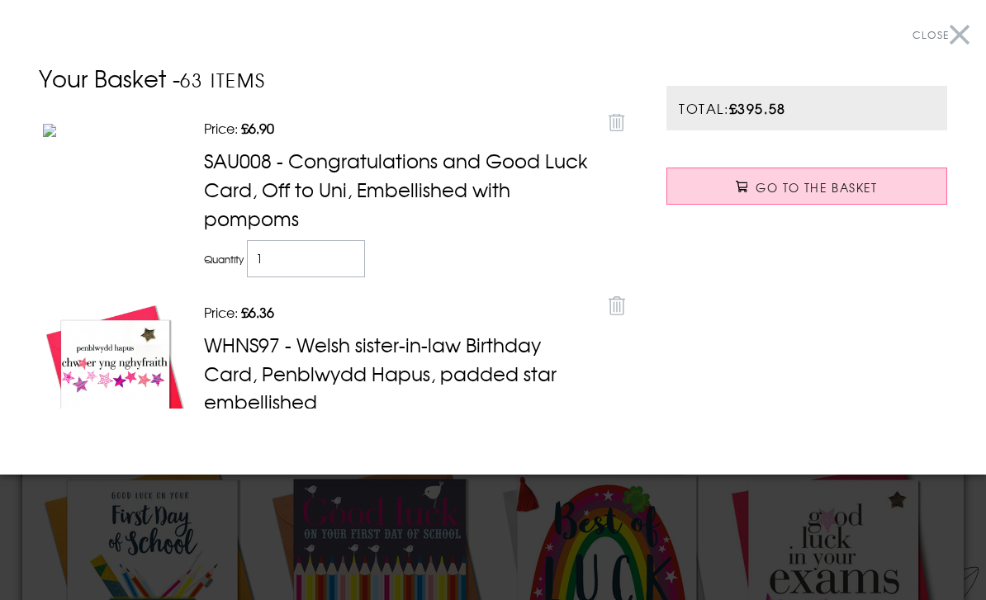
click at [956, 26] on button "Close" at bounding box center [941, 35] width 57 height 37
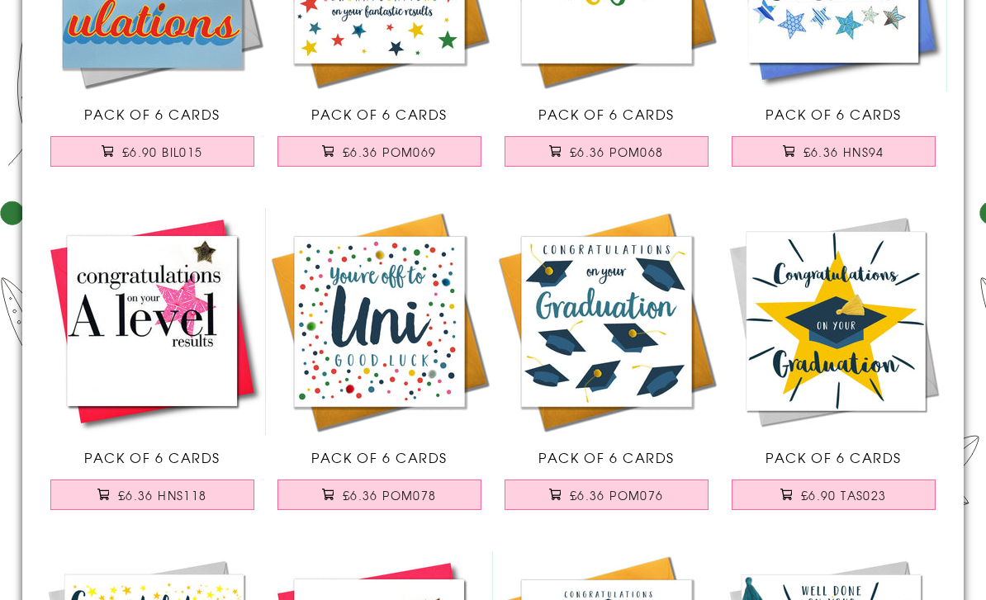
scroll to position [2072, 0]
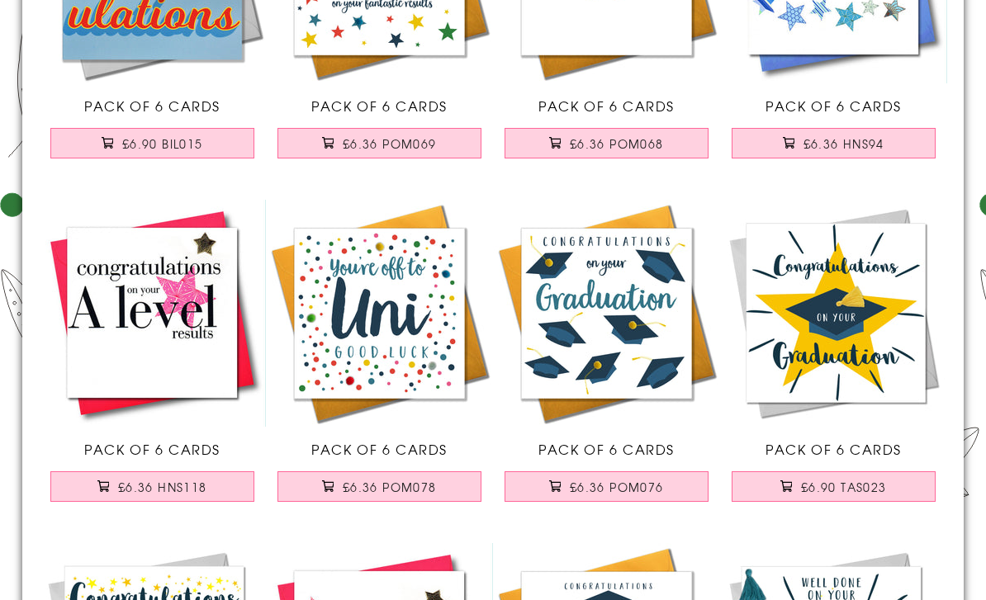
click at [428, 487] on span "£6.36 POM078" at bounding box center [390, 487] width 94 height 17
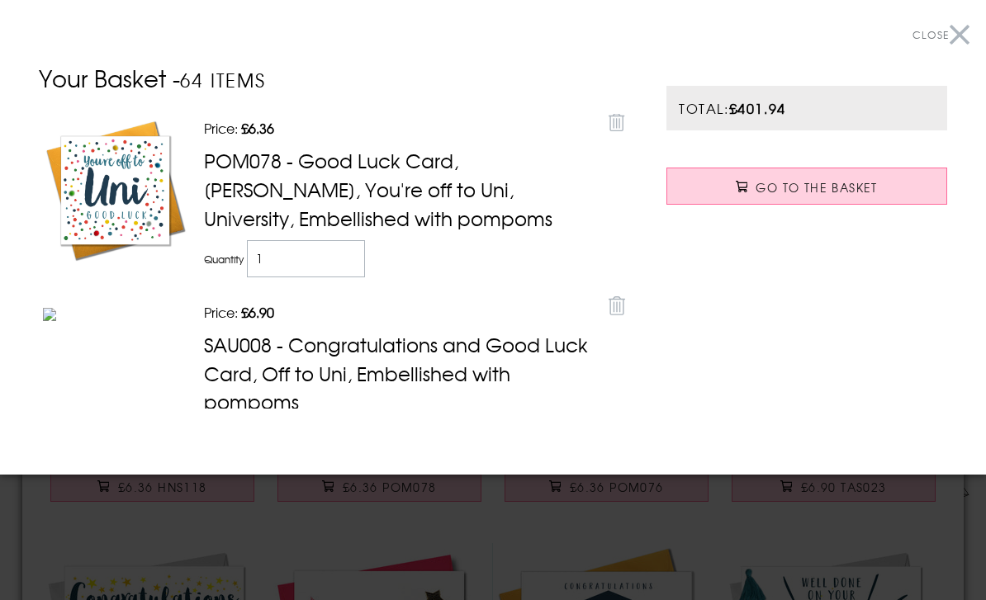
click at [965, 37] on button "Close" at bounding box center [941, 35] width 57 height 37
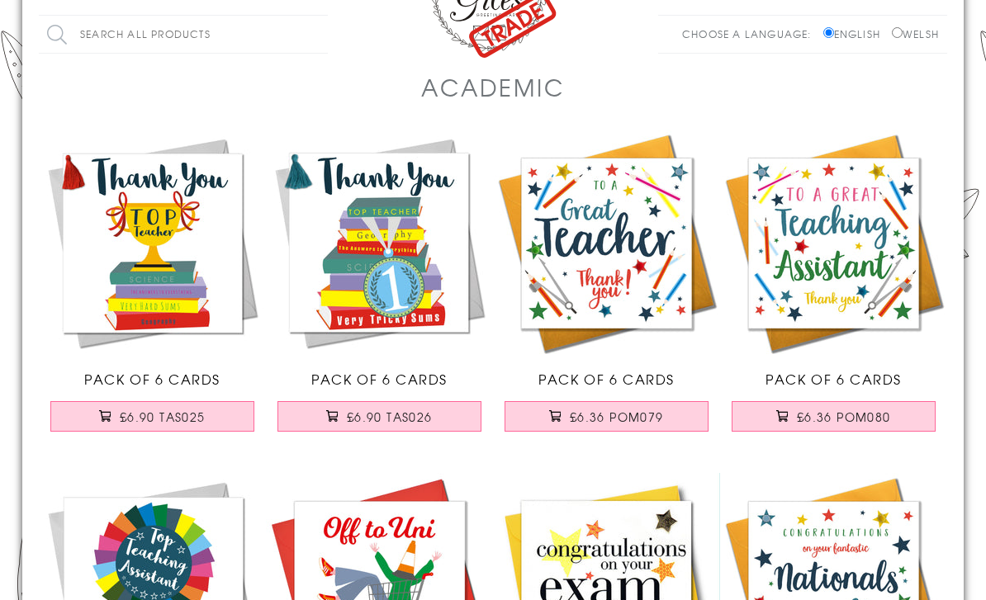
scroll to position [0, 0]
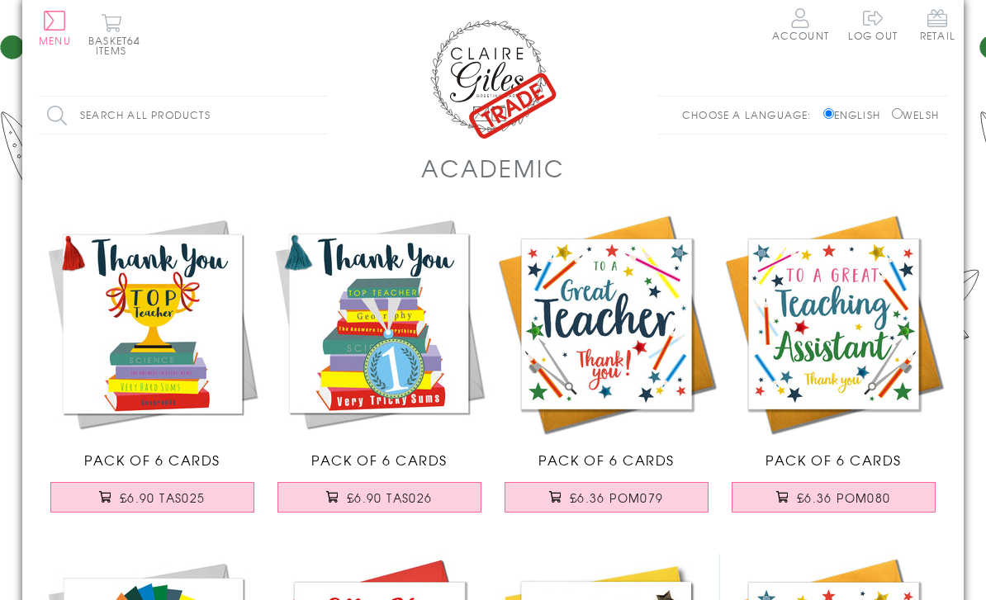
click at [54, 36] on span "Menu" at bounding box center [55, 40] width 32 height 15
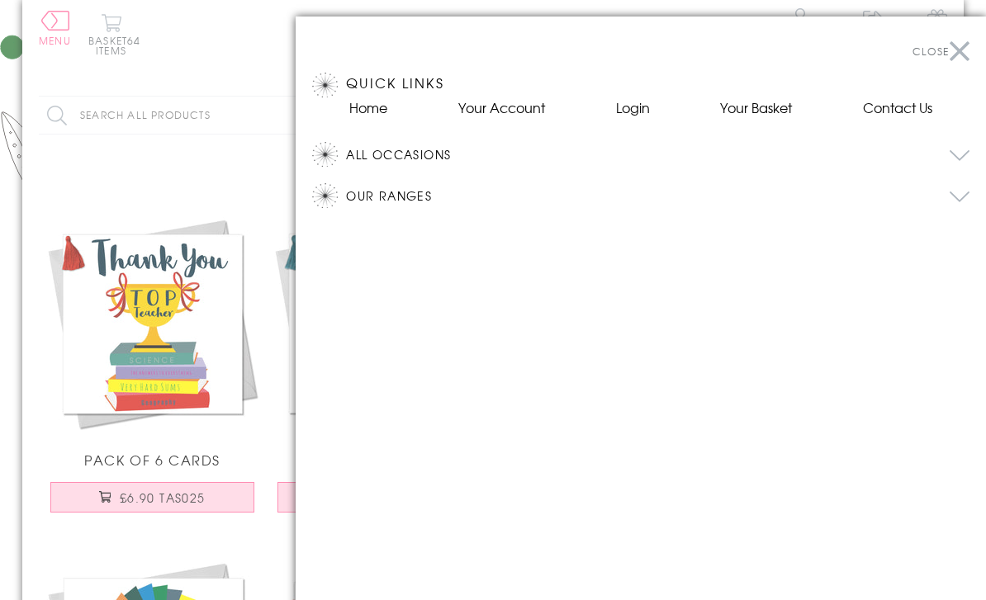
click at [364, 115] on link "Home" at bounding box center [368, 107] width 38 height 20
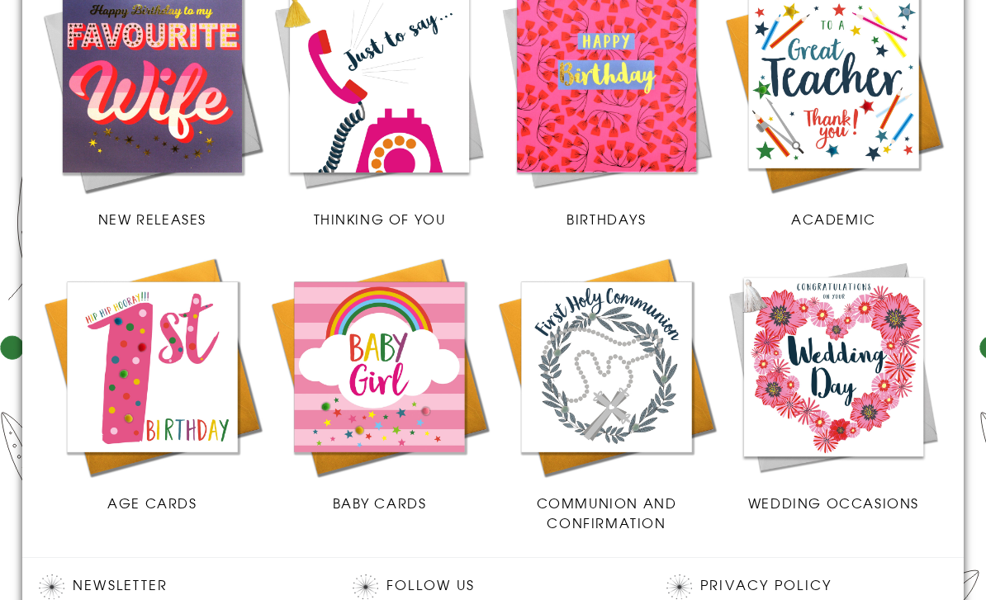
scroll to position [443, 0]
click at [396, 386] on img at bounding box center [379, 367] width 227 height 227
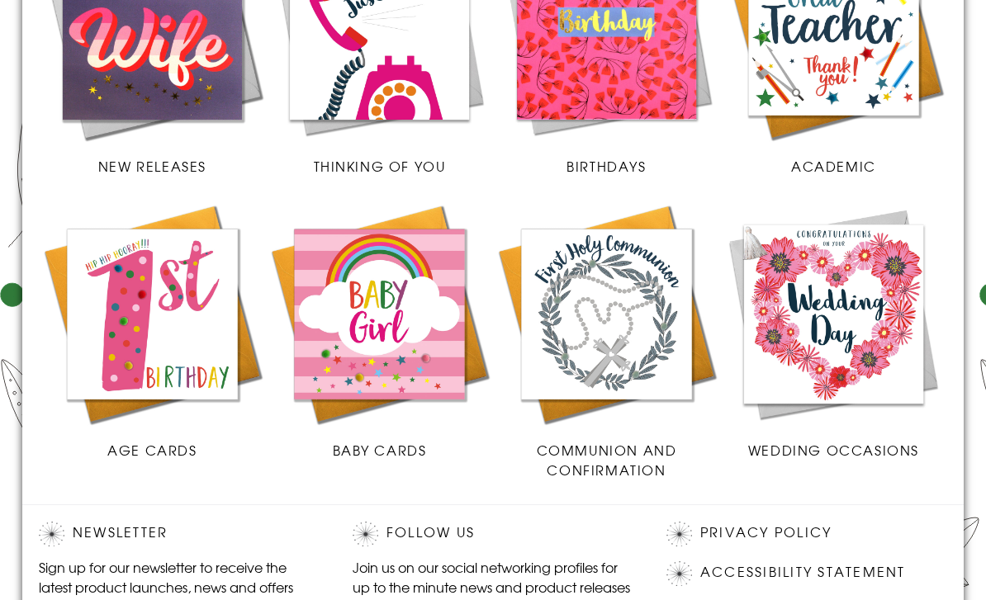
click at [885, 353] on img at bounding box center [833, 314] width 227 height 227
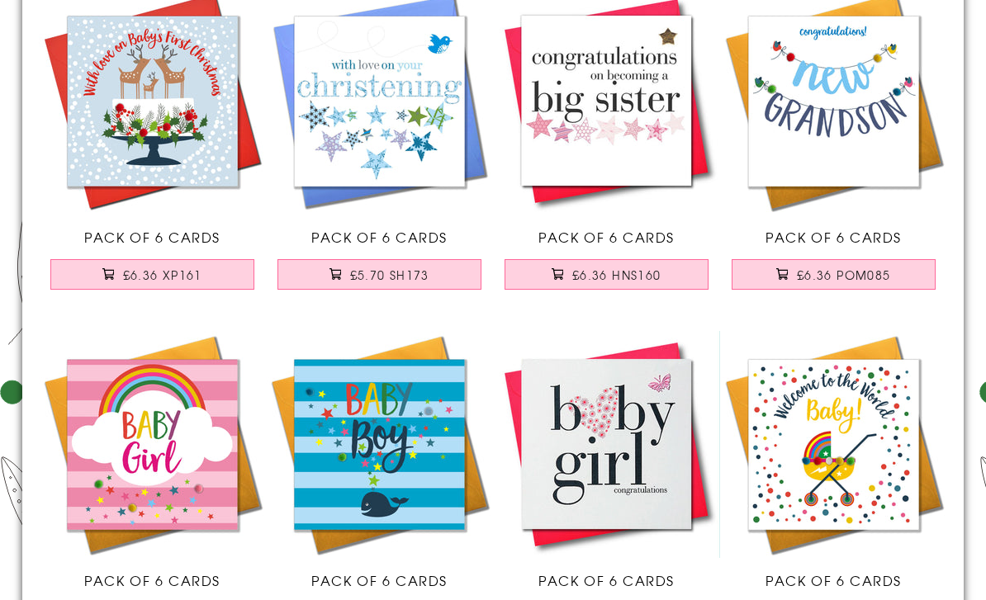
scroll to position [2628, 0]
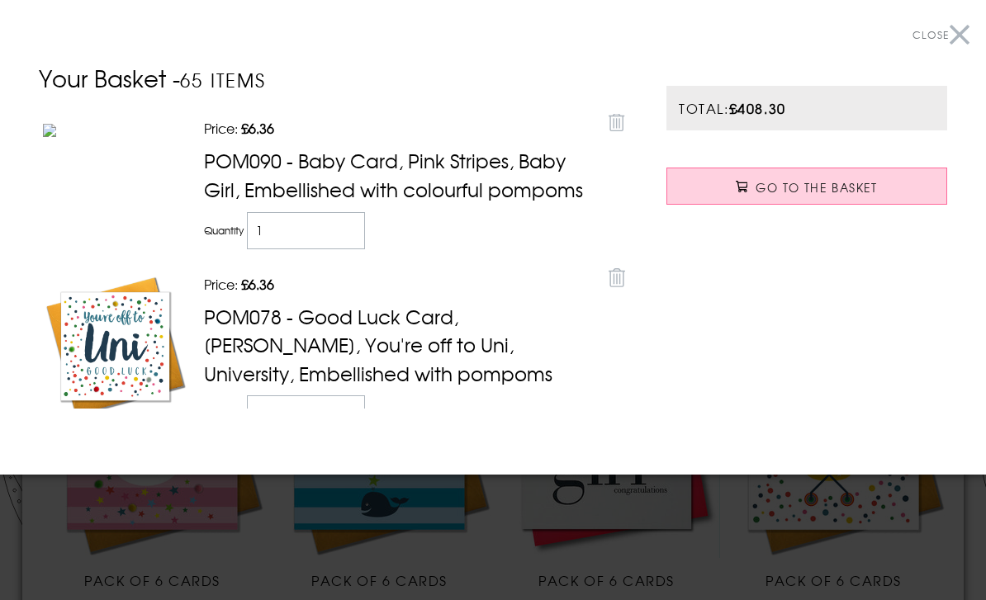
click at [969, 26] on button "Close" at bounding box center [941, 35] width 57 height 37
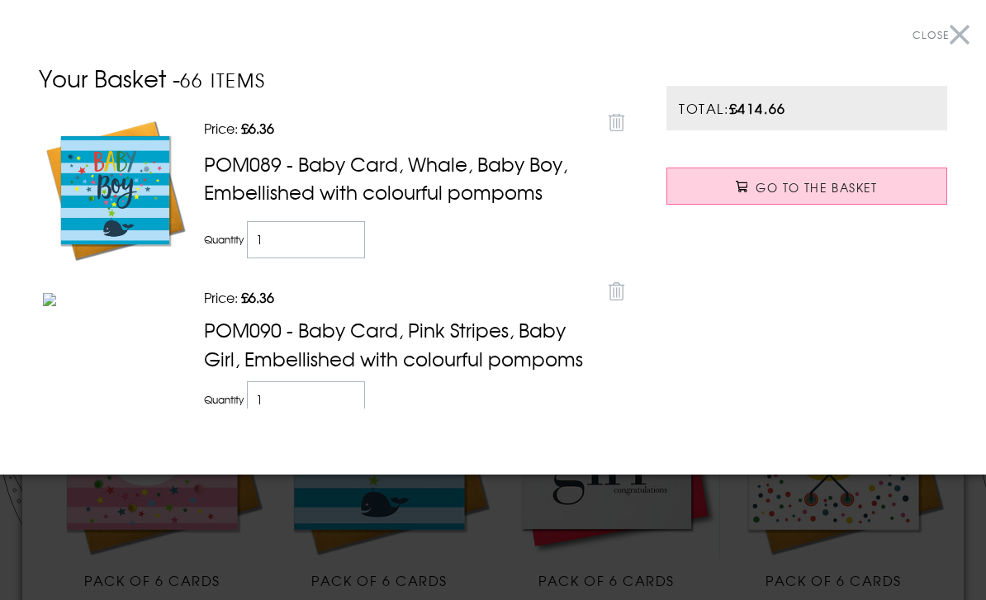
click at [966, 34] on button "Close" at bounding box center [941, 35] width 57 height 37
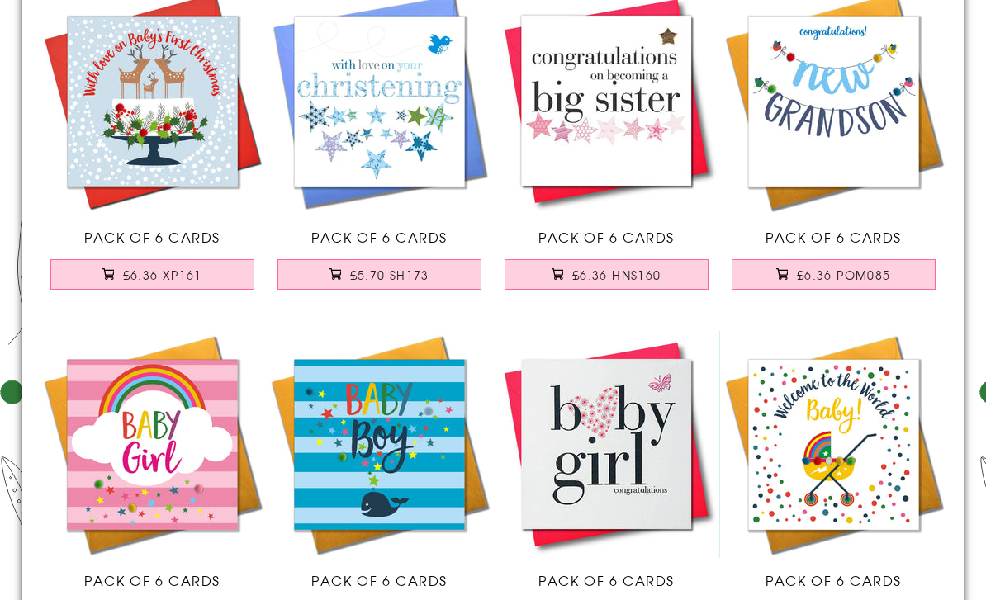
click at [842, 279] on span "£6.36 POM085" at bounding box center [844, 275] width 94 height 17
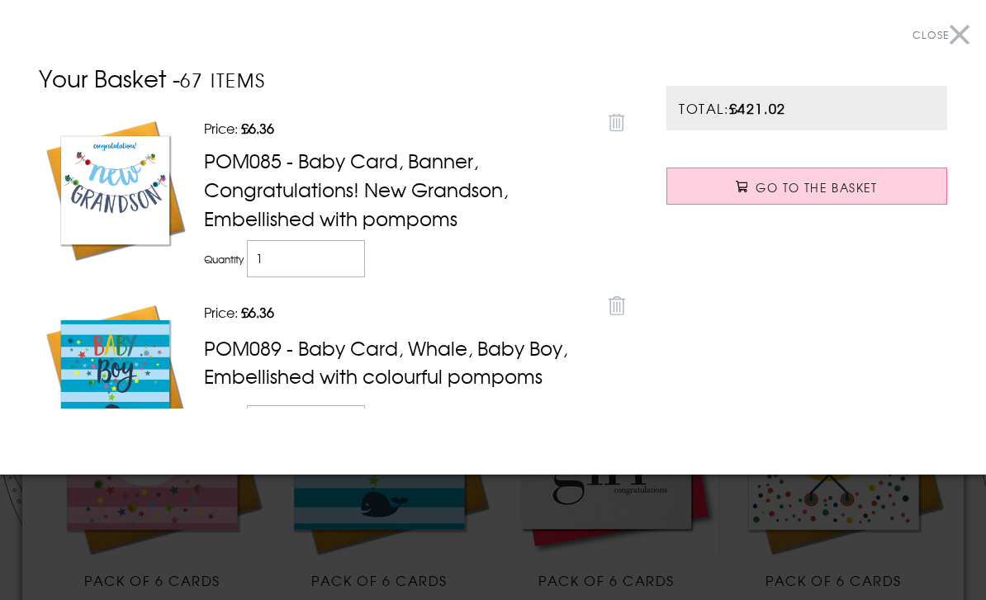
click at [946, 40] on span "Close" at bounding box center [931, 34] width 36 height 15
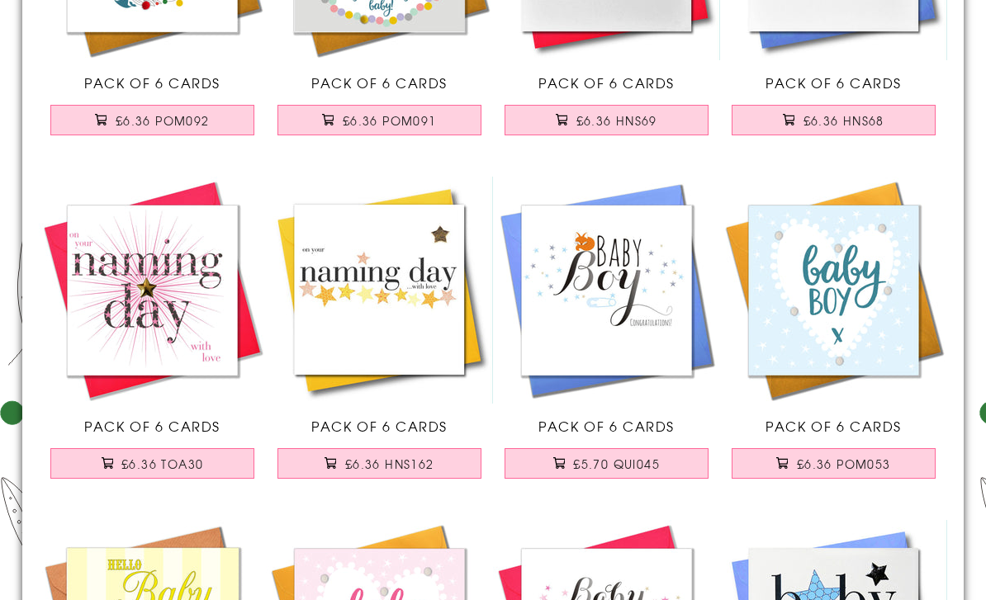
scroll to position [371, 0]
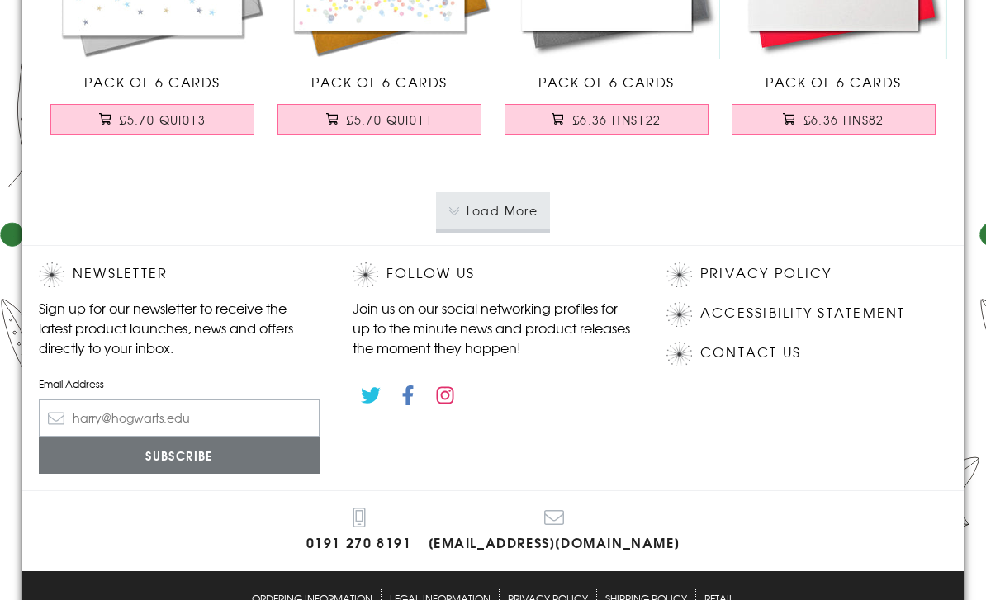
scroll to position [3529, 0]
click at [513, 223] on button "Load More" at bounding box center [493, 210] width 115 height 36
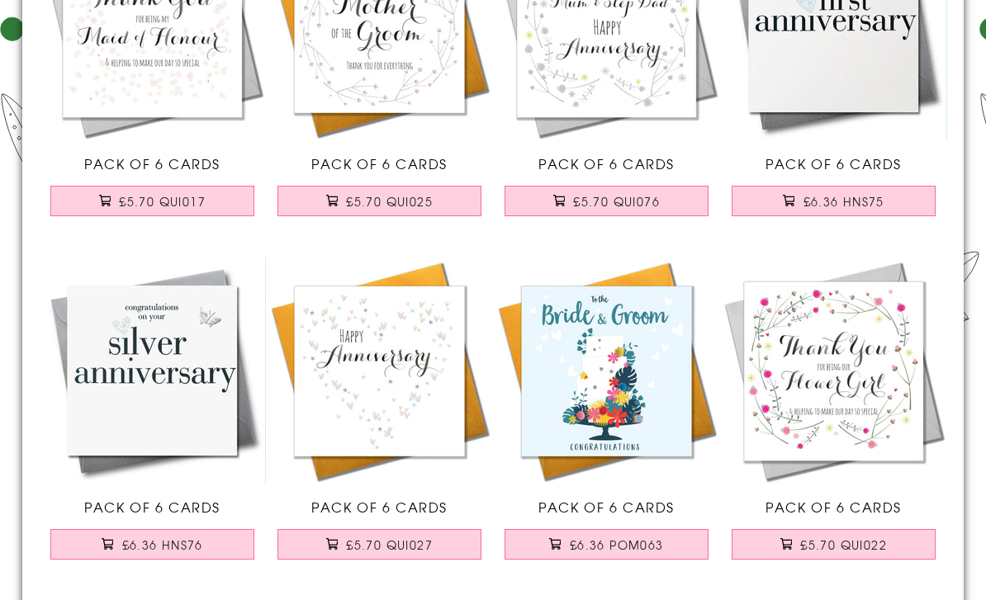
scroll to position [4565, 0]
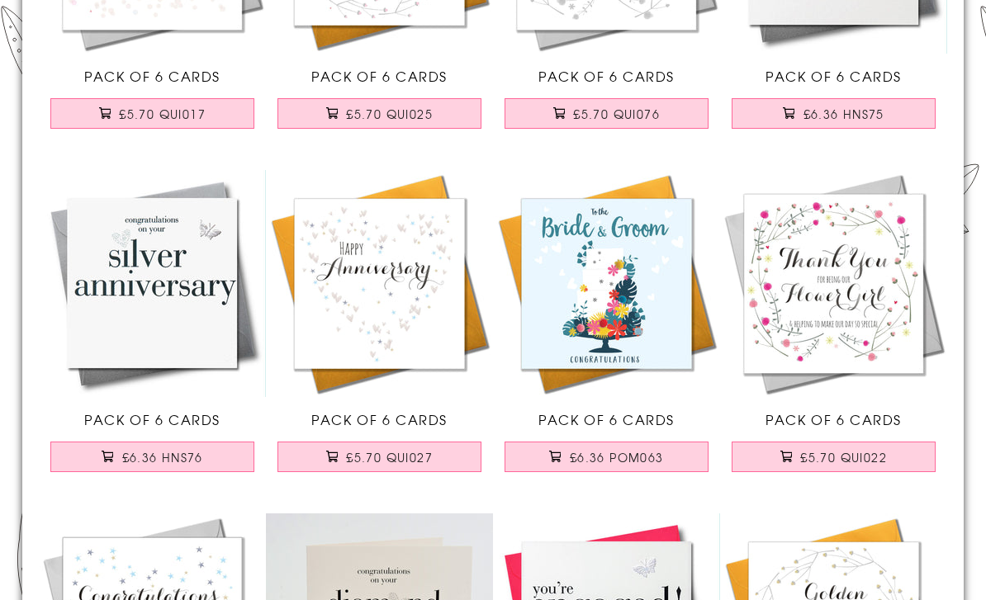
click at [612, 462] on span "£6.36 POM063" at bounding box center [617, 458] width 94 height 17
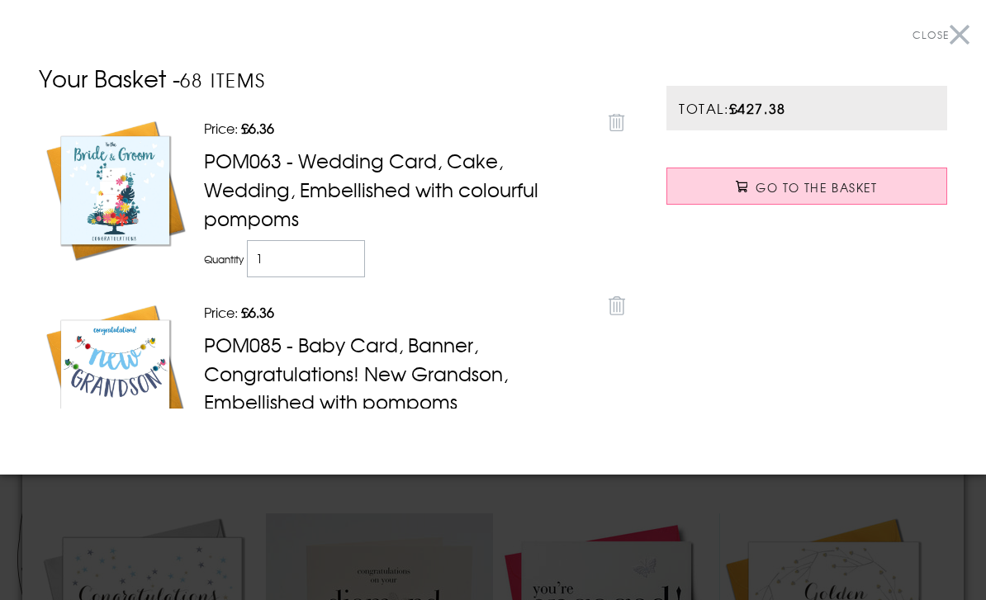
click at [957, 27] on button "Close" at bounding box center [941, 35] width 57 height 37
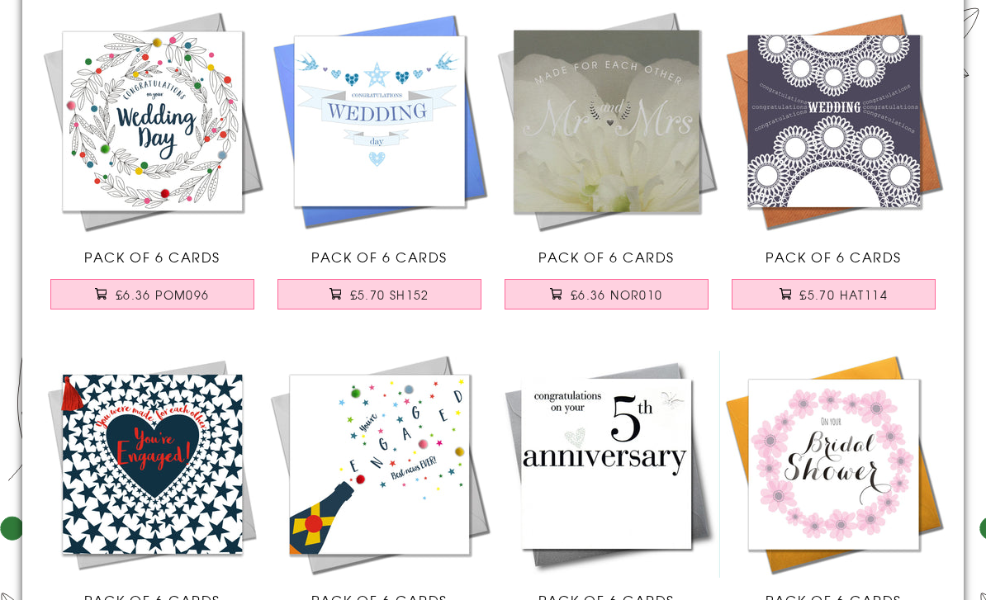
scroll to position [0, 0]
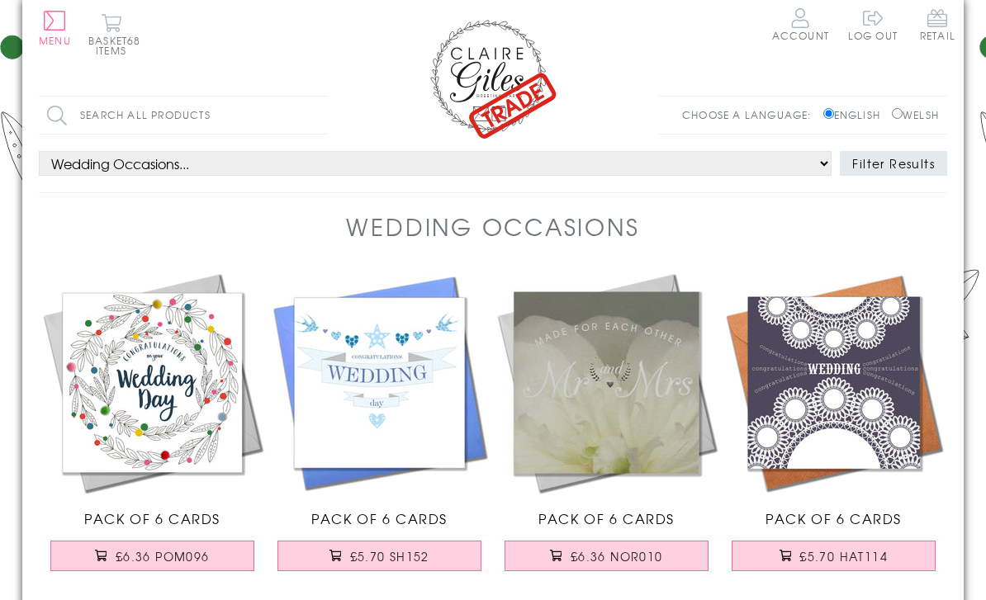
click at [122, 50] on button "Basket 68 items" at bounding box center [110, 34] width 45 height 42
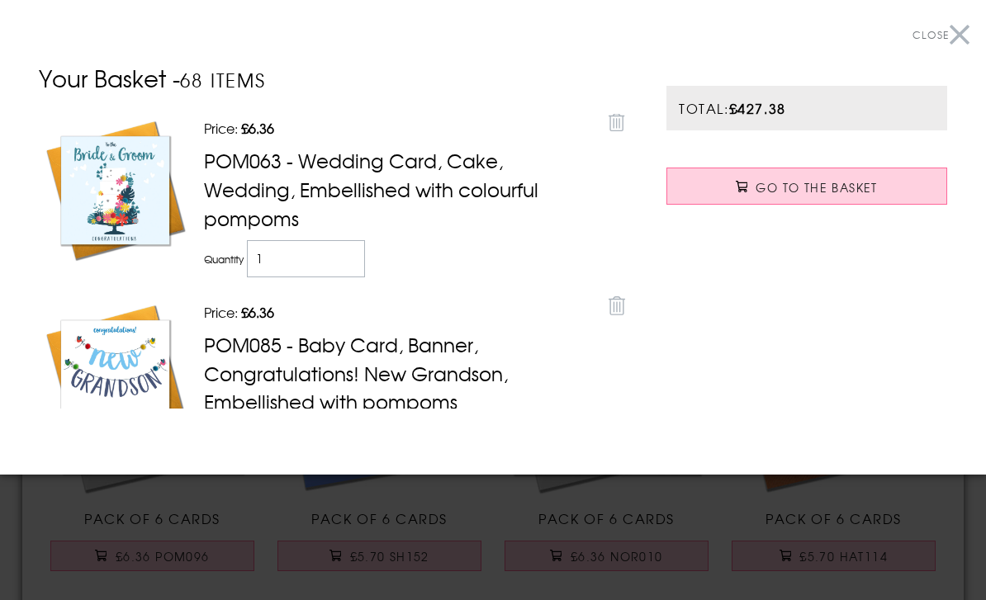
click at [837, 183] on span "Go to the Basket" at bounding box center [816, 187] width 121 height 17
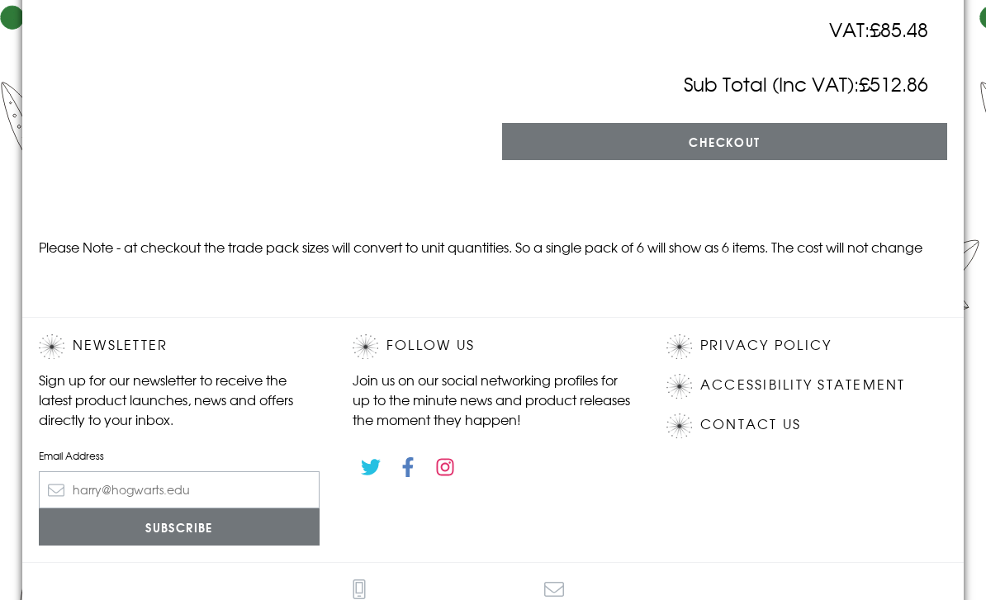
scroll to position [9693, 0]
click at [885, 160] on input "Checkout" at bounding box center [724, 141] width 445 height 37
